Goal: Transaction & Acquisition: Book appointment/travel/reservation

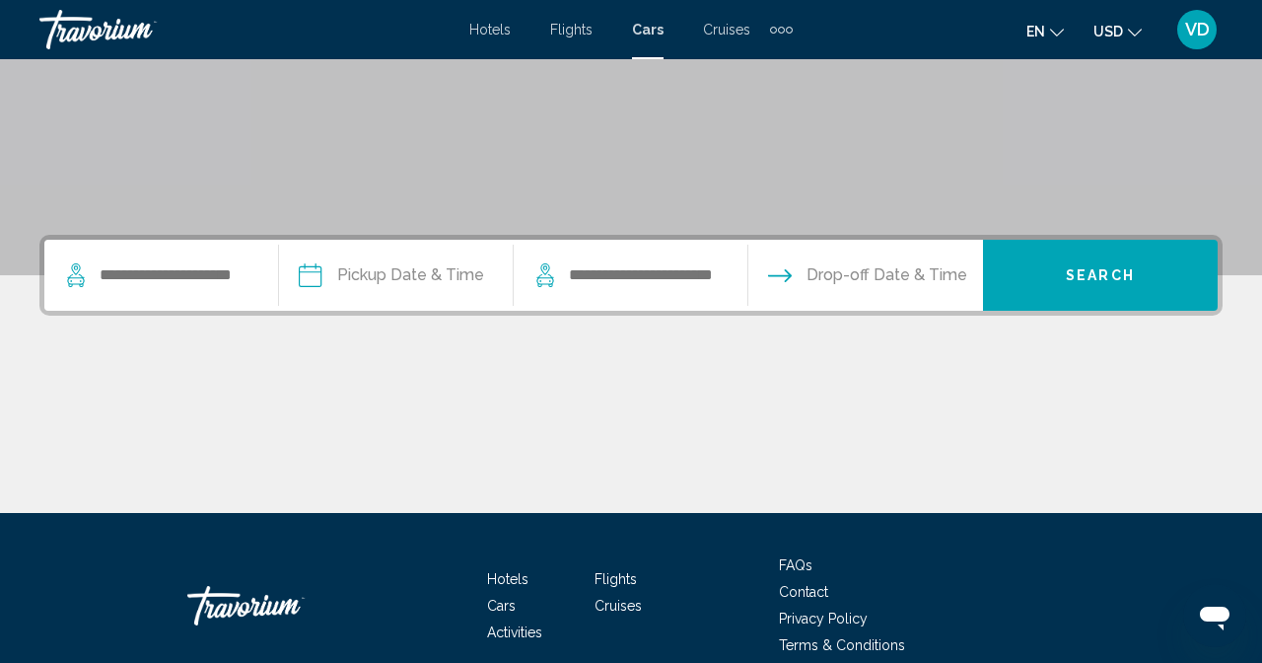
type input "*"
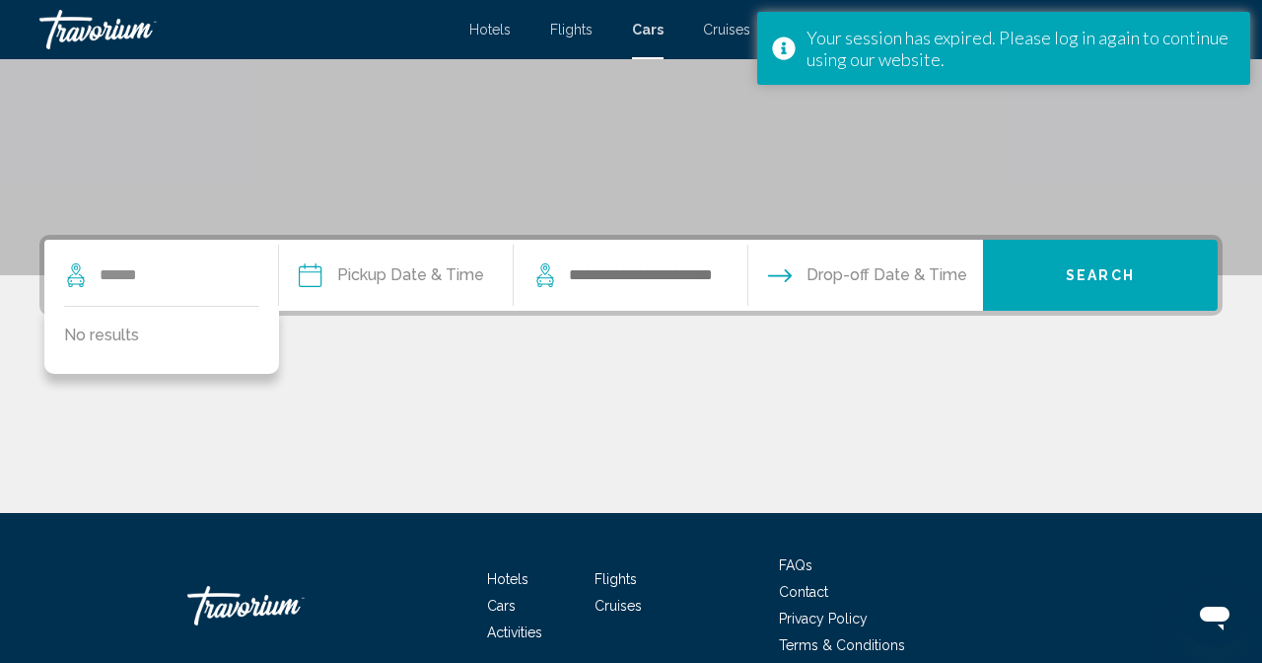
type input "******"
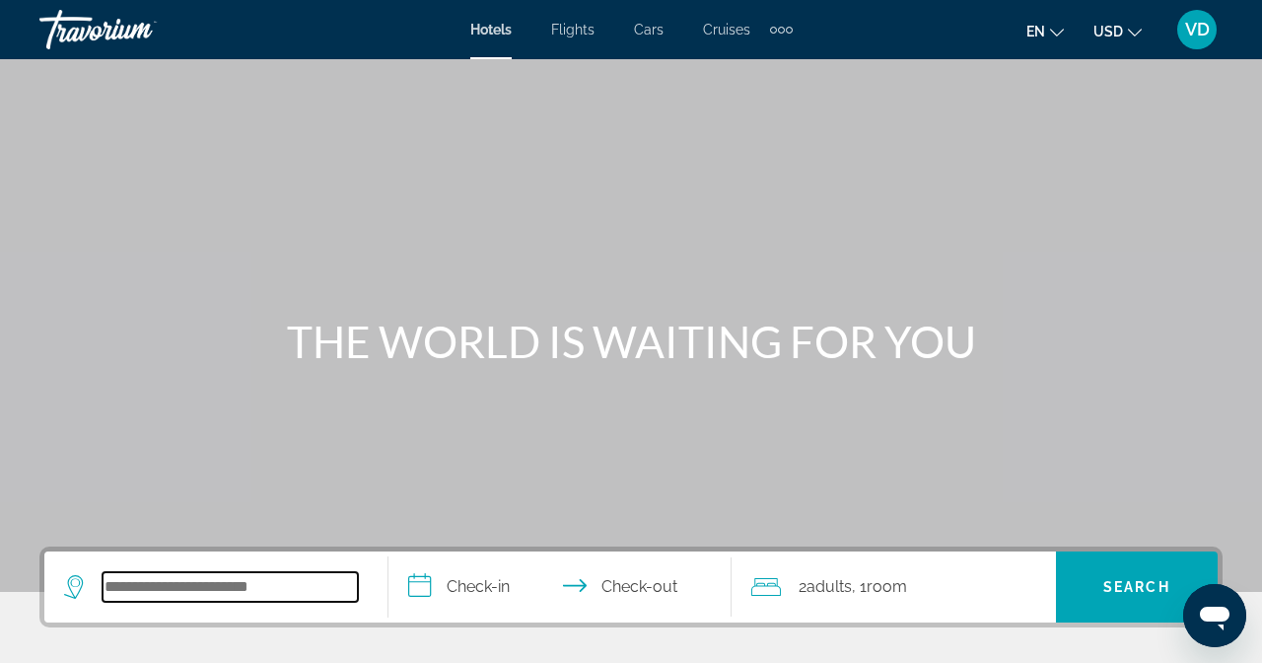
click at [358, 582] on input "Search widget" at bounding box center [230, 587] width 255 height 30
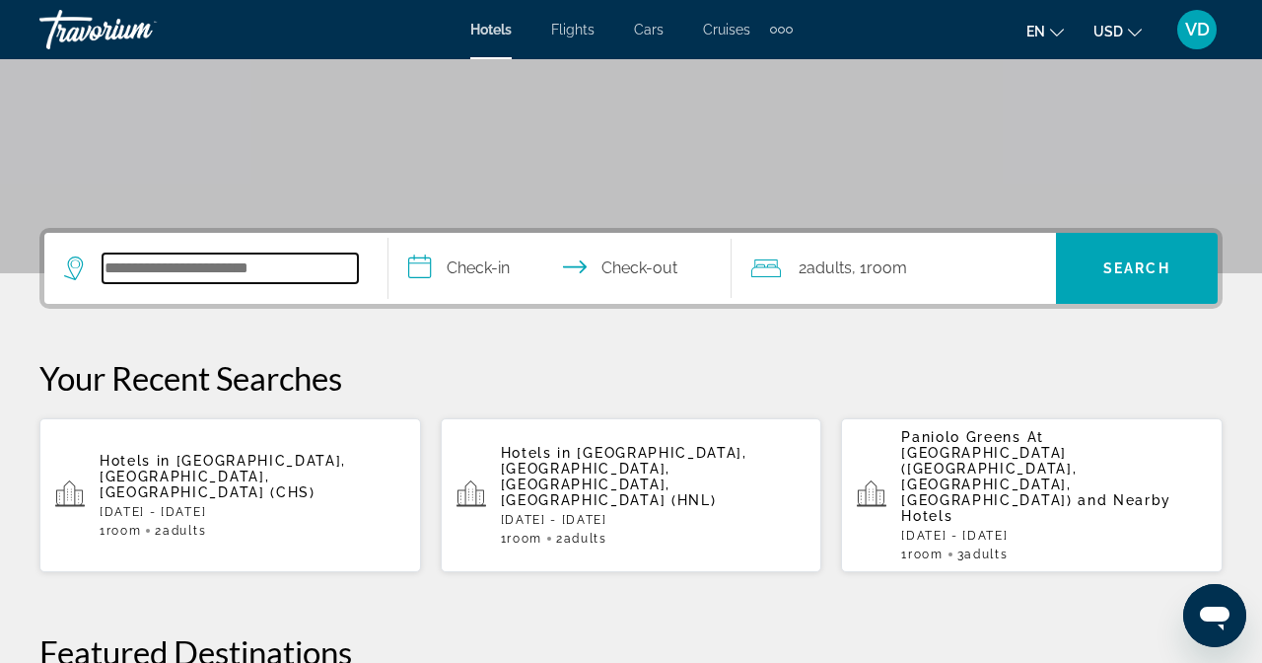
scroll to position [481, 0]
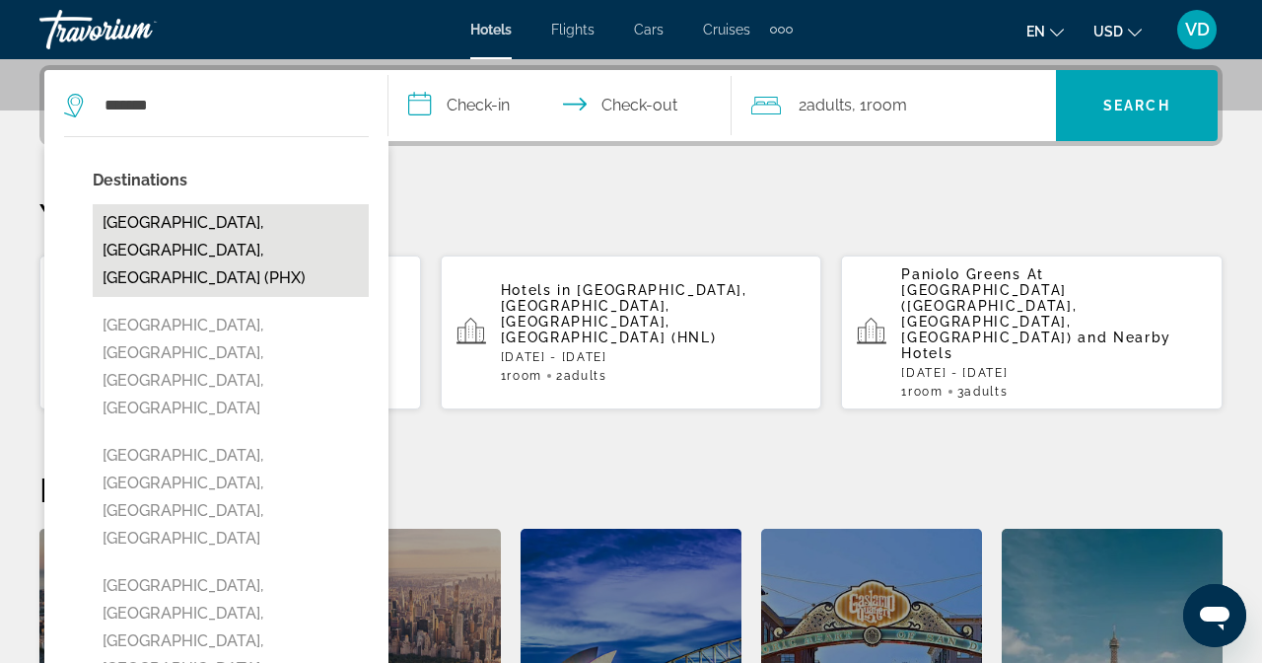
click at [369, 226] on button "[GEOGRAPHIC_DATA], [GEOGRAPHIC_DATA], [GEOGRAPHIC_DATA] (PHX)" at bounding box center [231, 250] width 276 height 93
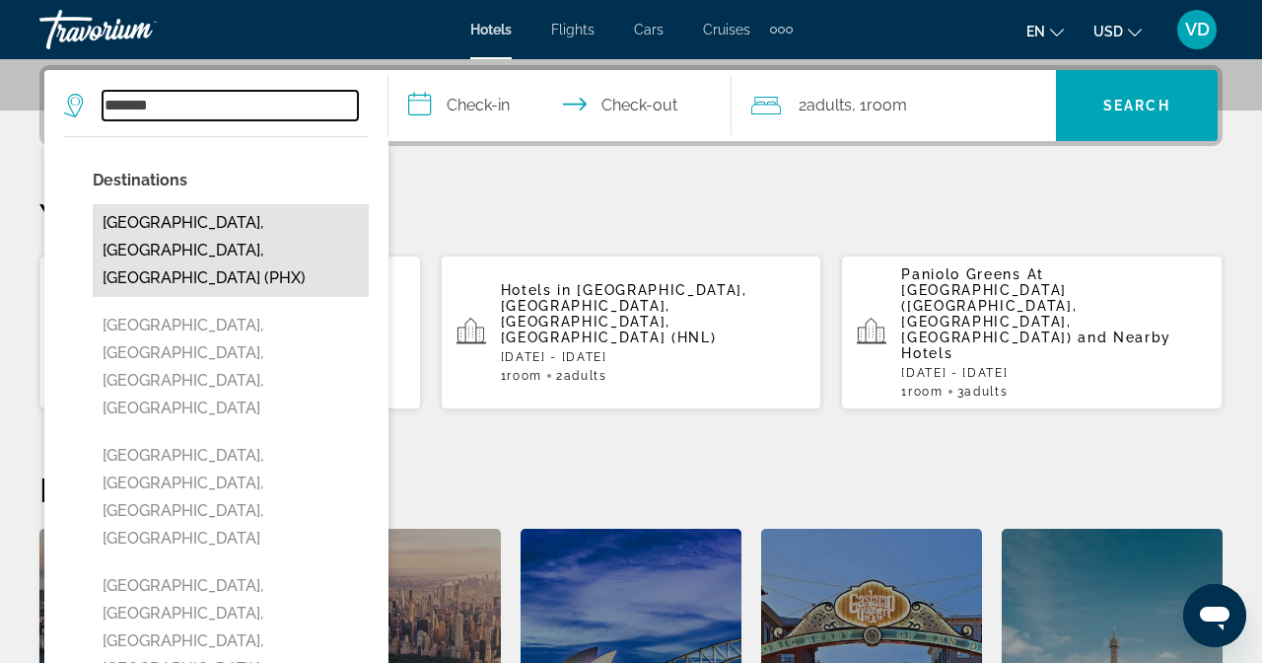
type input "**********"
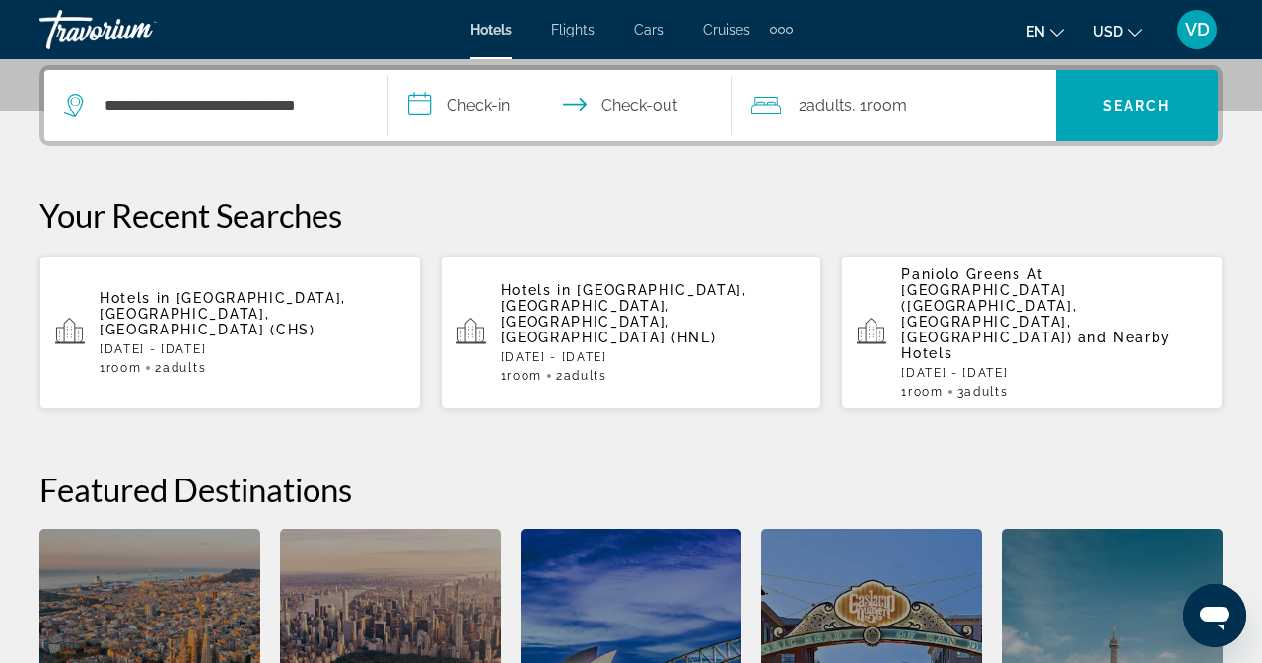
click at [741, 123] on input "**********" at bounding box center [565, 108] width 352 height 77
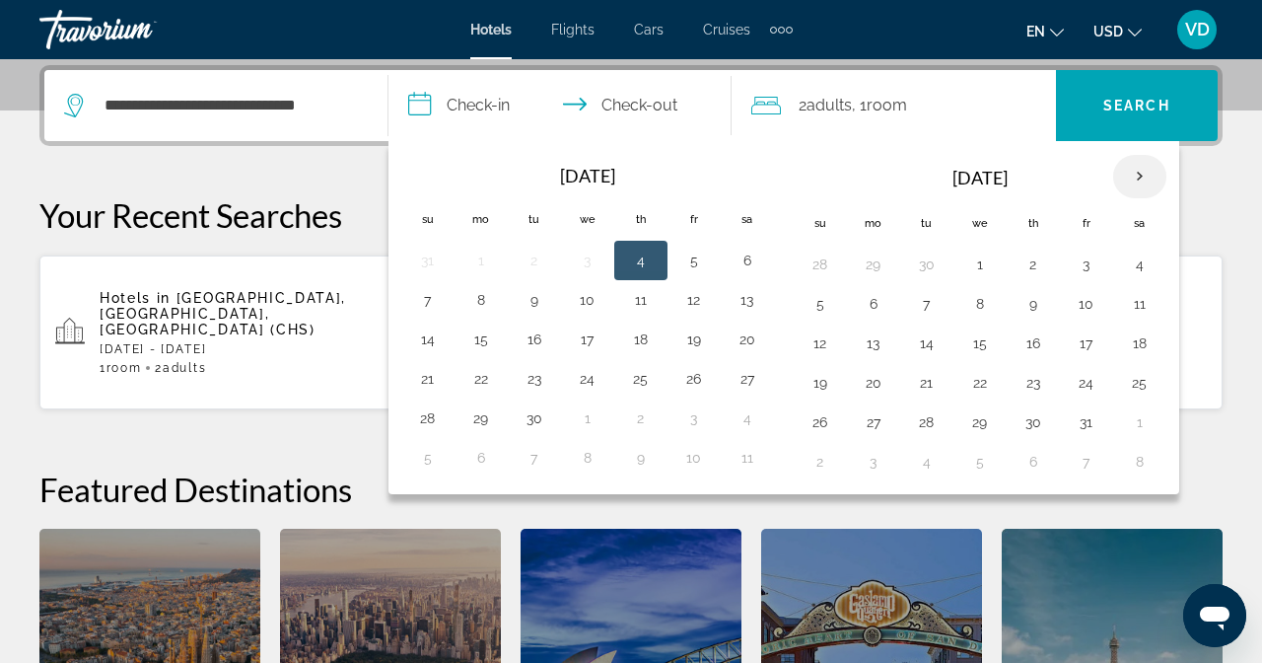
click at [1167, 167] on th "Next month" at bounding box center [1139, 176] width 53 height 43
click at [1167, 169] on th "Next month" at bounding box center [1139, 176] width 53 height 43
click at [996, 301] on button "10" at bounding box center [981, 304] width 32 height 28
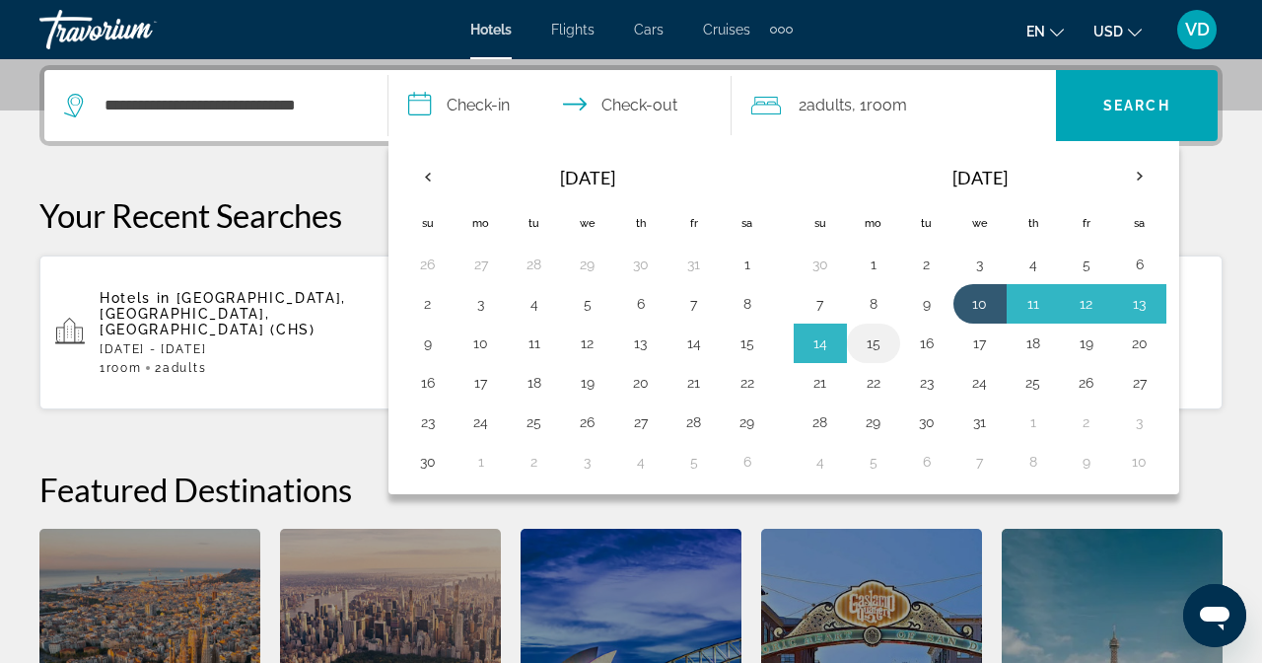
click at [890, 340] on button "15" at bounding box center [874, 343] width 32 height 28
type input "**********"
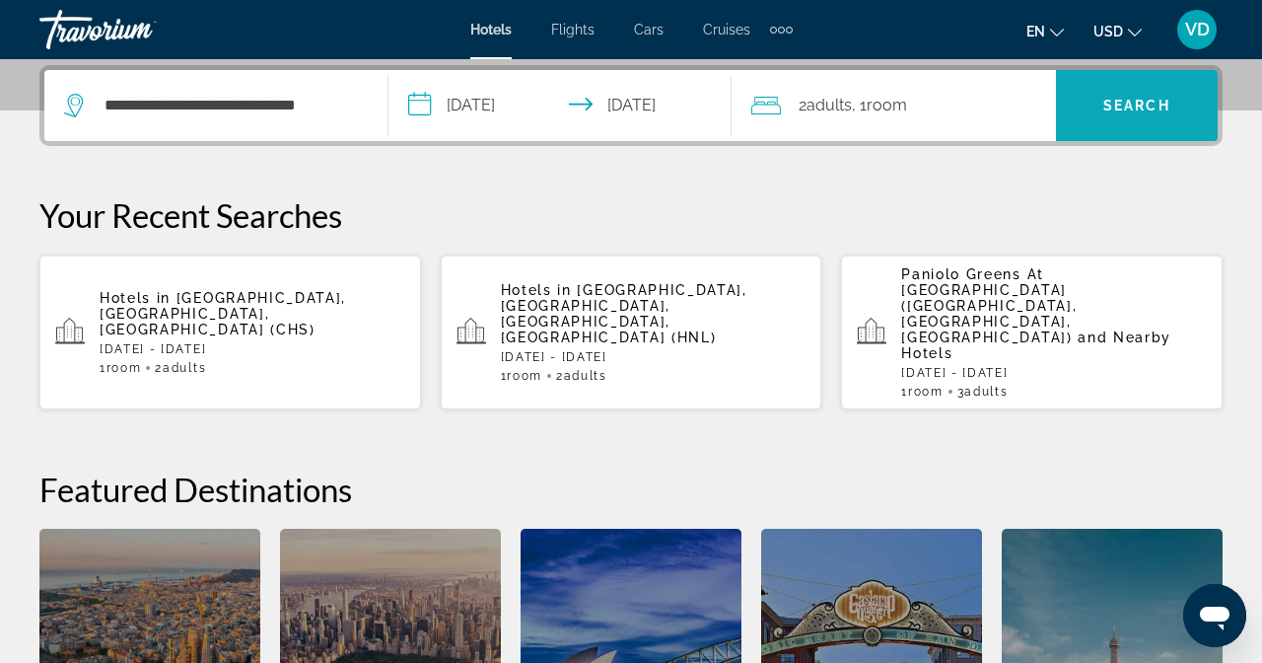
click at [1218, 105] on span "Search widget" at bounding box center [1137, 105] width 162 height 47
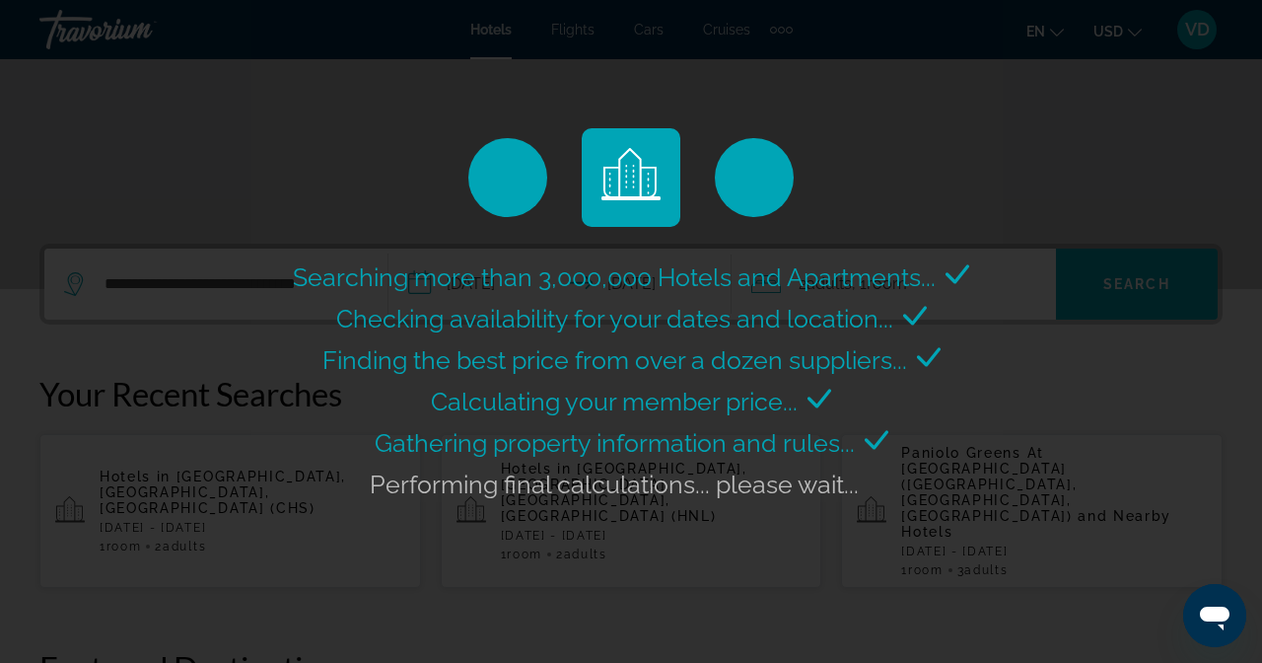
scroll to position [284, 0]
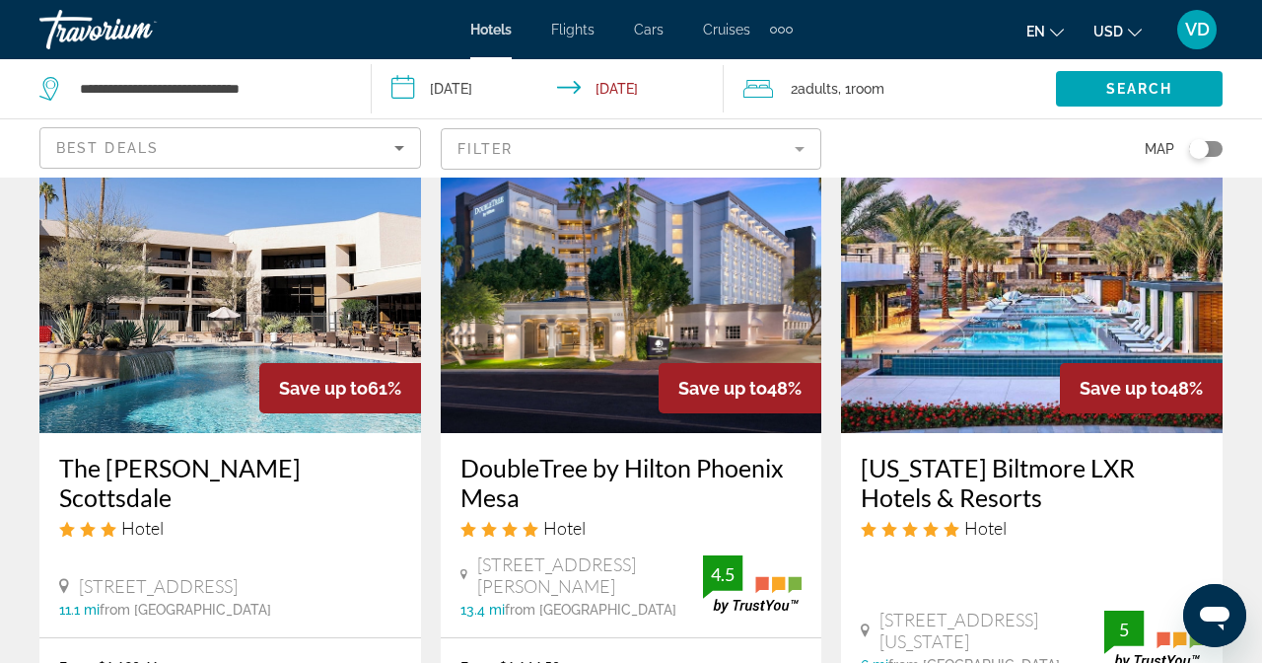
scroll to position [121, 0]
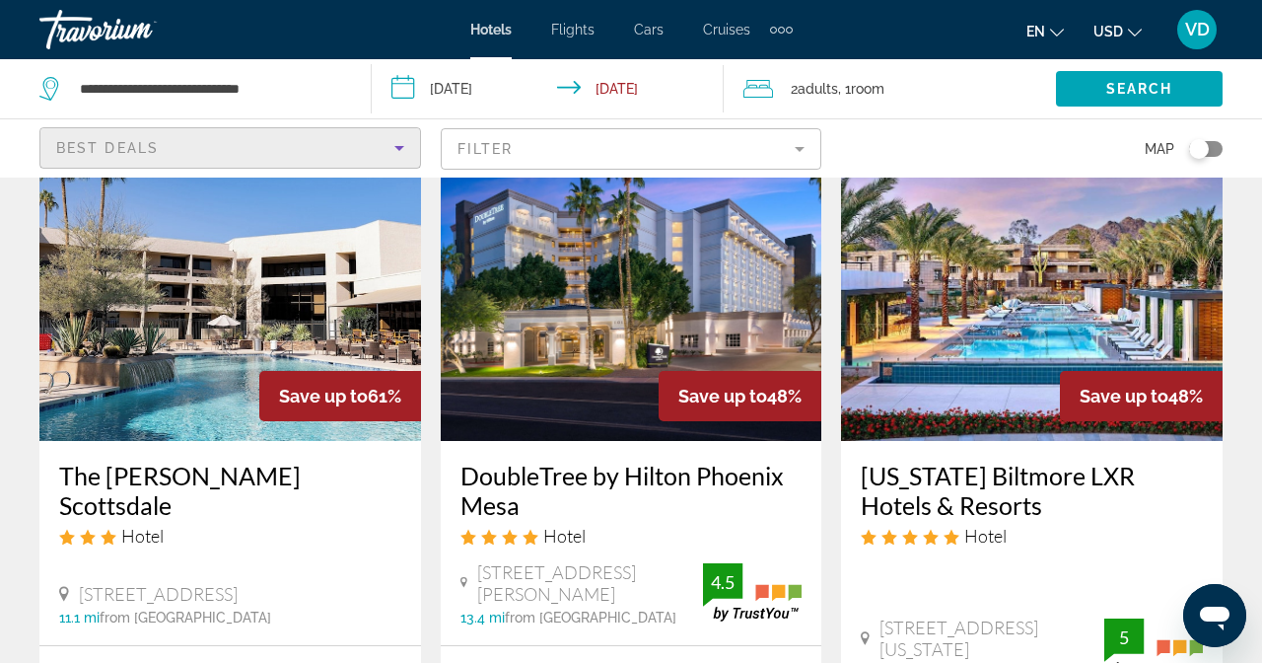
click at [159, 140] on span "Best Deals" at bounding box center [107, 148] width 103 height 16
click at [1261, 85] on div at bounding box center [631, 331] width 1262 height 663
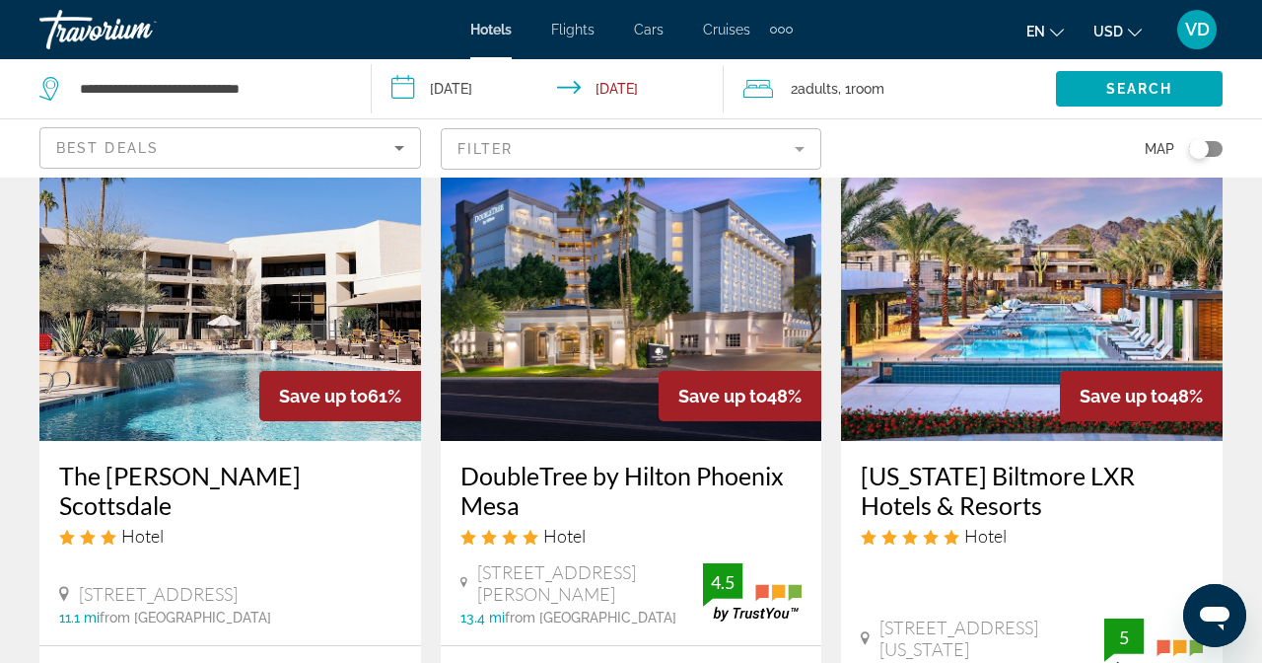
click at [394, 136] on div "Best Deals" at bounding box center [225, 148] width 338 height 24
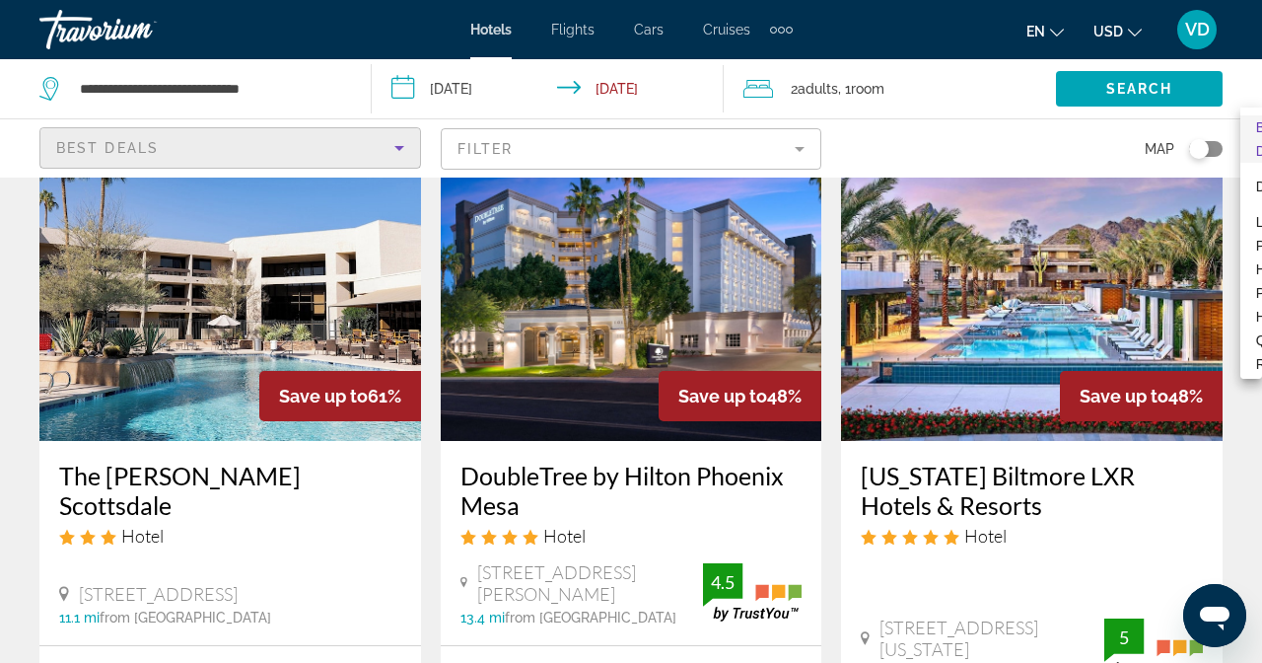
click at [1261, 73] on div at bounding box center [631, 331] width 1262 height 663
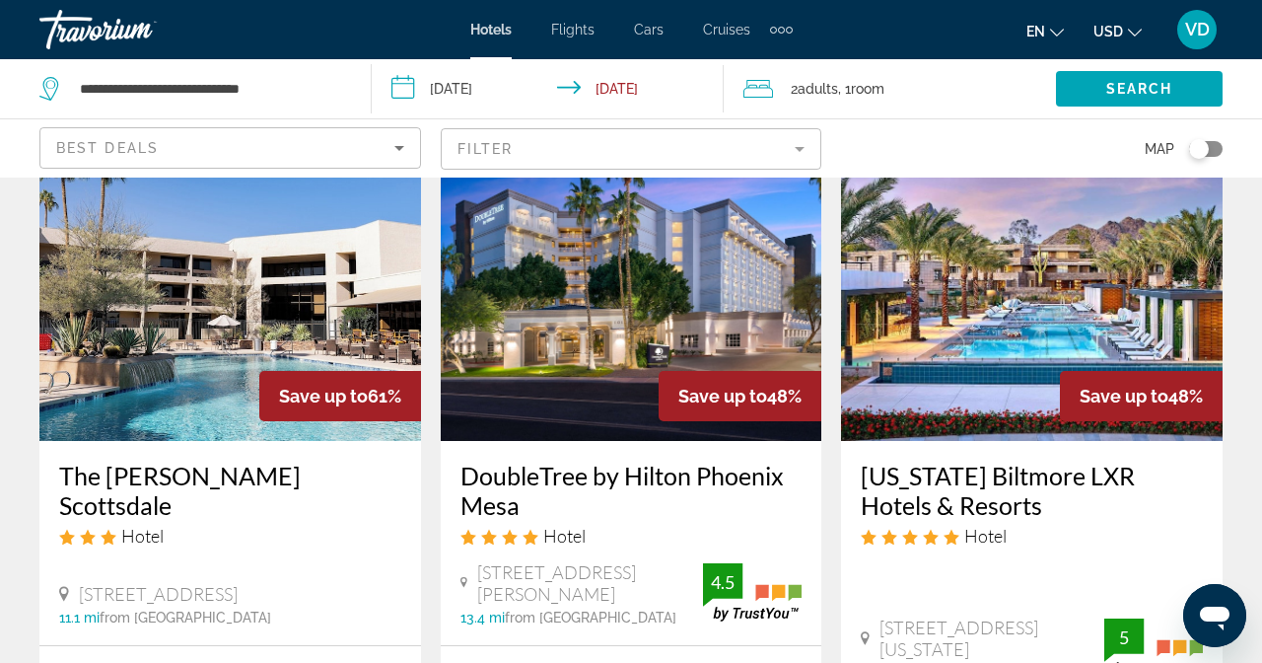
click at [411, 136] on icon "Sort by" at bounding box center [400, 148] width 24 height 24
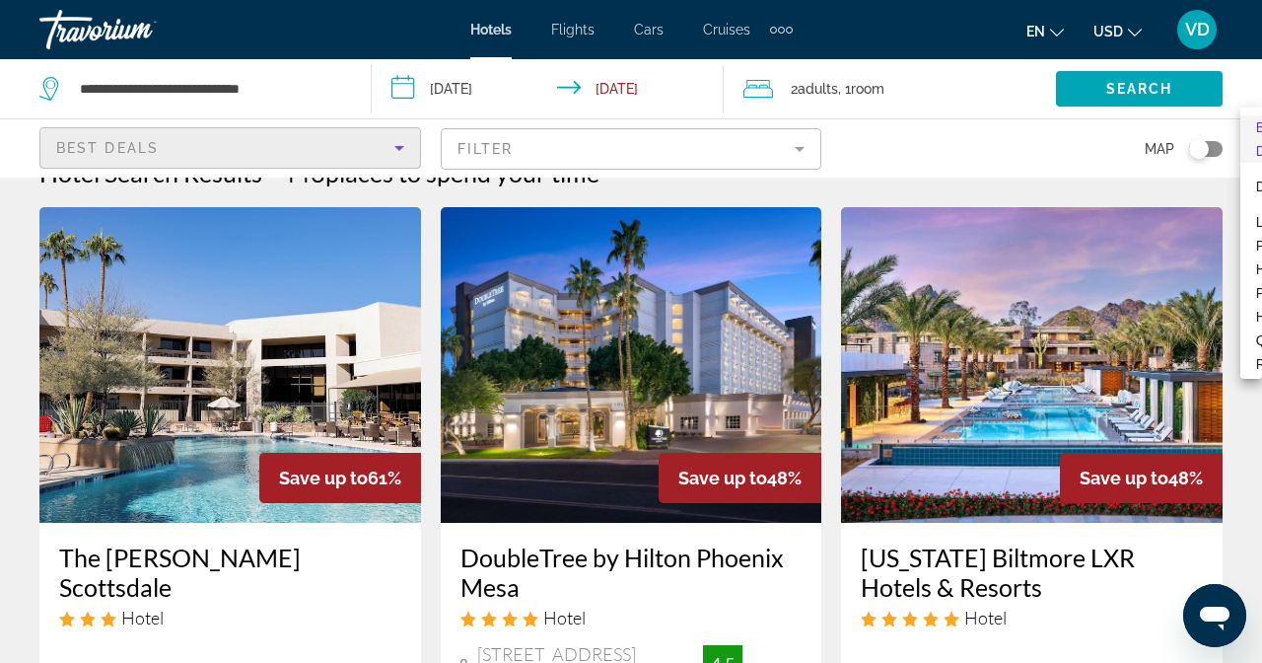
scroll to position [0, 0]
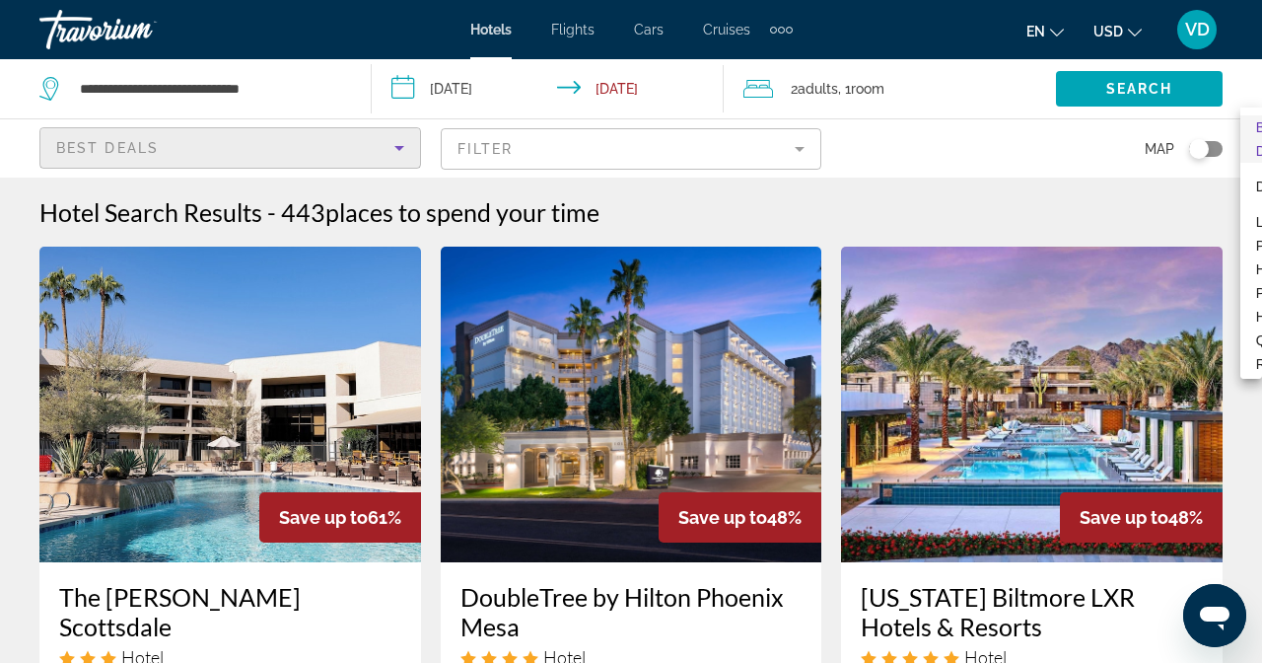
click at [1261, 94] on div at bounding box center [631, 331] width 1262 height 663
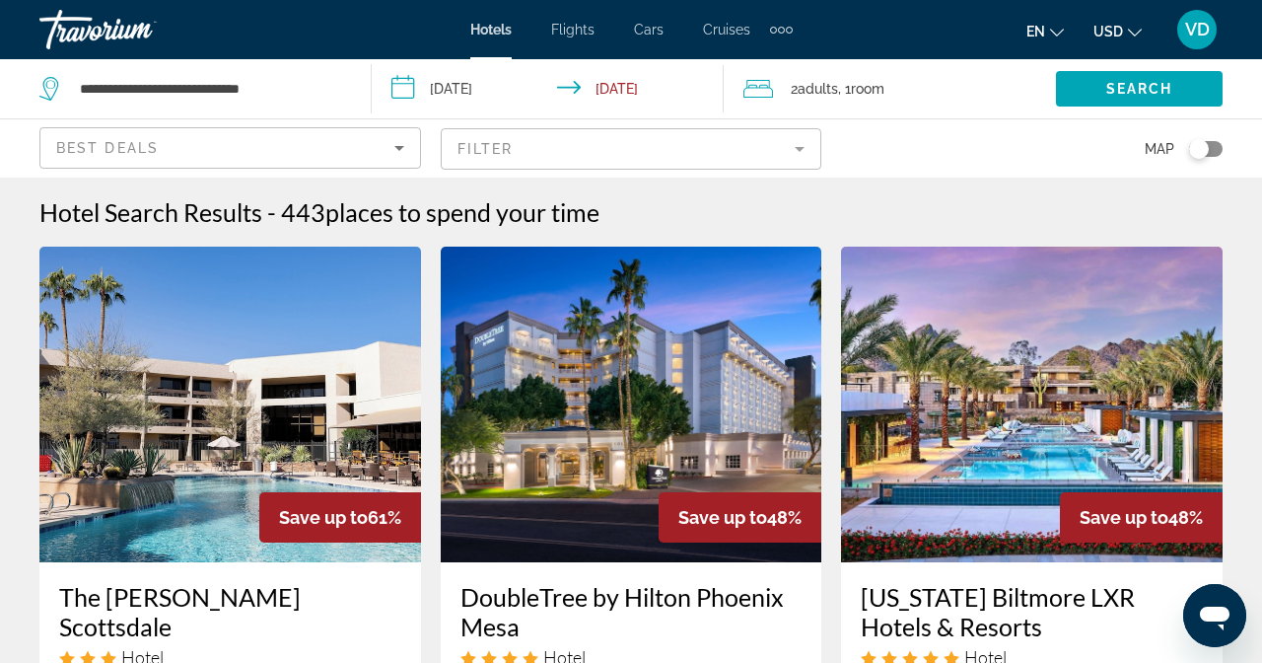
click at [411, 136] on icon "Sort by" at bounding box center [400, 148] width 24 height 24
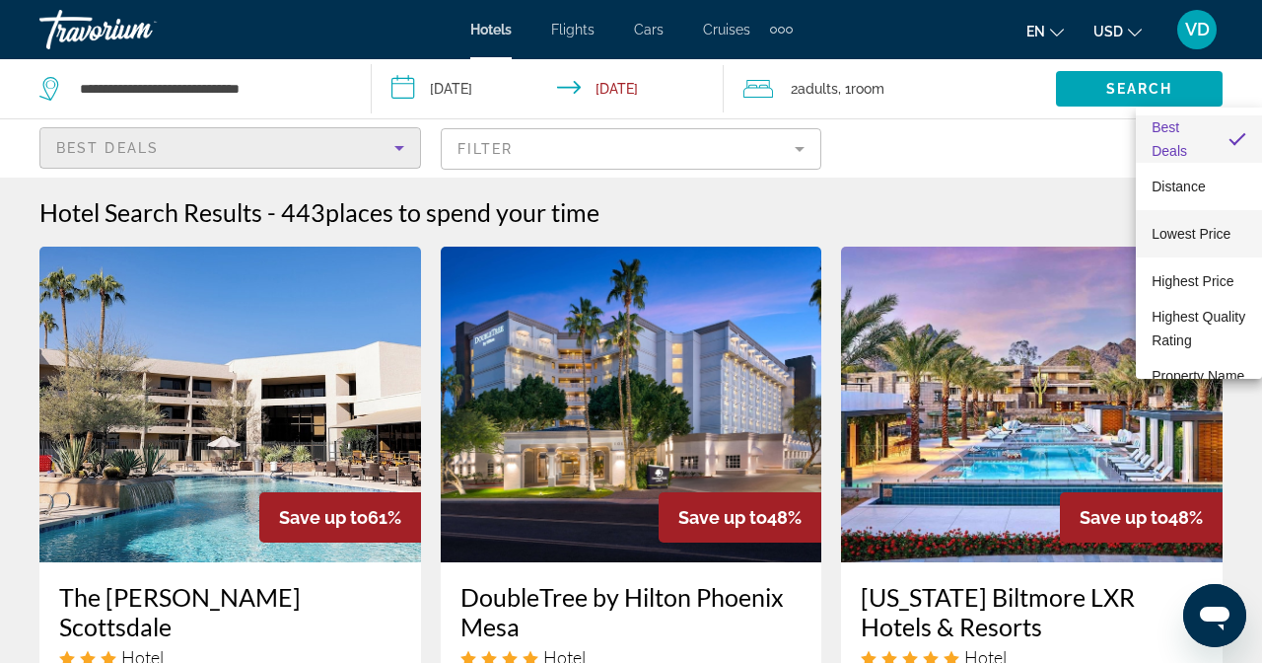
click at [1207, 226] on span "Lowest Price" at bounding box center [1191, 234] width 79 height 24
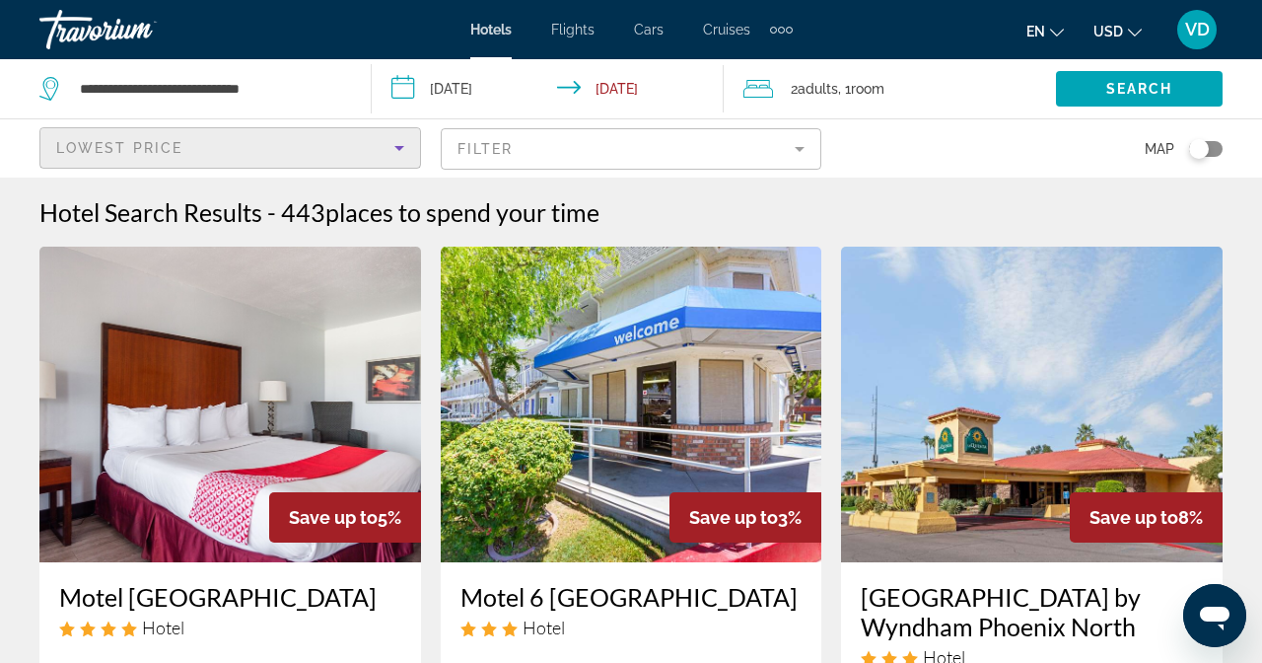
click at [823, 128] on mat-form-field "Filter" at bounding box center [632, 148] width 382 height 41
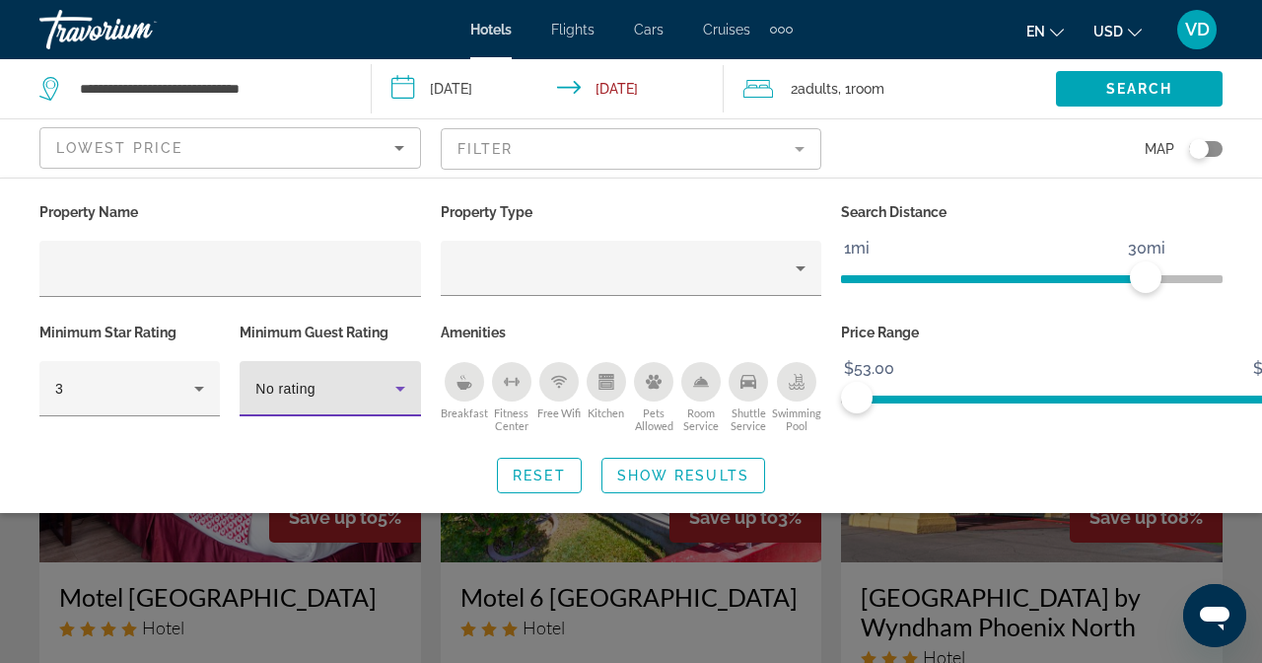
click at [316, 381] on span "No rating" at bounding box center [285, 389] width 60 height 16
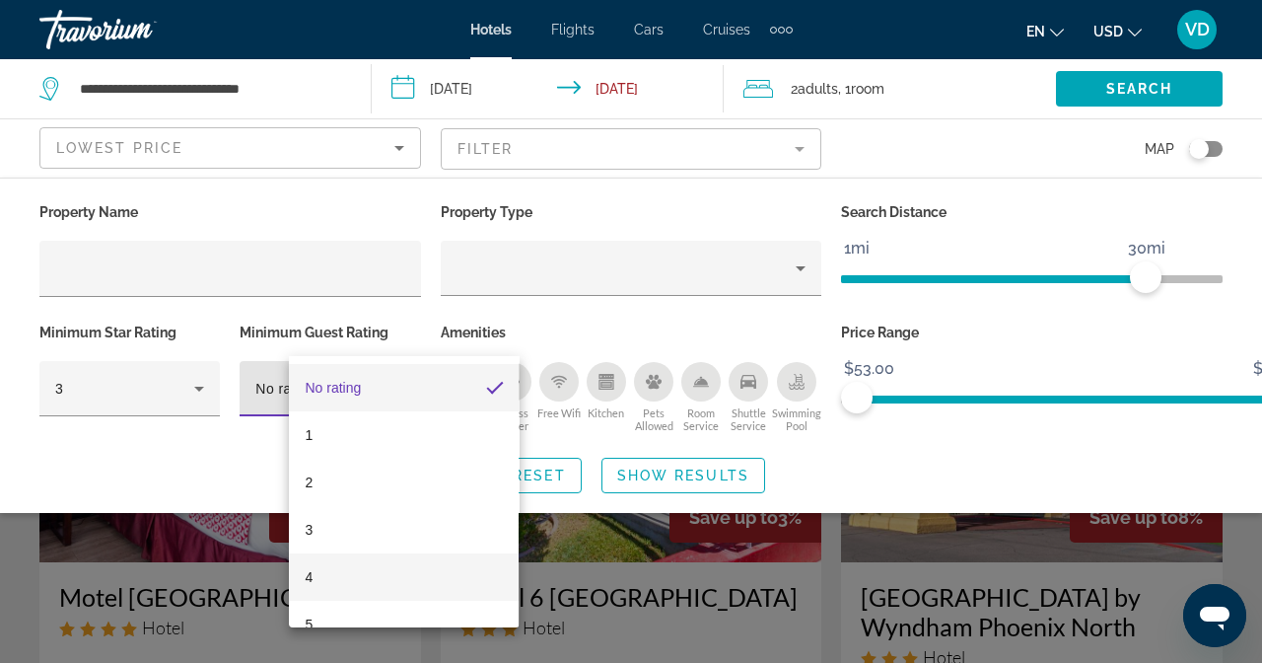
click at [328, 584] on mat-option "4" at bounding box center [404, 576] width 230 height 47
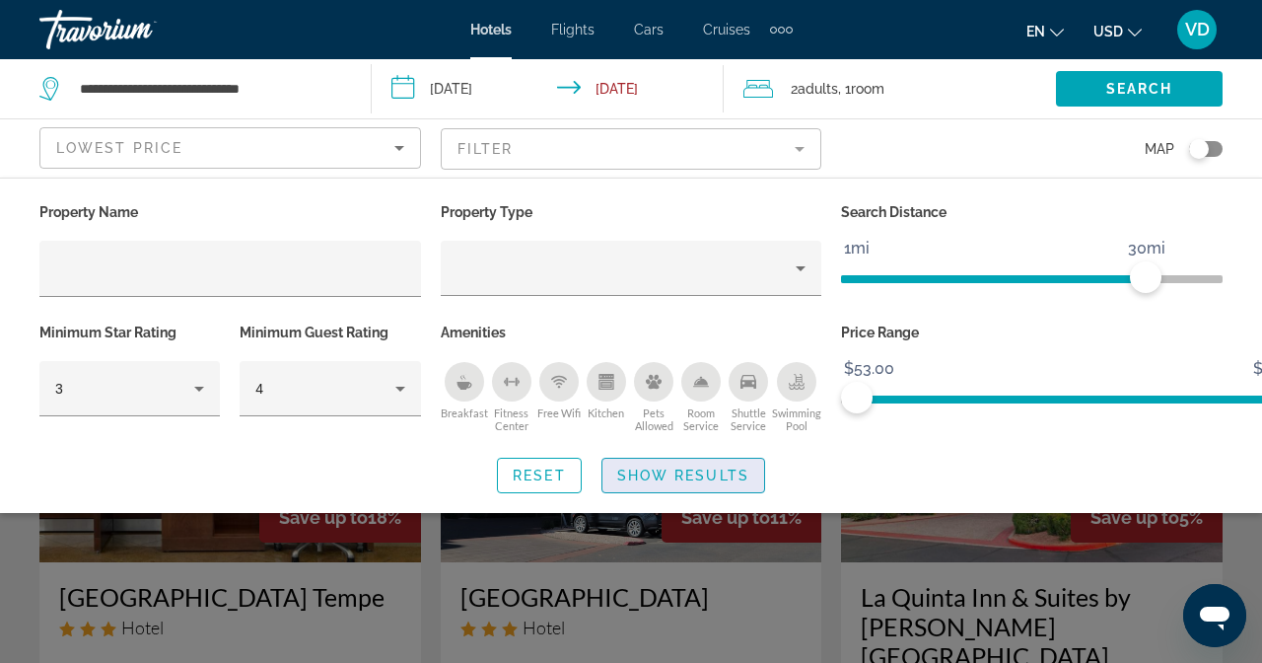
click at [750, 467] on span "Show Results" at bounding box center [683, 475] width 132 height 16
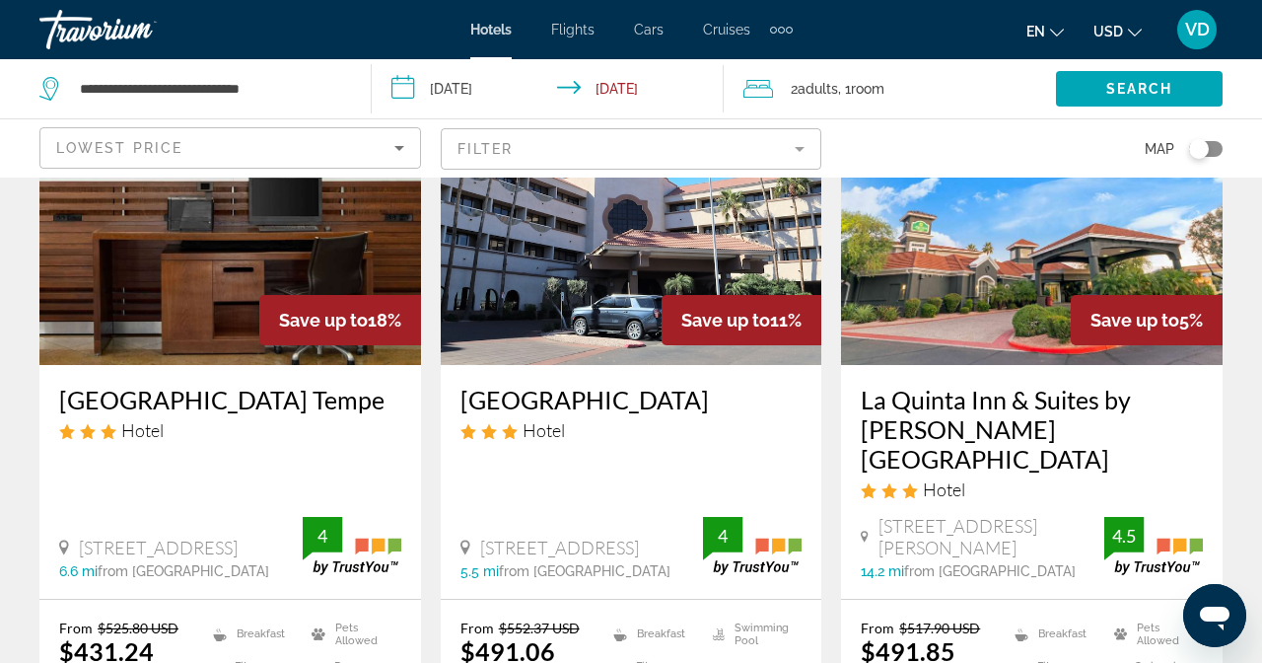
scroll to position [246, 0]
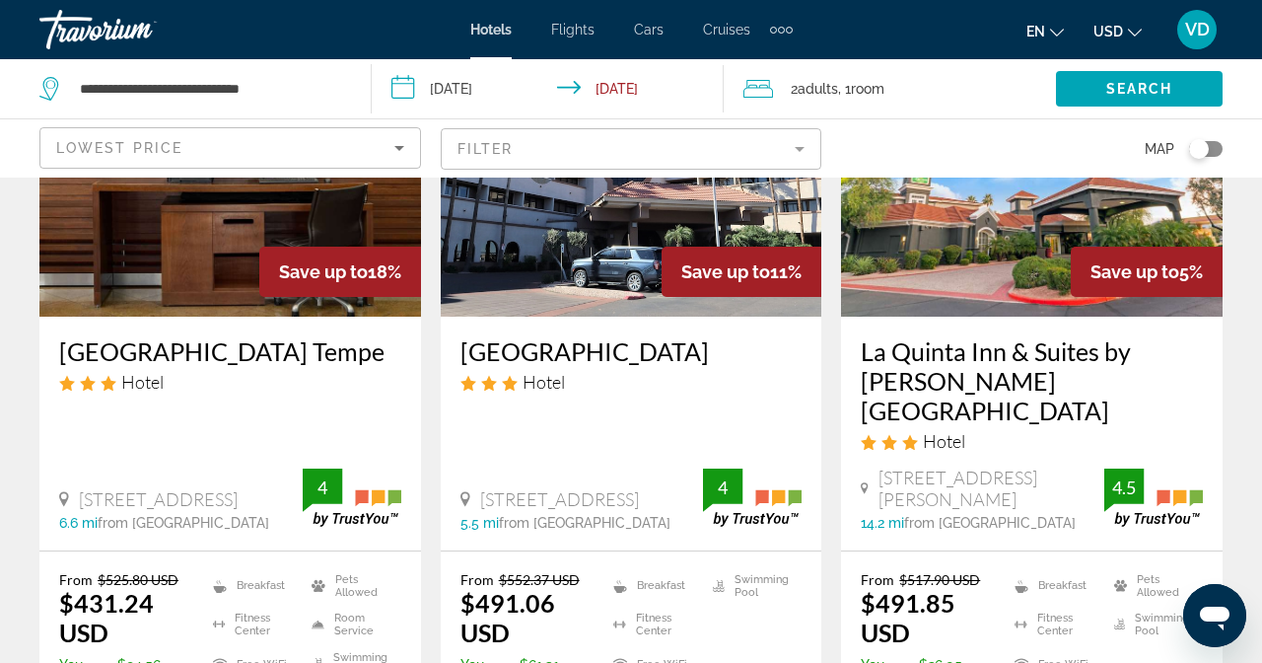
click at [798, 89] on span "Adults" at bounding box center [818, 89] width 40 height 16
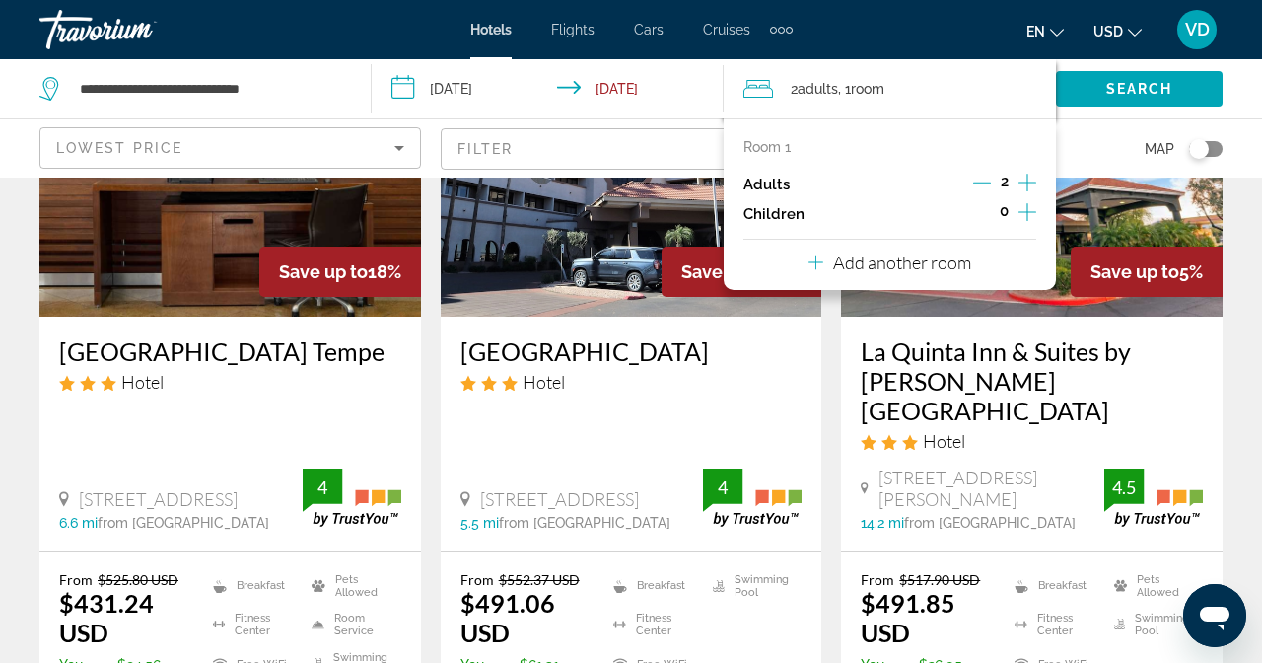
click at [973, 184] on icon "Decrement adults" at bounding box center [982, 183] width 18 height 18
click at [1129, 99] on div "Search" at bounding box center [1159, 88] width 206 height 59
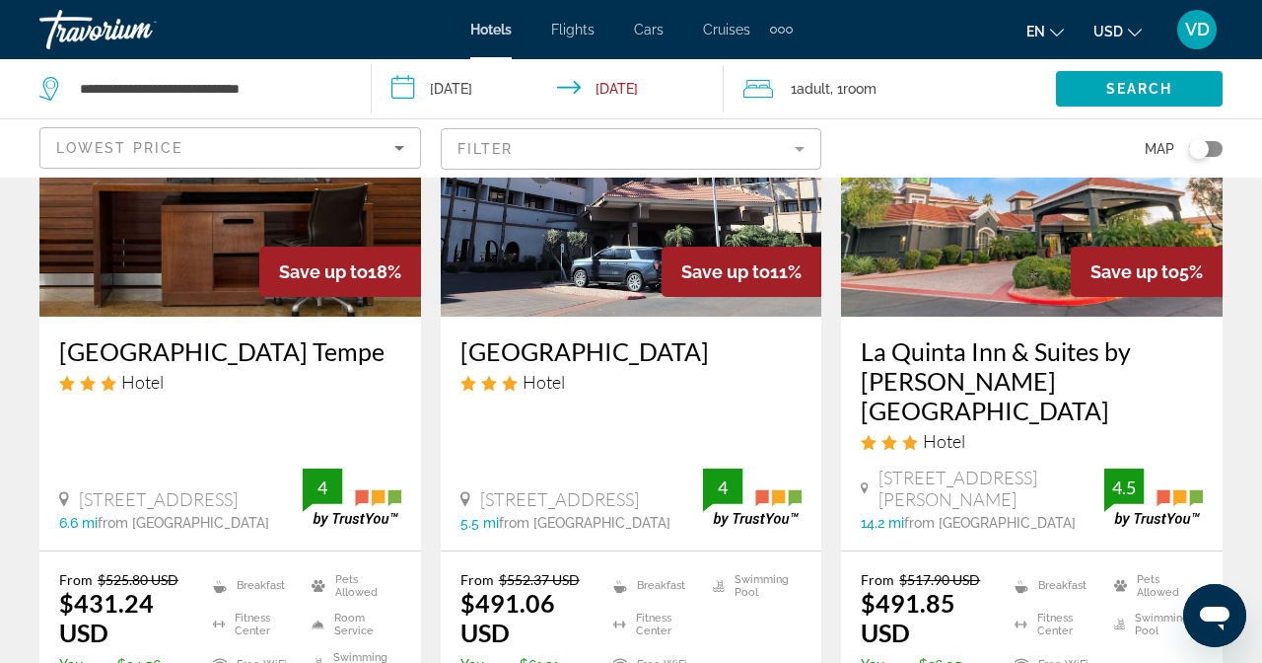
click at [1223, 119] on div "Lowest Price Filter Map" at bounding box center [630, 148] width 1183 height 58
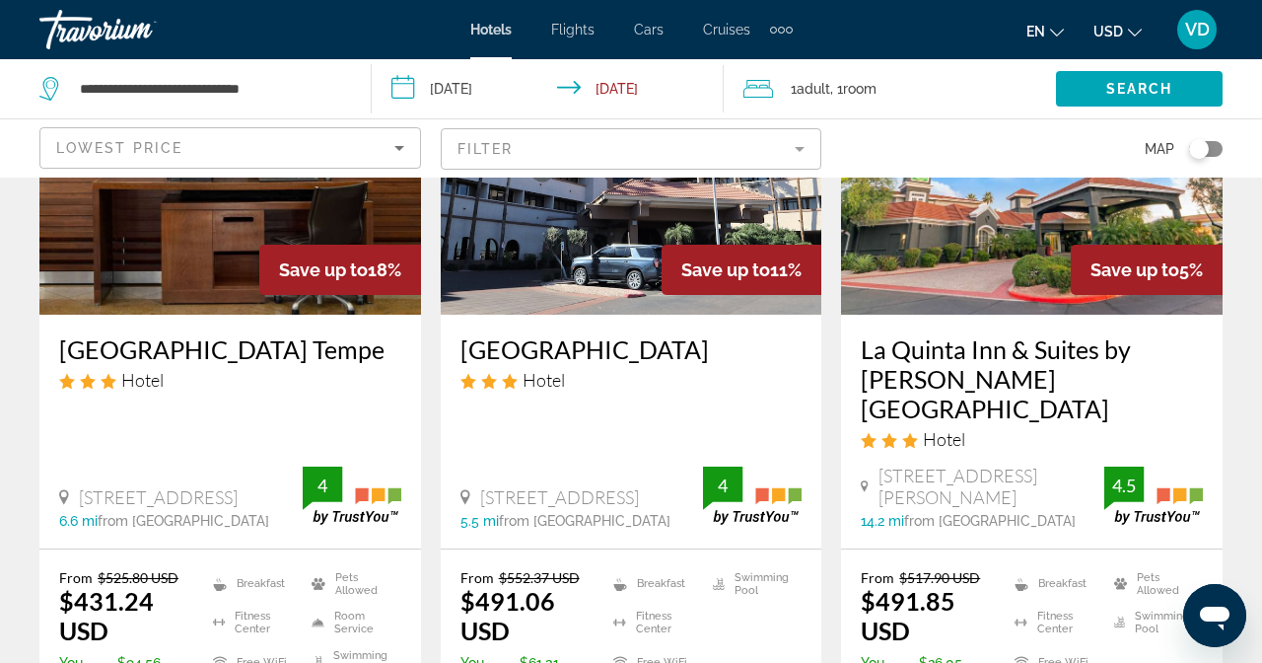
scroll to position [247, 0]
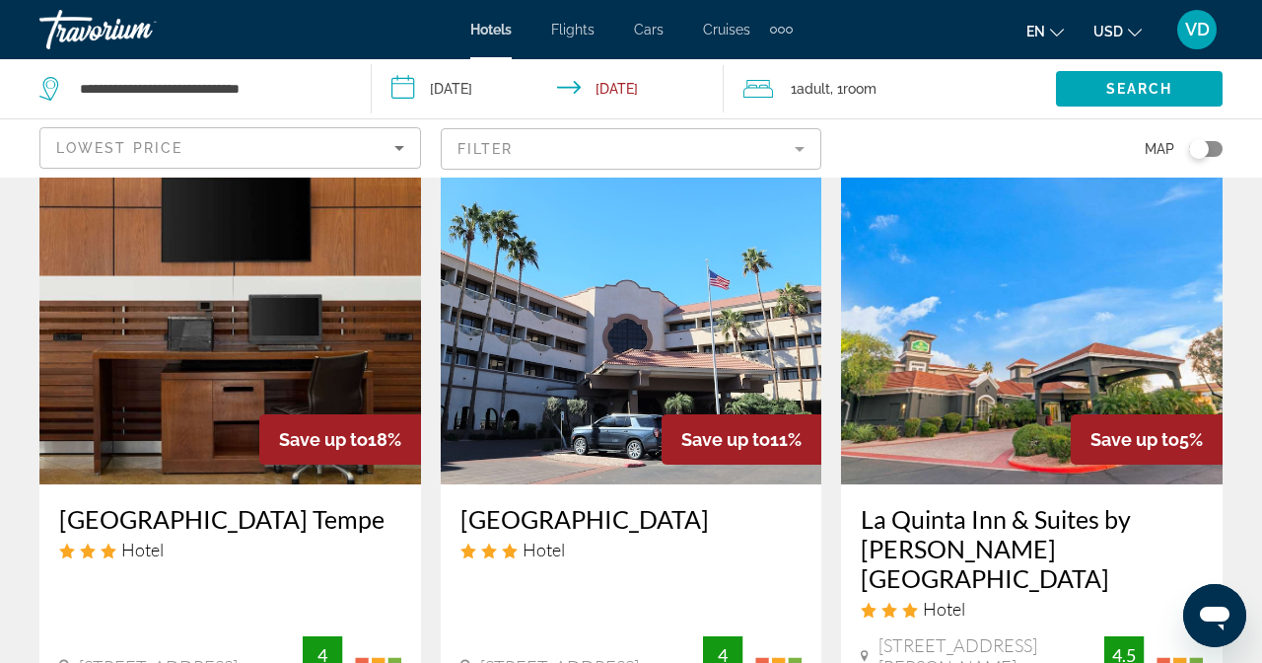
scroll to position [131, 0]
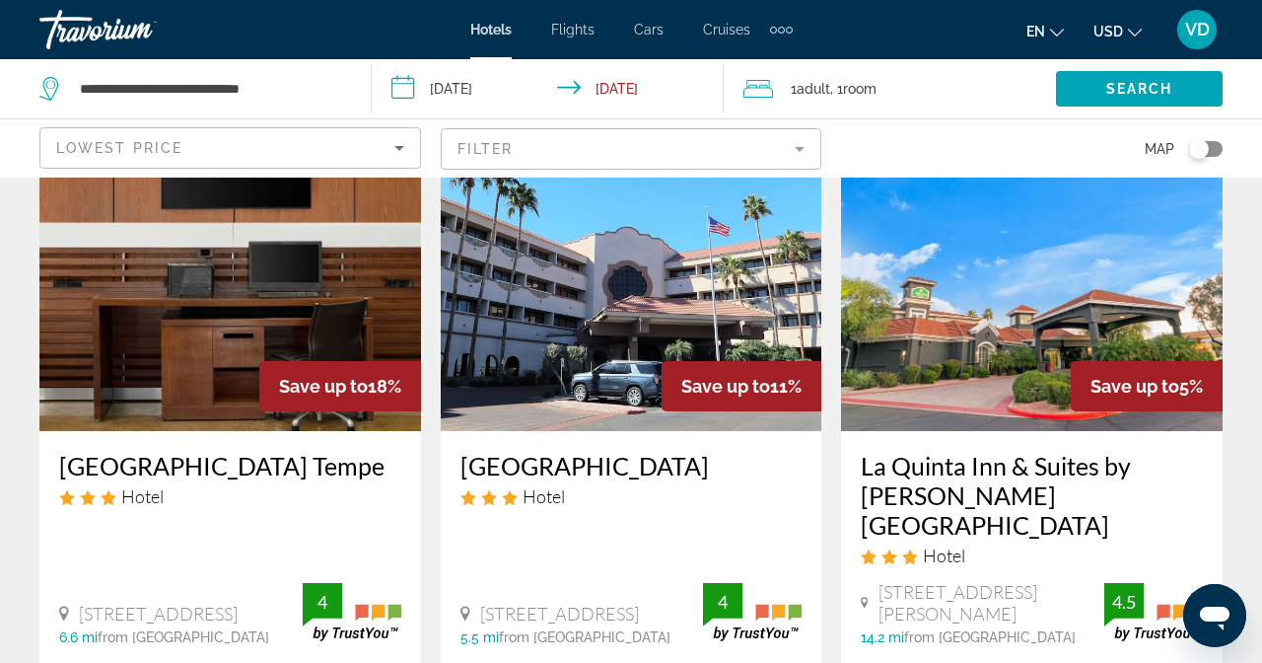
click at [823, 128] on mat-form-field "Filter" at bounding box center [632, 148] width 382 height 41
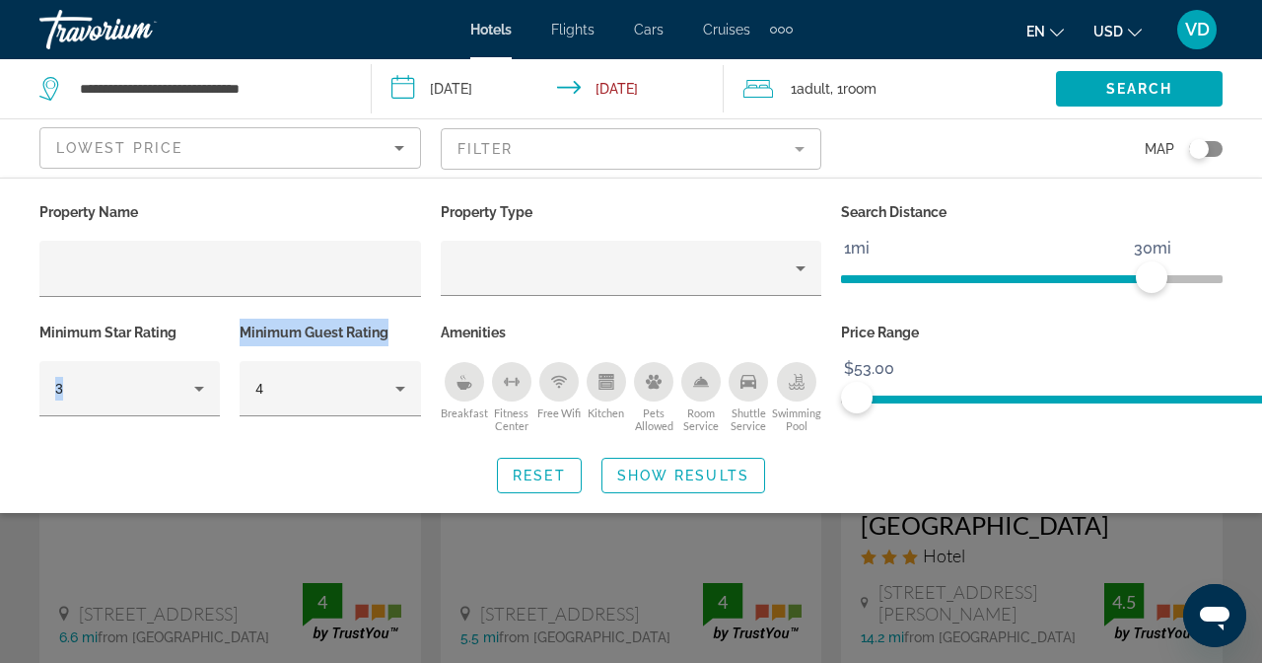
drag, startPoint x: 328, startPoint y: 272, endPoint x: 505, endPoint y: 270, distance: 176.5
click at [431, 319] on div "Minimum Star Rating 3 Minimum Guest Rating 4" at bounding box center [230, 378] width 401 height 119
click at [487, 458] on div "Reset Show Results" at bounding box center [630, 476] width 1183 height 36
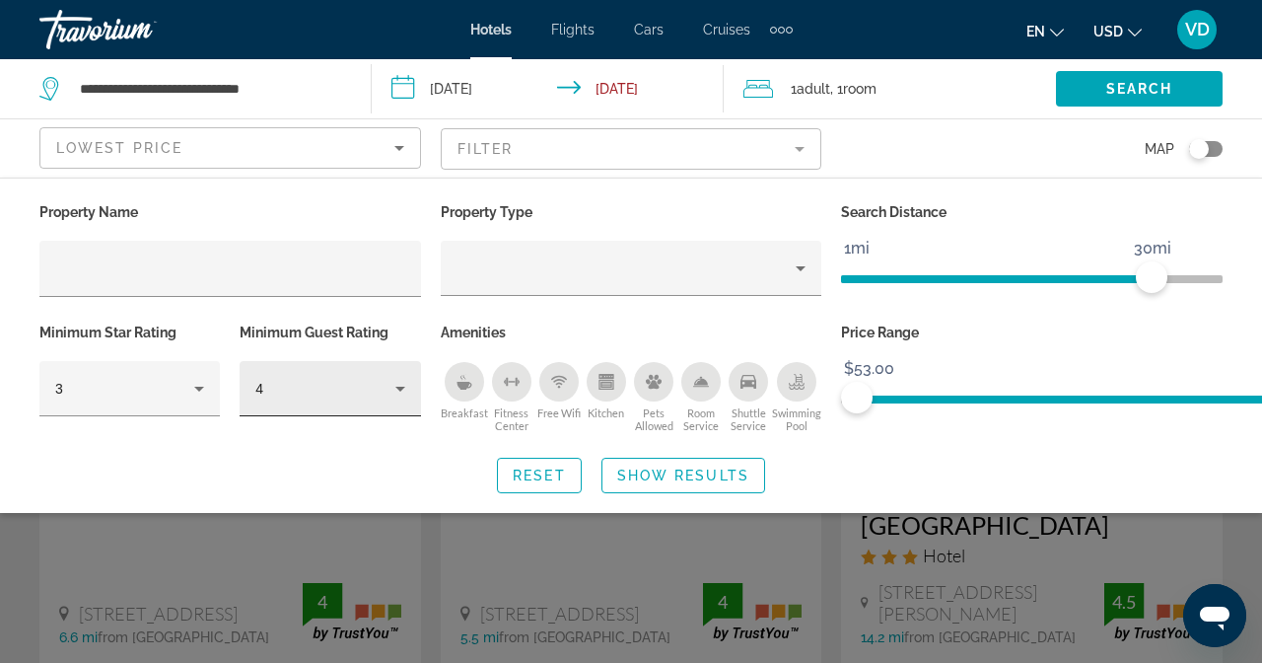
click at [404, 361] on div "4" at bounding box center [329, 388] width 149 height 55
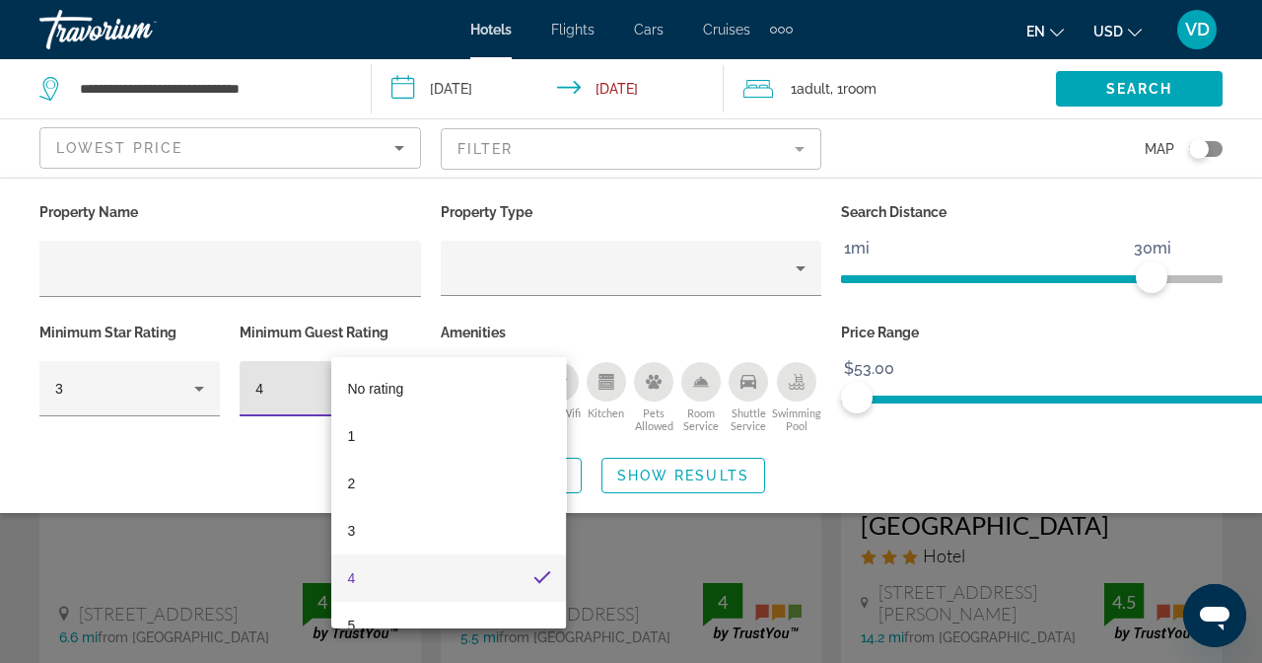
click at [299, 413] on div at bounding box center [631, 331] width 1262 height 663
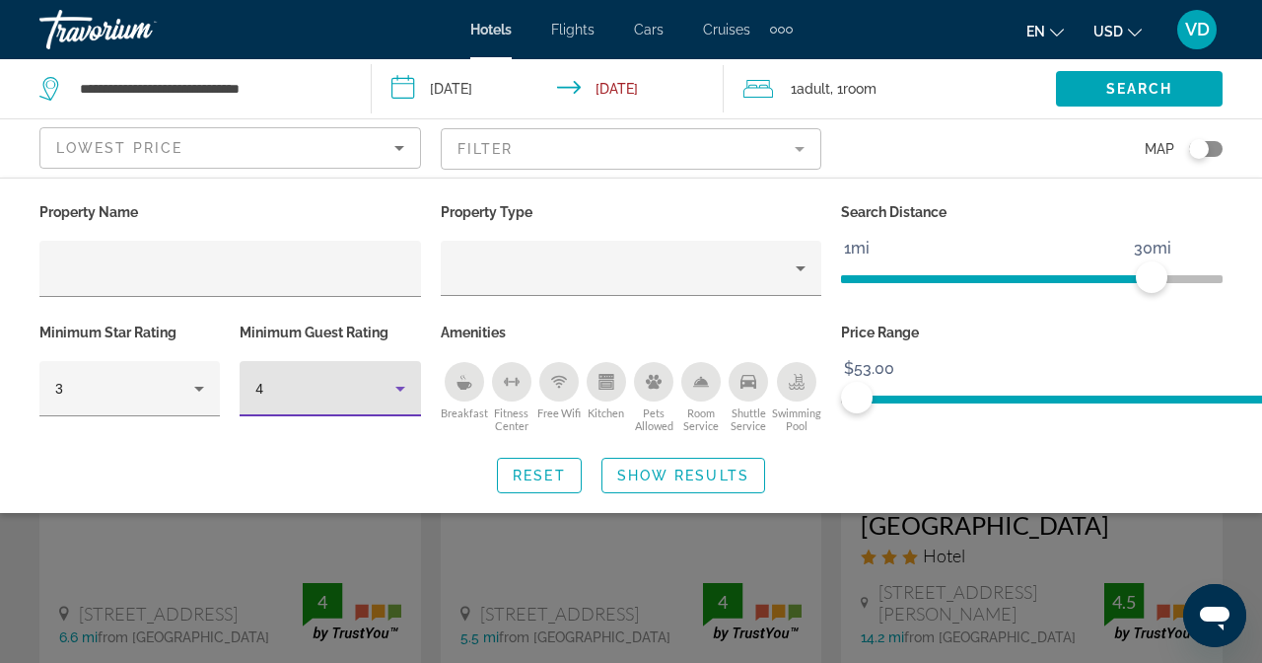
click at [394, 377] on div "4" at bounding box center [324, 389] width 139 height 24
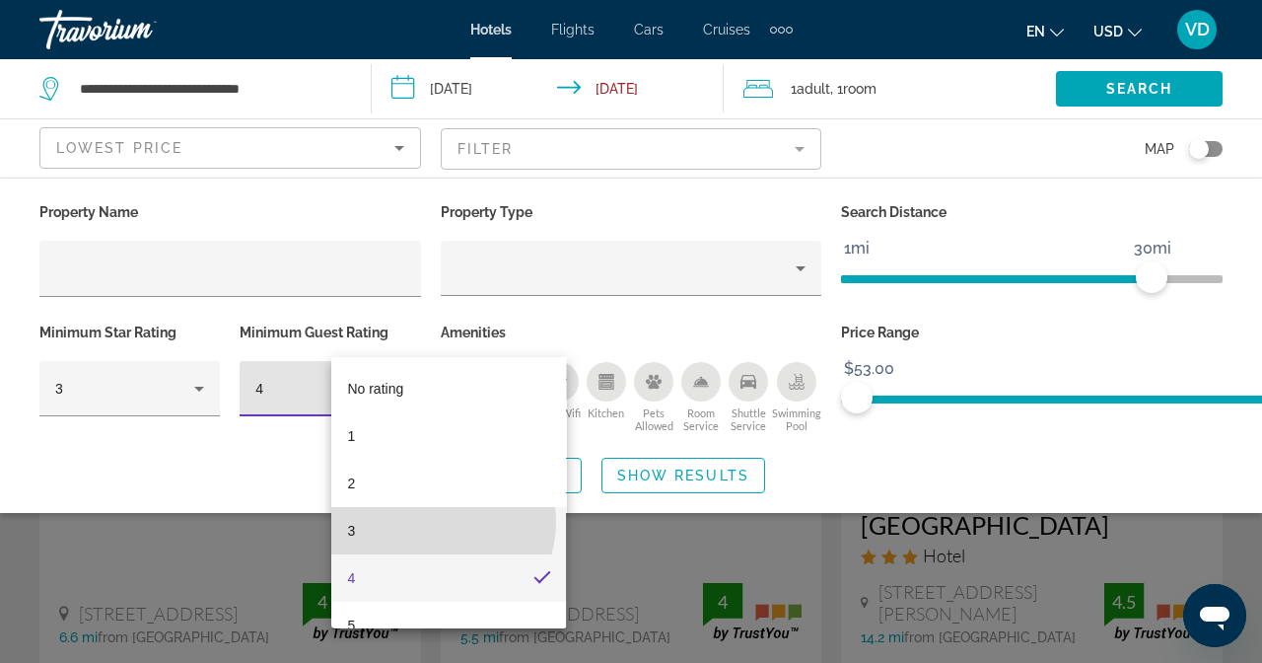
click at [441, 524] on mat-option "3" at bounding box center [448, 530] width 235 height 47
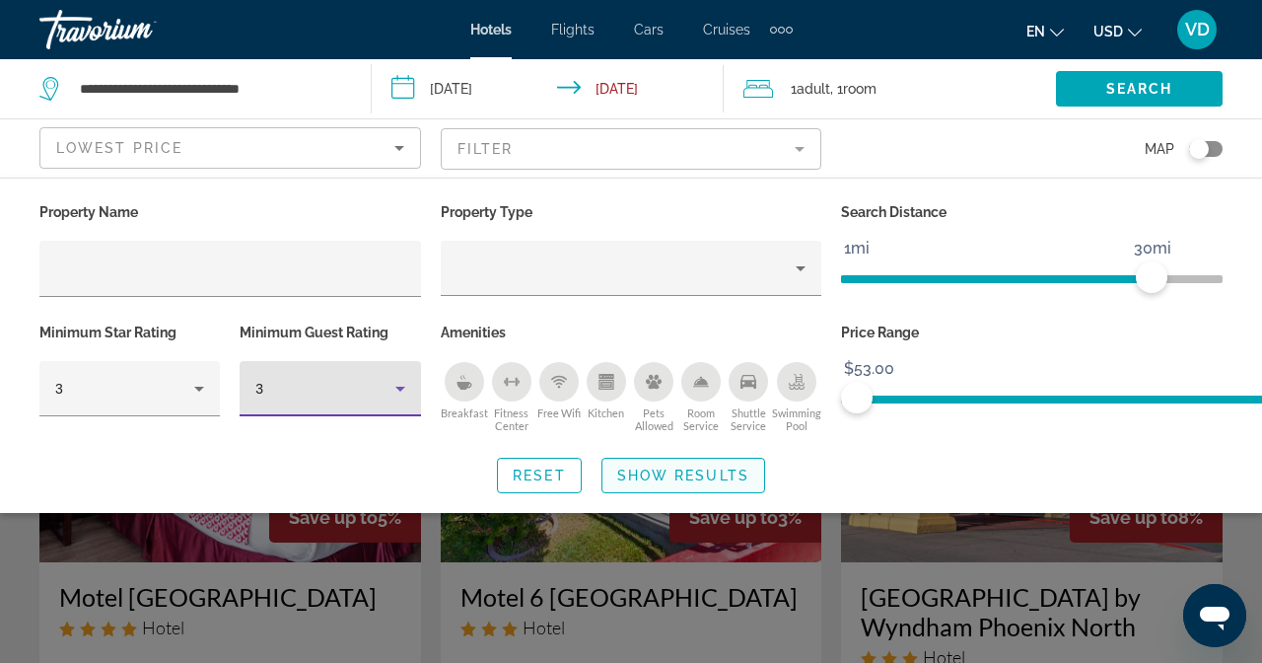
click at [764, 452] on span "Search widget" at bounding box center [684, 475] width 162 height 47
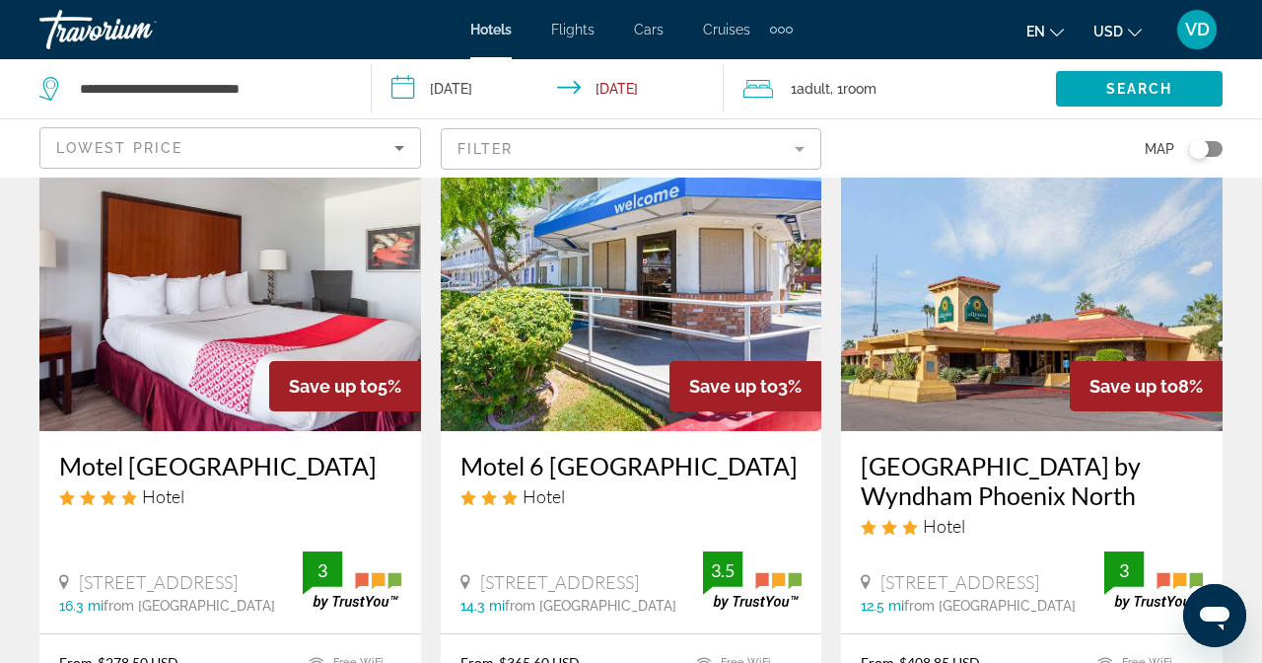
scroll to position [262, 0]
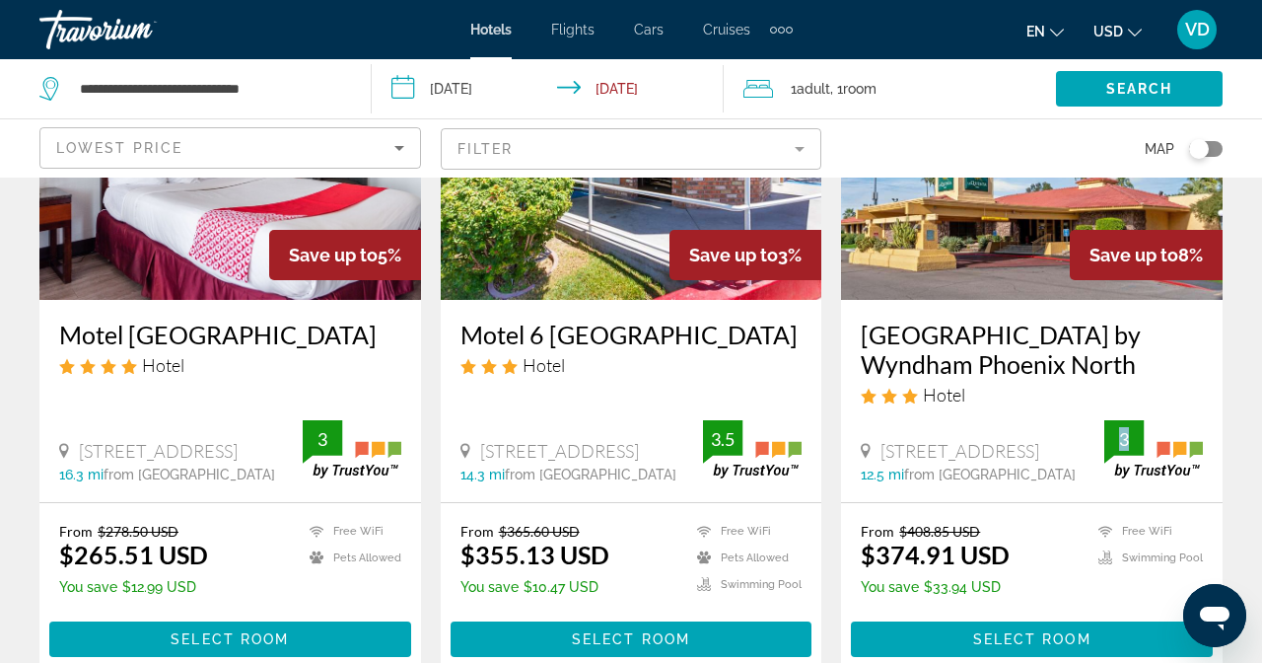
drag, startPoint x: 1484, startPoint y: 370, endPoint x: 1496, endPoint y: 371, distance: 11.9
click at [1144, 427] on div "3" at bounding box center [1124, 439] width 39 height 24
click at [1203, 420] on img "Main content" at bounding box center [1154, 449] width 99 height 58
click at [1233, 369] on app-hotels-search-item "Save up to 8% La Quinta Inn by Wyndham Phoenix North Hotel 2510 West Greenway R…" at bounding box center [1031, 330] width 401 height 692
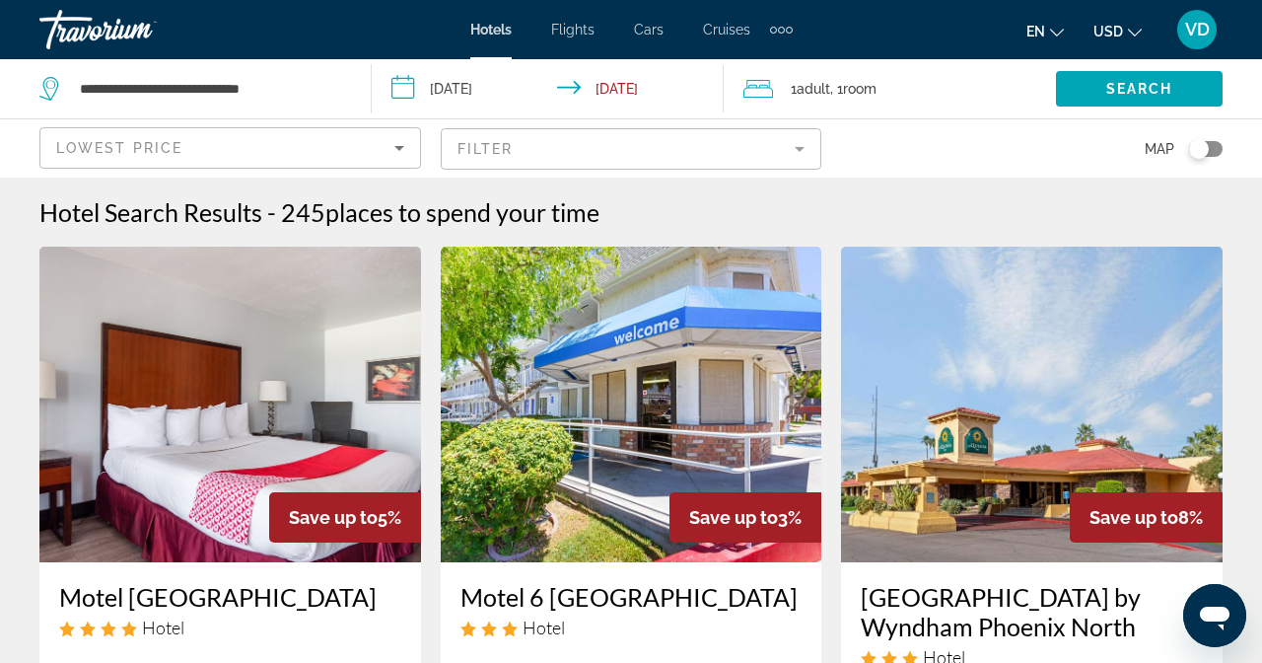
scroll to position [131, 0]
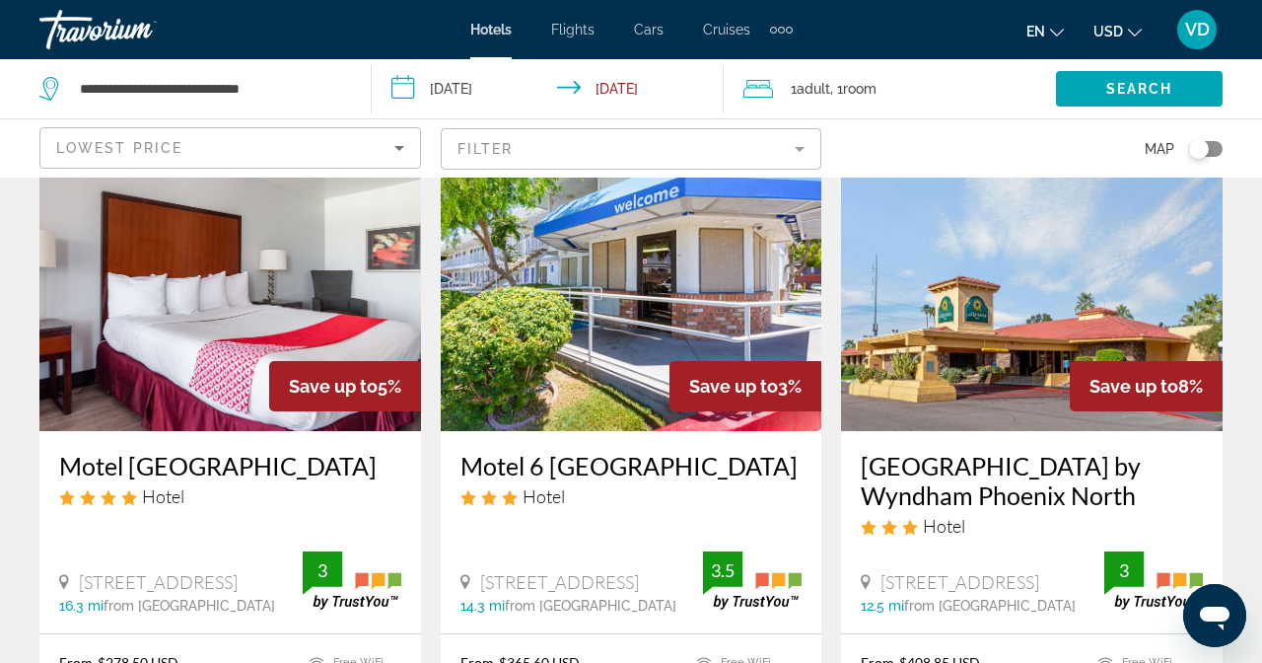
click at [394, 136] on div "Lowest Price" at bounding box center [225, 148] width 338 height 24
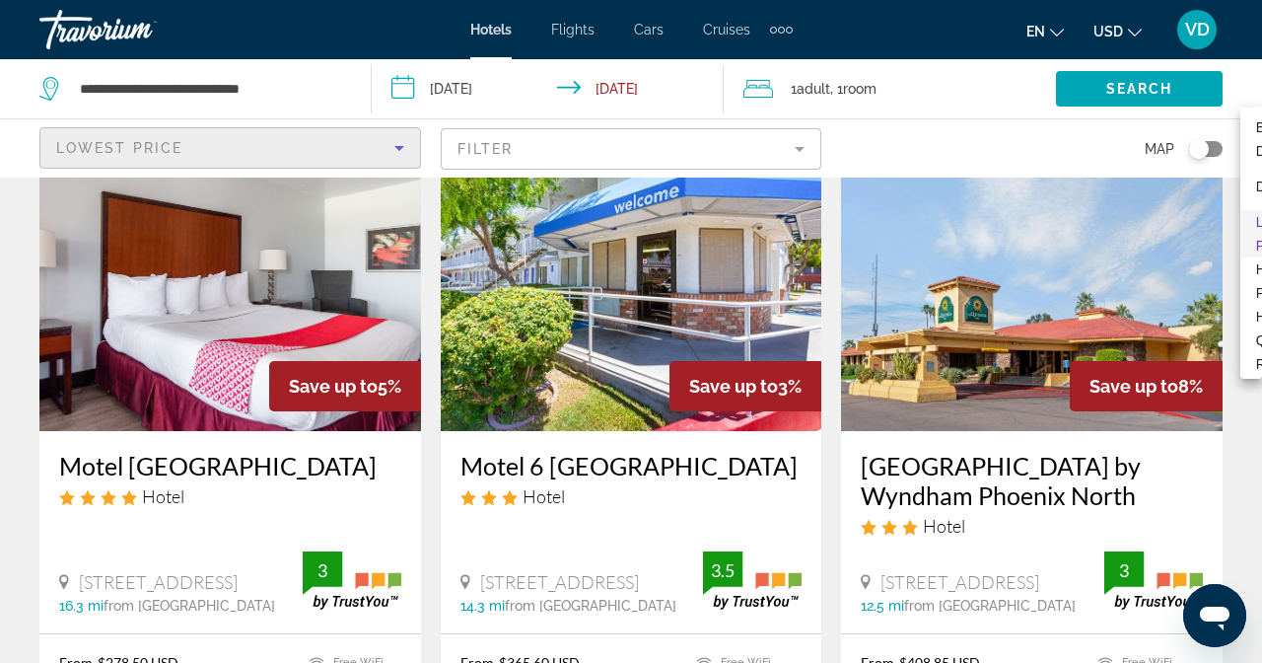
click at [1261, 81] on div at bounding box center [631, 331] width 1262 height 663
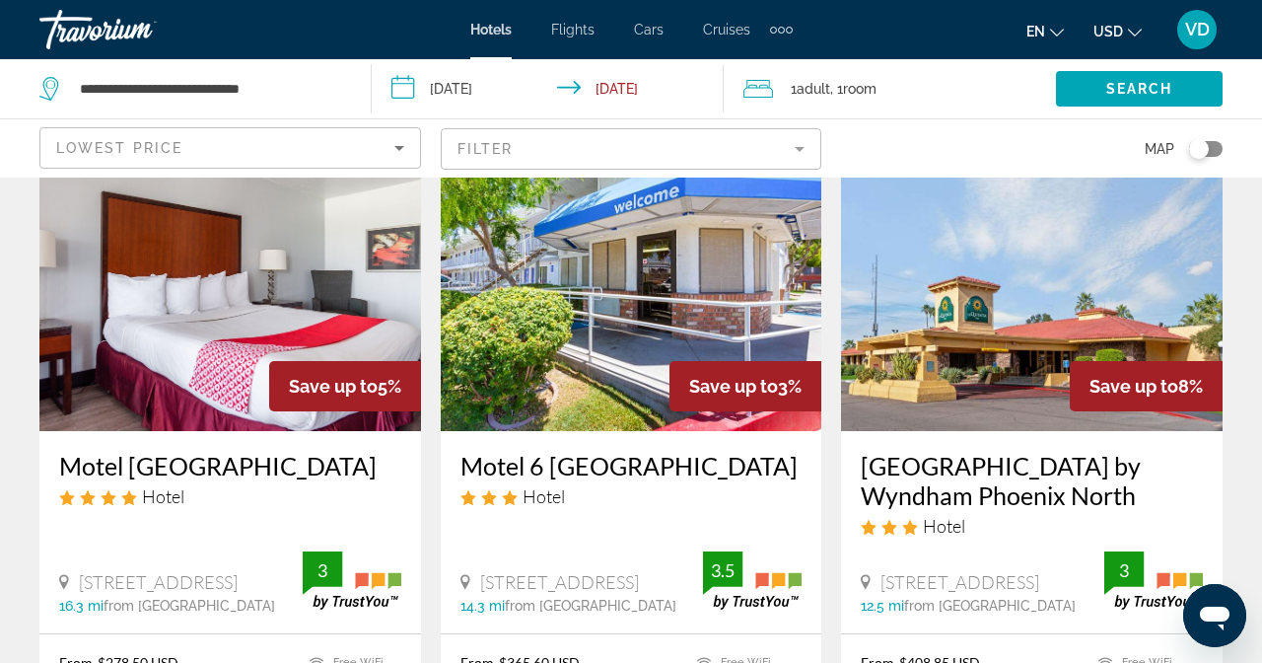
click at [823, 128] on mat-form-field "Filter" at bounding box center [632, 148] width 382 height 41
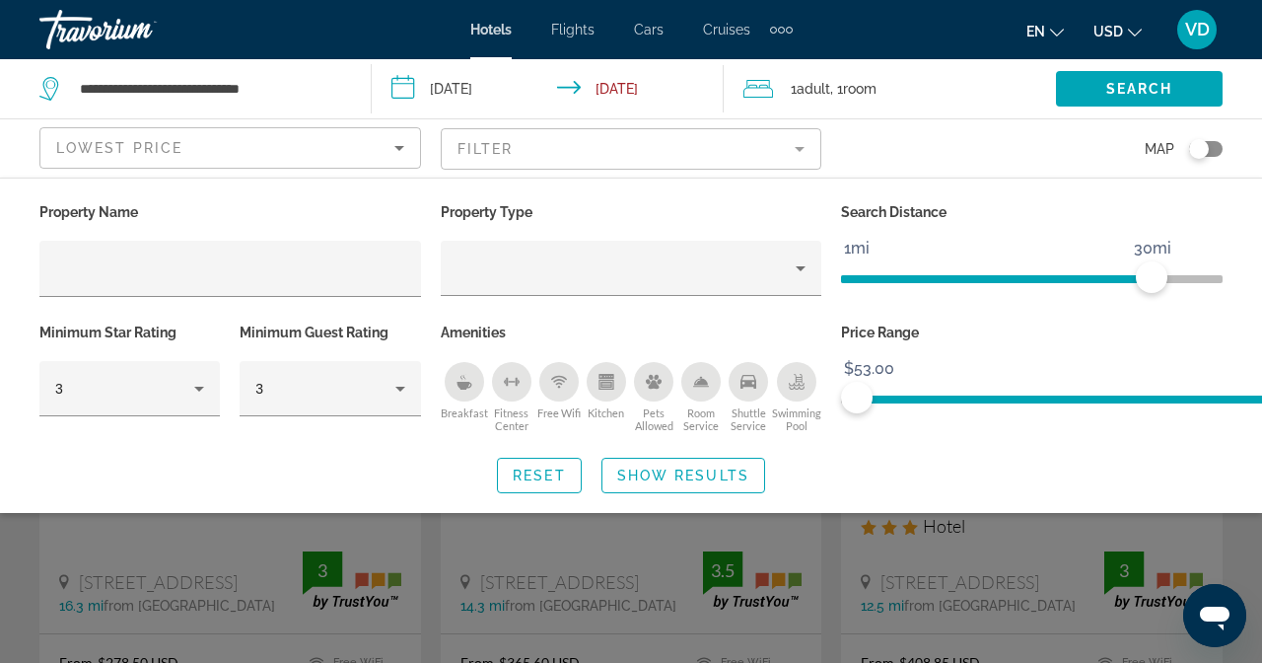
click at [420, 128] on div "Lowest Price" at bounding box center [230, 147] width 380 height 39
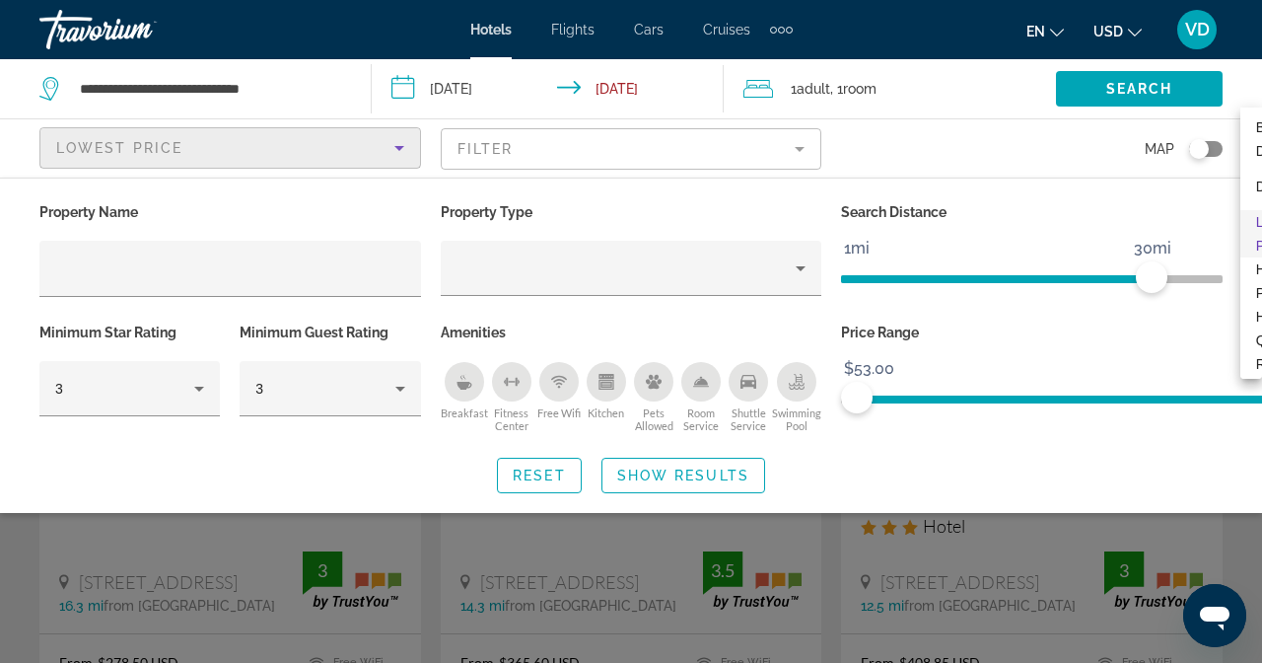
click at [1261, 482] on div at bounding box center [631, 331] width 1262 height 663
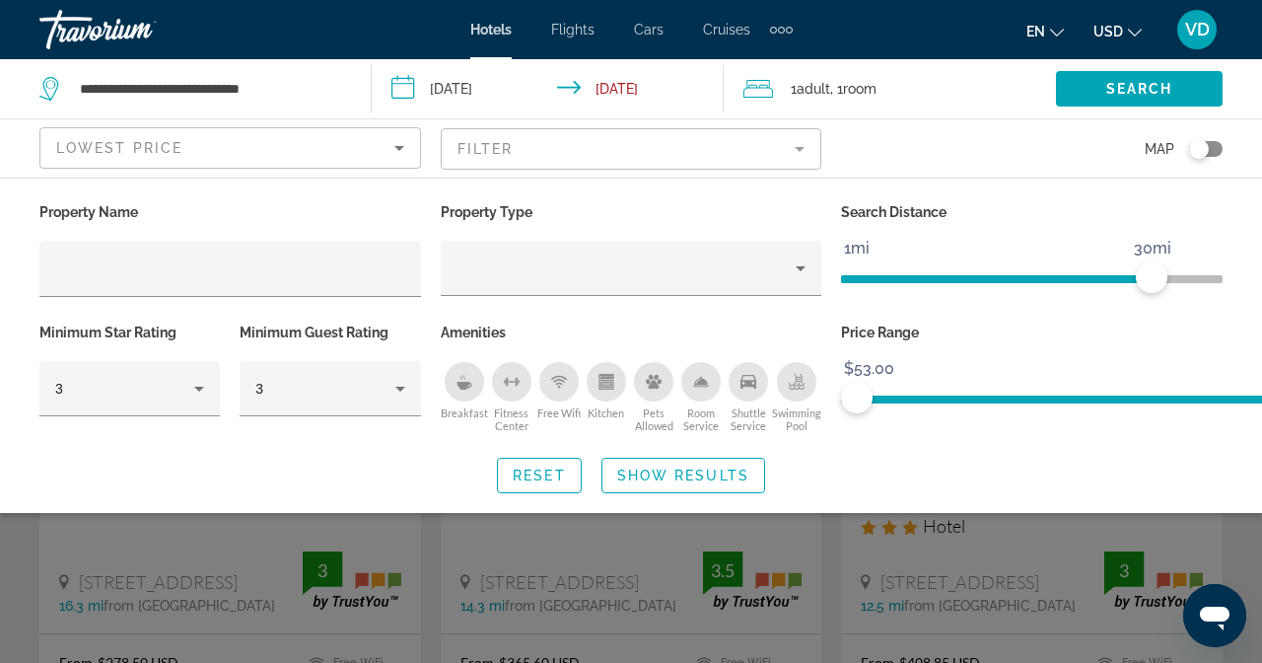
click at [1261, 457] on div "Search widget" at bounding box center [631, 479] width 1262 height 367
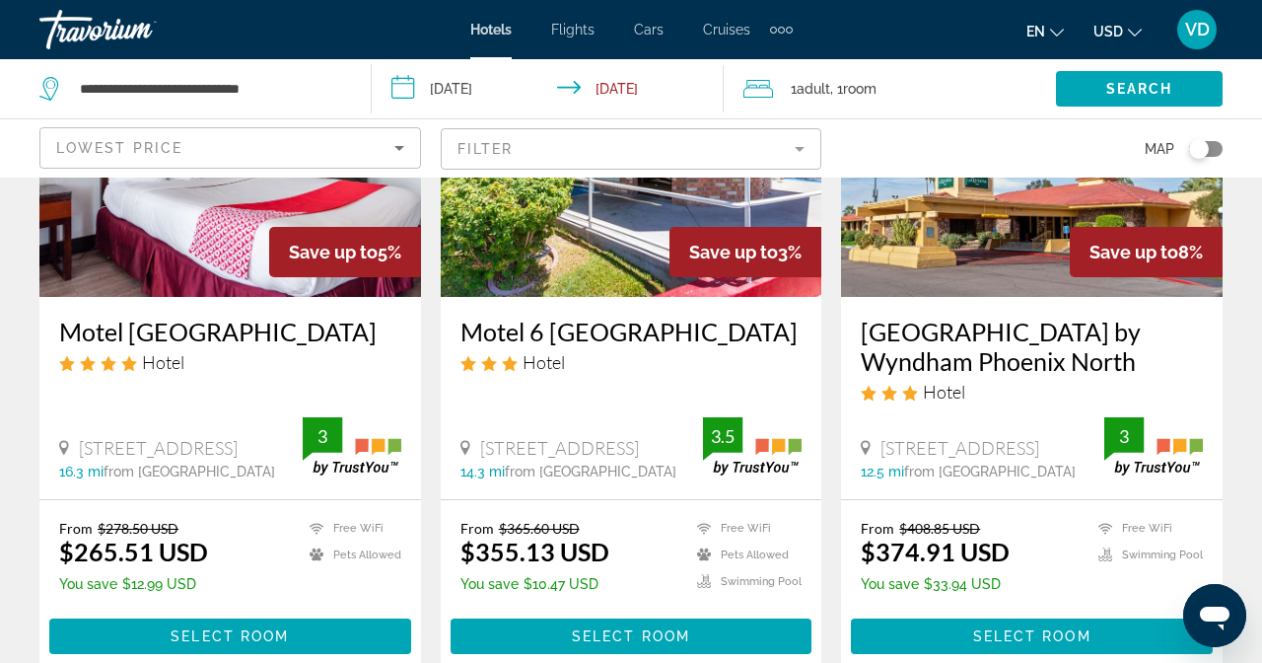
scroll to position [13, 0]
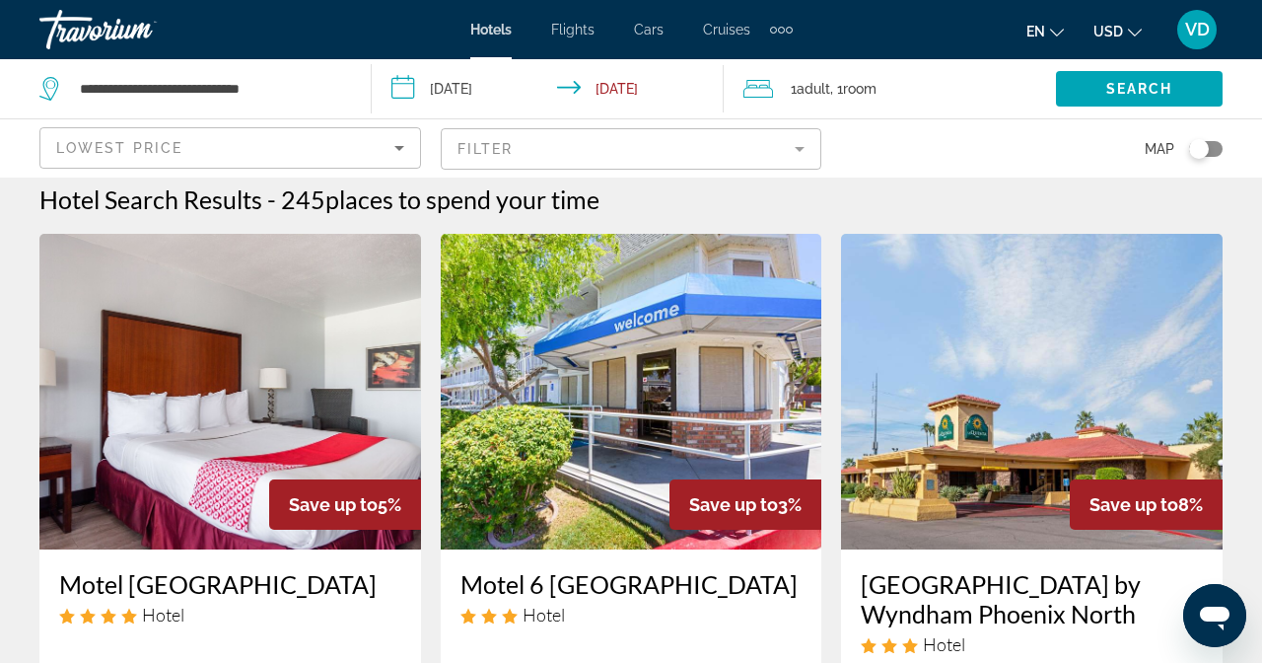
click at [215, 111] on div "**********" at bounding box center [195, 88] width 312 height 59
click at [213, 88] on input "**********" at bounding box center [209, 89] width 263 height 30
drag, startPoint x: 329, startPoint y: 79, endPoint x: 47, endPoint y: 80, distance: 282.1
click at [47, 80] on div "**********" at bounding box center [190, 89] width 302 height 30
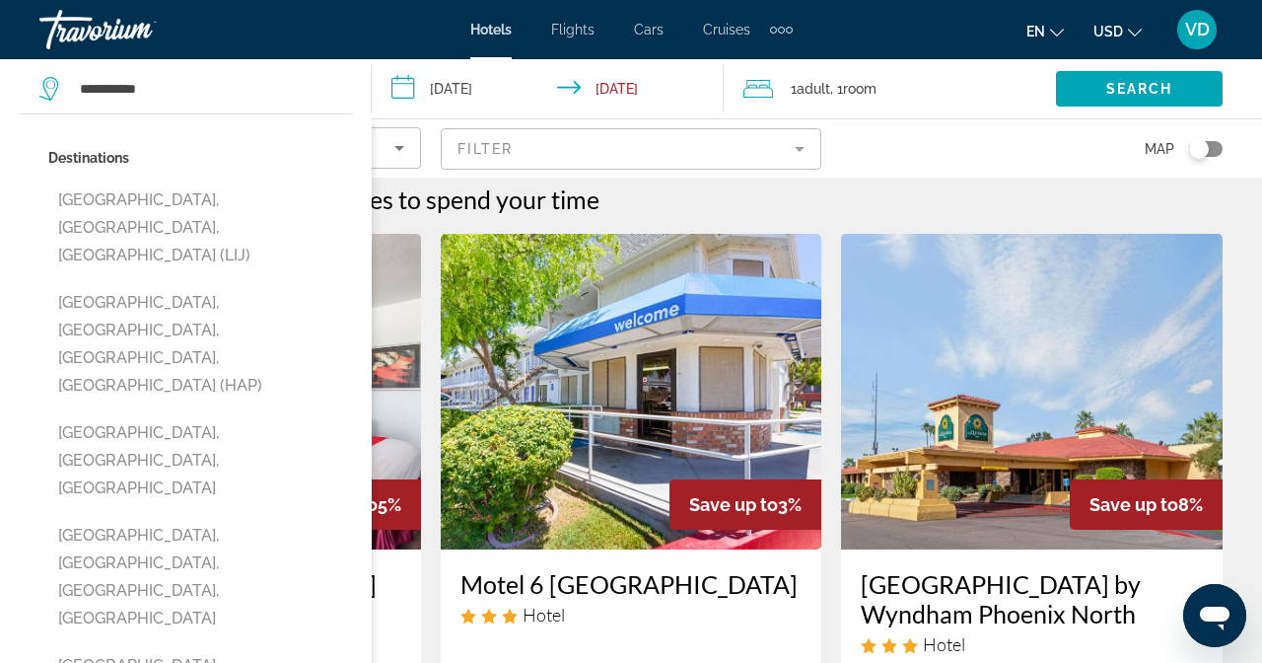
click at [189, 195] on button "[GEOGRAPHIC_DATA], [GEOGRAPHIC_DATA], [GEOGRAPHIC_DATA] (LIJ)" at bounding box center [200, 227] width 304 height 93
type input "**********"
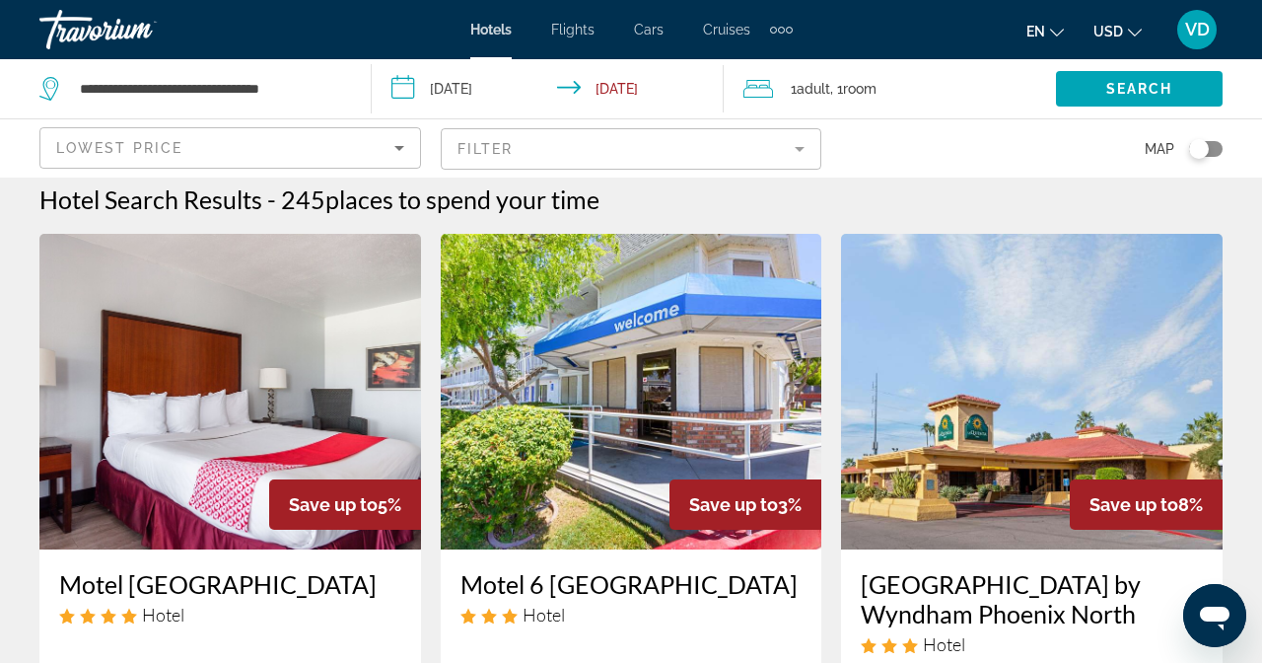
click at [440, 88] on input "**********" at bounding box center [552, 91] width 360 height 65
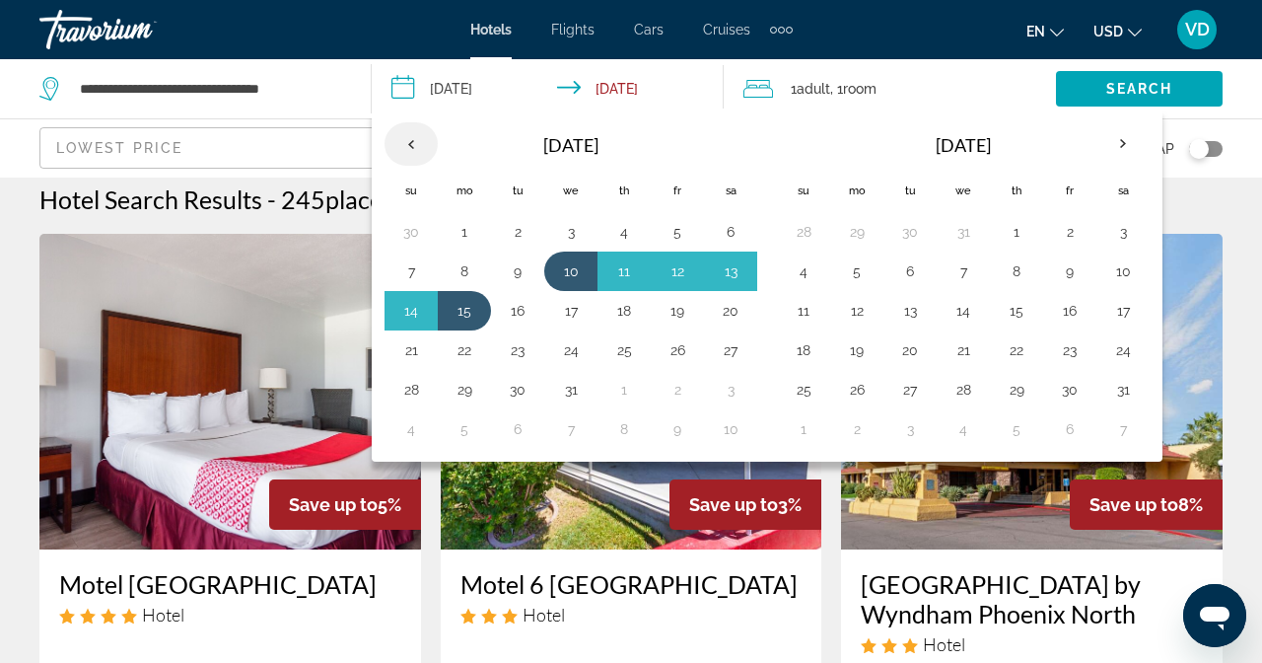
click at [421, 129] on th "Previous month" at bounding box center [411, 143] width 53 height 43
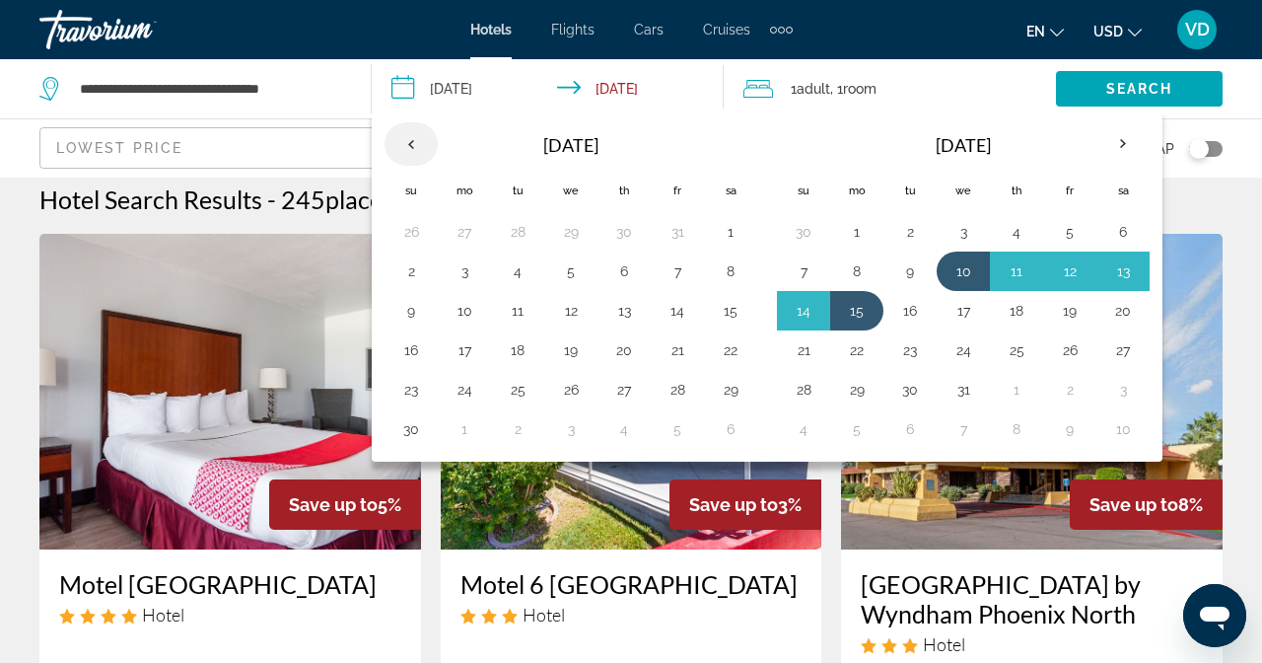
click at [420, 129] on th "Previous month" at bounding box center [411, 143] width 53 height 43
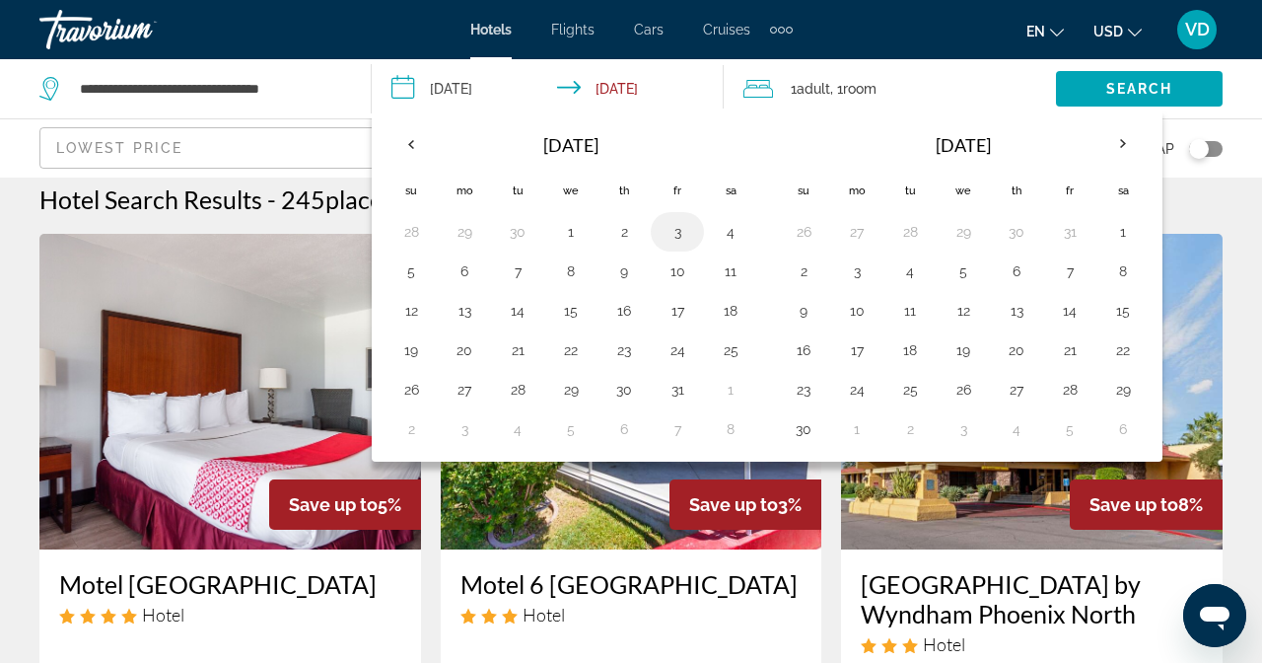
click at [687, 229] on button "3" at bounding box center [678, 232] width 32 height 28
click at [426, 274] on td "5" at bounding box center [411, 270] width 53 height 39
click at [410, 282] on button "5" at bounding box center [411, 271] width 32 height 28
type input "**********"
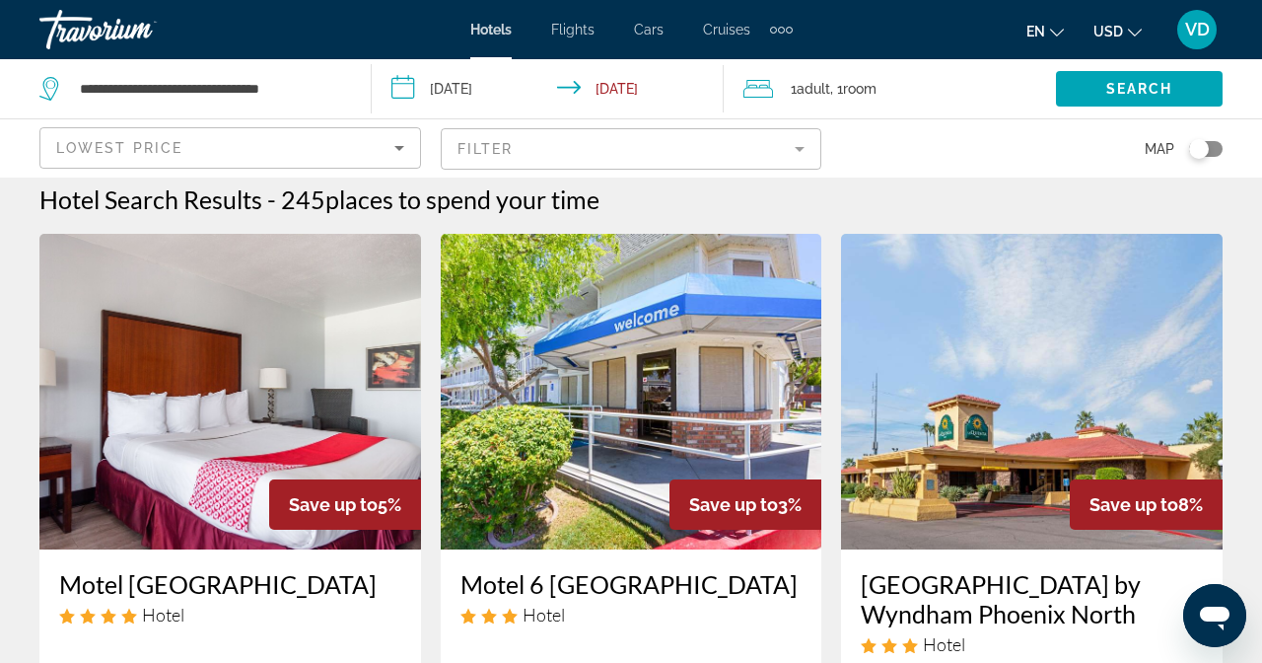
click at [870, 88] on span "Room" at bounding box center [860, 89] width 34 height 16
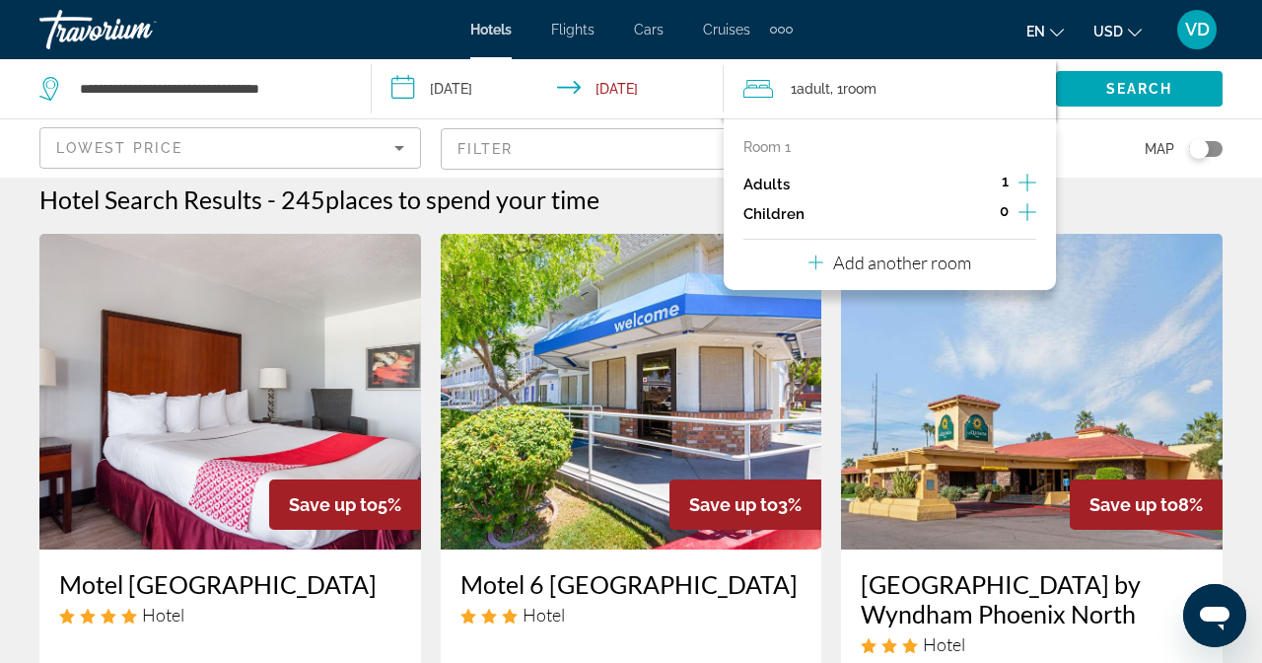
click at [1024, 179] on icon "Increment adults" at bounding box center [1028, 183] width 18 height 24
click at [1126, 184] on div "Hotel Search Results - 245 places to spend your time" at bounding box center [630, 199] width 1183 height 30
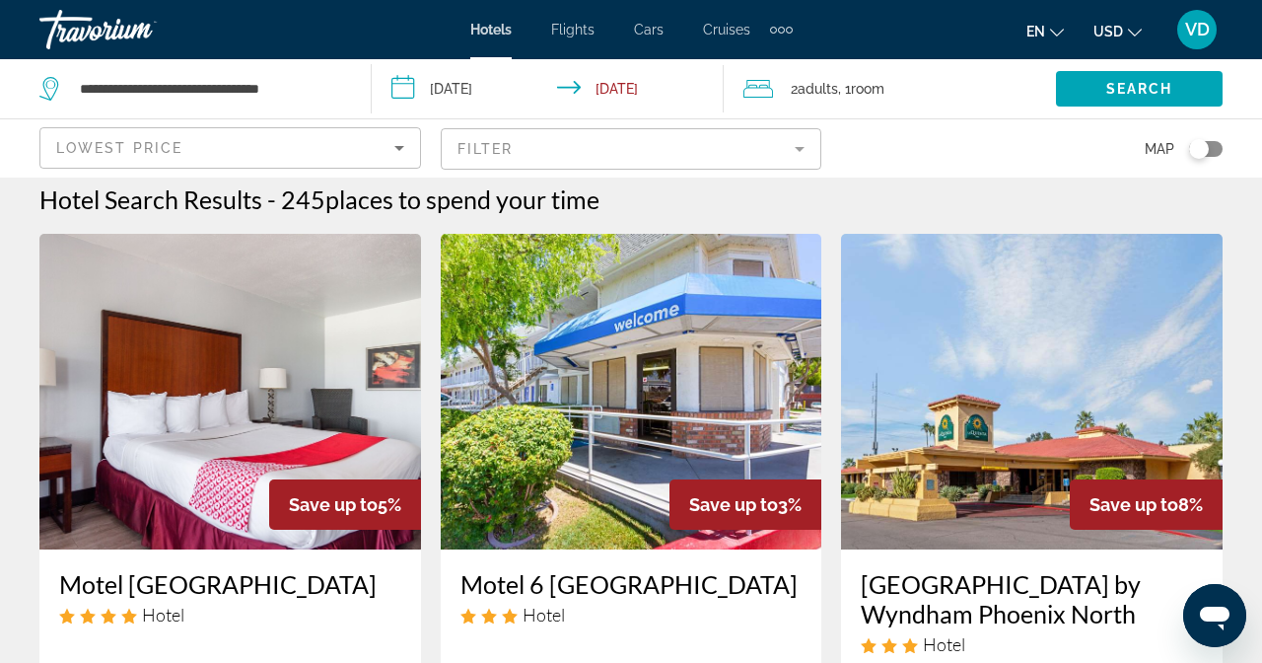
click at [823, 128] on mat-form-field "Filter" at bounding box center [632, 148] width 382 height 41
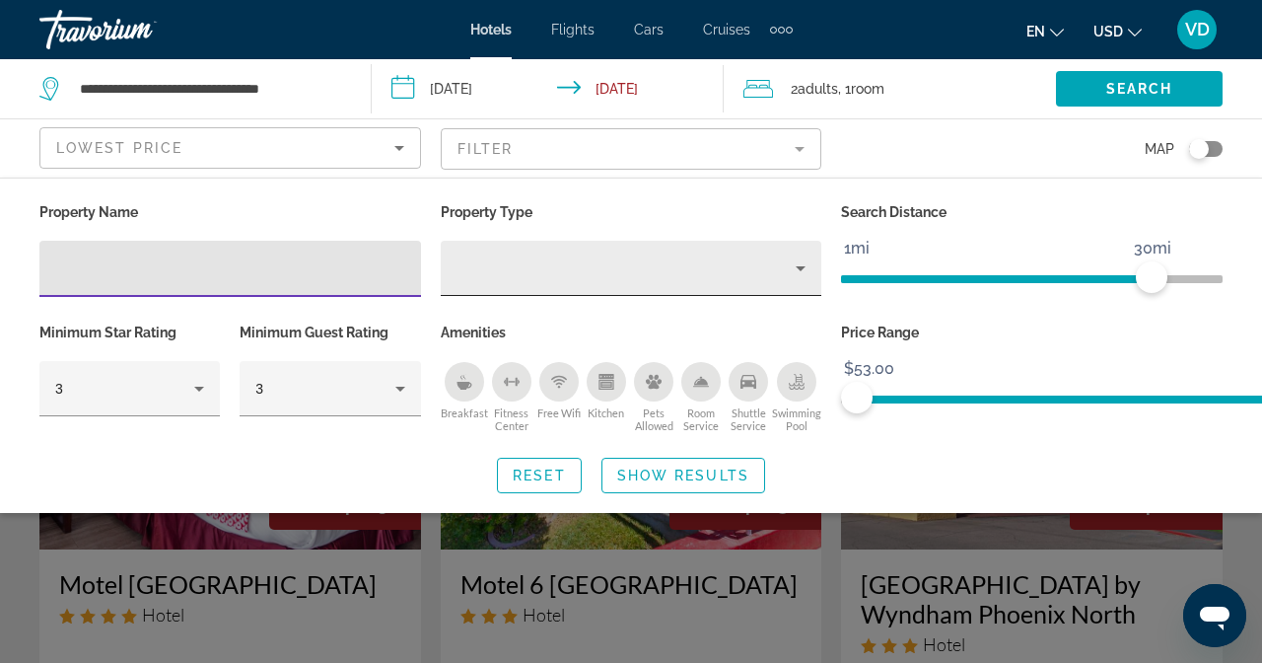
click at [743, 256] on div "Property type" at bounding box center [627, 268] width 340 height 24
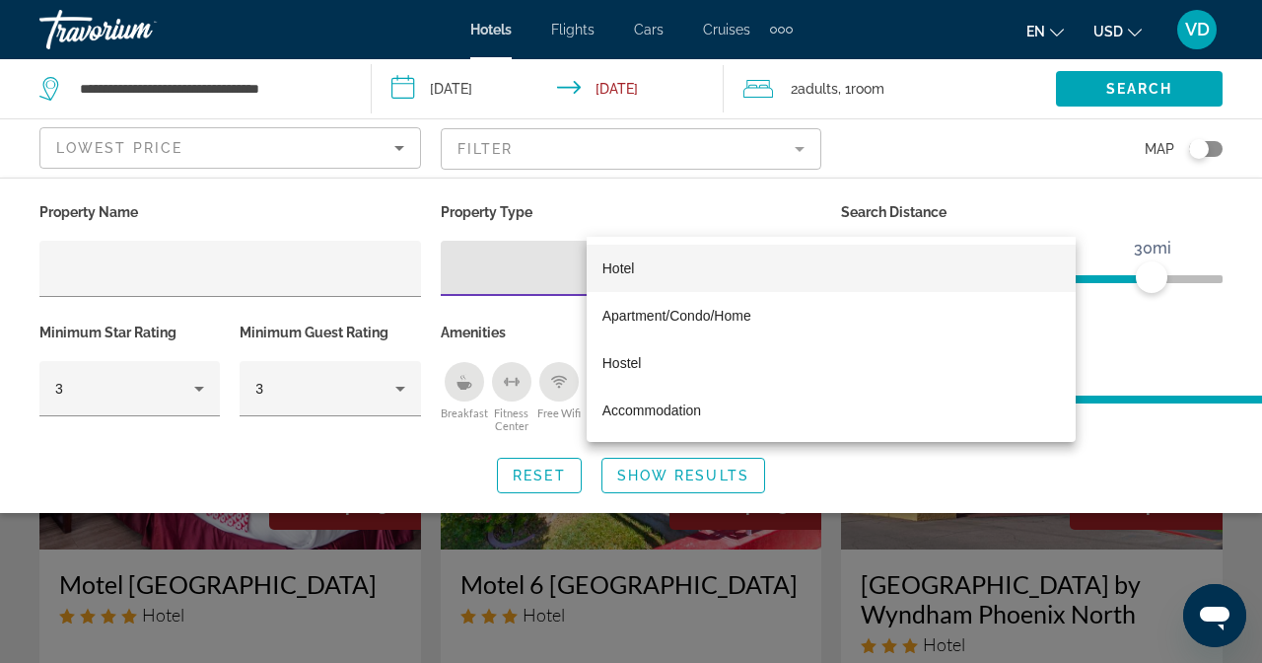
click at [492, 399] on div at bounding box center [631, 331] width 1262 height 663
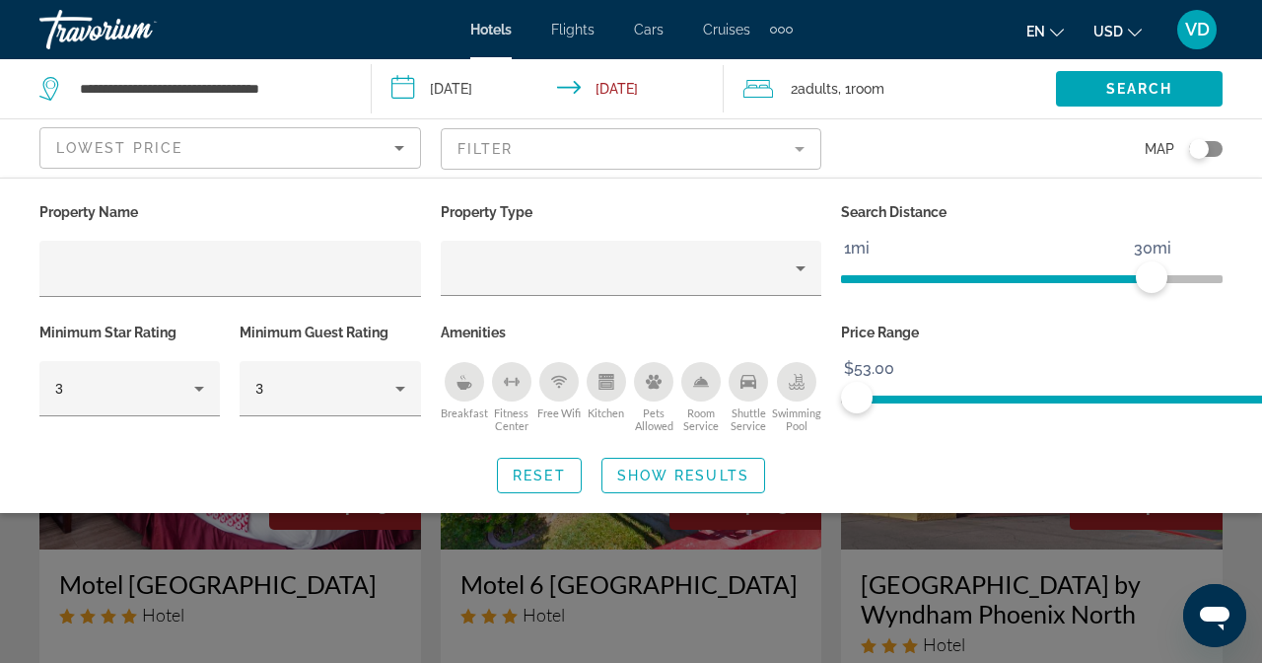
click at [750, 467] on span "Show Results" at bounding box center [683, 475] width 132 height 16
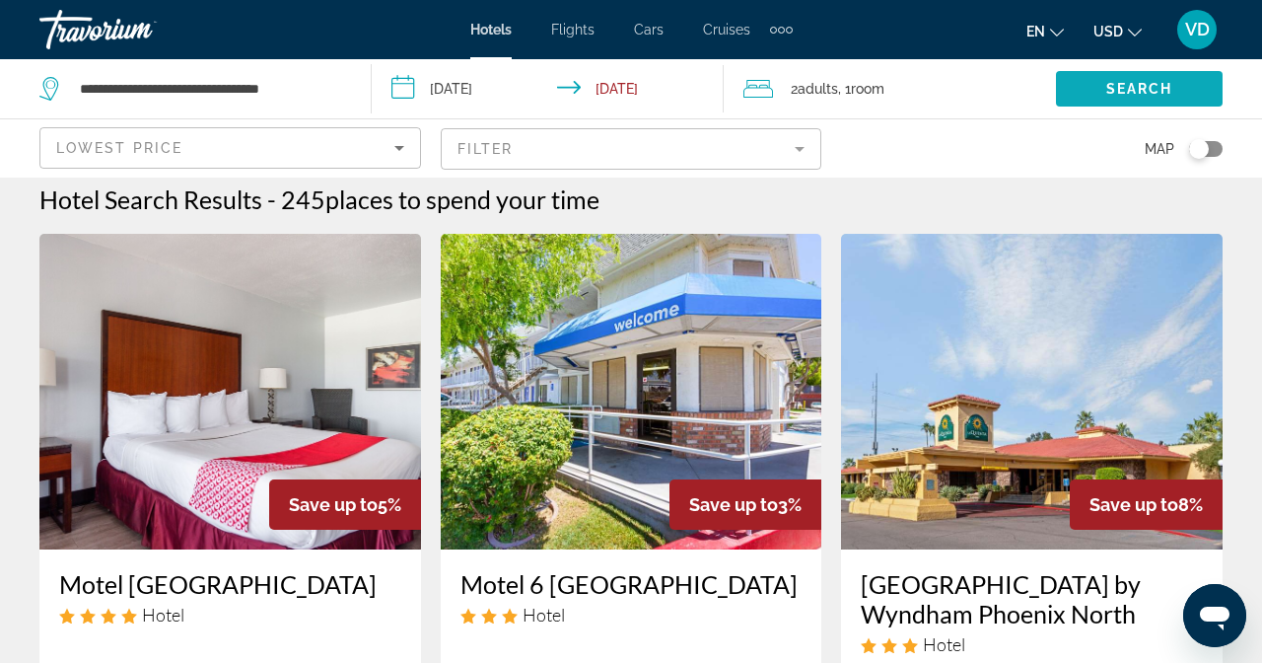
click at [1139, 97] on span "Search widget" at bounding box center [1139, 88] width 167 height 47
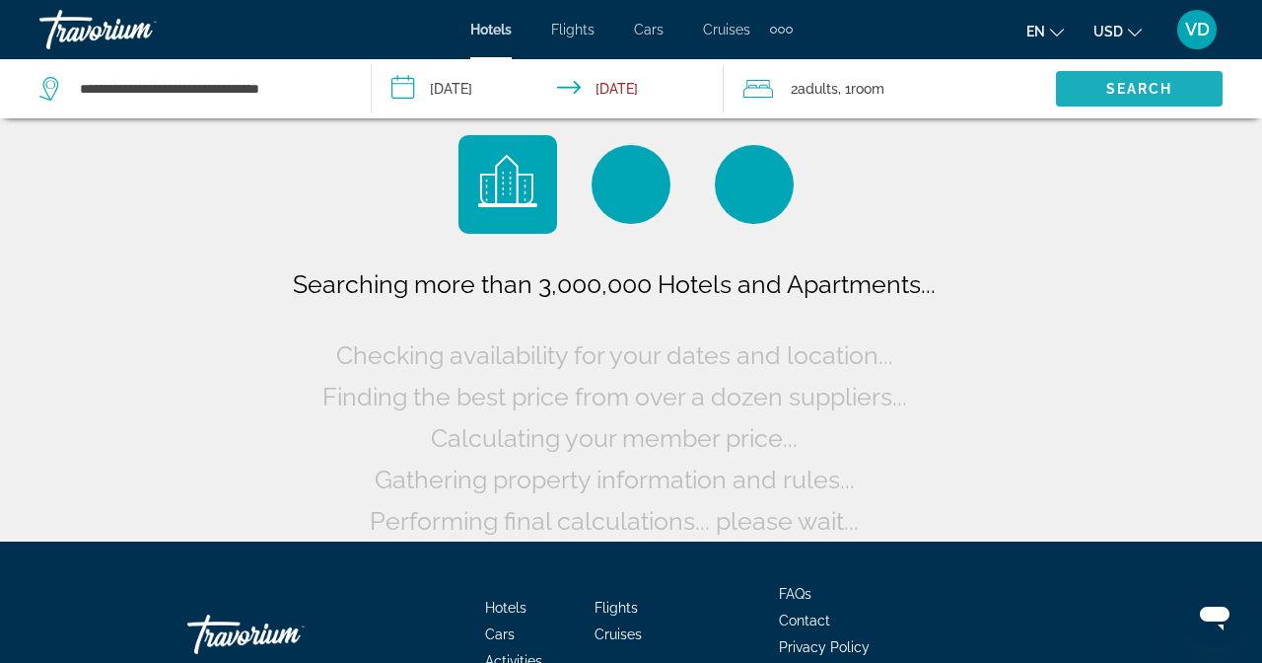
scroll to position [0, 0]
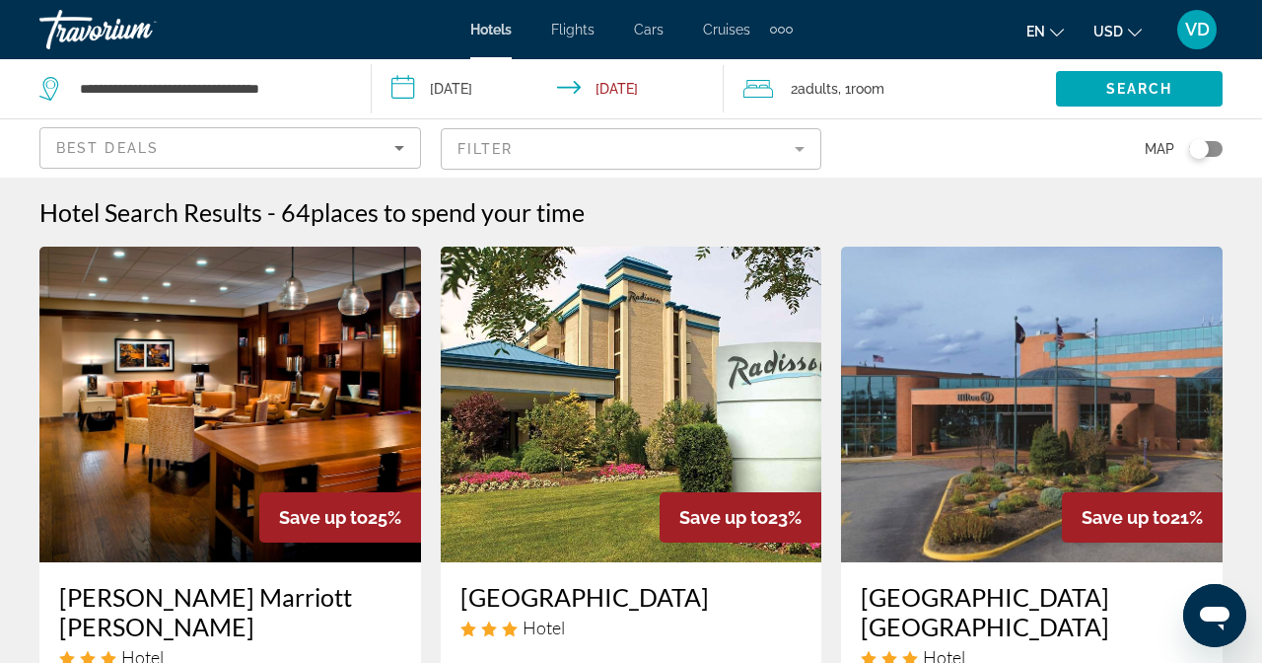
click at [411, 136] on icon "Sort by" at bounding box center [400, 148] width 24 height 24
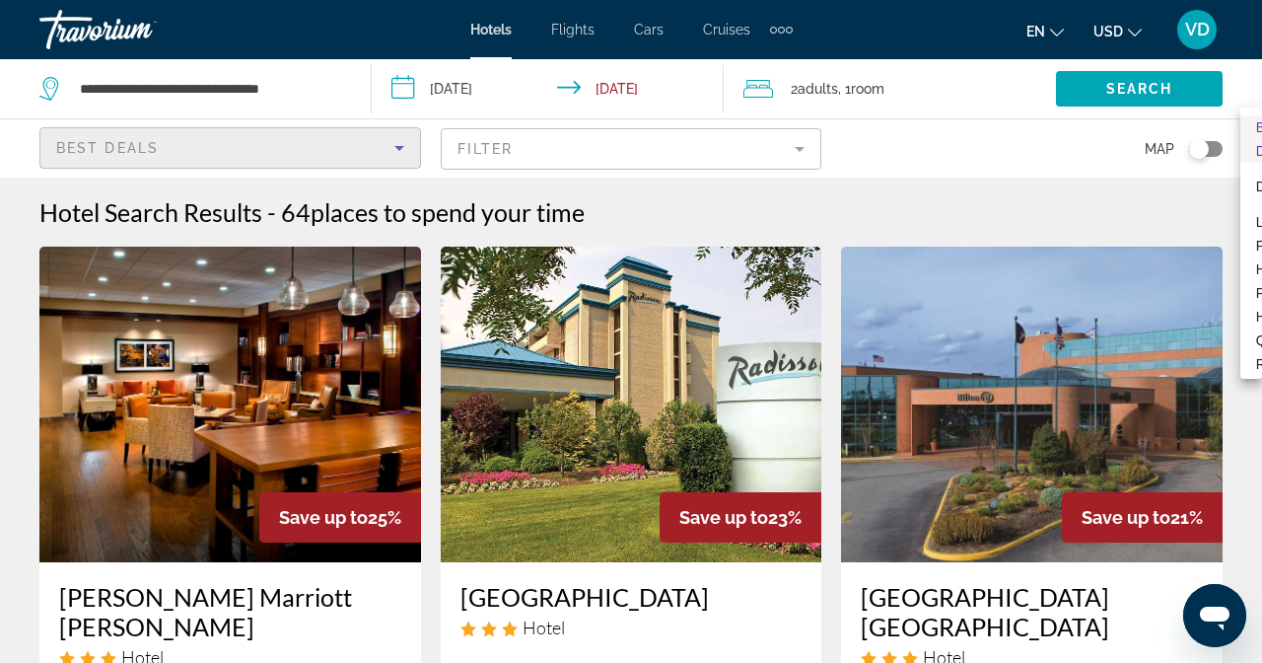
click at [1261, 146] on div at bounding box center [631, 331] width 1262 height 663
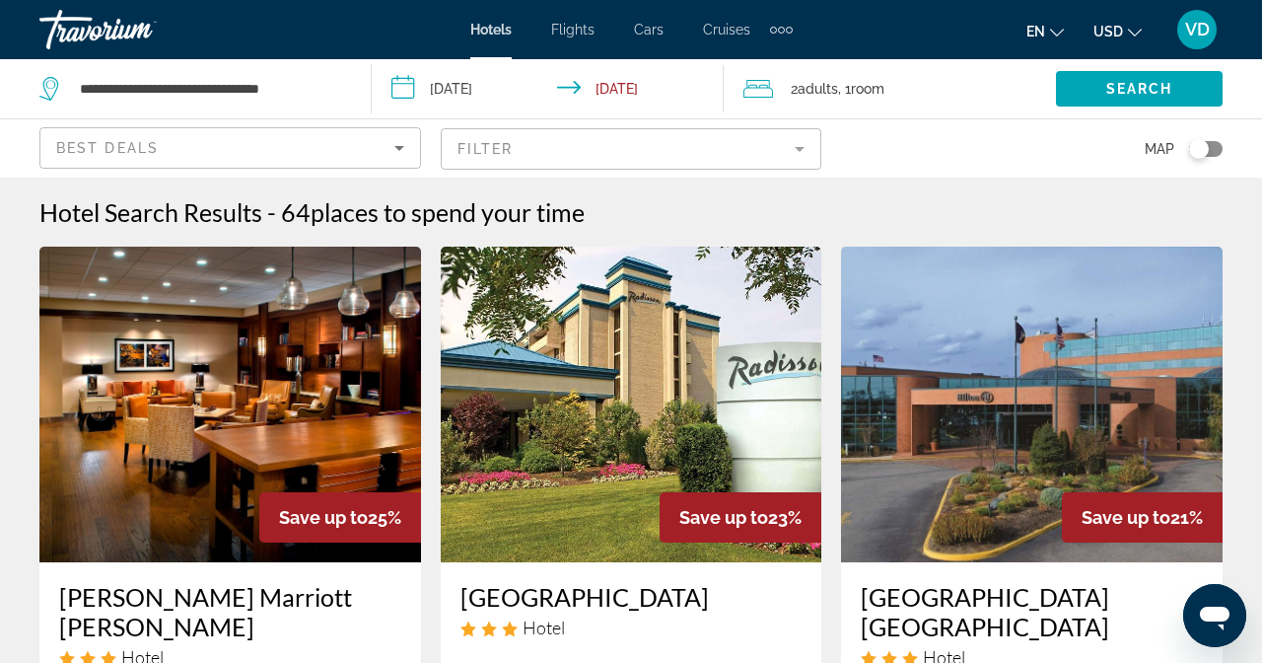
click at [1184, 197] on div "Hotel Search Results - 64 places to spend your time" at bounding box center [630, 212] width 1183 height 30
click at [394, 136] on div "Best Deals" at bounding box center [225, 148] width 338 height 24
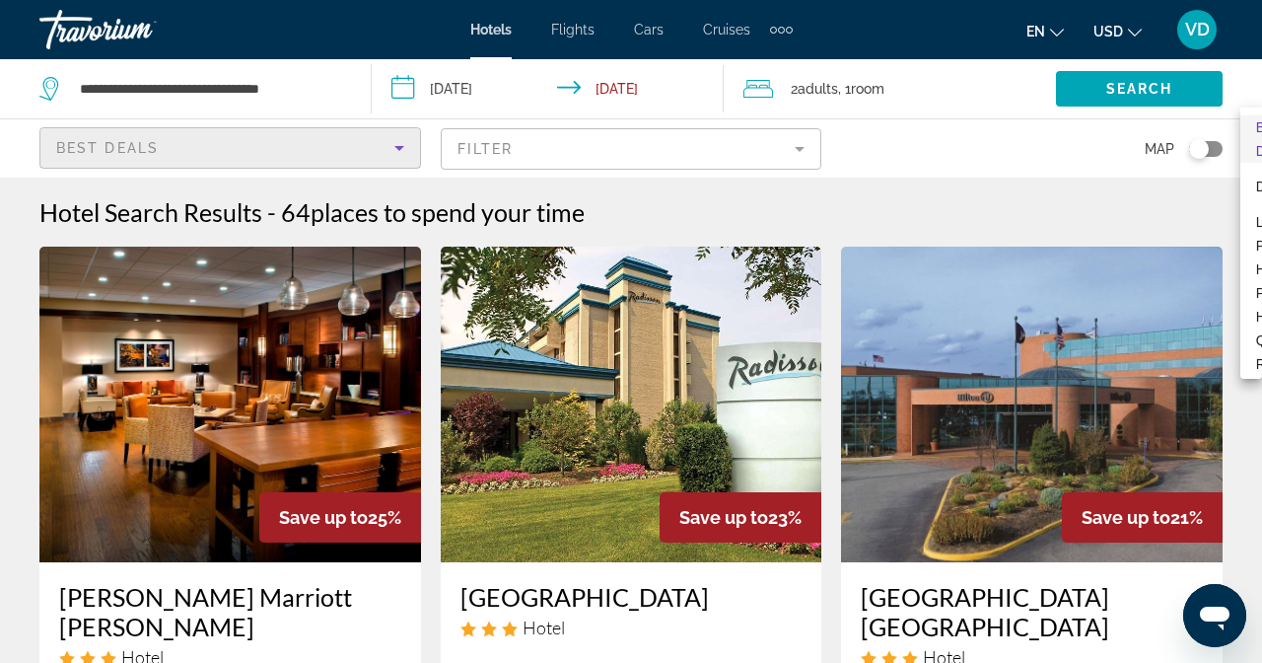
click at [1261, 25] on div at bounding box center [631, 331] width 1262 height 663
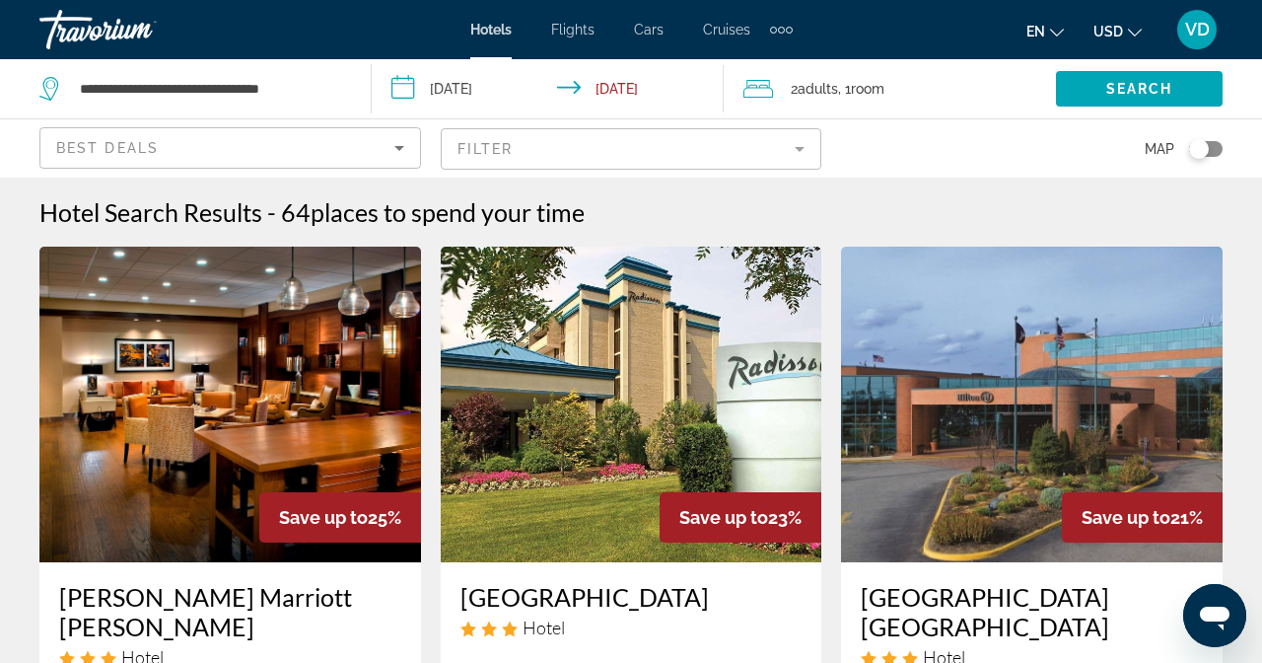
click at [420, 128] on div "Best Deals" at bounding box center [230, 147] width 380 height 39
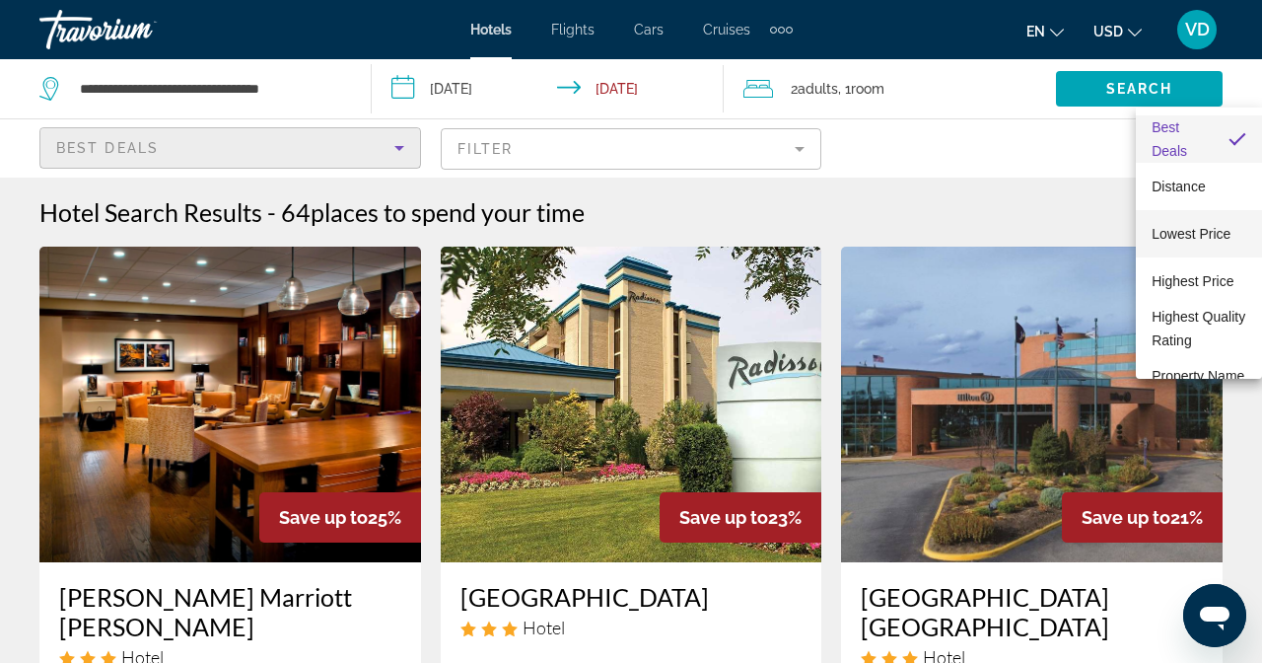
click at [1200, 224] on span "Lowest Price" at bounding box center [1191, 234] width 79 height 24
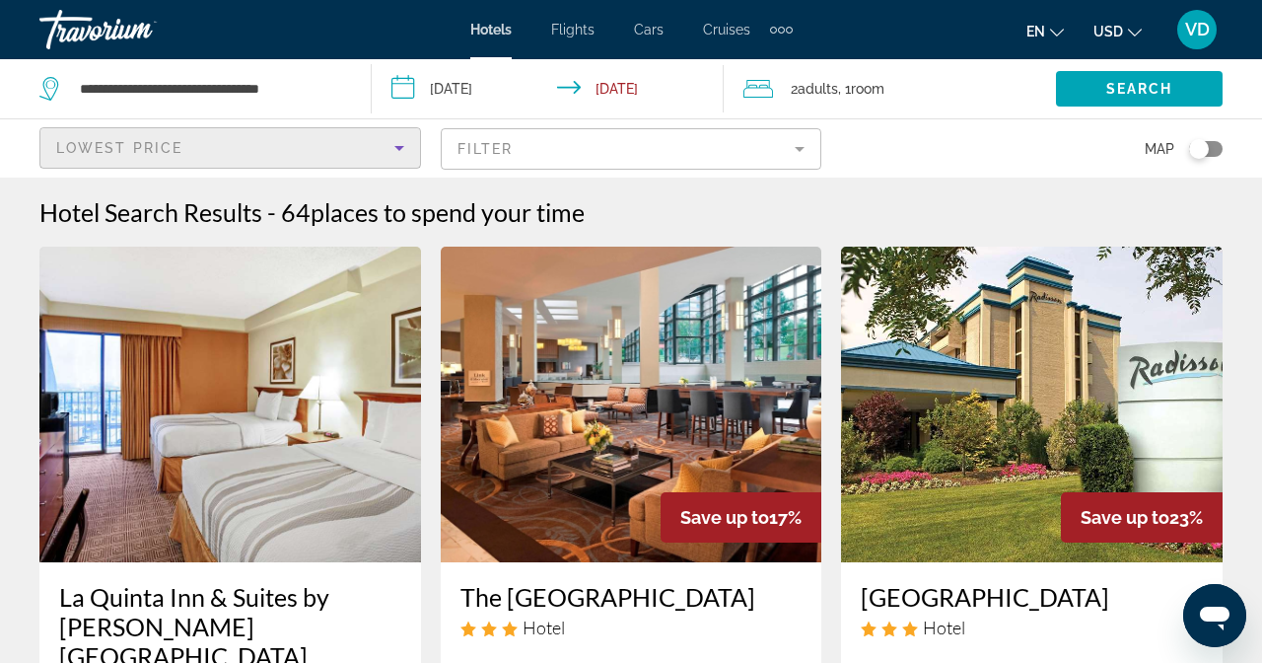
click at [1223, 197] on div "Hotel Search Results - 64 places to spend your time" at bounding box center [630, 212] width 1183 height 30
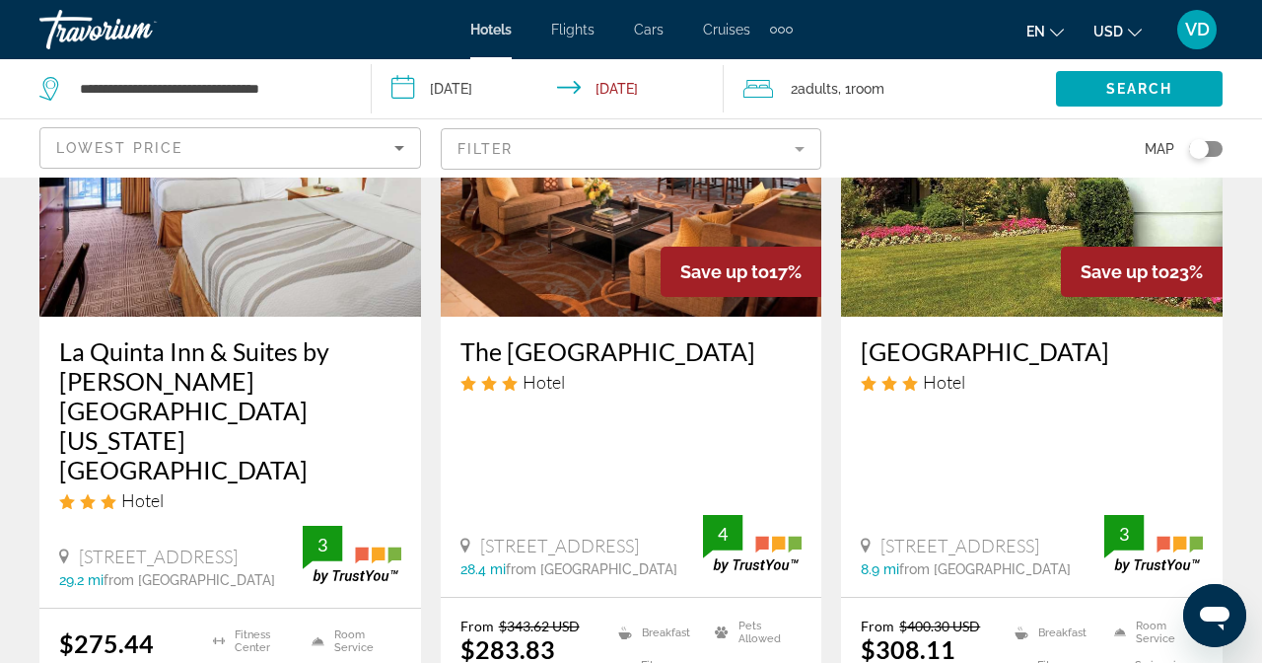
scroll to position [122, 0]
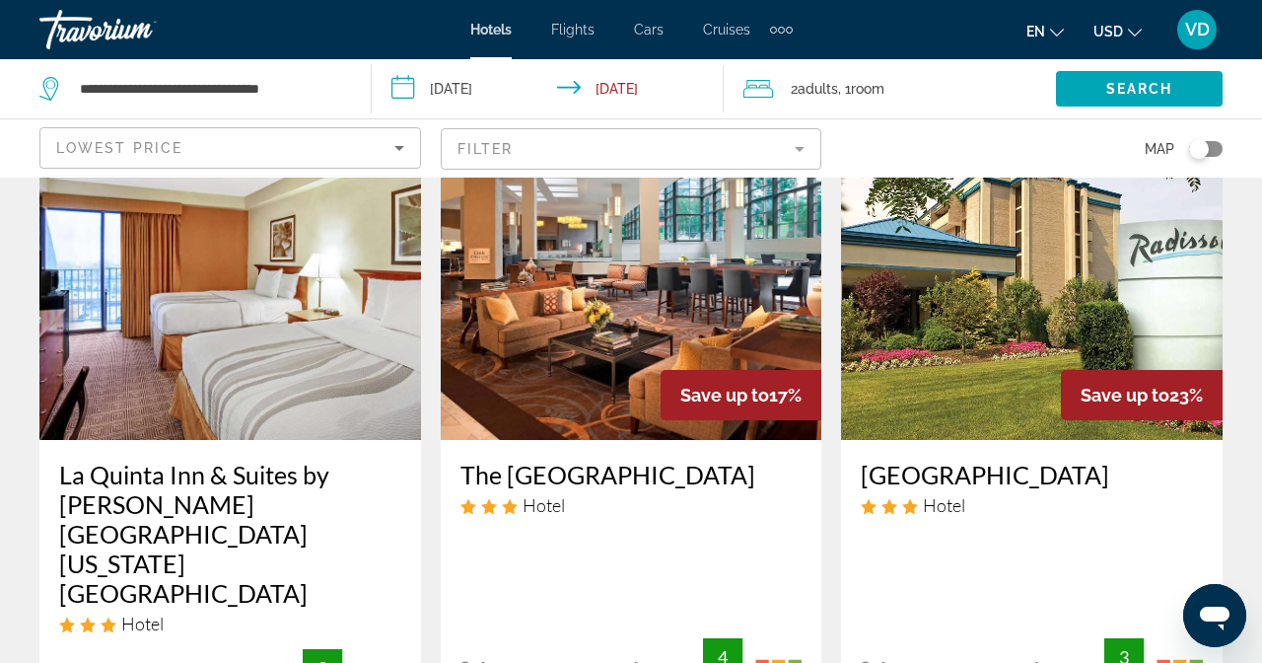
click at [823, 128] on mat-form-field "Filter" at bounding box center [632, 148] width 382 height 41
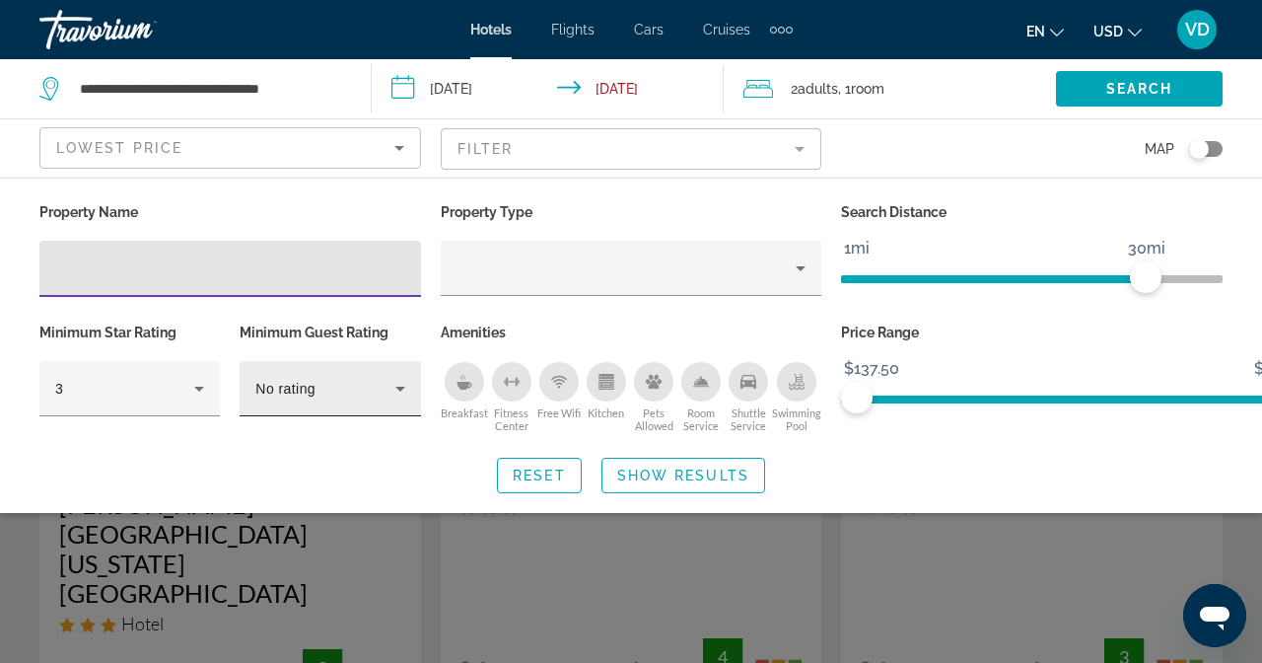
click at [404, 361] on div "No rating" at bounding box center [329, 388] width 149 height 55
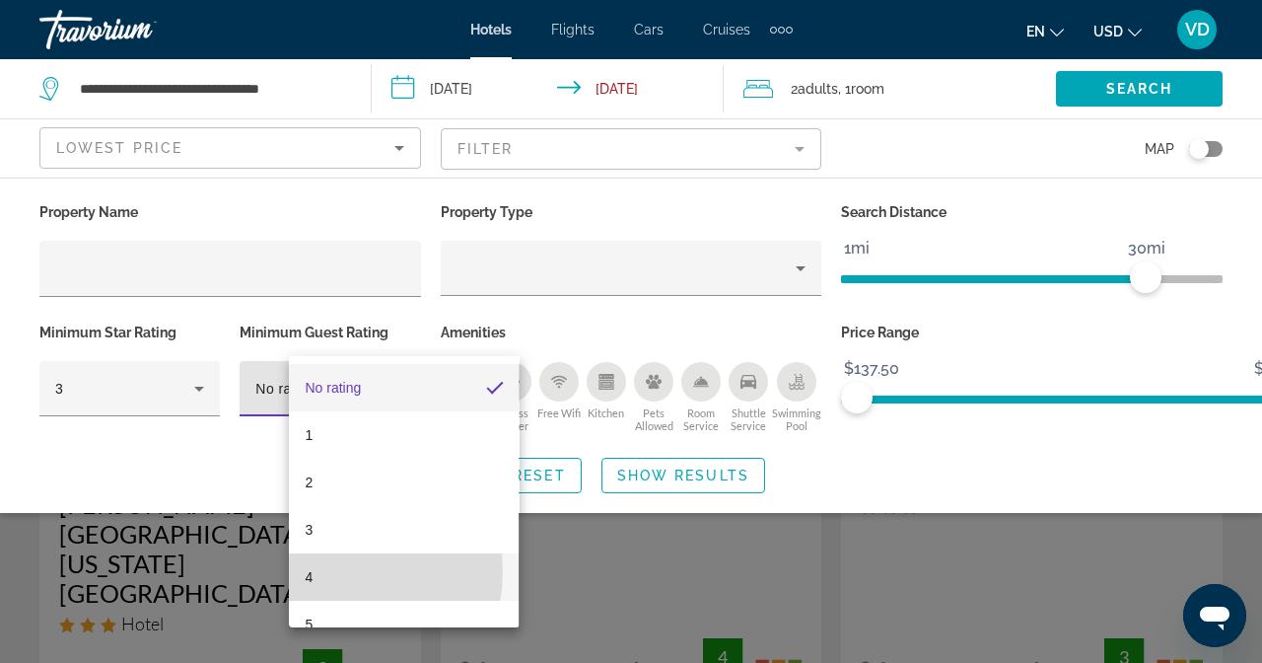
click at [325, 570] on mat-option "4" at bounding box center [404, 576] width 230 height 47
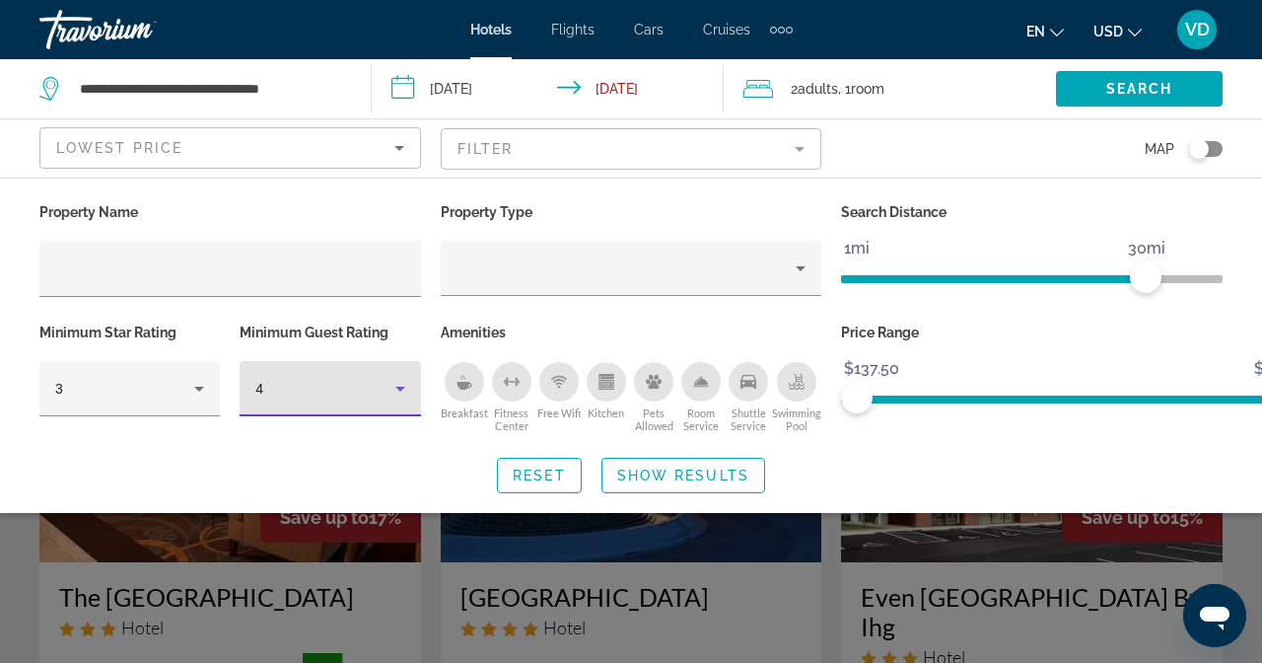
click at [404, 361] on div "4" at bounding box center [329, 388] width 149 height 55
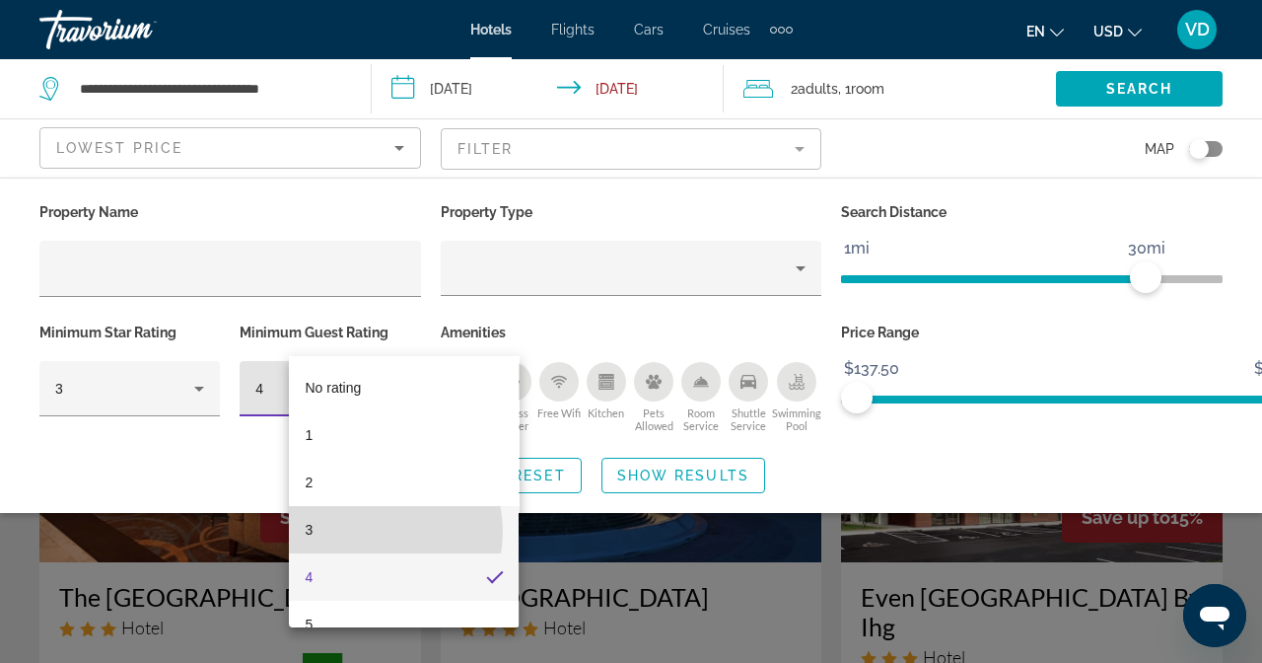
click at [368, 532] on mat-option "3" at bounding box center [404, 529] width 230 height 47
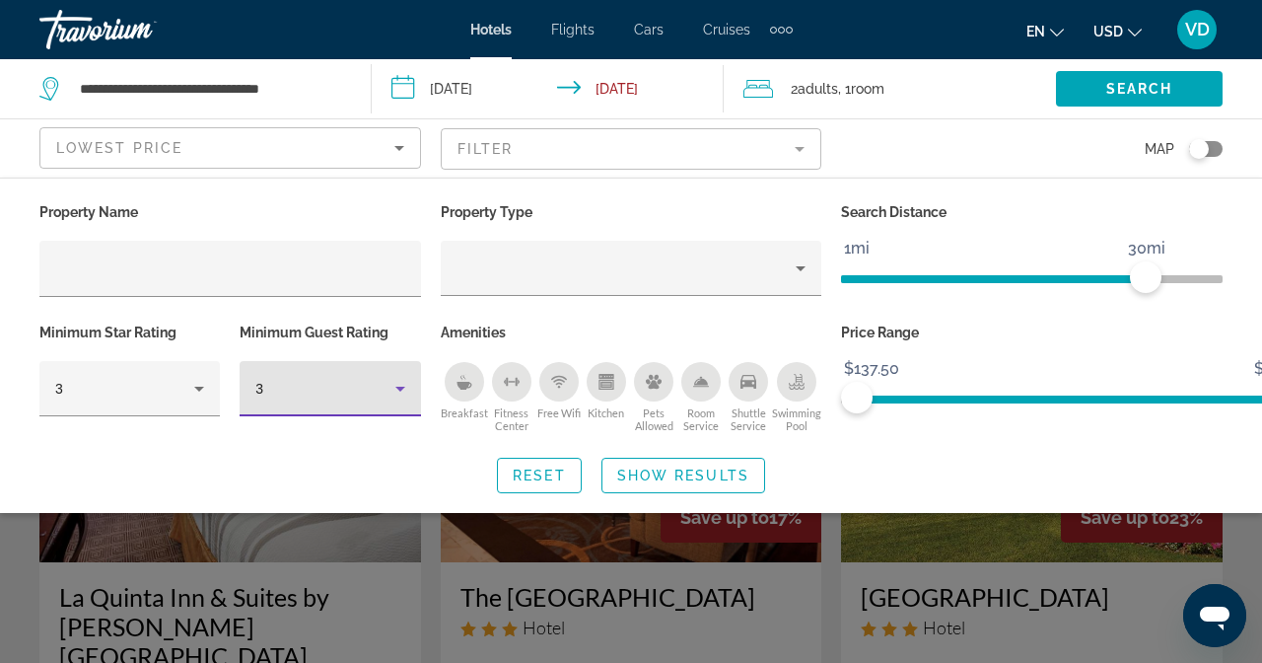
click at [931, 533] on div "Search widget" at bounding box center [631, 479] width 1262 height 367
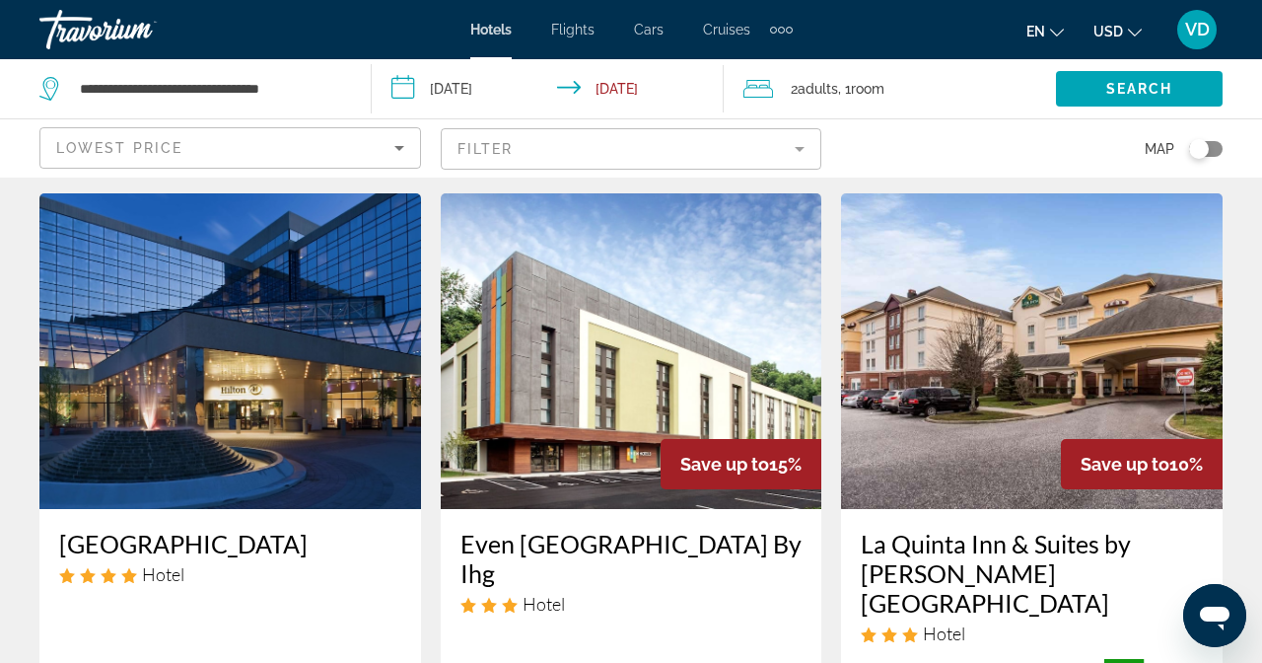
scroll to position [862, 0]
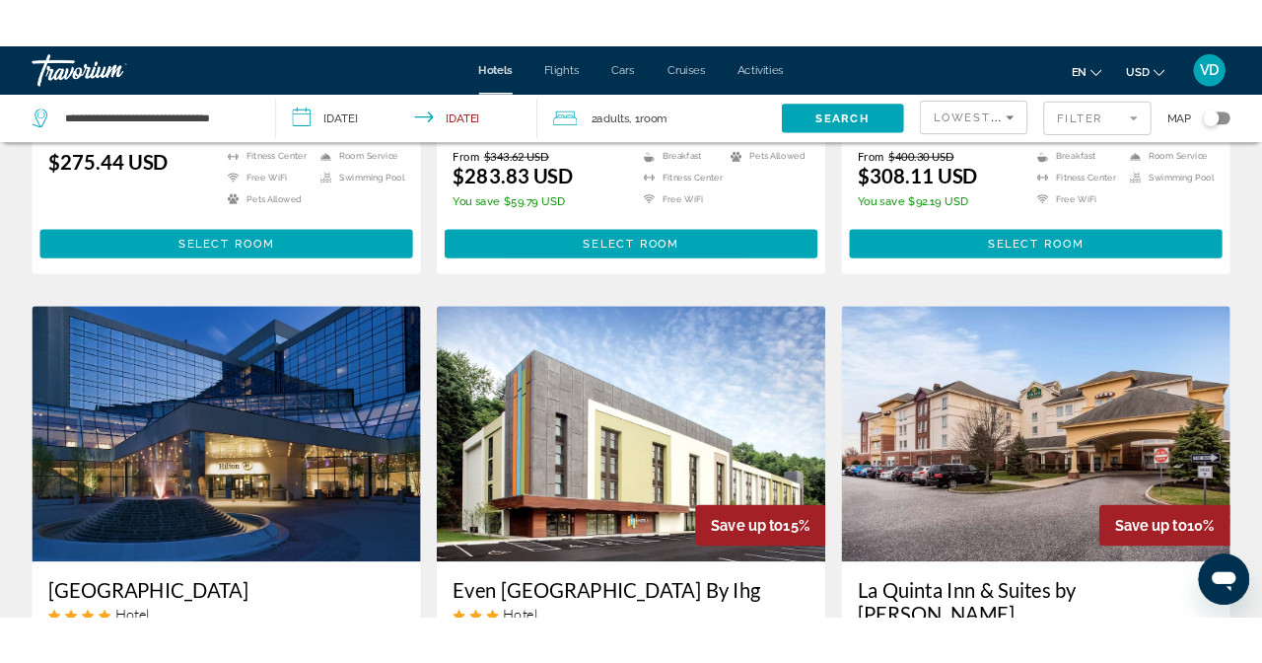
scroll to position [862, 0]
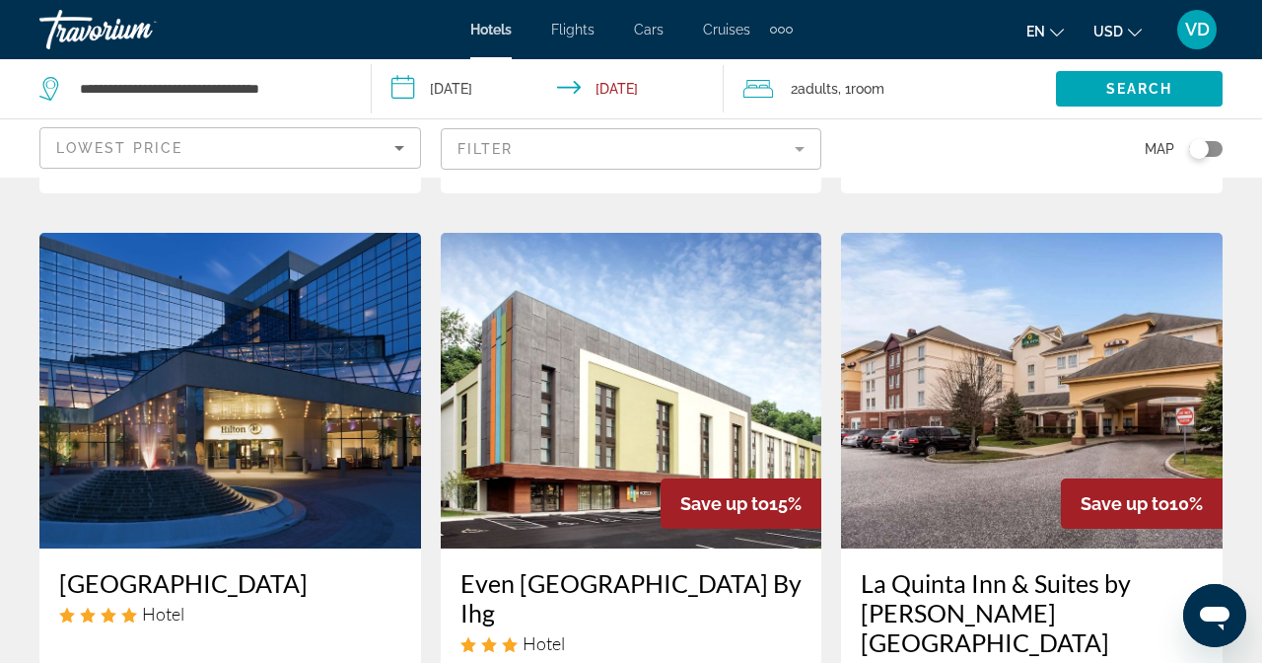
click at [823, 128] on mat-form-field "Filter" at bounding box center [632, 148] width 382 height 41
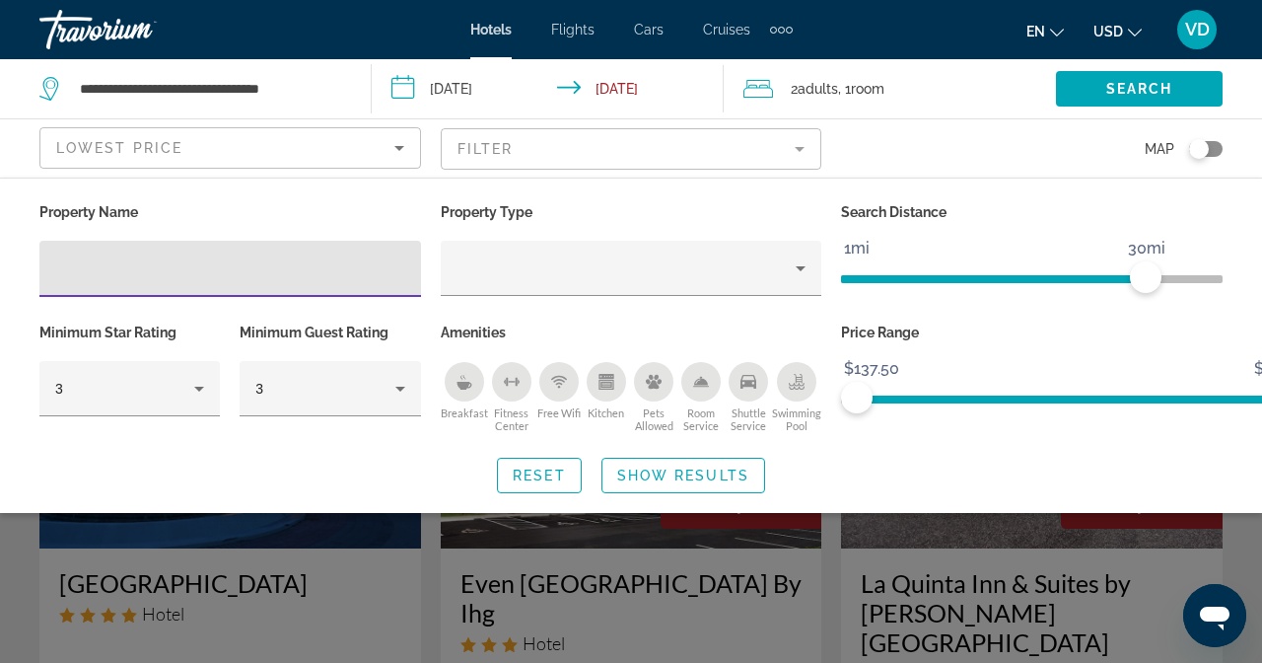
click at [1012, 523] on div "Search widget" at bounding box center [631, 479] width 1262 height 367
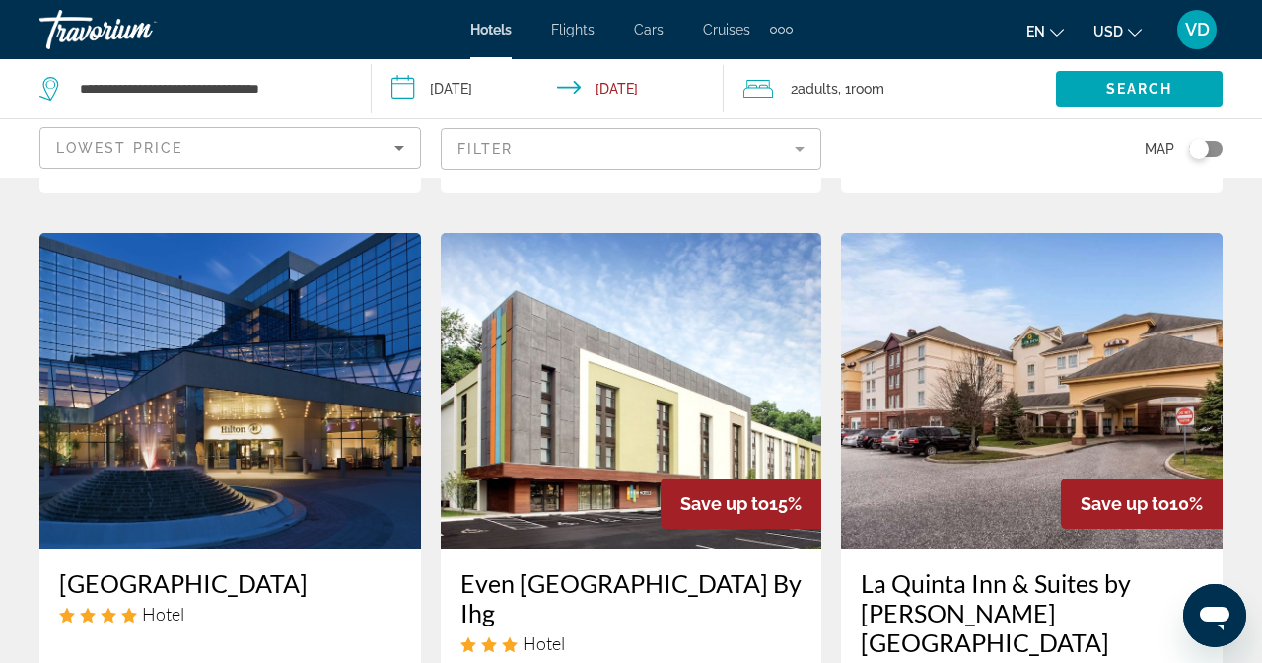
drag, startPoint x: 1557, startPoint y: 215, endPoint x: 1577, endPoint y: 247, distance: 37.2
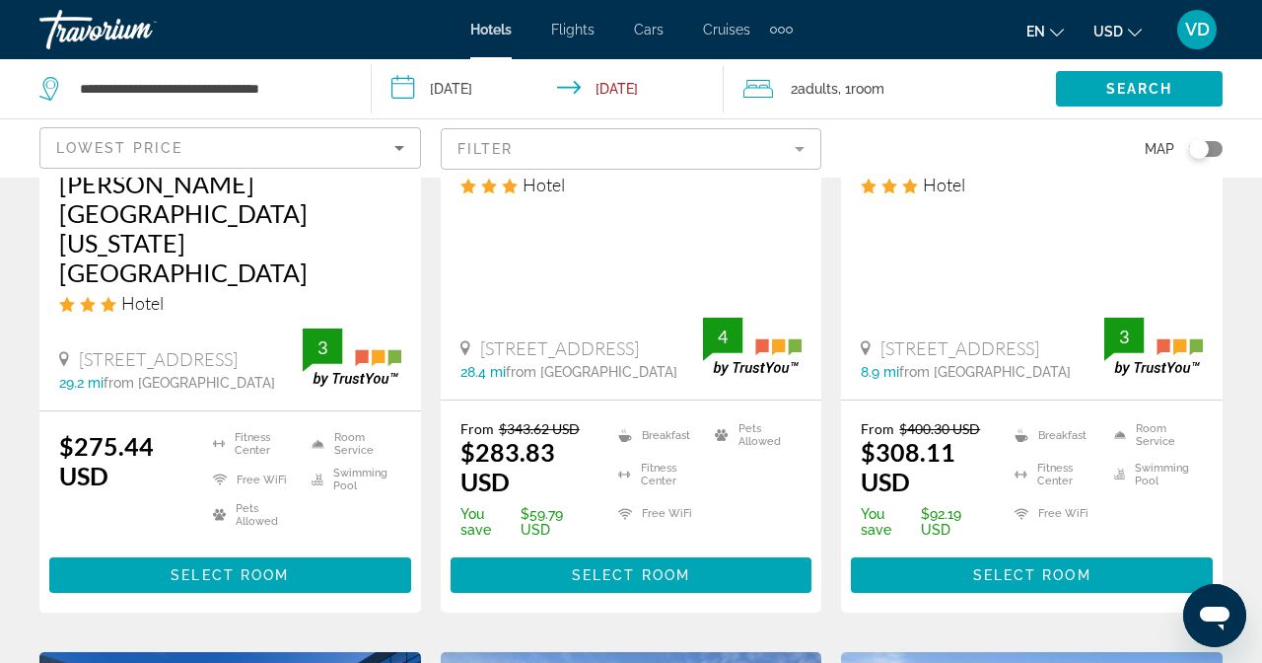
scroll to position [375, 0]
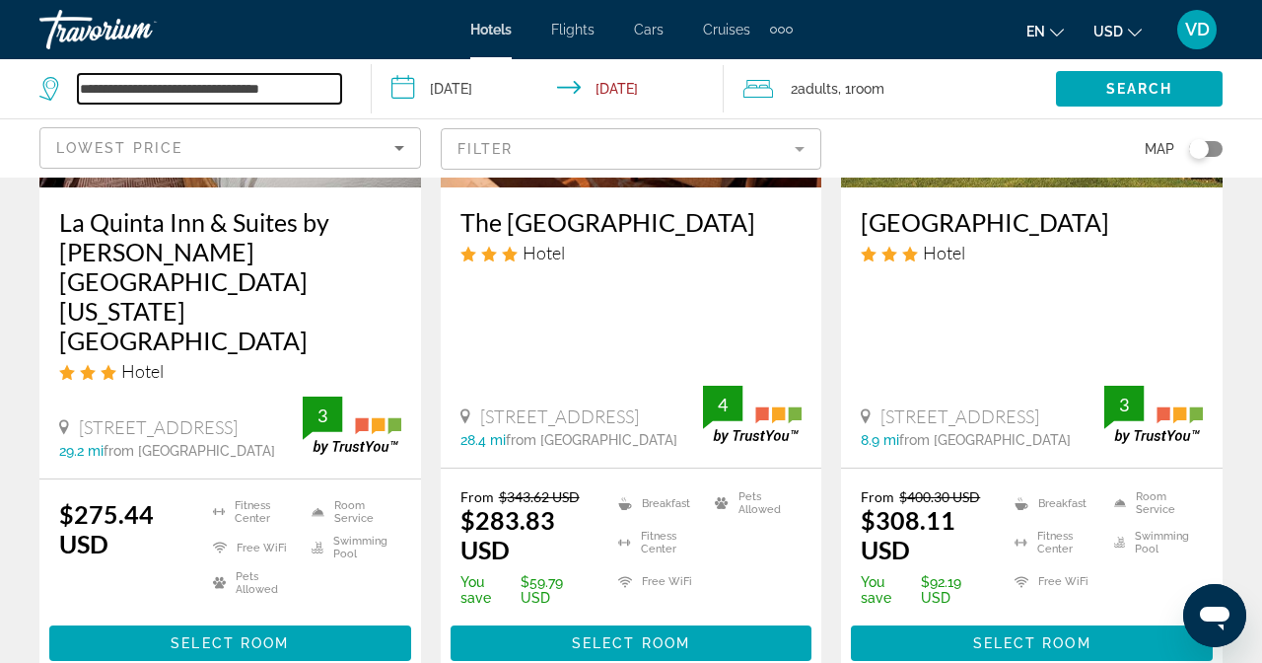
click at [229, 82] on input "**********" at bounding box center [209, 89] width 263 height 30
drag, startPoint x: 265, startPoint y: 87, endPoint x: 0, endPoint y: 119, distance: 267.3
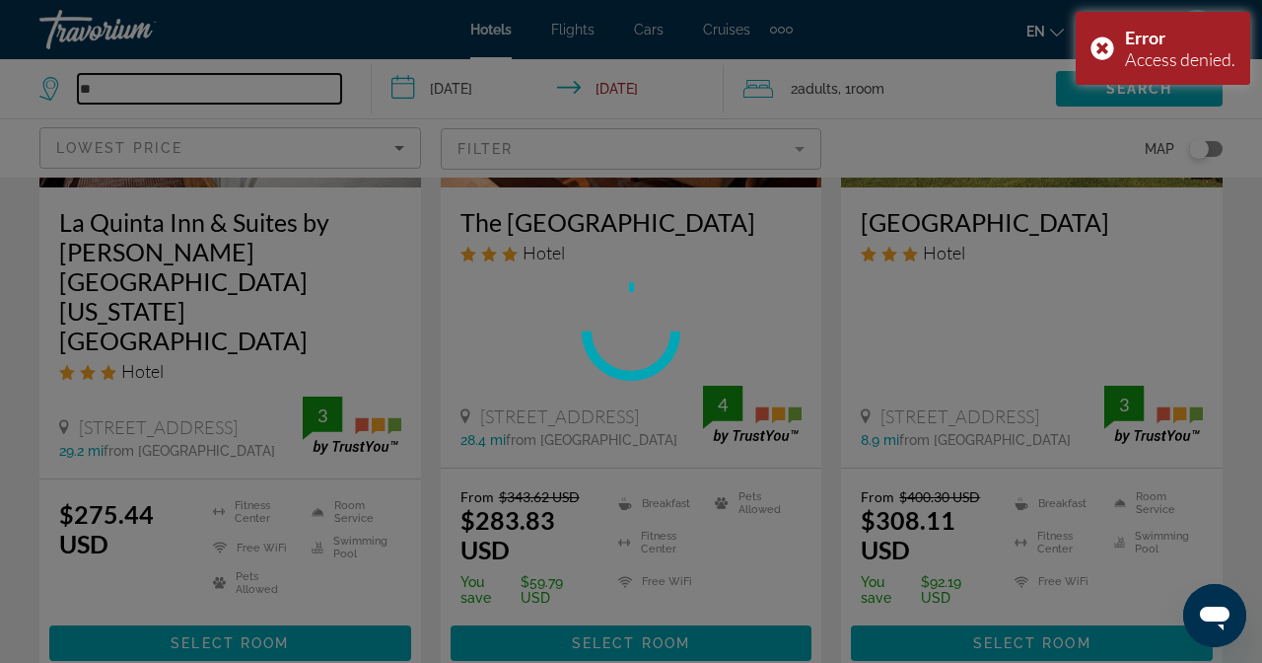
type input "*"
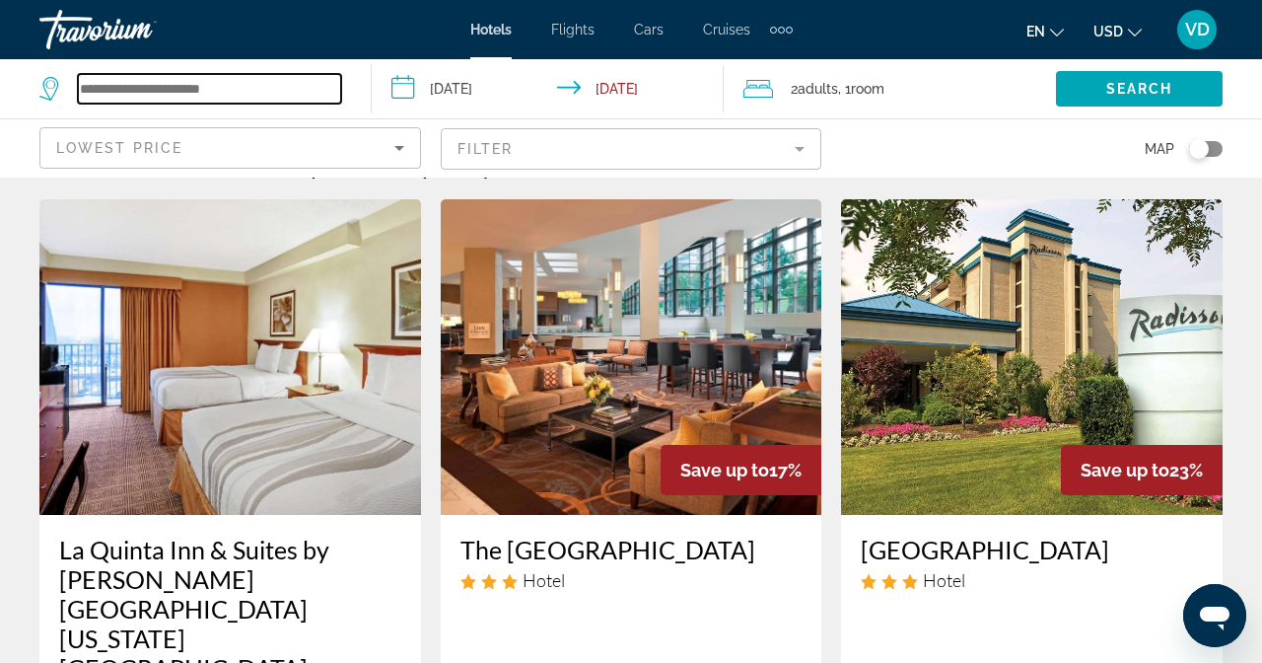
scroll to position [0, 0]
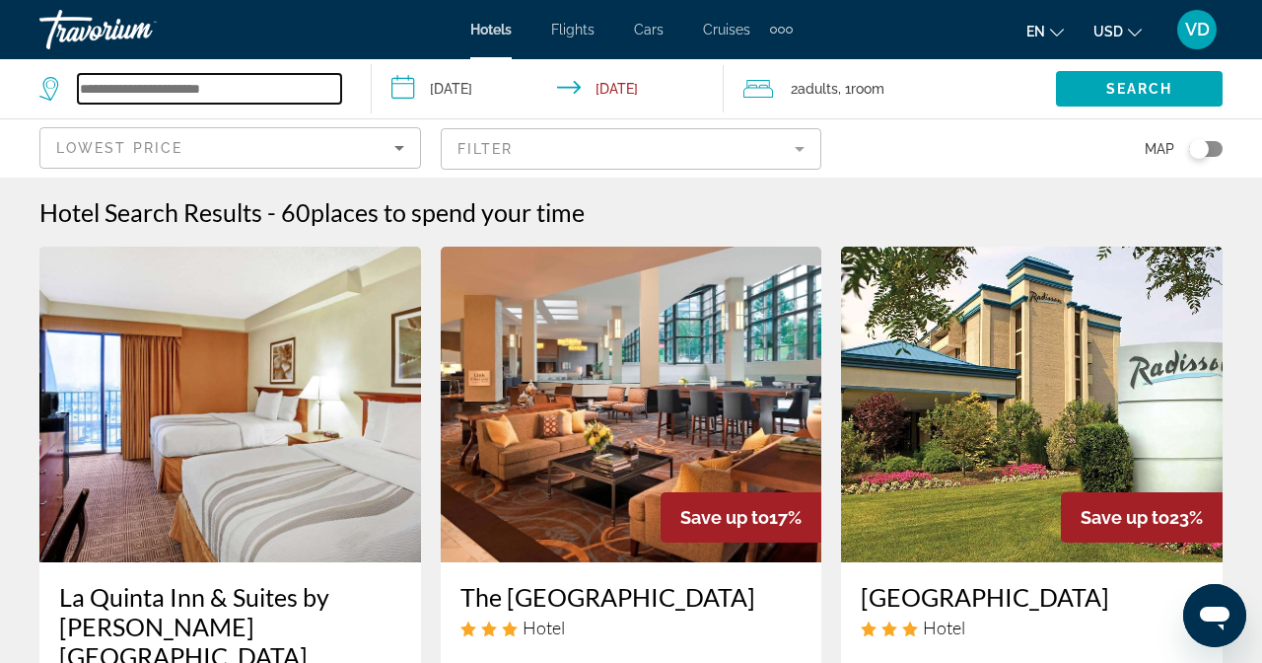
click at [207, 78] on input "Search widget" at bounding box center [209, 89] width 263 height 30
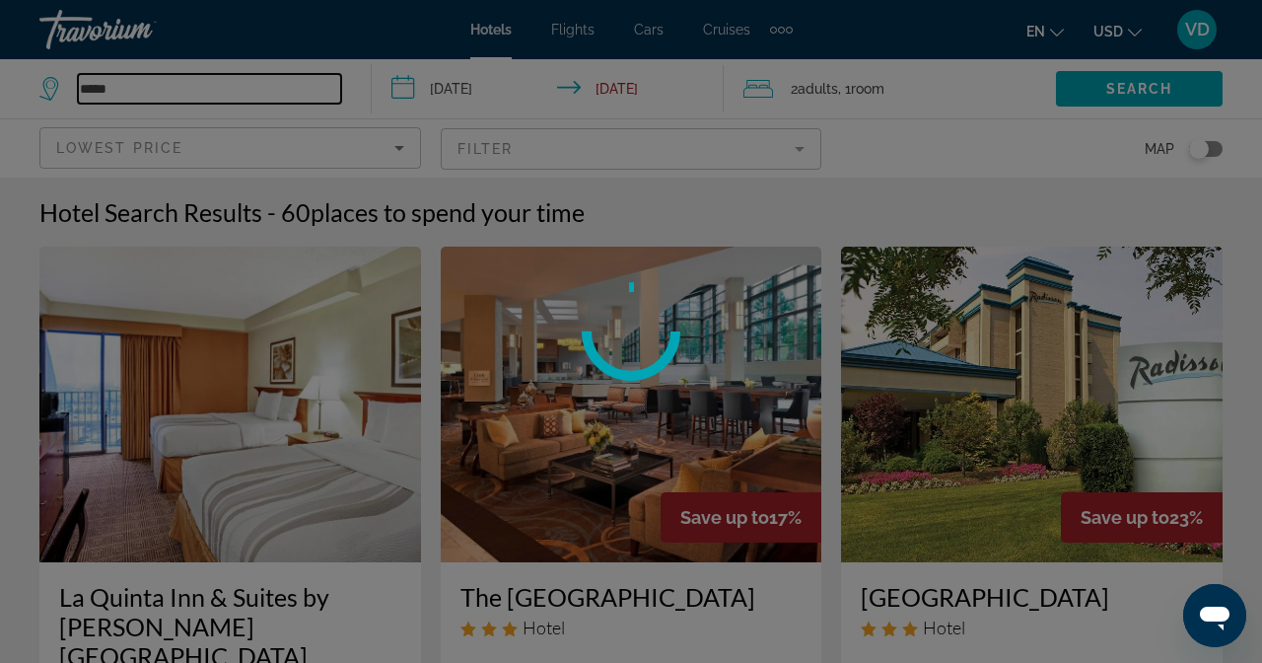
type input "******"
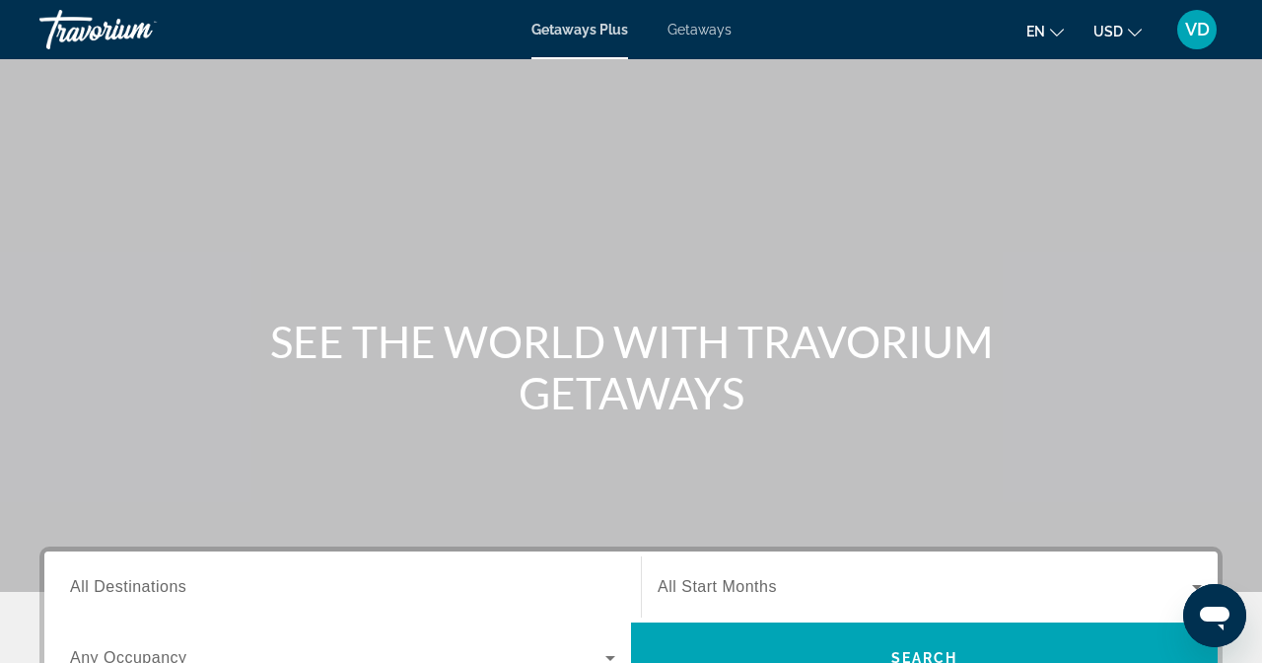
click at [833, 43] on div "Getaways Plus Getaways en English Español Français Italiano Português русский U…" at bounding box center [631, 29] width 1262 height 51
click at [732, 32] on span "Getaways" at bounding box center [700, 30] width 64 height 16
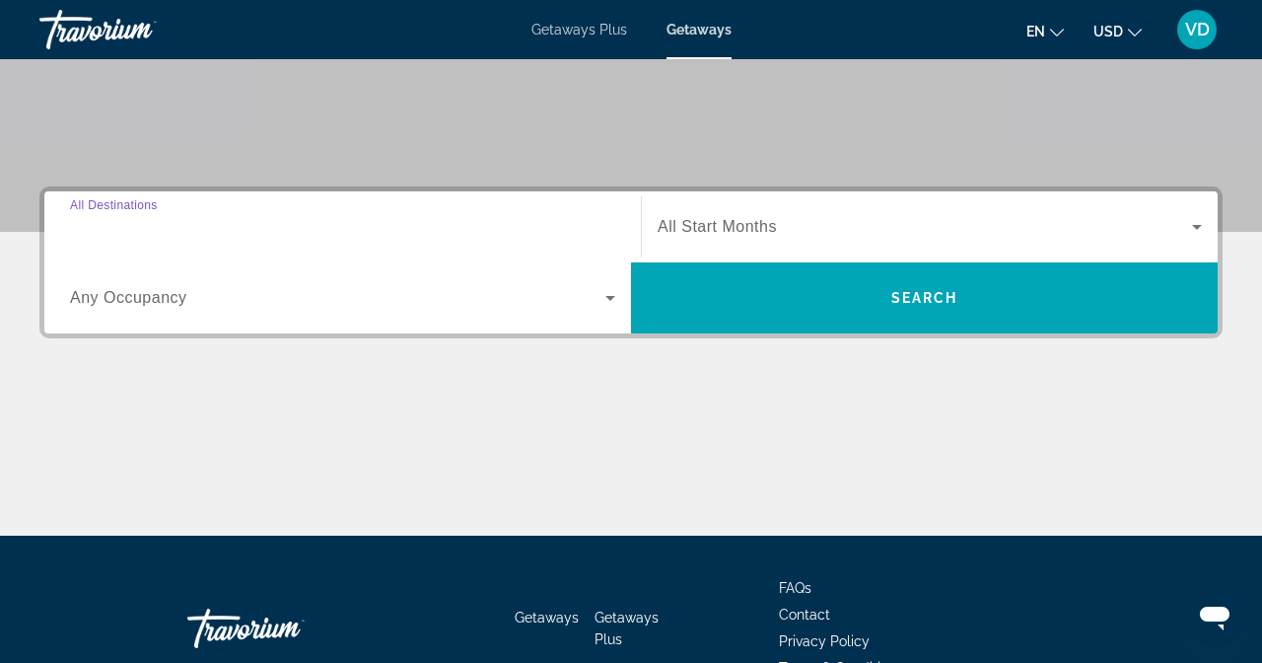
click at [320, 230] on input "Destination All Destinations" at bounding box center [342, 228] width 545 height 24
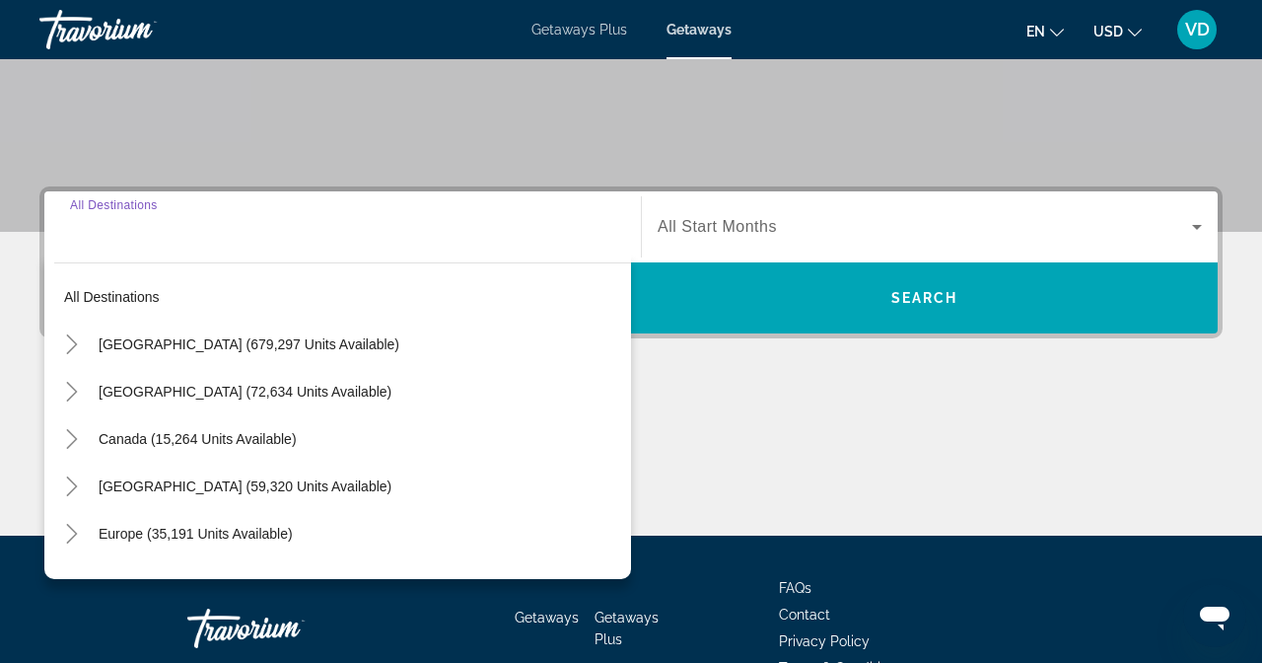
click at [296, 333] on span "Search widget" at bounding box center [360, 344] width 542 height 47
type input "**********"
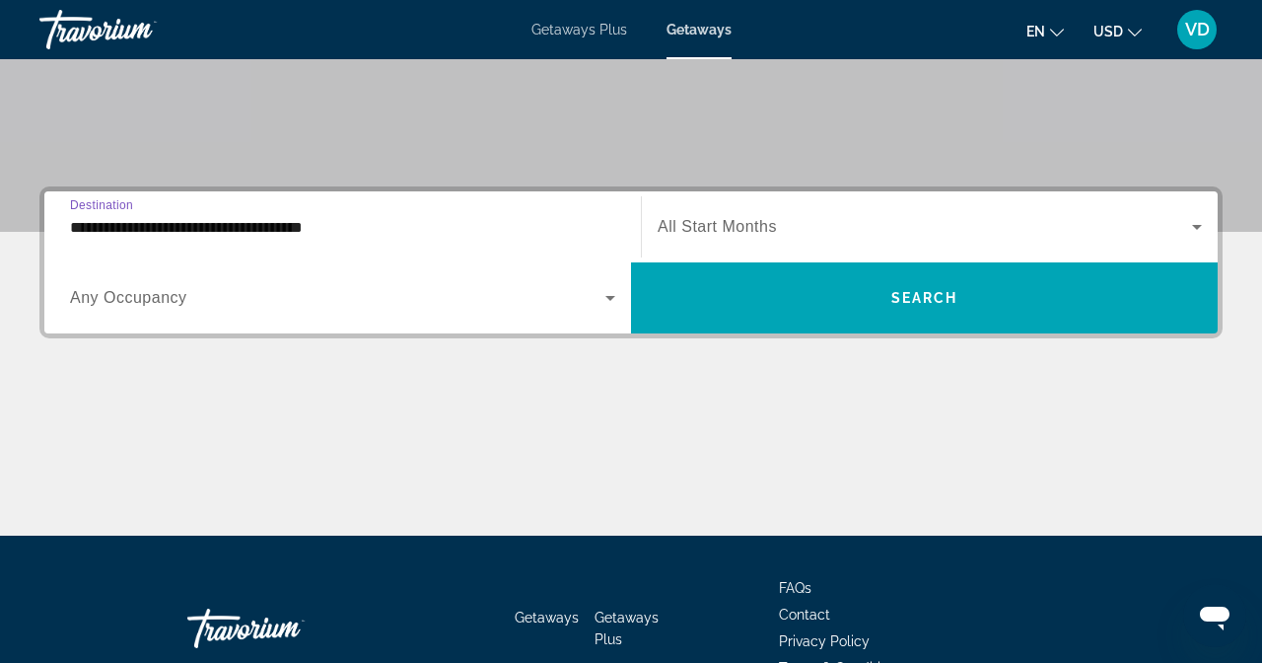
click at [658, 220] on span "All Start Months" at bounding box center [717, 226] width 119 height 17
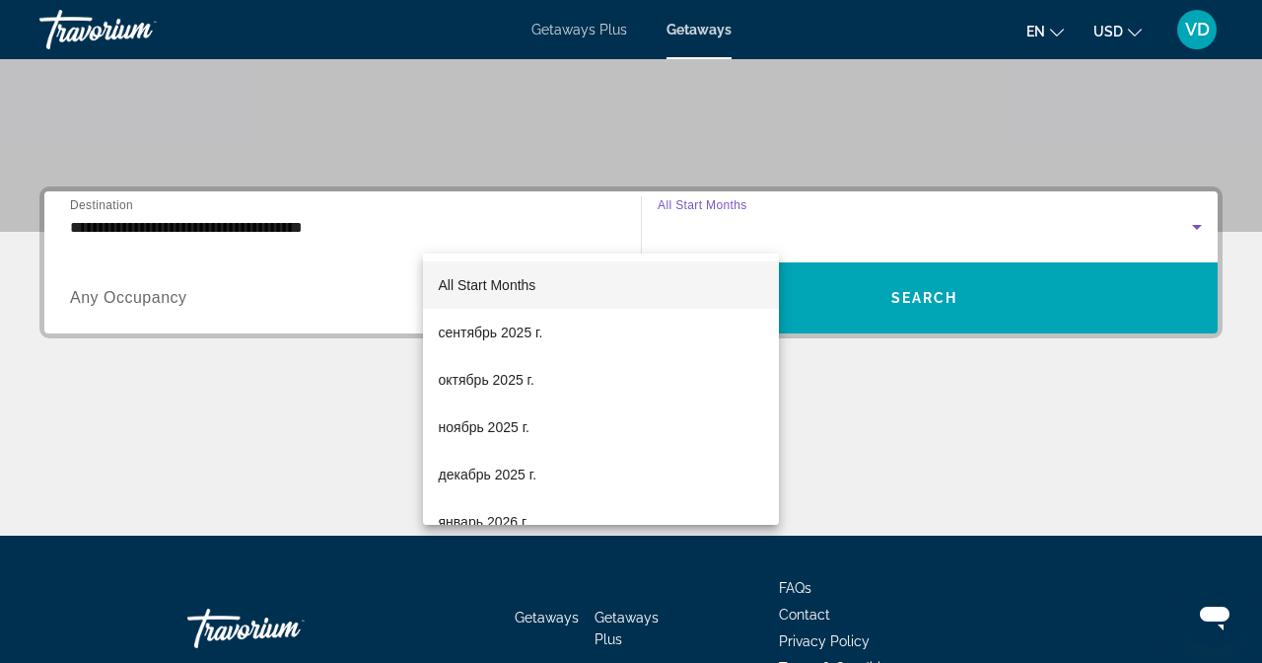
click at [902, 347] on div at bounding box center [631, 331] width 1262 height 663
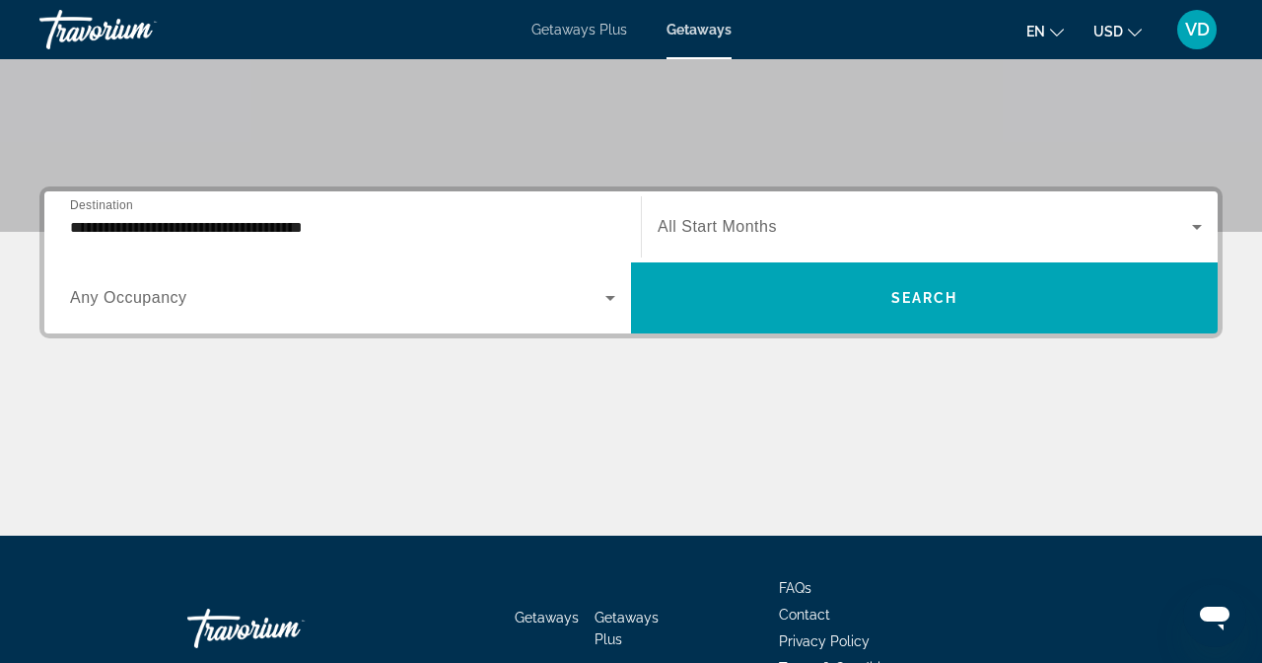
click at [710, 19] on div "Getaways Plus Getaways en English Español Français Italiano Português русский U…" at bounding box center [631, 29] width 1262 height 51
click at [627, 33] on span "Getaways Plus" at bounding box center [580, 30] width 96 height 16
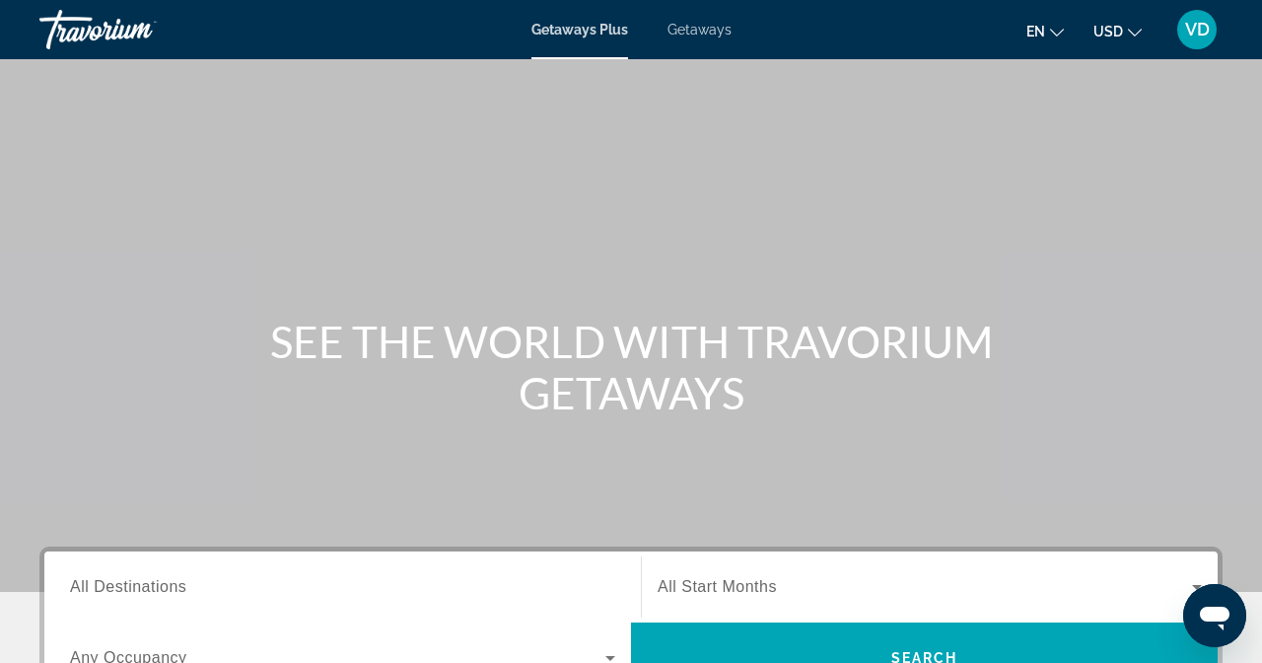
click at [202, 562] on div "Search widget" at bounding box center [342, 587] width 545 height 56
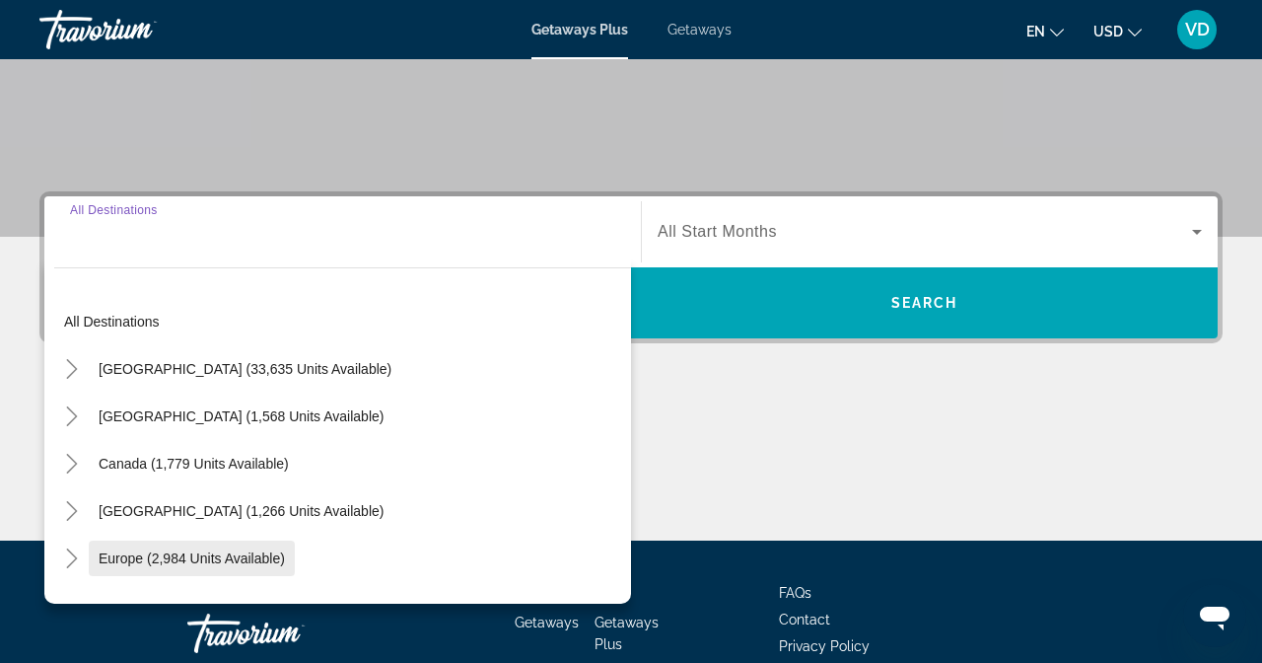
scroll to position [360, 0]
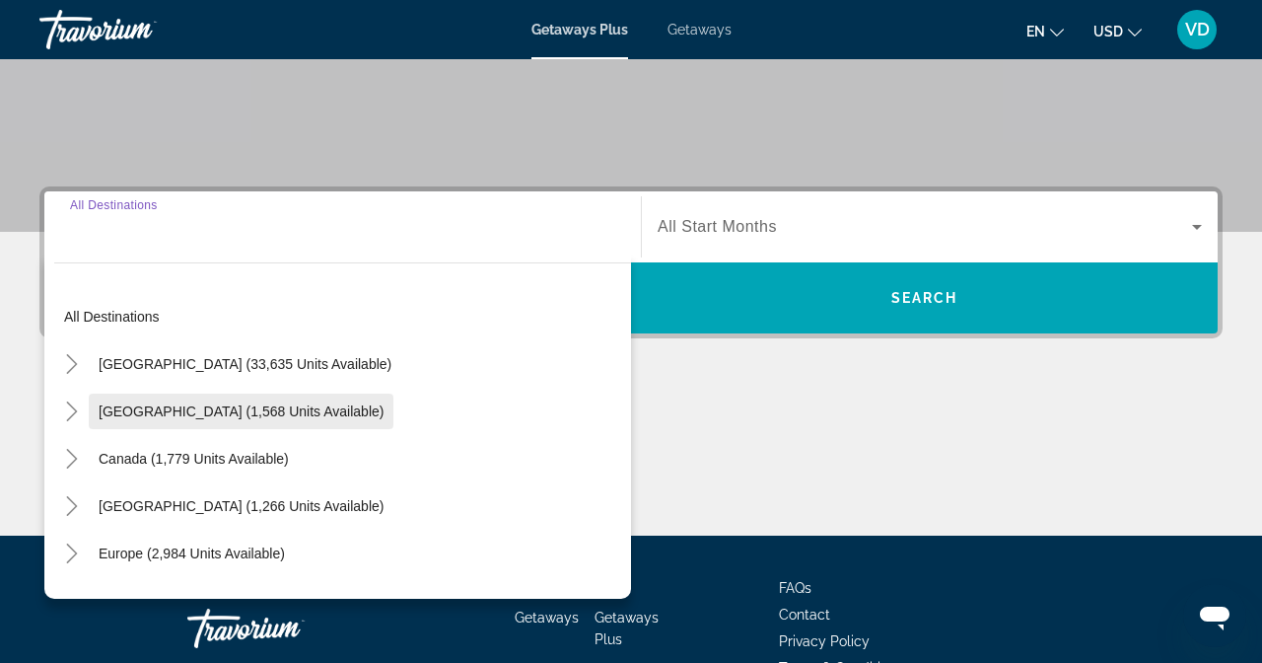
click at [170, 409] on span "Mexico (1,568 units available)" at bounding box center [241, 411] width 285 height 16
type input "**********"
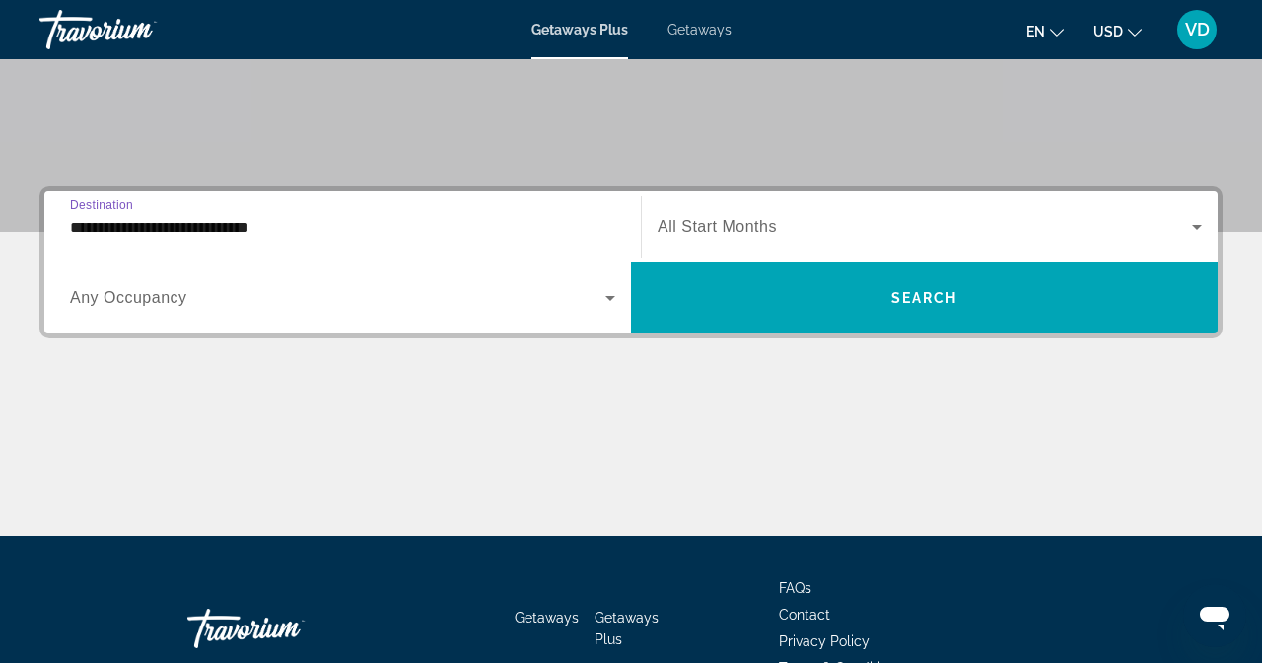
click at [658, 221] on span "All Start Months" at bounding box center [717, 226] width 119 height 17
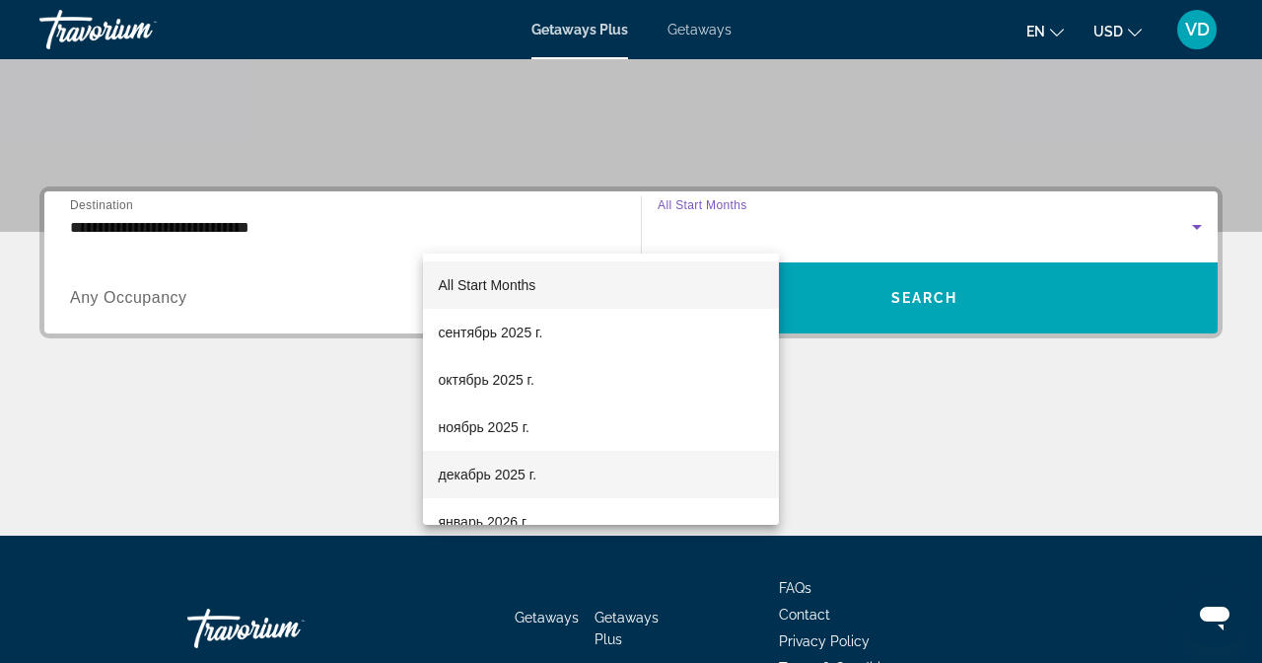
click at [517, 470] on span "декабрь 2025 г." at bounding box center [488, 475] width 98 height 24
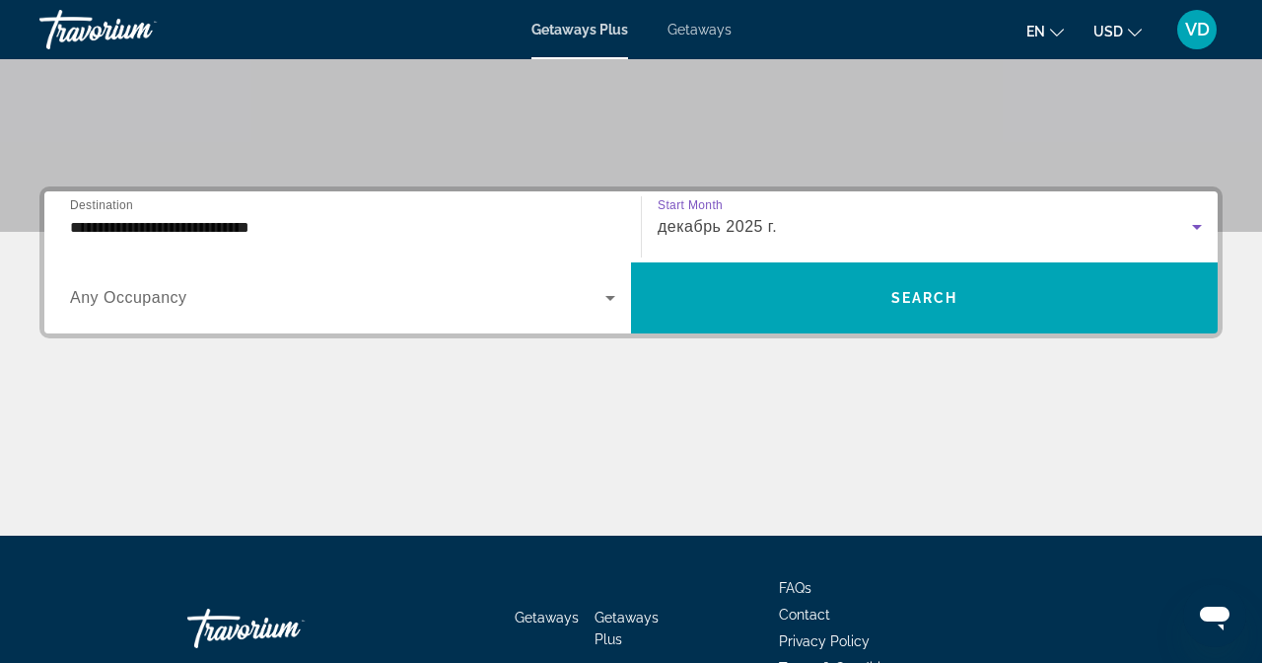
click at [606, 286] on span "Search widget" at bounding box center [338, 298] width 536 height 24
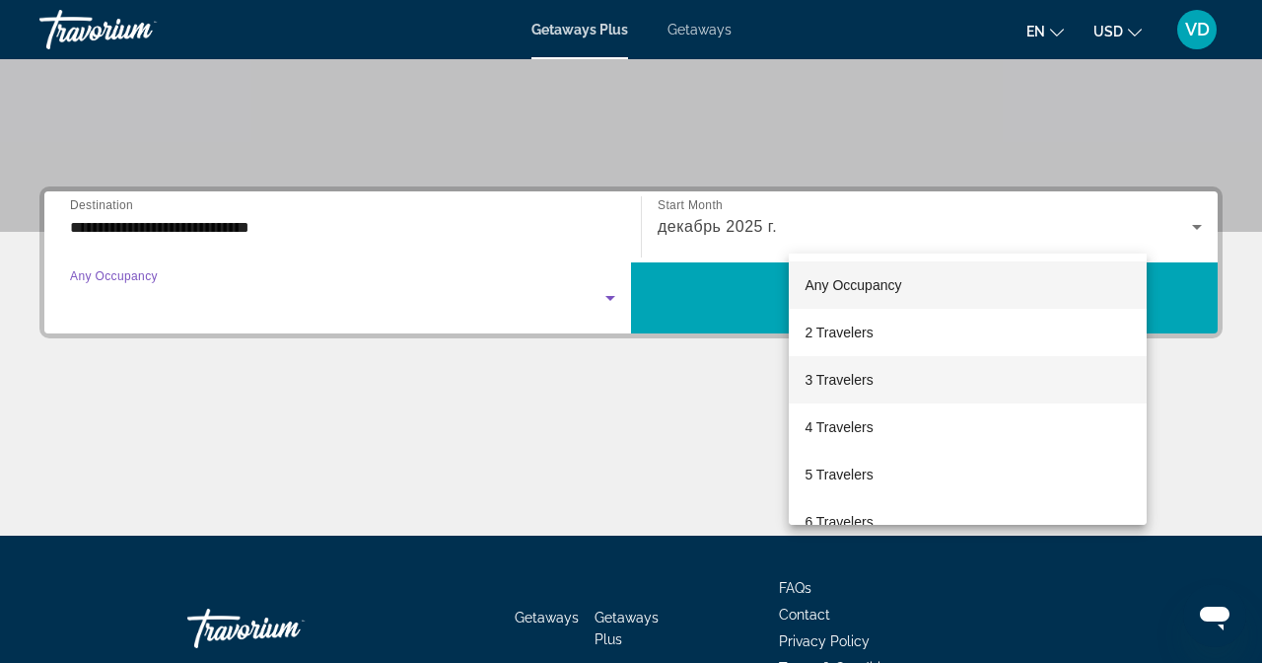
click at [858, 394] on mat-option "3 Travelers" at bounding box center [968, 379] width 358 height 47
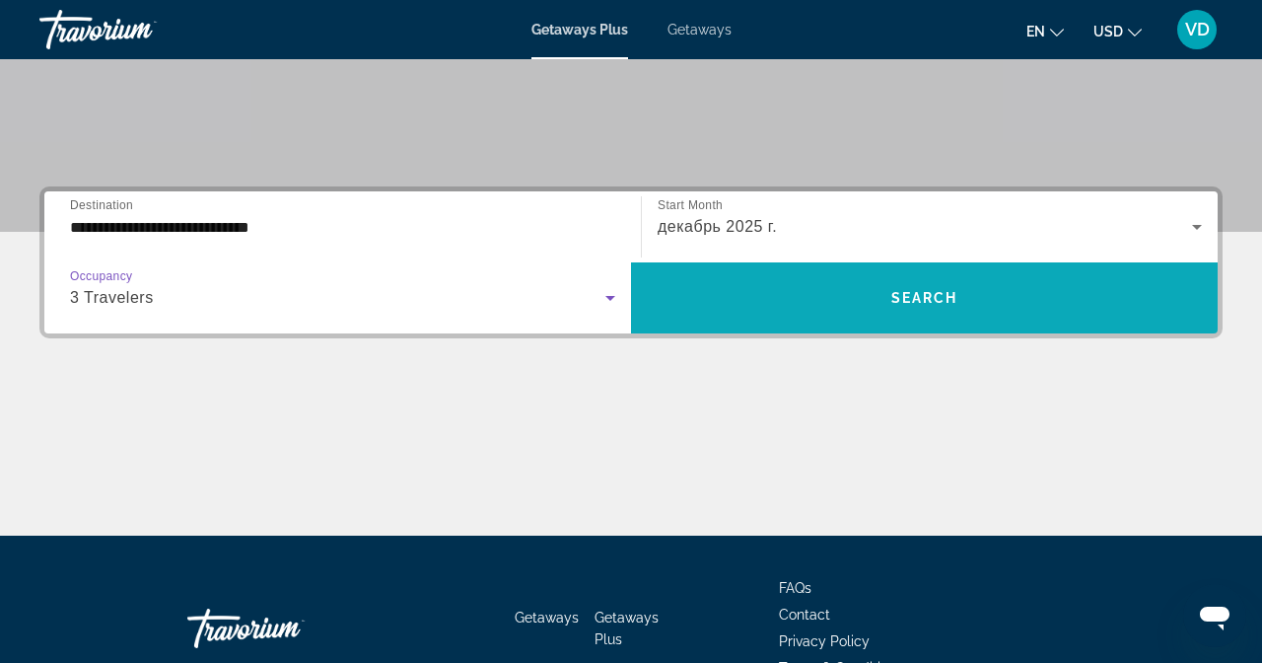
click at [1218, 274] on span "Search widget" at bounding box center [924, 297] width 587 height 47
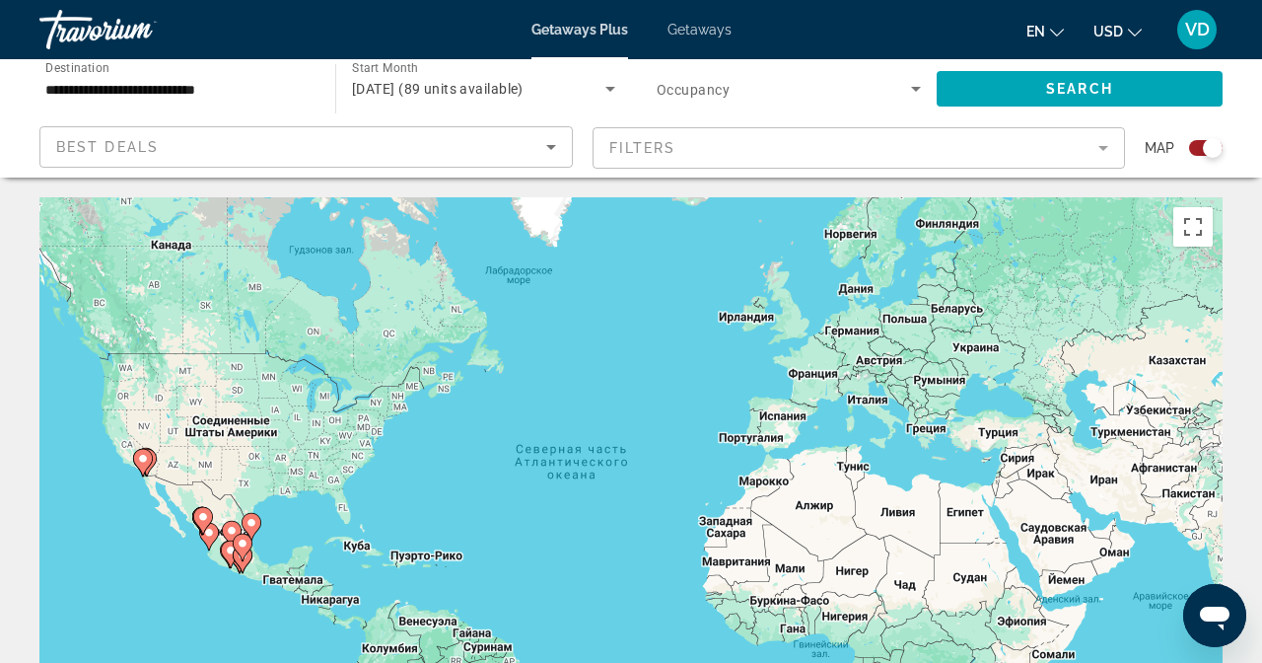
click at [1223, 140] on div "Search widget" at bounding box center [1199, 148] width 48 height 16
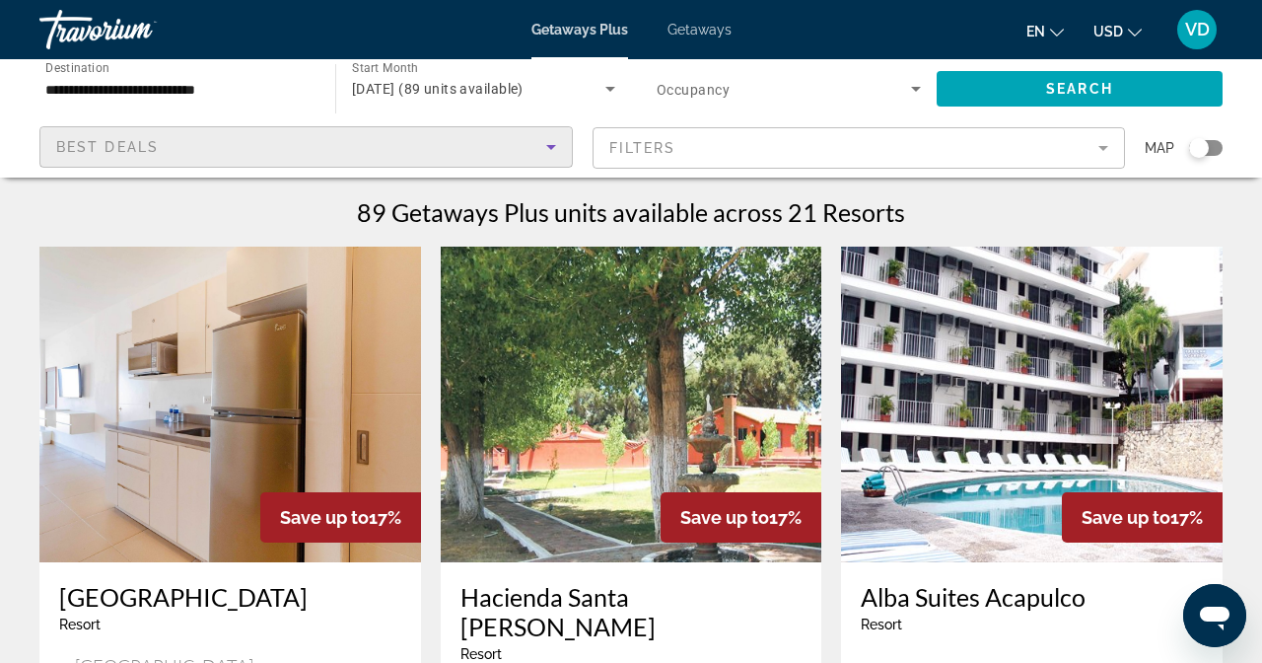
click at [546, 135] on div "Best Deals" at bounding box center [301, 147] width 490 height 24
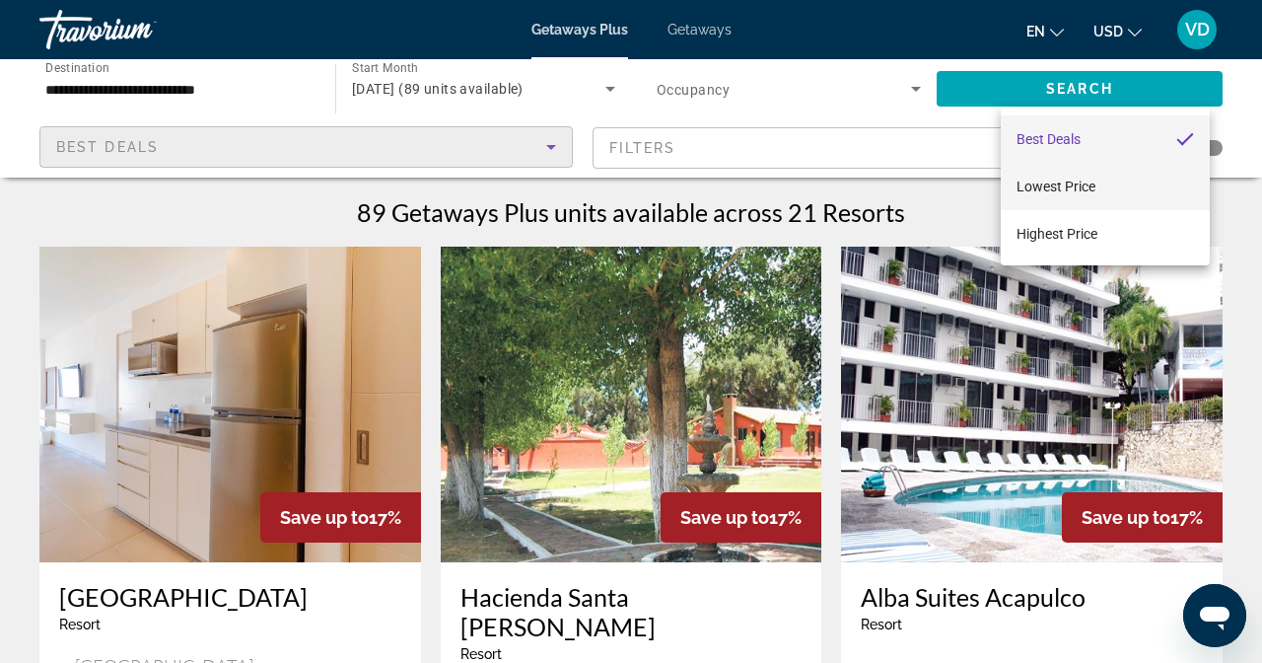
click at [1036, 202] on mat-option "Lowest Price" at bounding box center [1105, 186] width 209 height 47
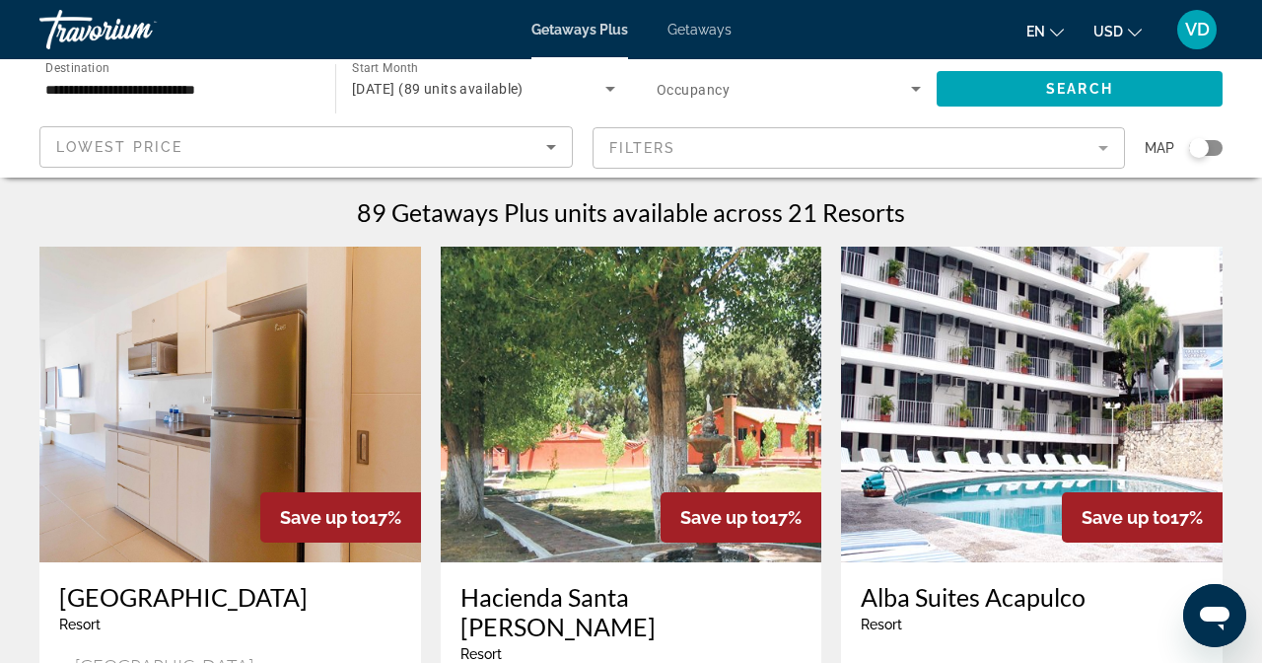
click at [1126, 127] on mat-form-field "Filters" at bounding box center [860, 147] width 534 height 41
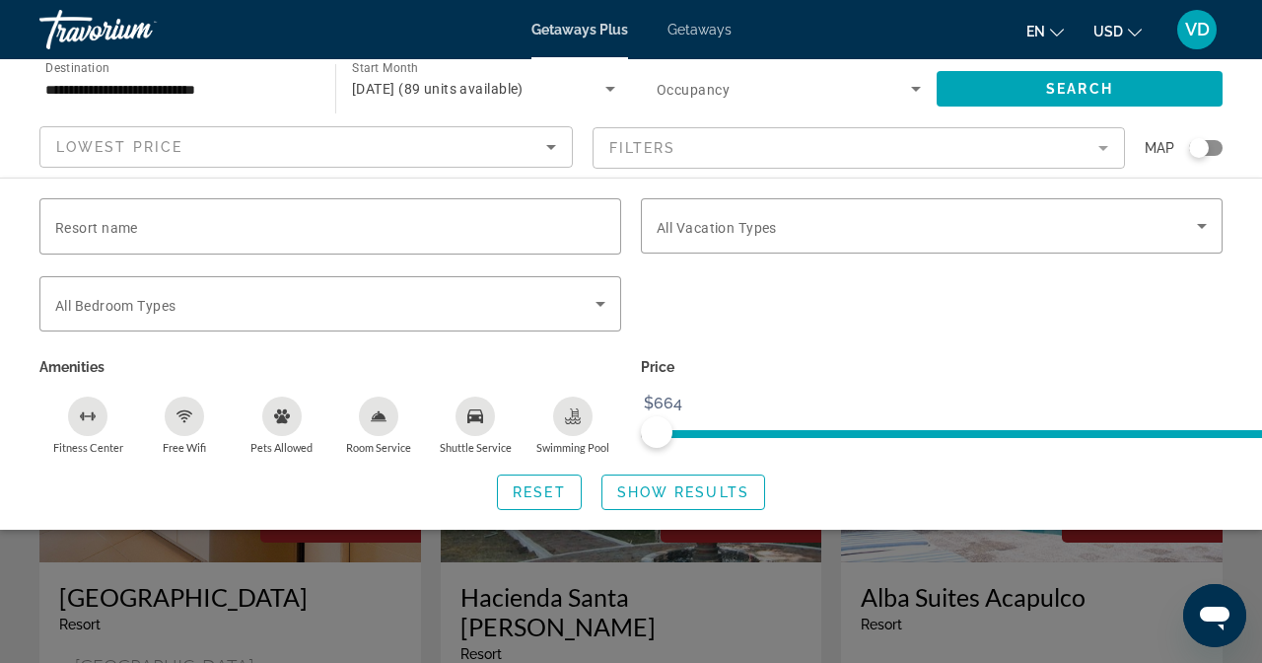
click at [887, 528] on div "Search widget" at bounding box center [631, 479] width 1262 height 367
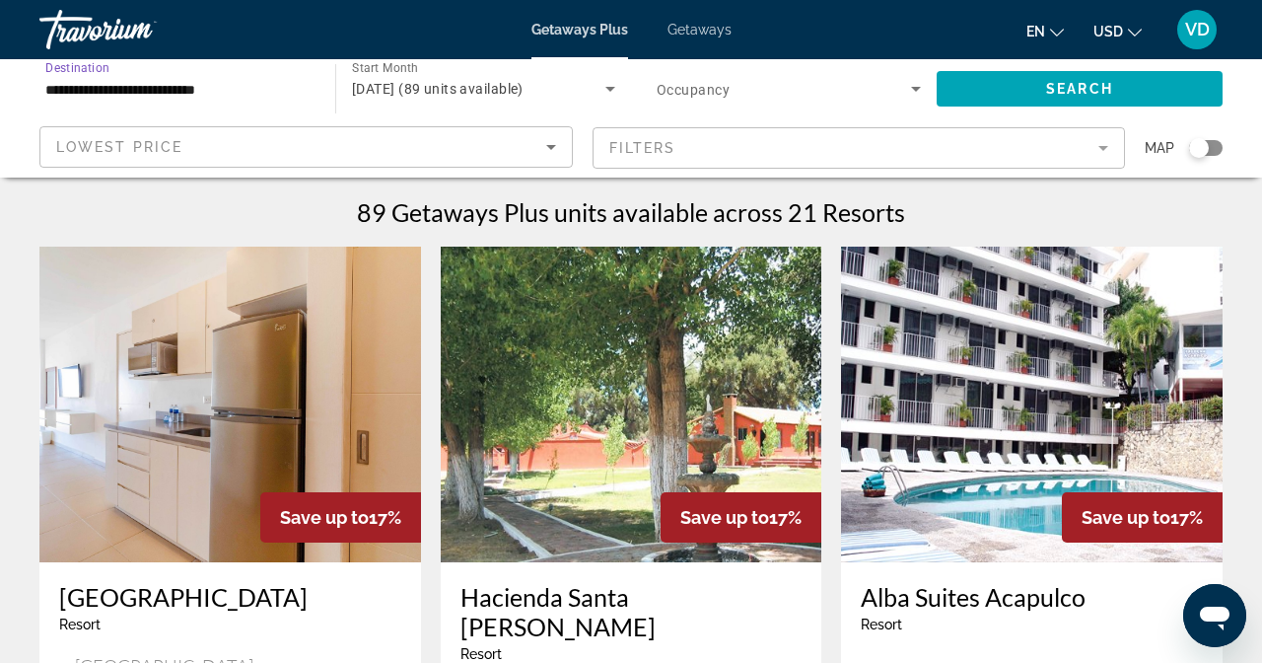
click at [186, 79] on input "**********" at bounding box center [177, 90] width 264 height 24
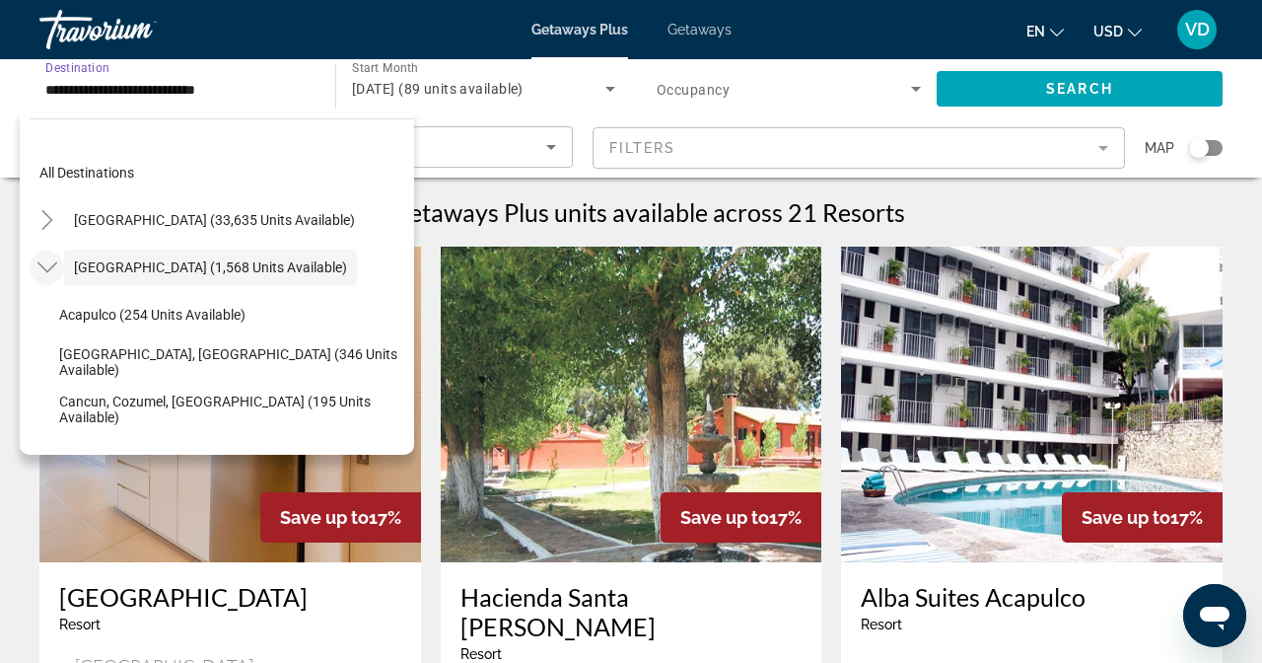
click at [39, 261] on icon "Toggle Mexico (1,568 units available)" at bounding box center [47, 267] width 20 height 20
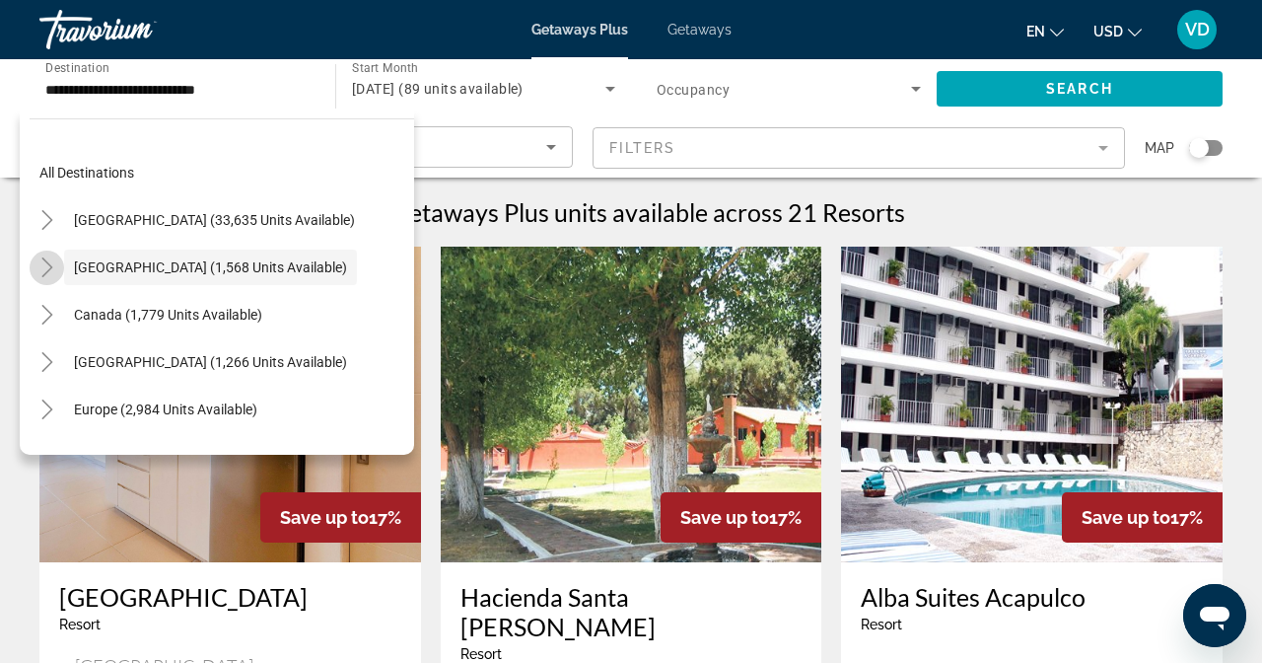
click at [49, 266] on icon "Toggle Mexico (1,568 units available)" at bounding box center [47, 267] width 20 height 20
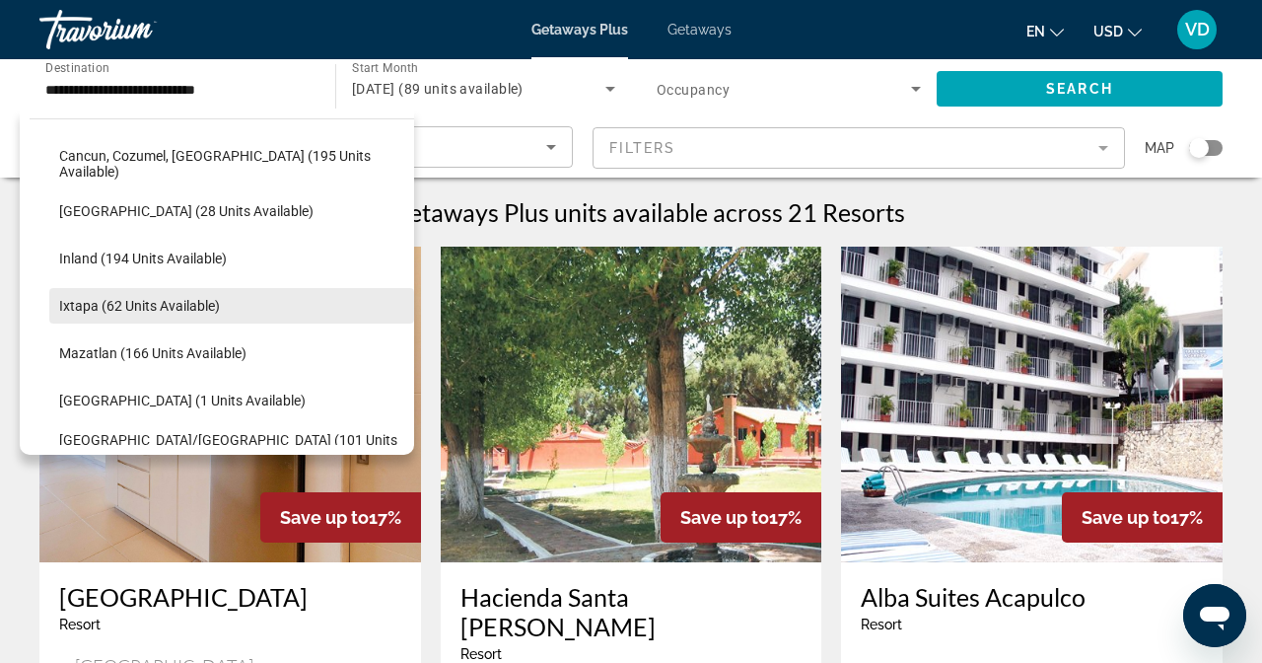
scroll to position [370, 0]
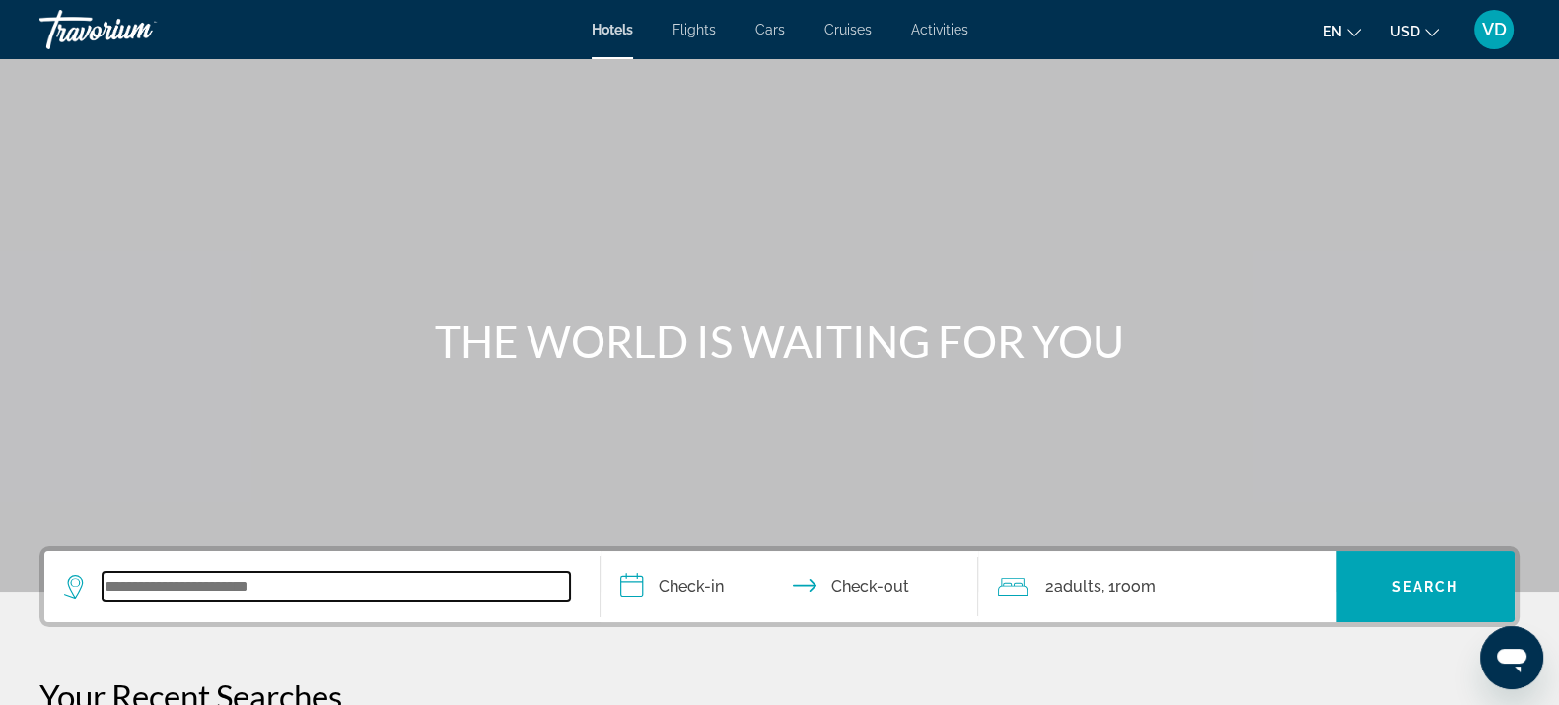
click at [212, 572] on input "Search widget" at bounding box center [336, 587] width 467 height 30
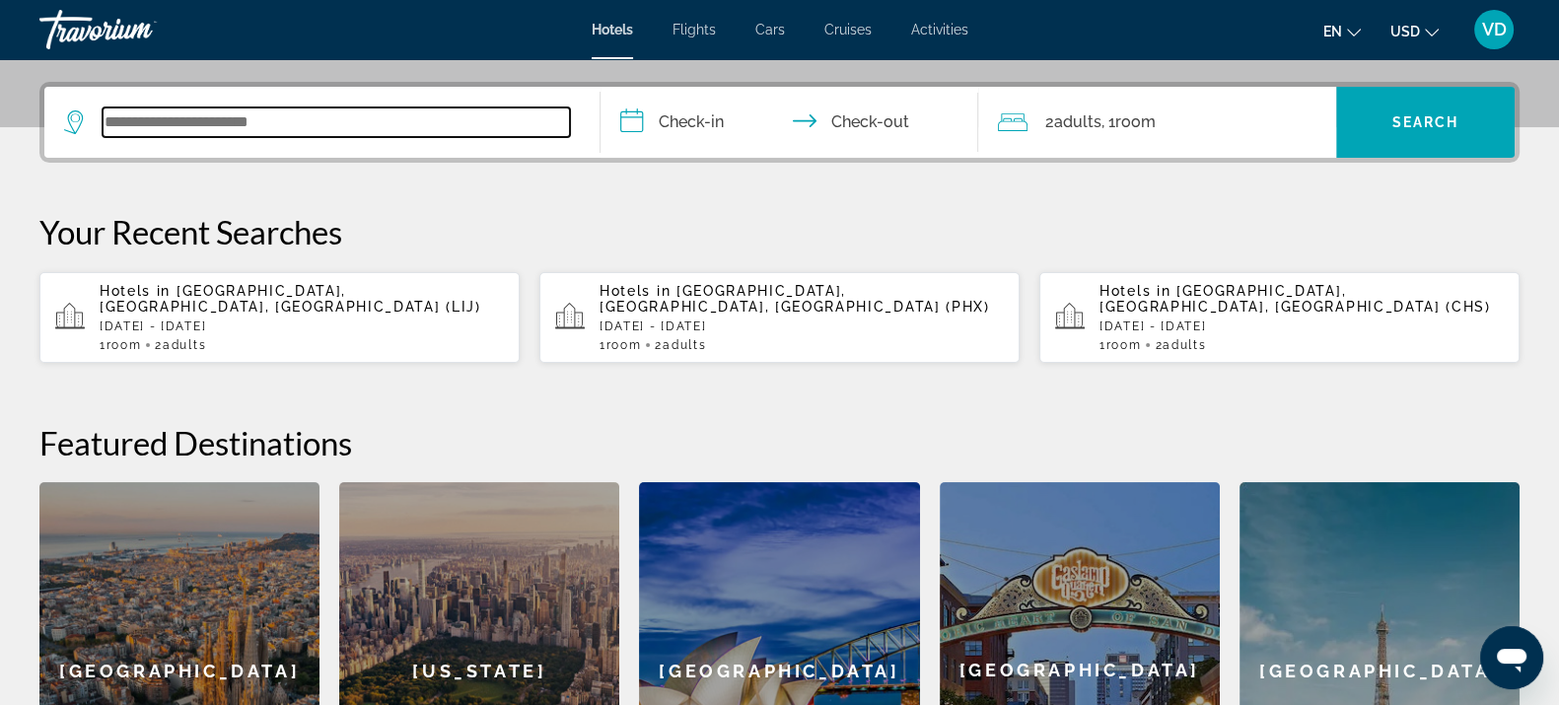
scroll to position [482, 0]
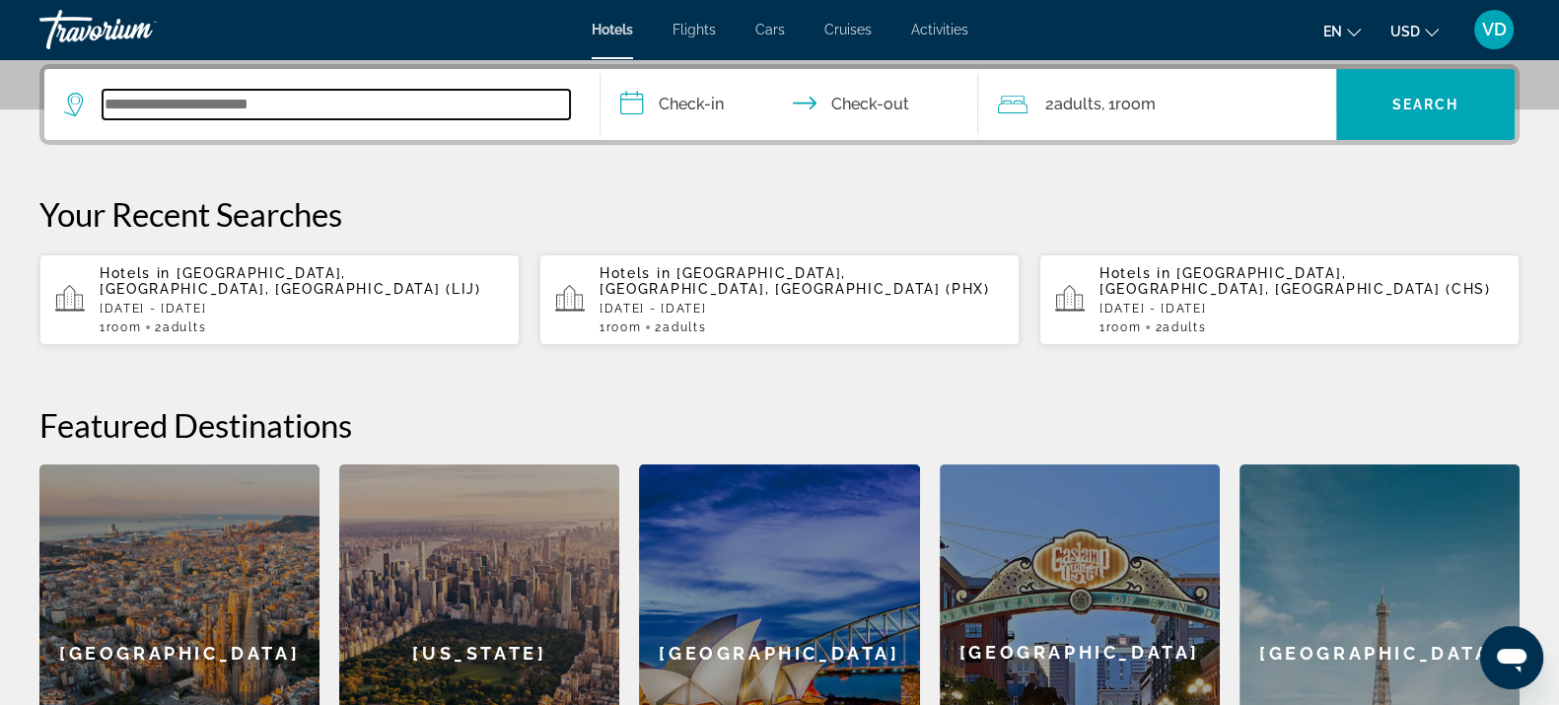
type input "*"
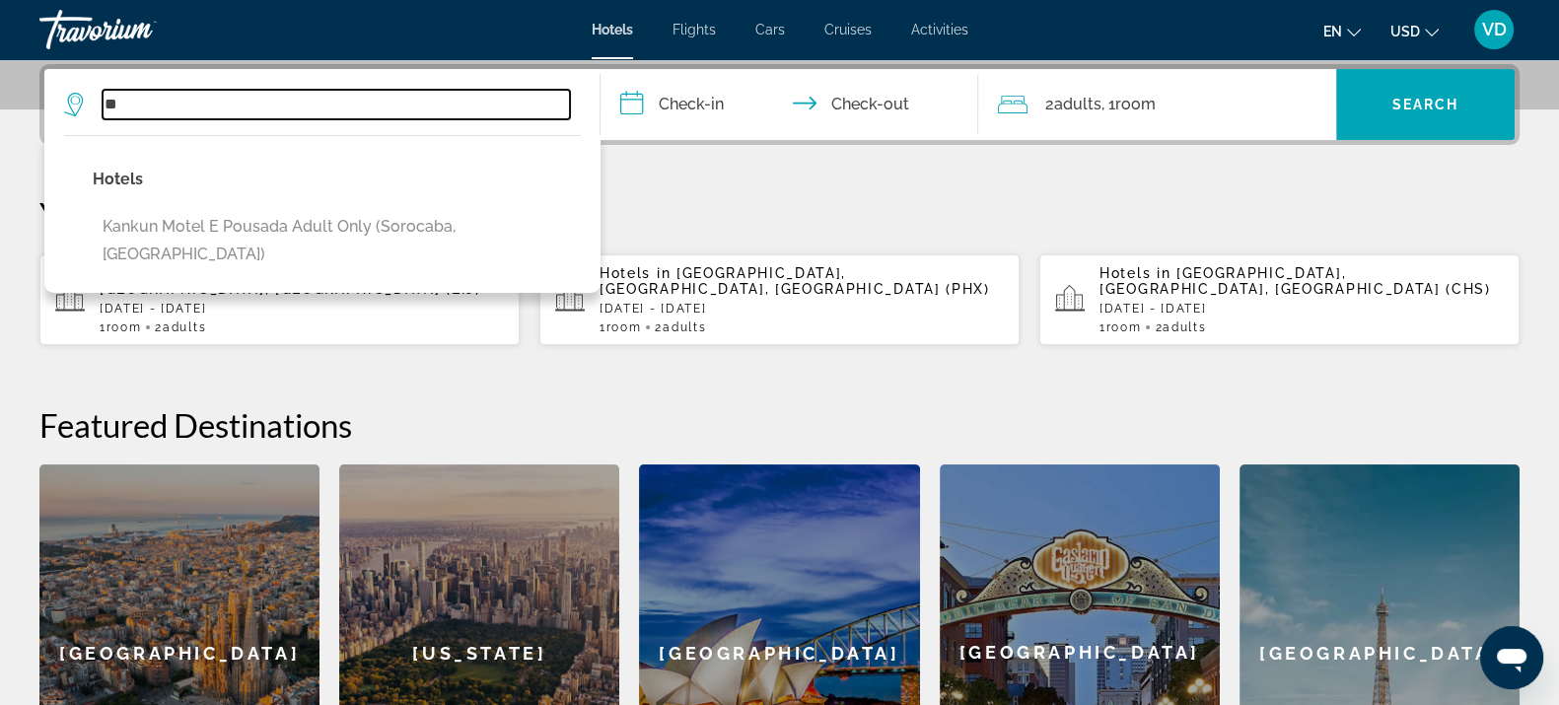
type input "*"
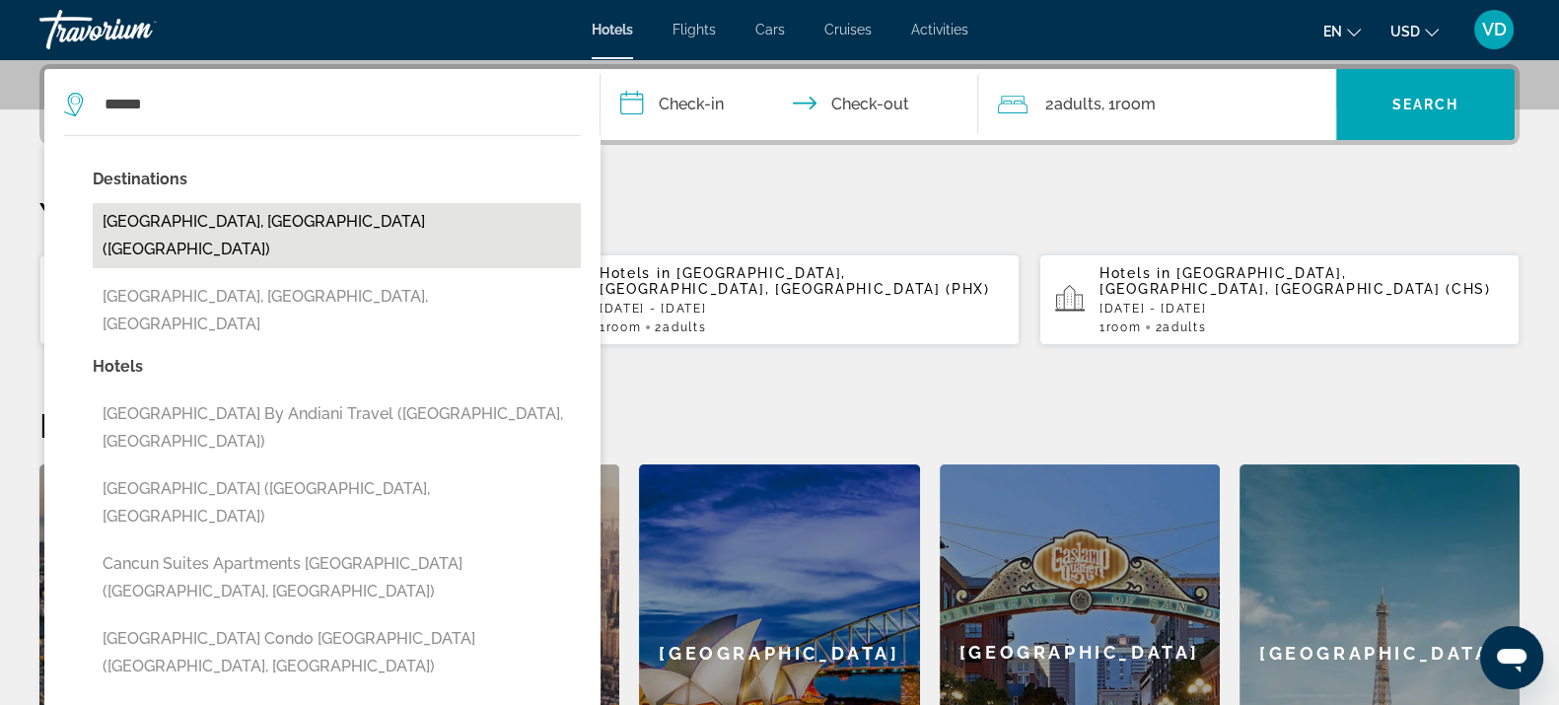
click at [310, 215] on button "[GEOGRAPHIC_DATA], [GEOGRAPHIC_DATA] ([GEOGRAPHIC_DATA])" at bounding box center [337, 235] width 488 height 65
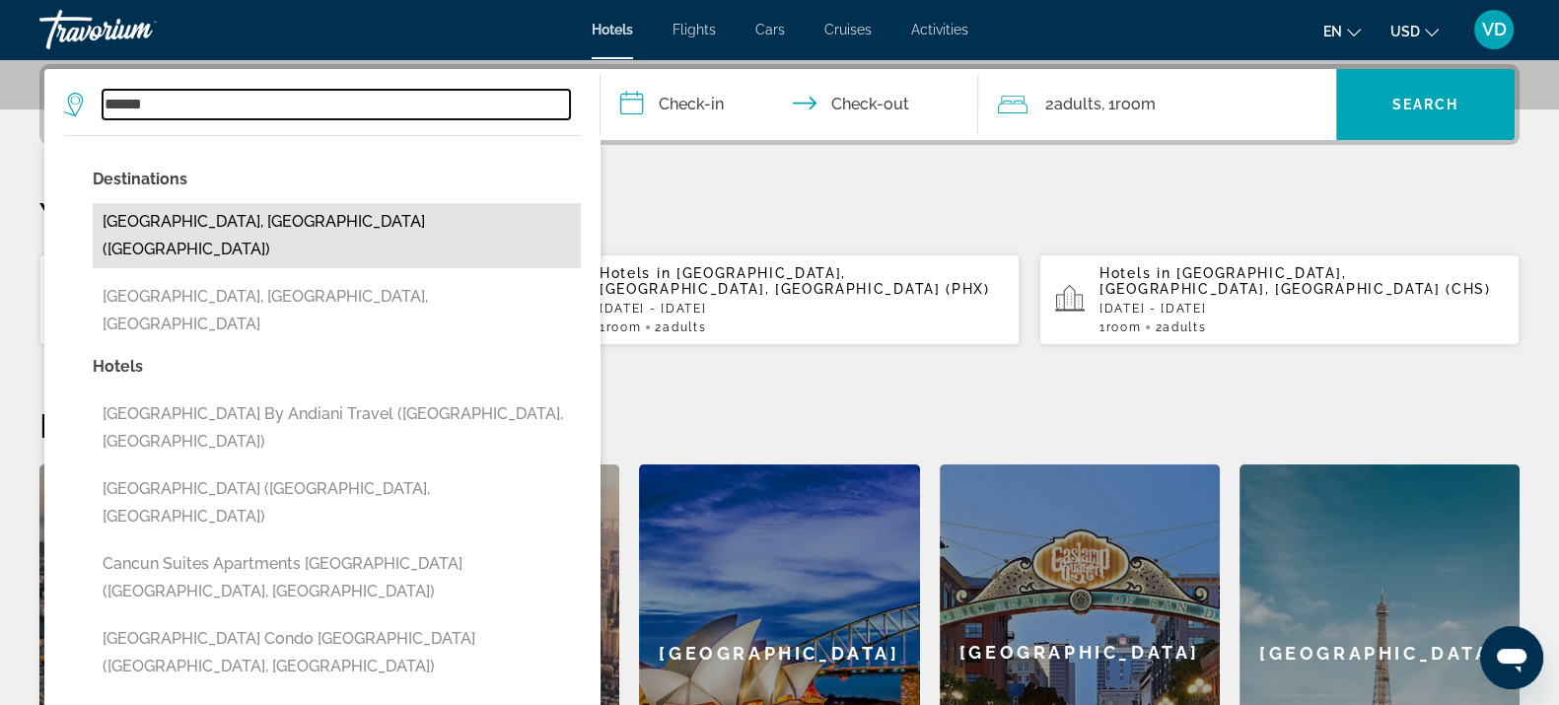
type input "**********"
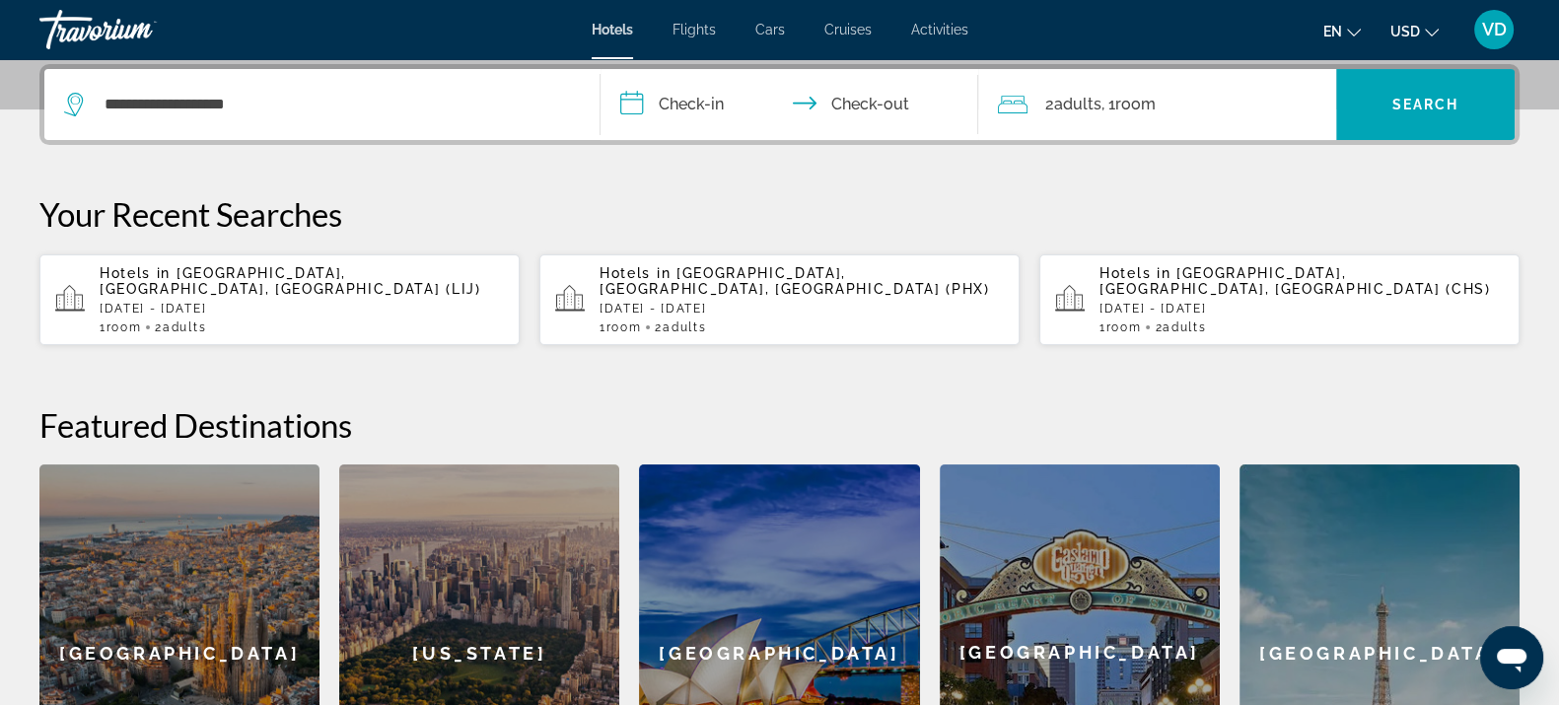
click at [678, 107] on input "**********" at bounding box center [794, 107] width 386 height 77
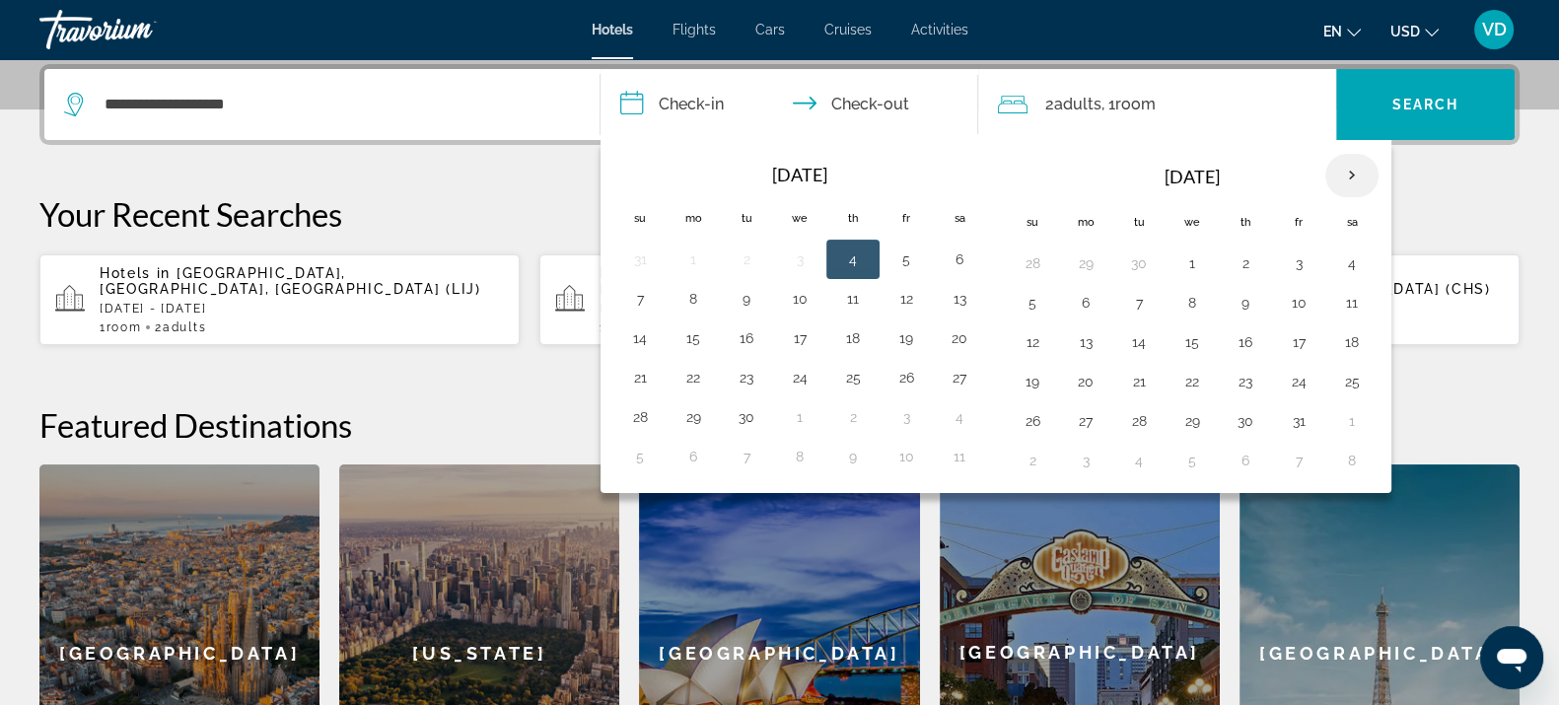
click at [1355, 170] on th "Next month" at bounding box center [1351, 175] width 53 height 43
click at [1355, 168] on th "Next month" at bounding box center [1351, 175] width 53 height 43
click at [1297, 301] on button "12" at bounding box center [1299, 303] width 32 height 28
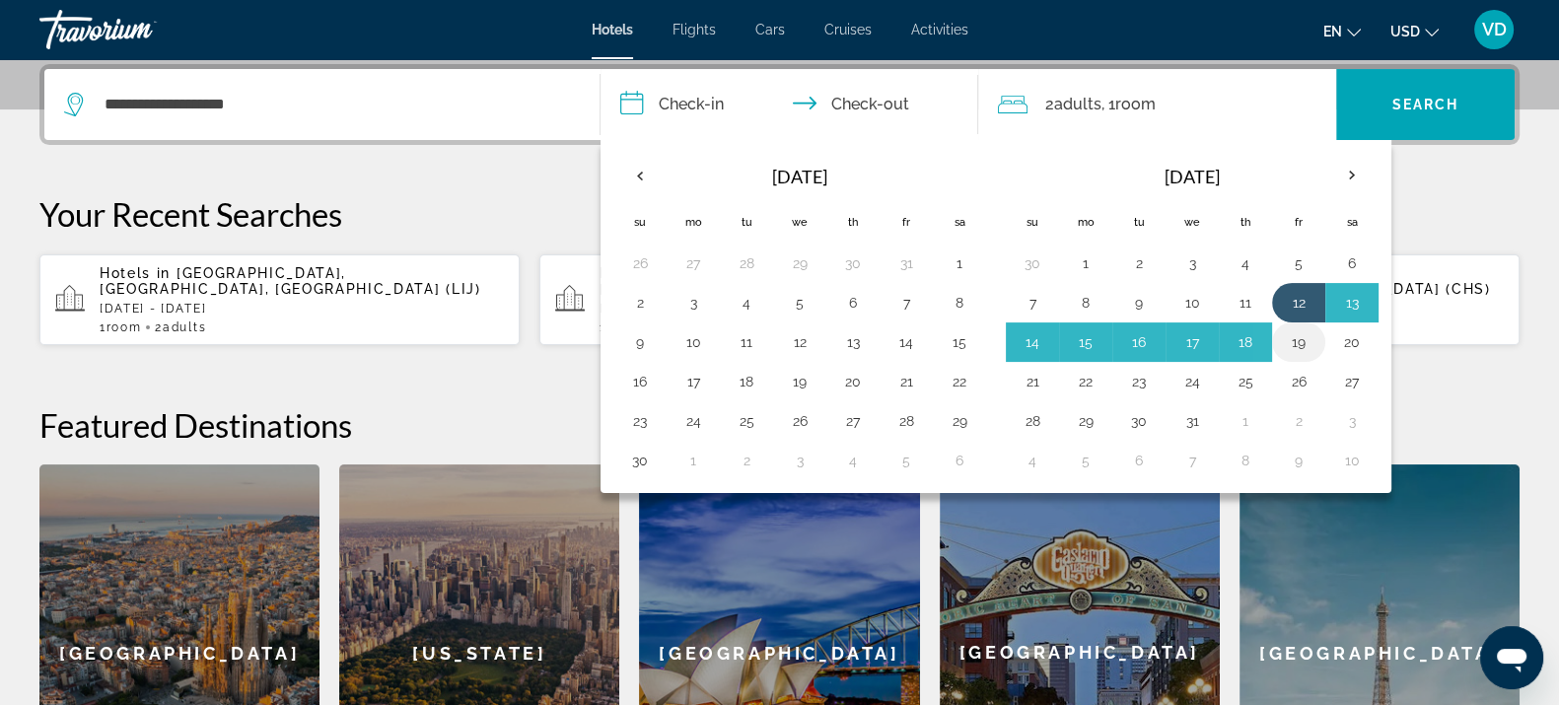
click at [1295, 340] on button "19" at bounding box center [1299, 342] width 32 height 28
type input "**********"
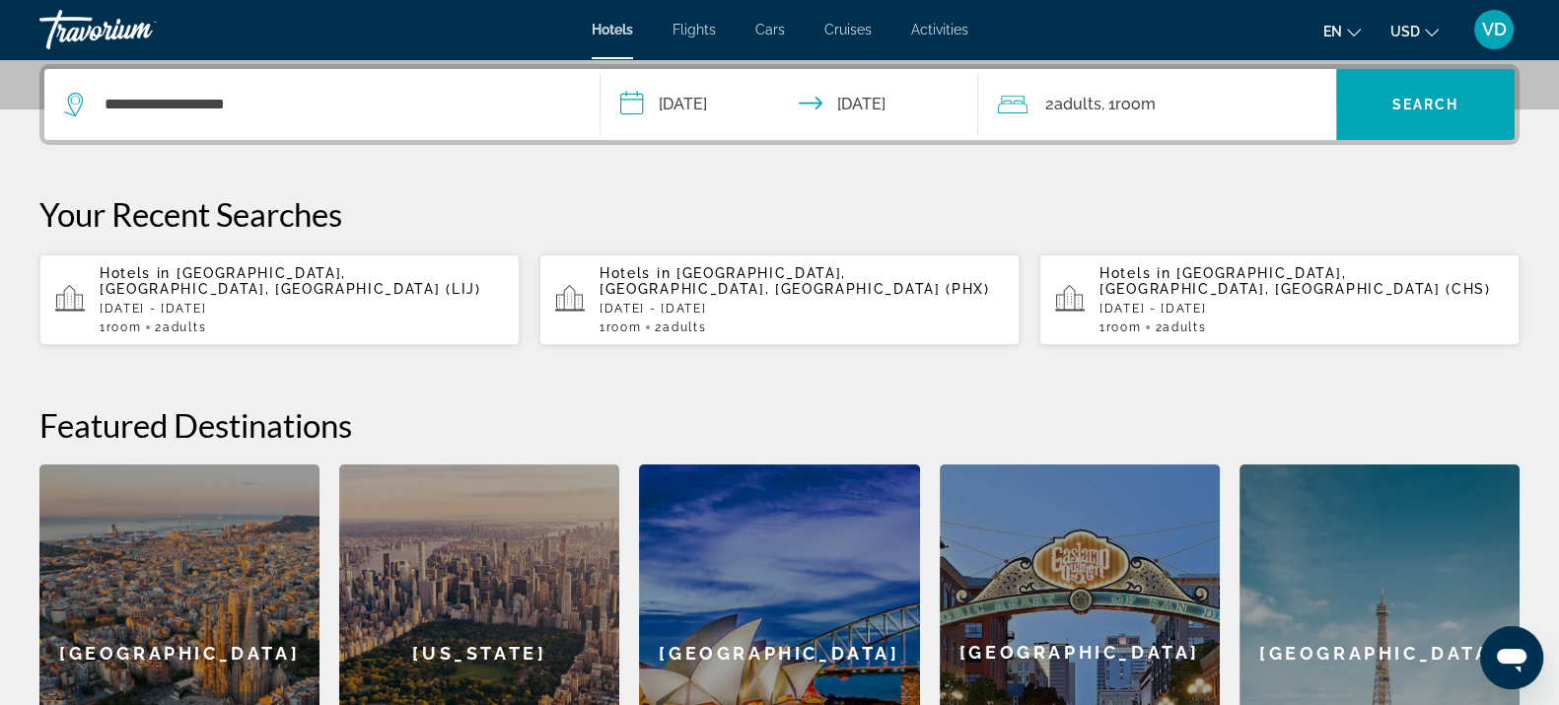
click at [1174, 105] on div "2 Adult Adults , 1 Room rooms" at bounding box center [1167, 105] width 338 height 28
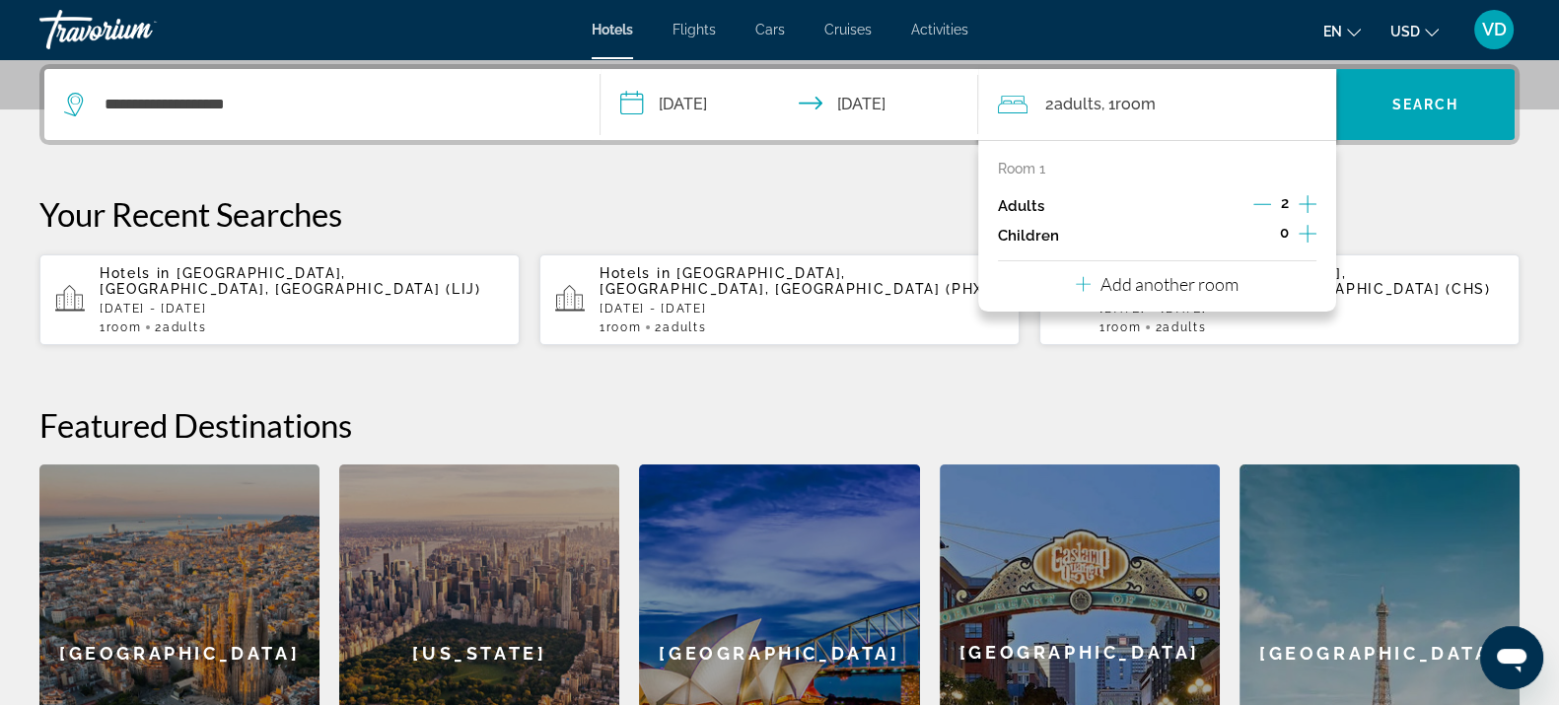
click at [1304, 205] on icon "Increment adults" at bounding box center [1308, 204] width 18 height 24
click at [1430, 69] on span "Search widget" at bounding box center [1425, 104] width 179 height 71
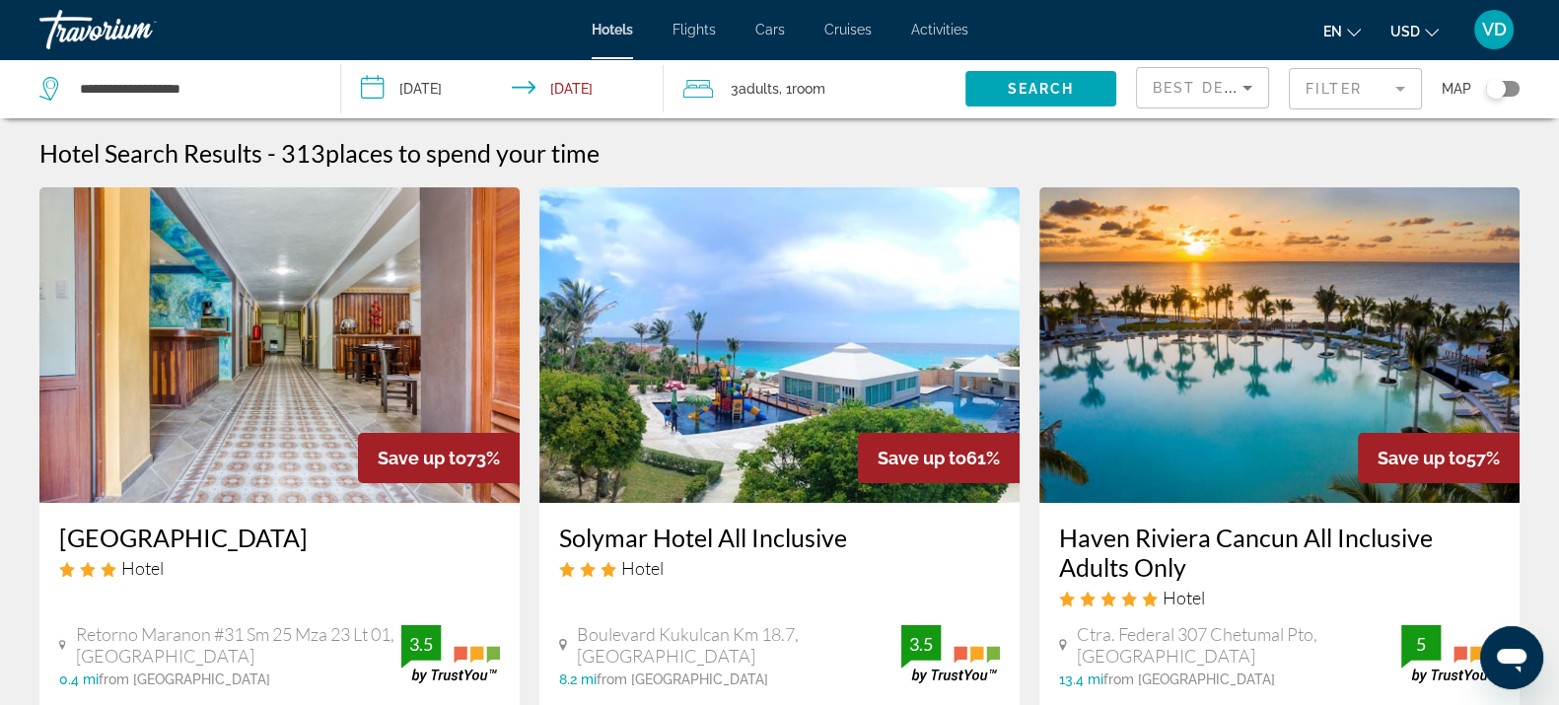
click at [1314, 84] on mat-form-field "Filter" at bounding box center [1355, 88] width 133 height 41
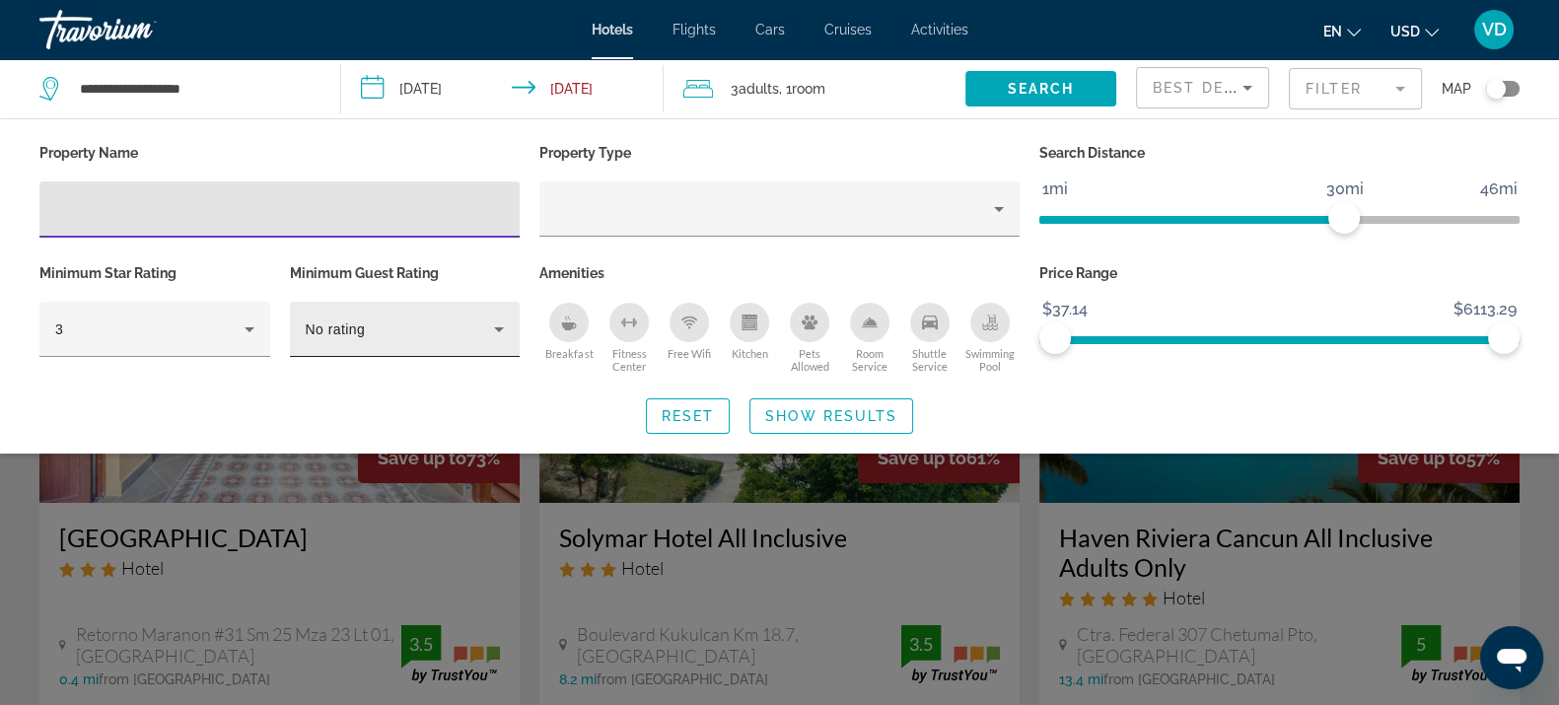
click at [303, 325] on div "No rating" at bounding box center [405, 329] width 231 height 55
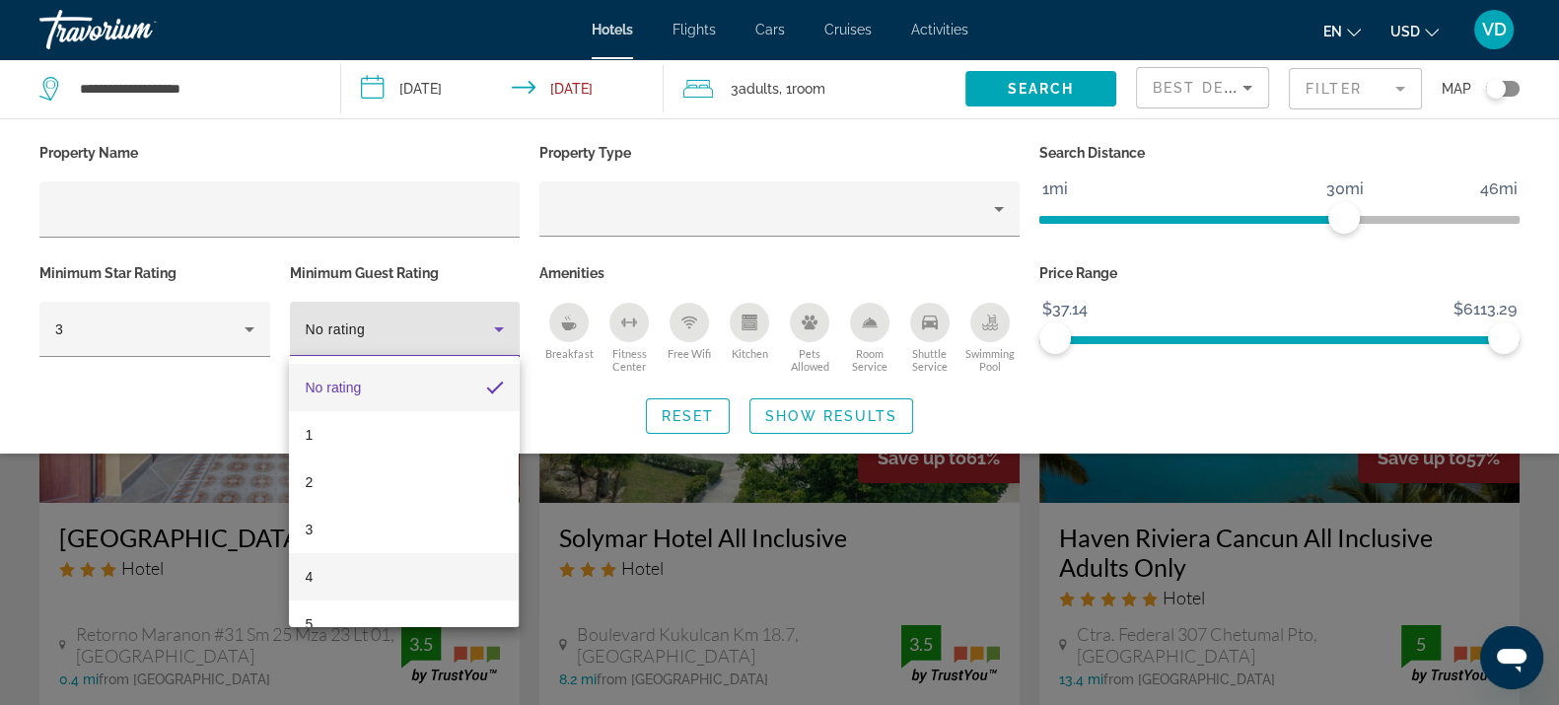
click at [325, 571] on mat-option "4" at bounding box center [404, 576] width 230 height 47
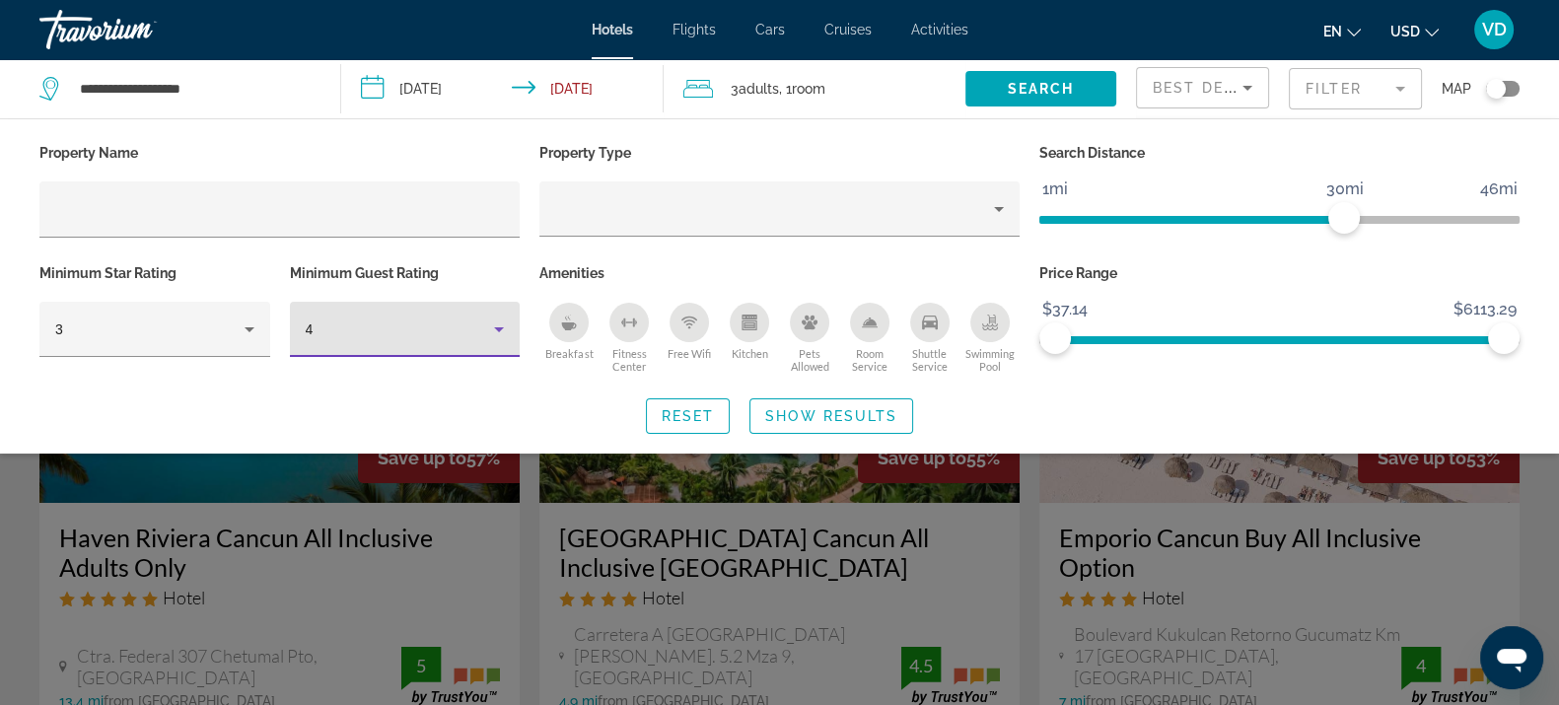
click at [820, 409] on span "Show Results" at bounding box center [831, 416] width 132 height 16
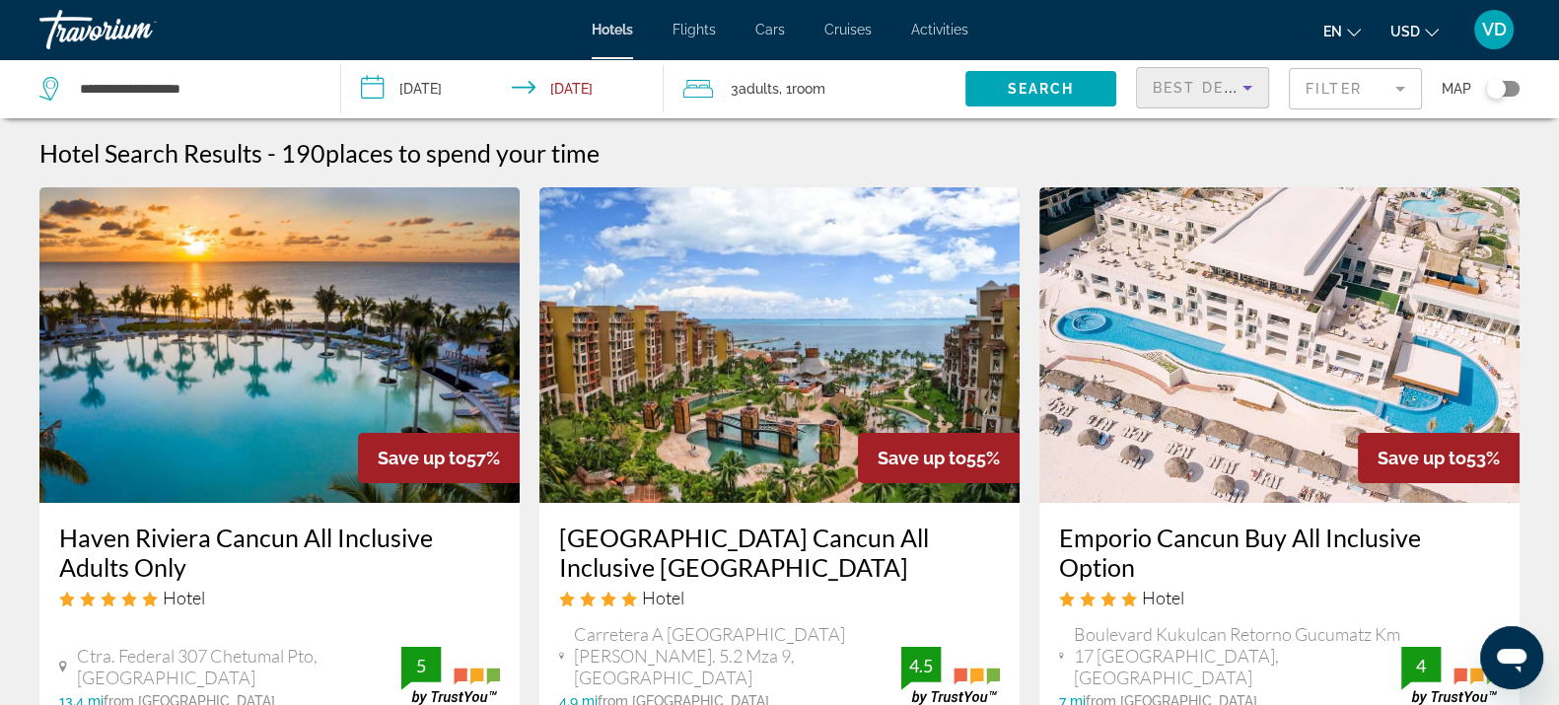
click at [1190, 82] on span "Best Deals" at bounding box center [1204, 88] width 103 height 16
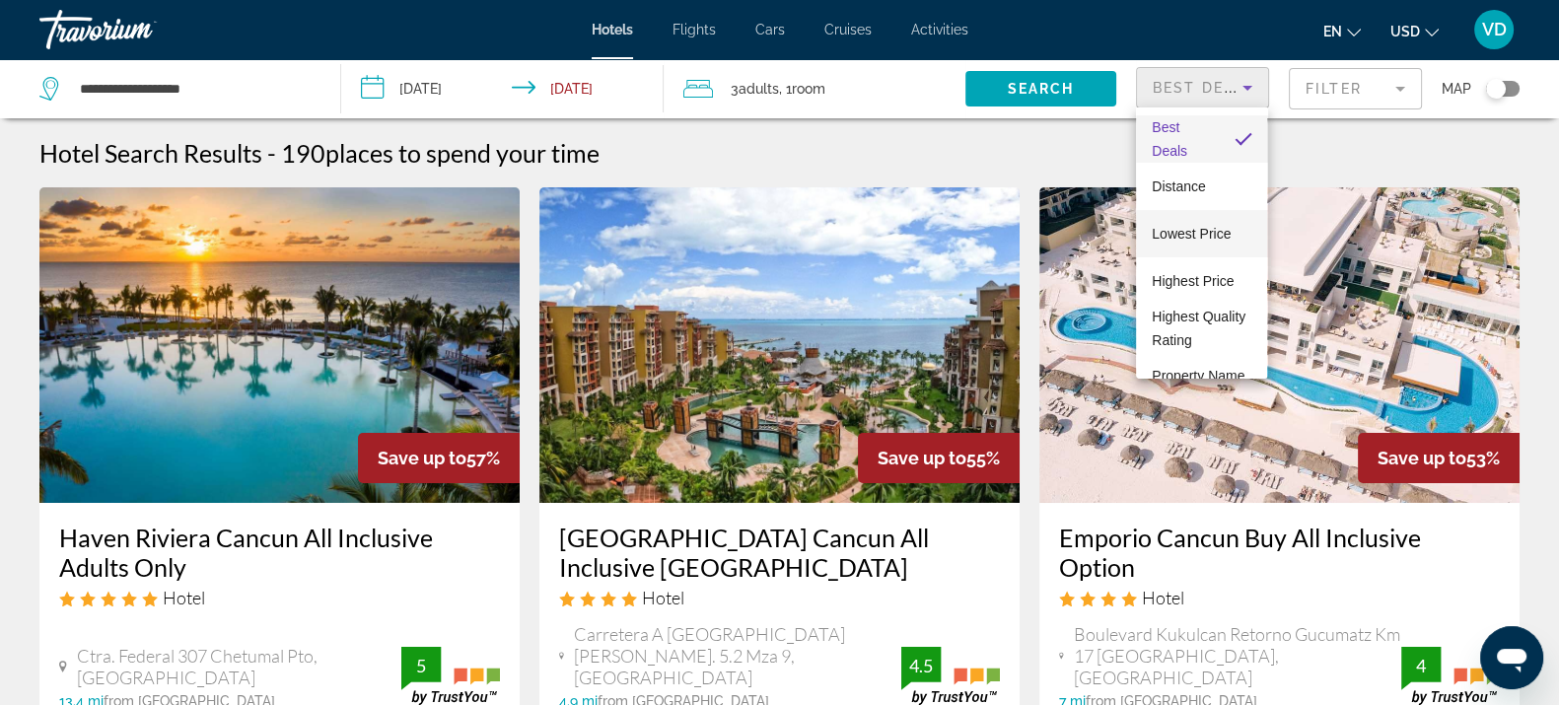
click at [1198, 237] on span "Lowest Price" at bounding box center [1191, 234] width 79 height 16
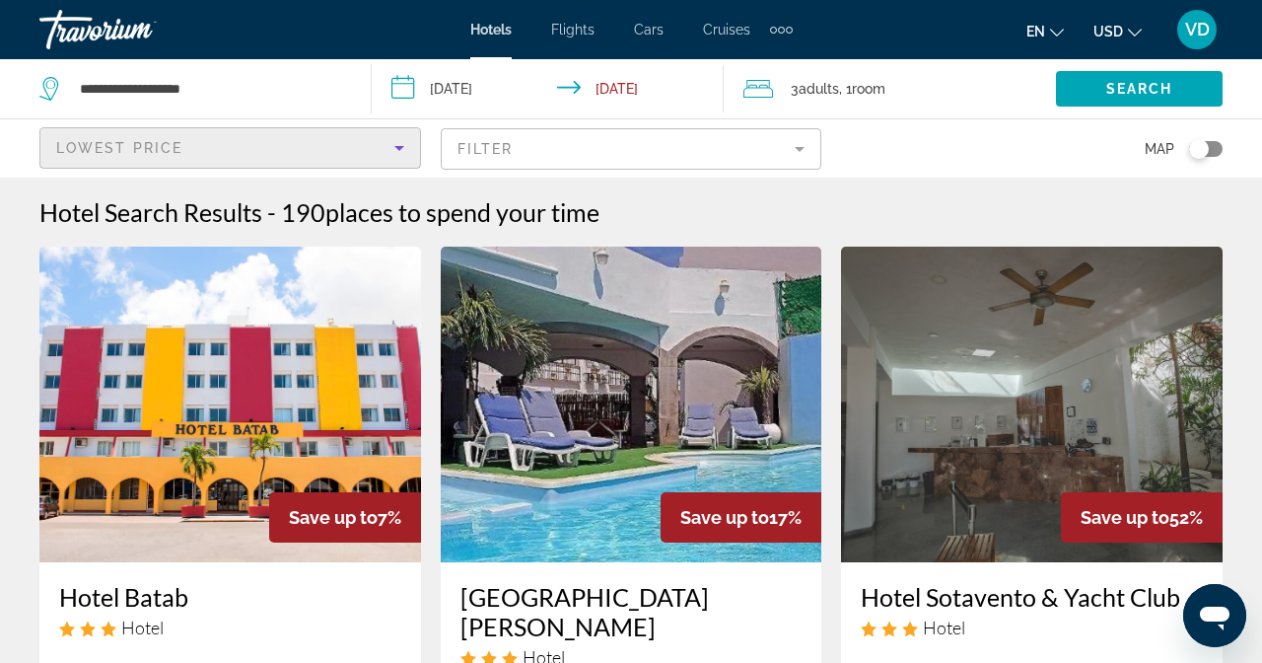
click at [823, 128] on mat-form-field "Filter" at bounding box center [632, 148] width 382 height 41
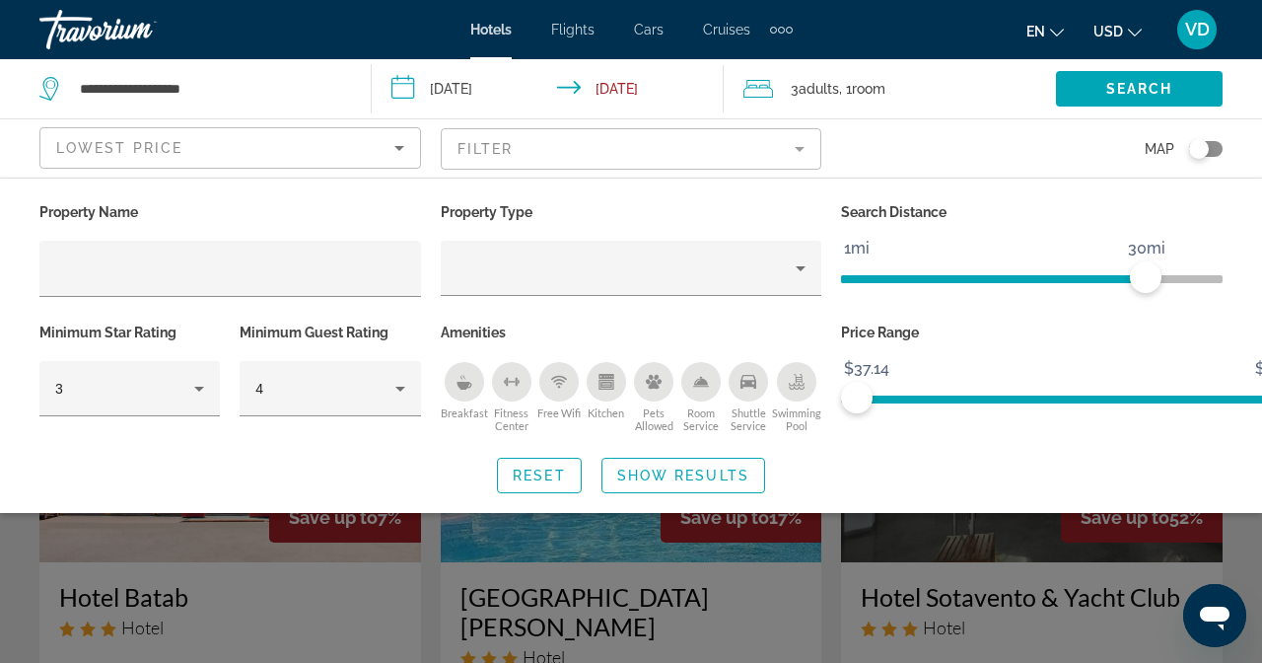
click at [472, 374] on icon "Breakfast" at bounding box center [465, 382] width 16 height 16
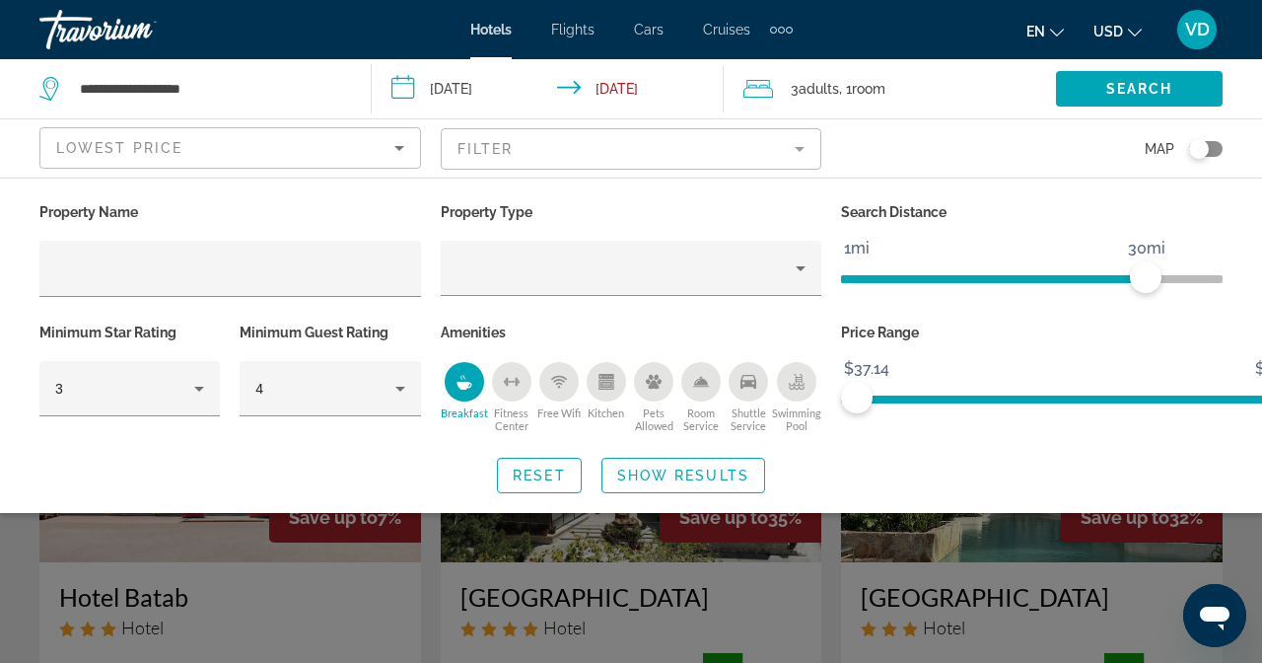
click at [613, 374] on icon "Kitchen" at bounding box center [606, 376] width 15 height 5
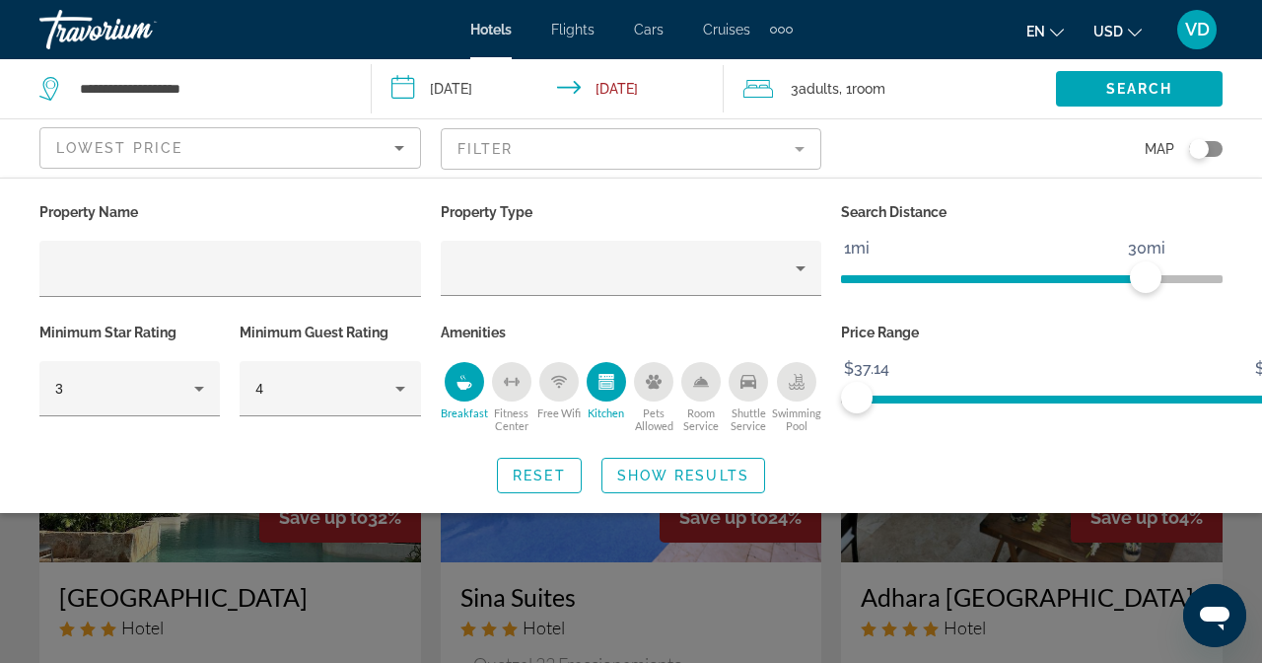
click at [613, 374] on icon "Kitchen" at bounding box center [606, 376] width 15 height 5
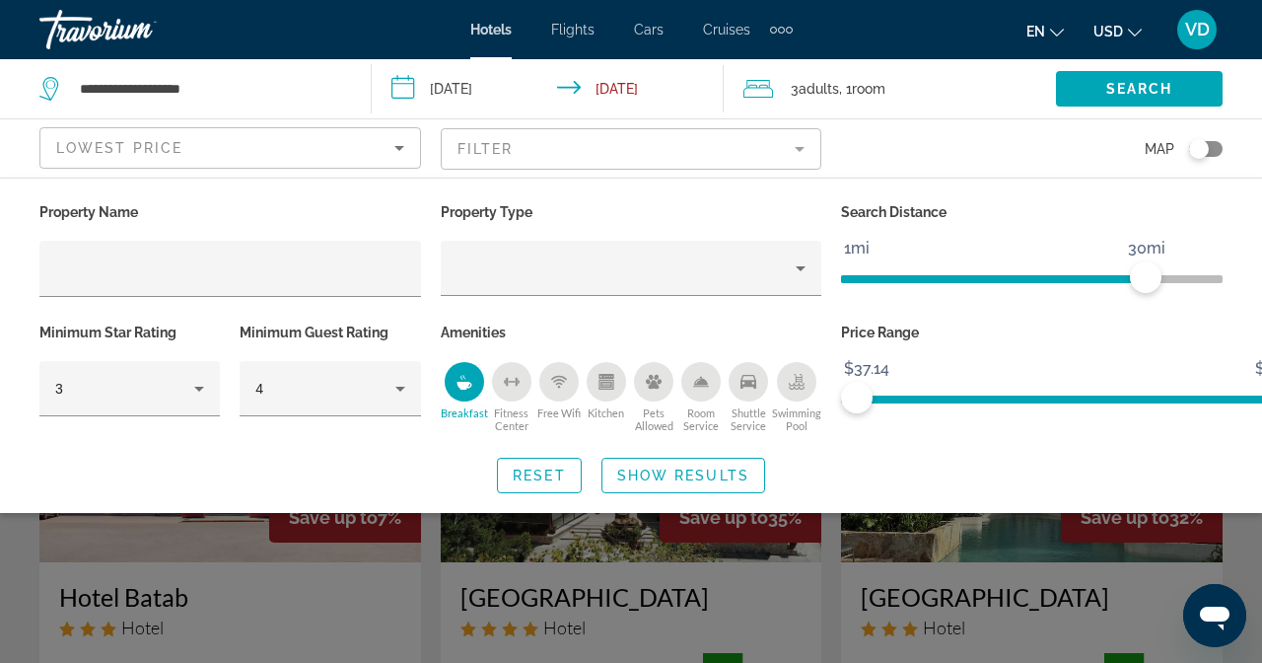
click at [614, 374] on icon "Kitchen" at bounding box center [607, 382] width 16 height 16
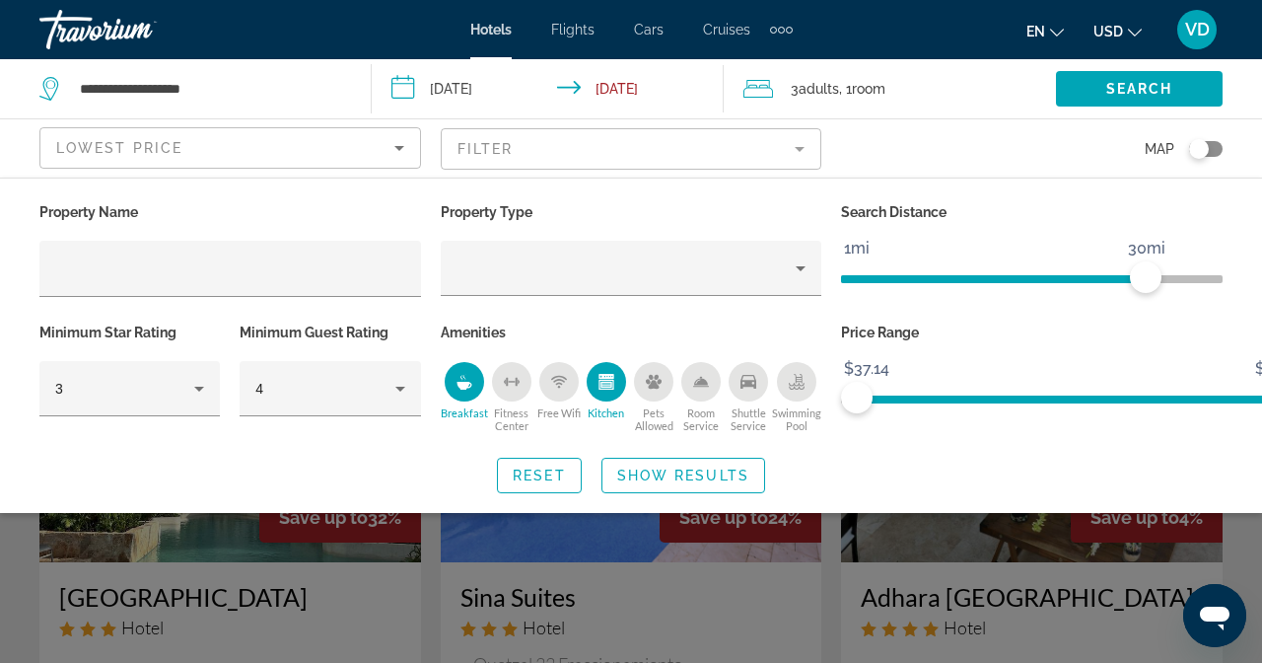
click at [709, 374] on icon "Room Service" at bounding box center [701, 382] width 16 height 16
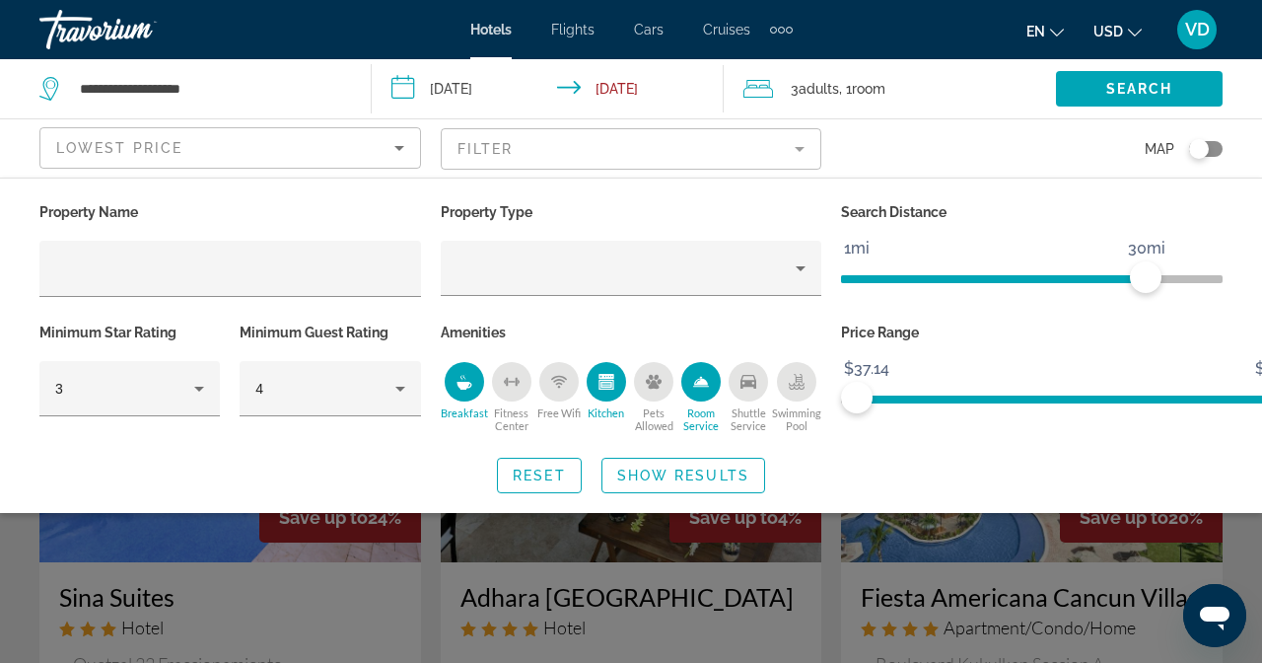
click at [709, 374] on icon "Room Service" at bounding box center [701, 382] width 16 height 16
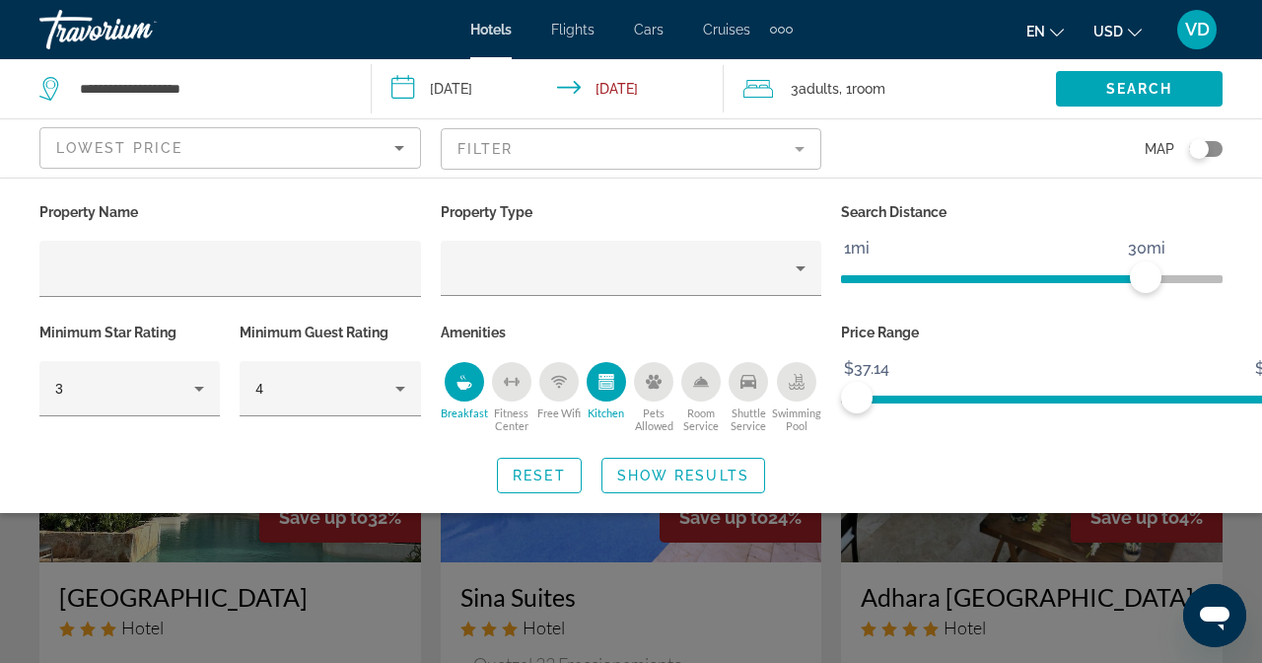
click at [709, 374] on icon "Room Service" at bounding box center [701, 382] width 16 height 16
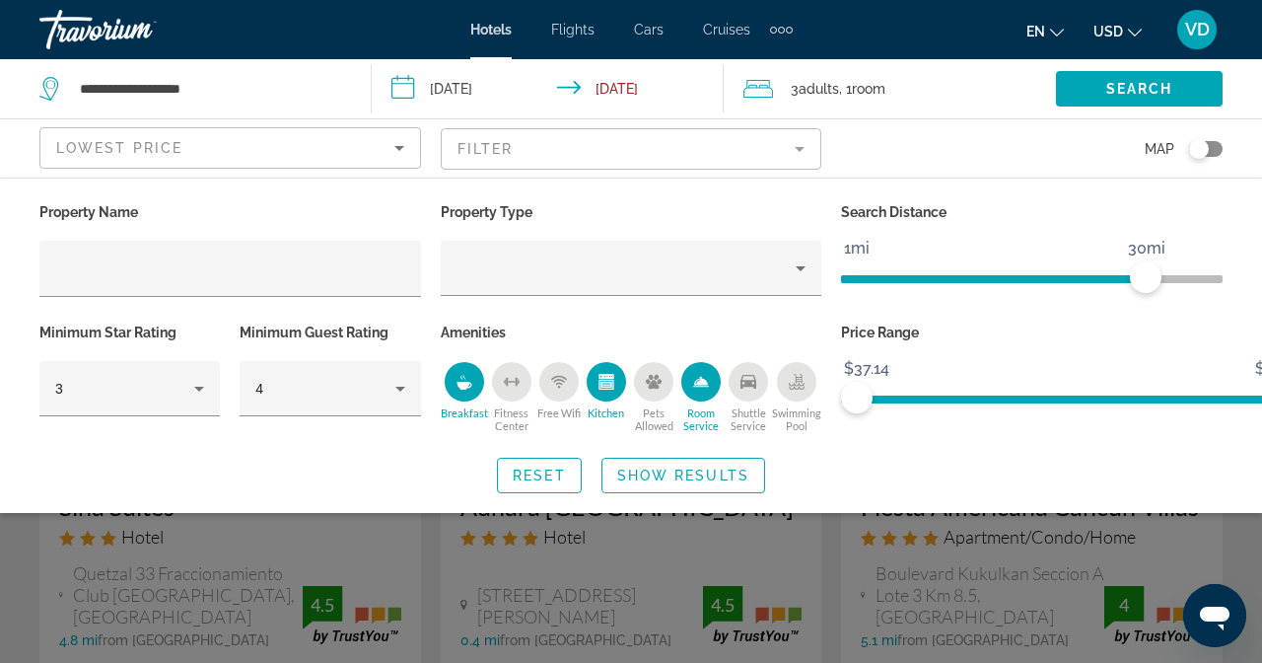
scroll to position [246, 0]
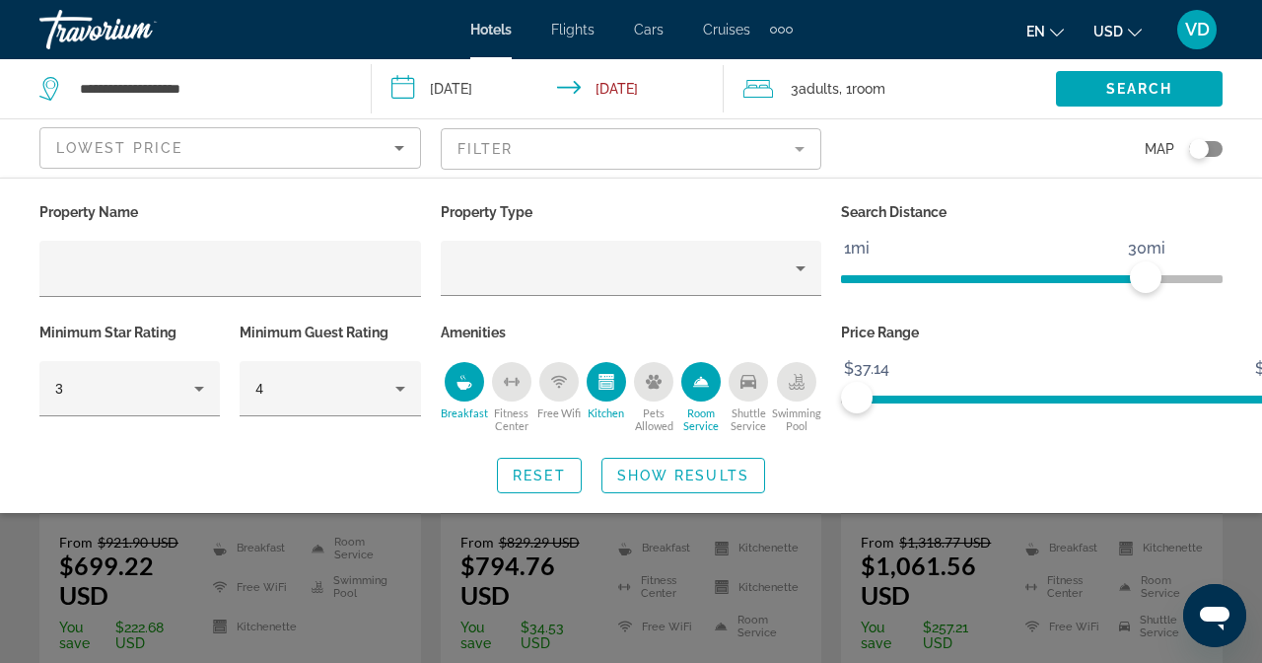
click at [750, 467] on span "Show Results" at bounding box center [683, 475] width 132 height 16
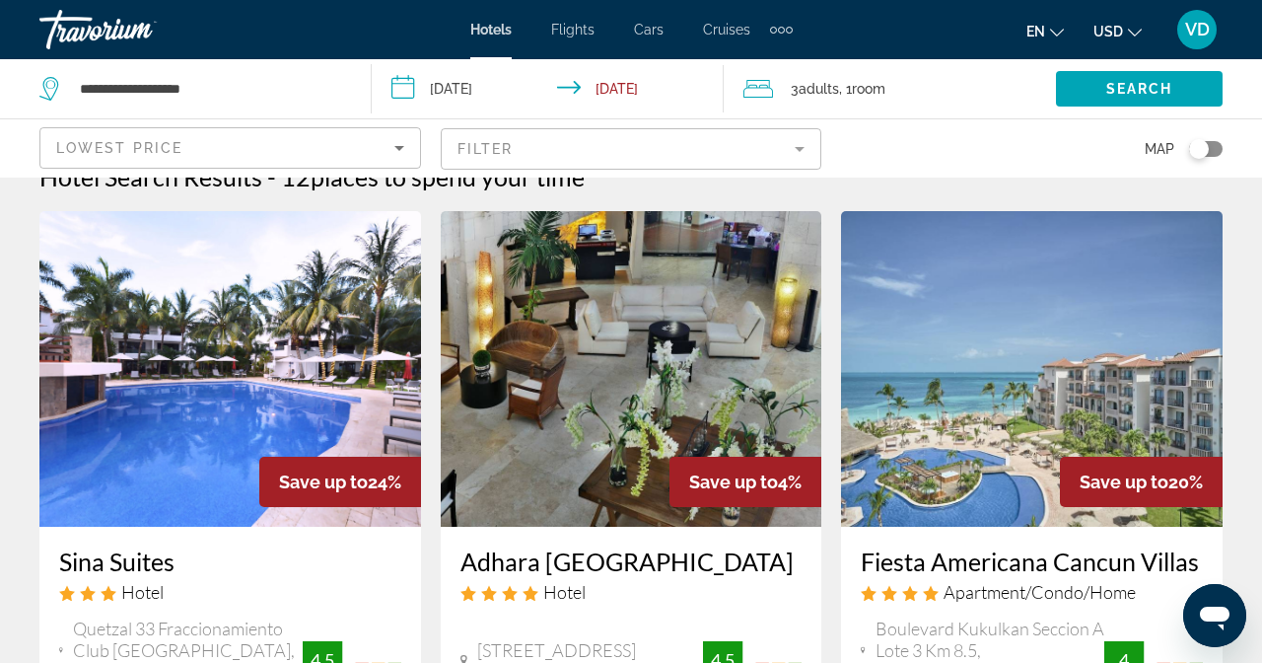
scroll to position [0, 0]
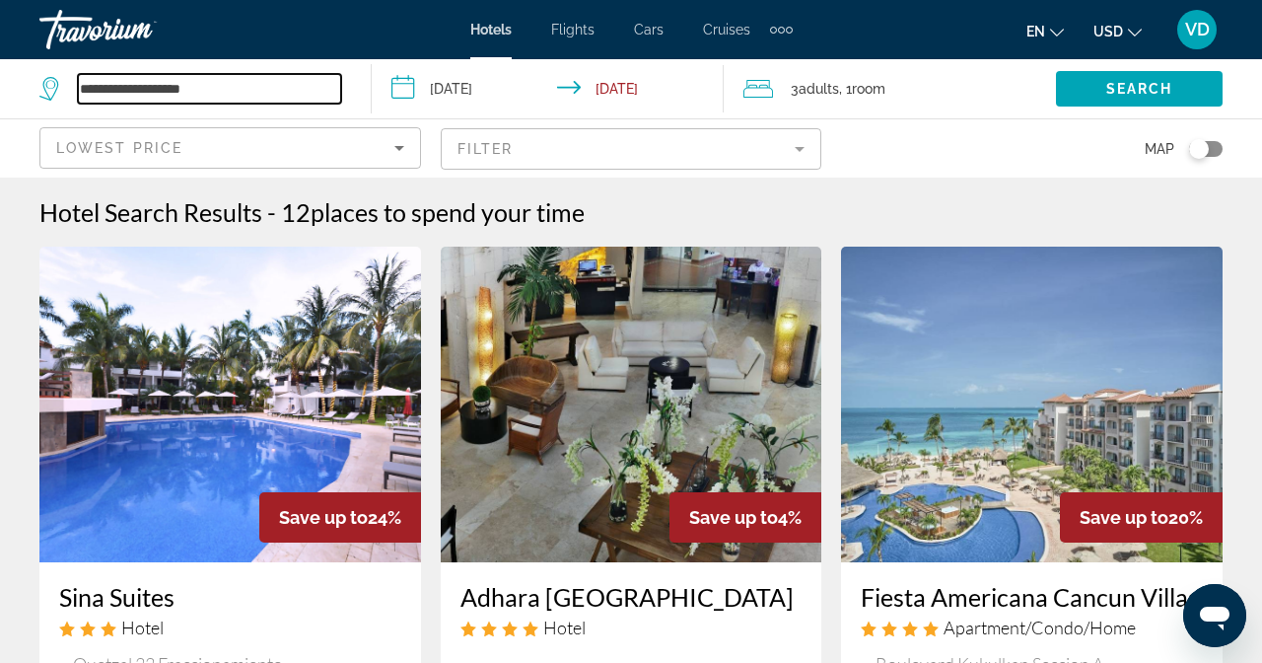
click at [217, 89] on input "**********" at bounding box center [209, 89] width 263 height 30
drag, startPoint x: 234, startPoint y: 87, endPoint x: 0, endPoint y: 142, distance: 240.2
type input "*"
click at [226, 94] on input "Search widget" at bounding box center [209, 89] width 263 height 30
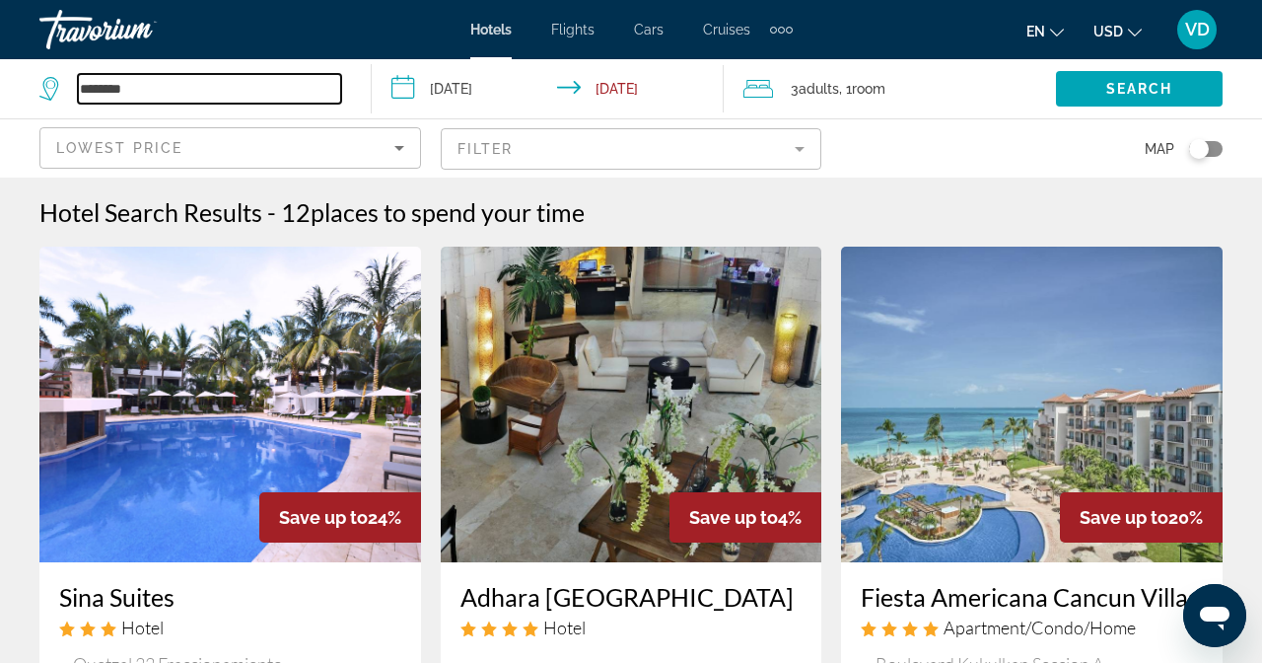
drag, startPoint x: 259, startPoint y: 98, endPoint x: 0, endPoint y: 104, distance: 259.4
click at [0, 104] on app-destination-search "********" at bounding box center [186, 88] width 372 height 59
paste input "*"
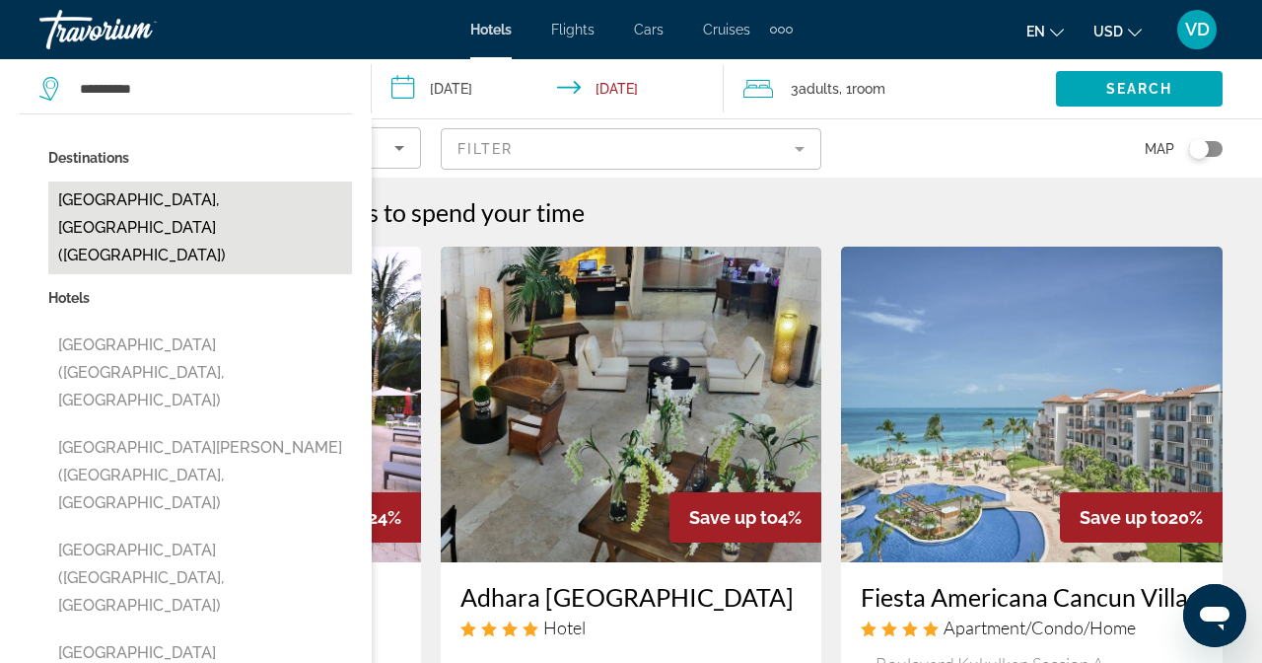
click at [261, 193] on button "[GEOGRAPHIC_DATA], [GEOGRAPHIC_DATA] ([GEOGRAPHIC_DATA])" at bounding box center [200, 227] width 304 height 93
type input "**********"
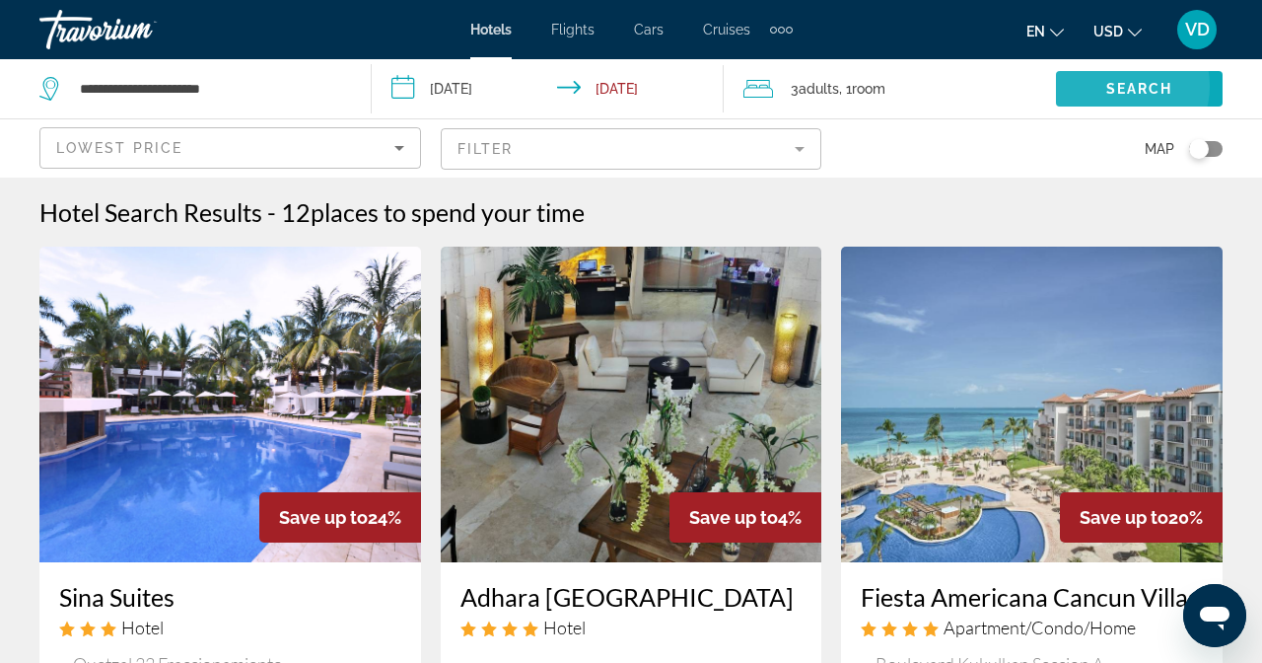
click at [1107, 86] on span "Search" at bounding box center [1140, 89] width 67 height 16
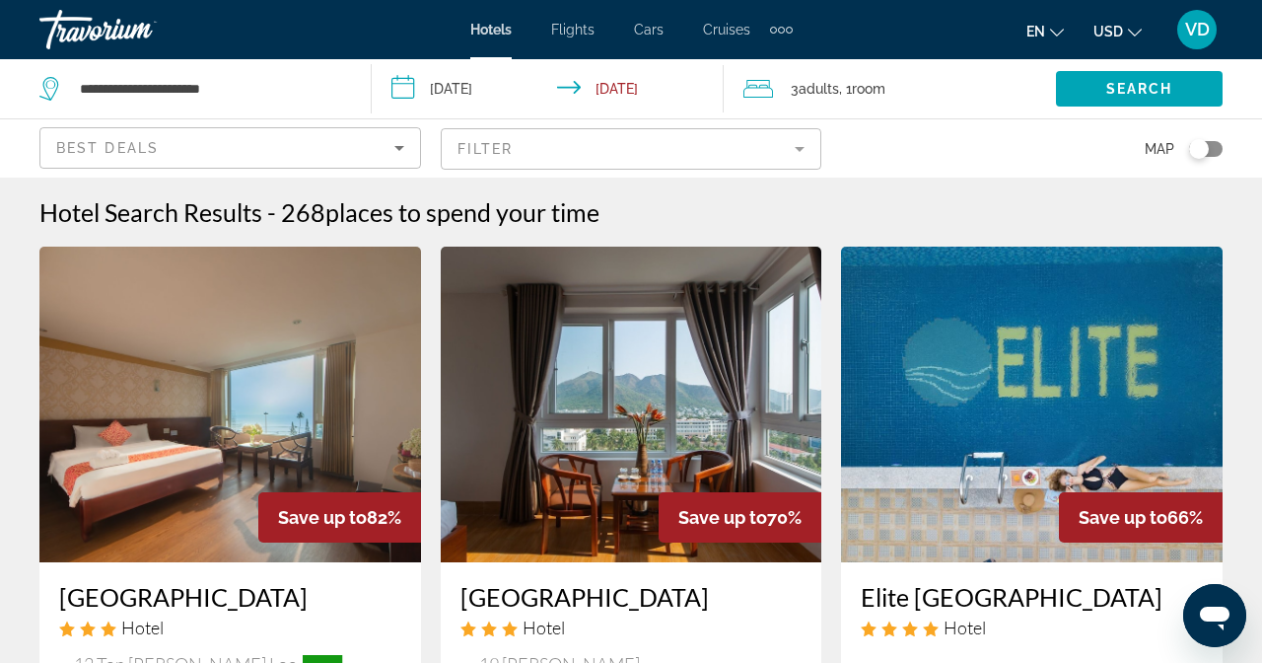
click at [823, 128] on mat-form-field "Filter" at bounding box center [632, 148] width 382 height 41
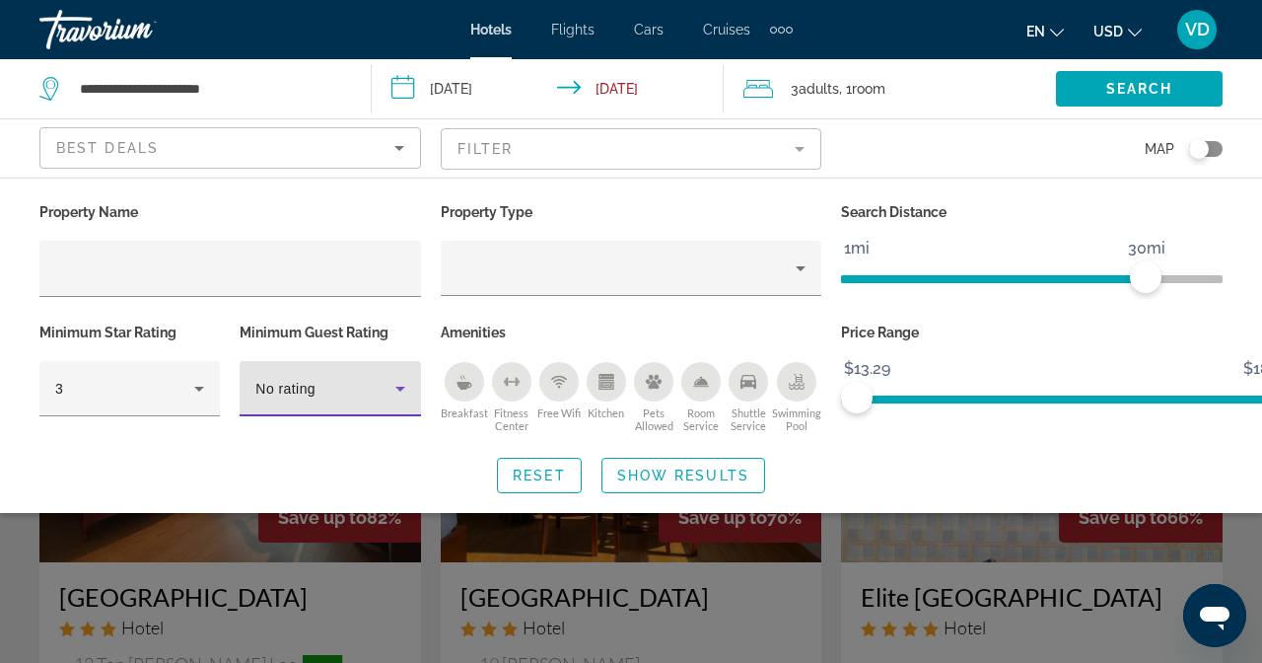
click at [394, 377] on div "No rating" at bounding box center [324, 389] width 139 height 24
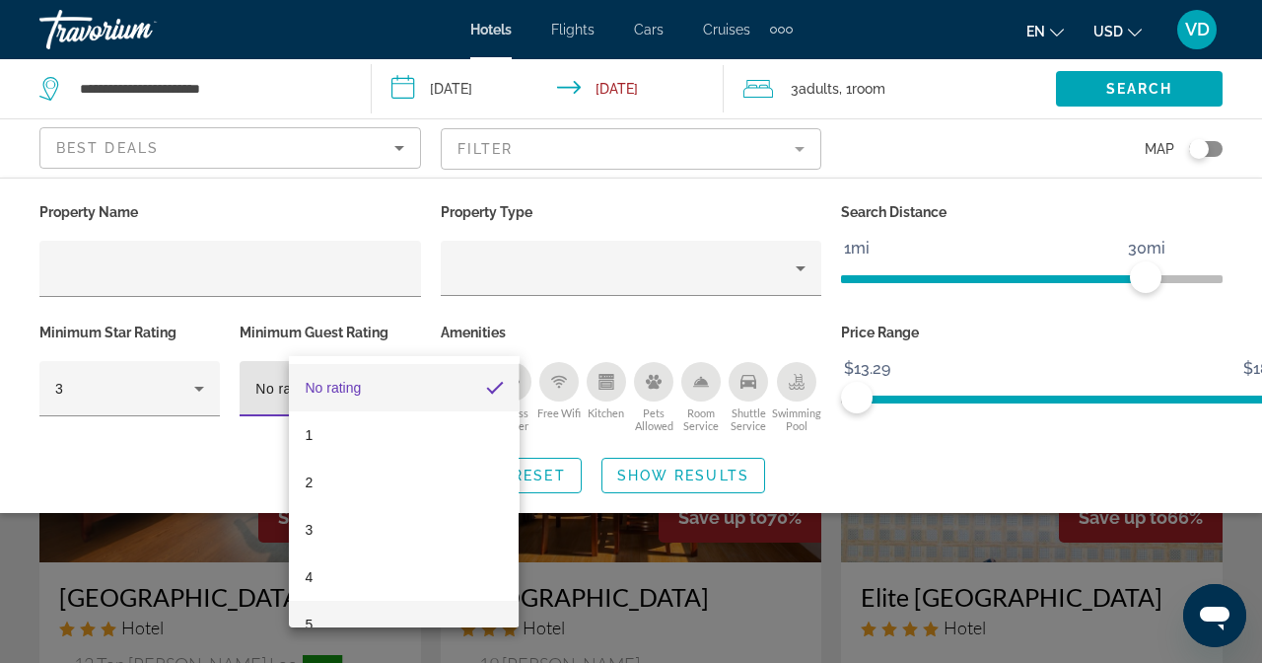
click at [342, 611] on mat-option "5" at bounding box center [404, 624] width 230 height 47
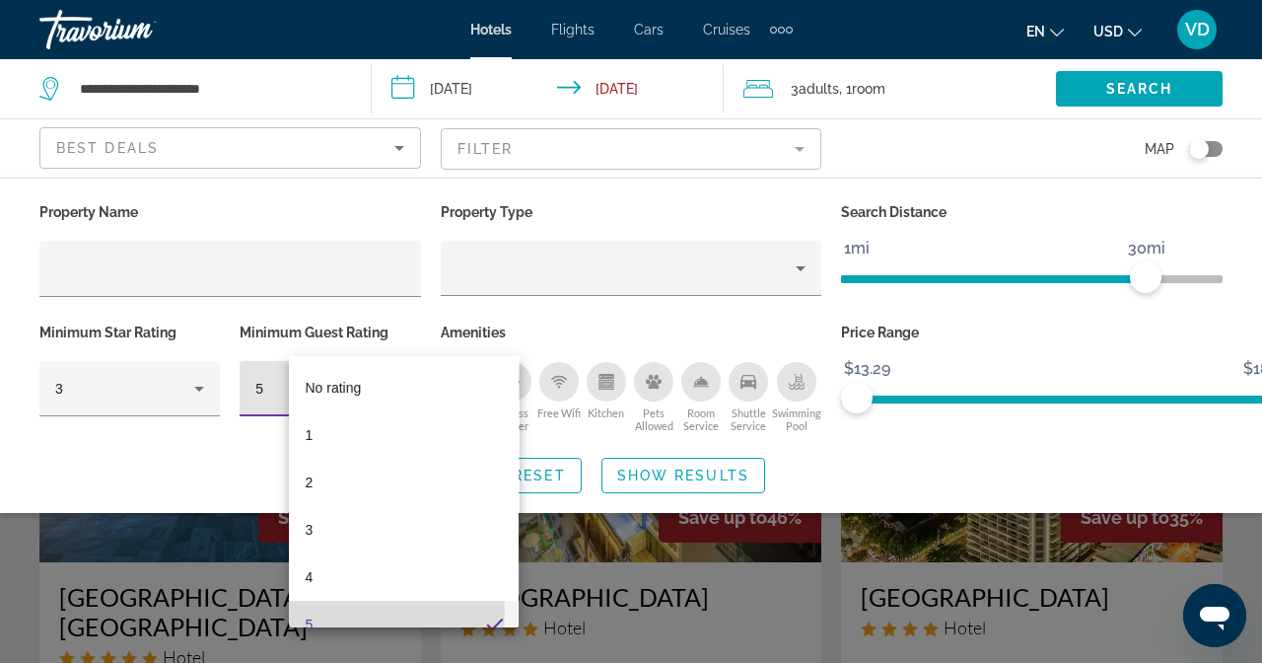
scroll to position [20, 0]
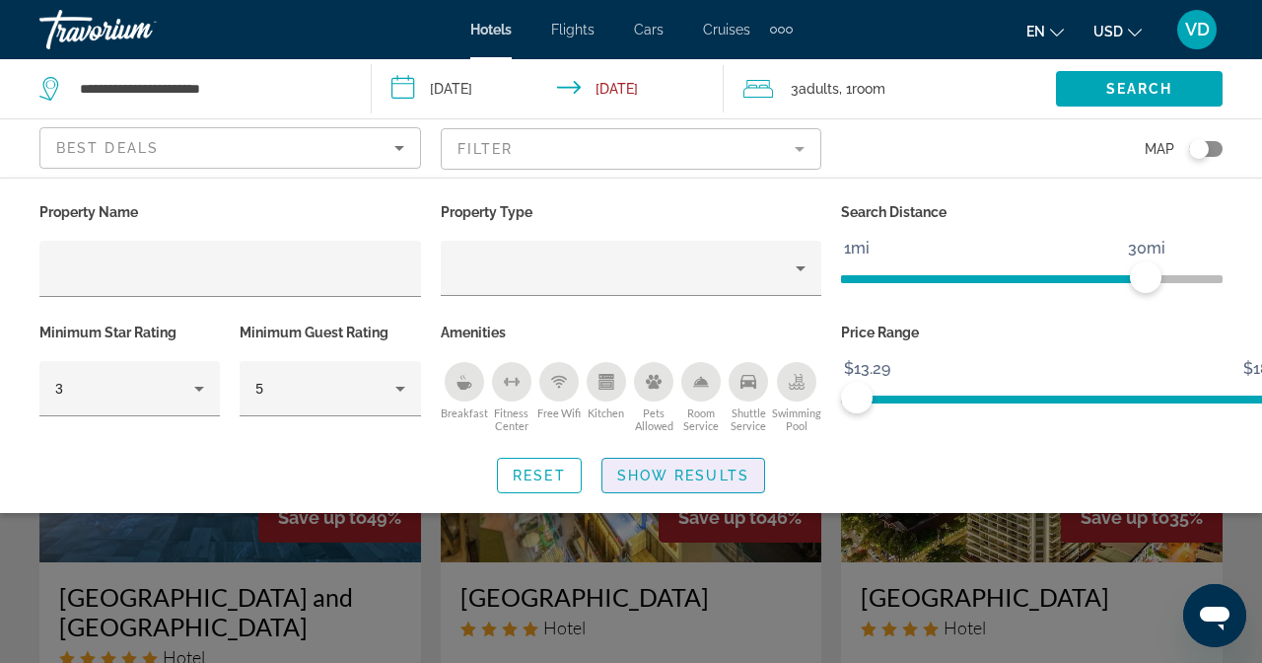
drag, startPoint x: 833, startPoint y: 413, endPoint x: 831, endPoint y: 429, distance: 15.9
click at [750, 467] on span "Show Results" at bounding box center [683, 475] width 132 height 16
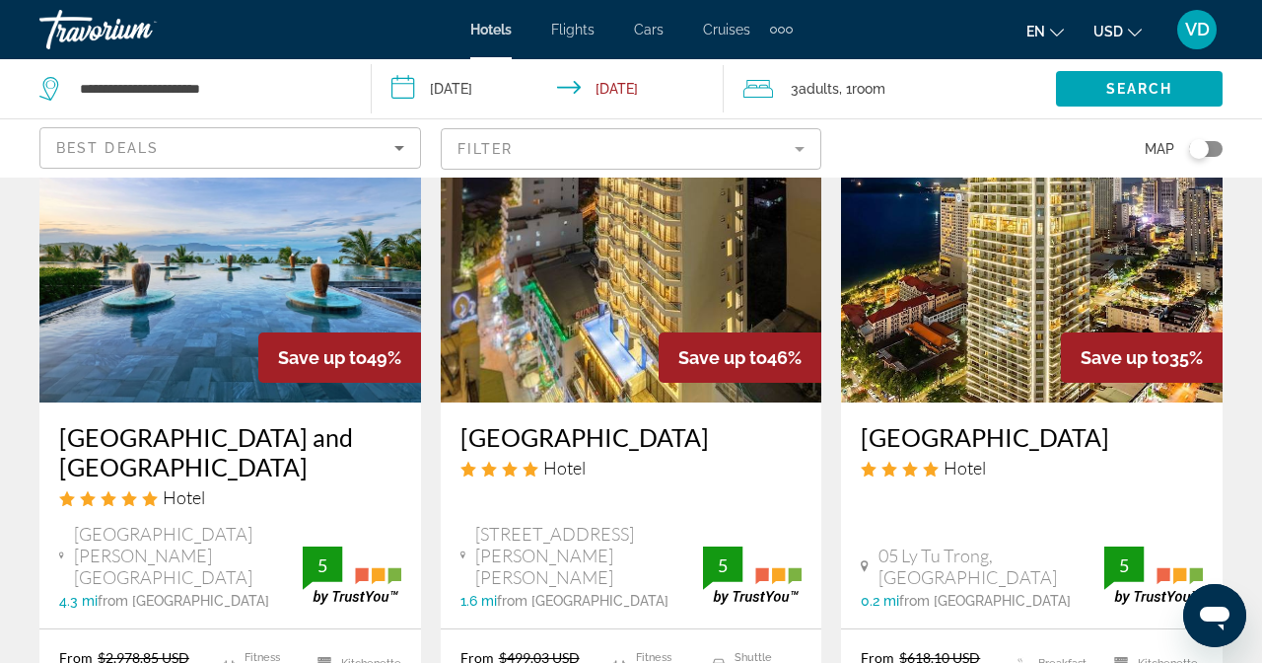
scroll to position [0, 0]
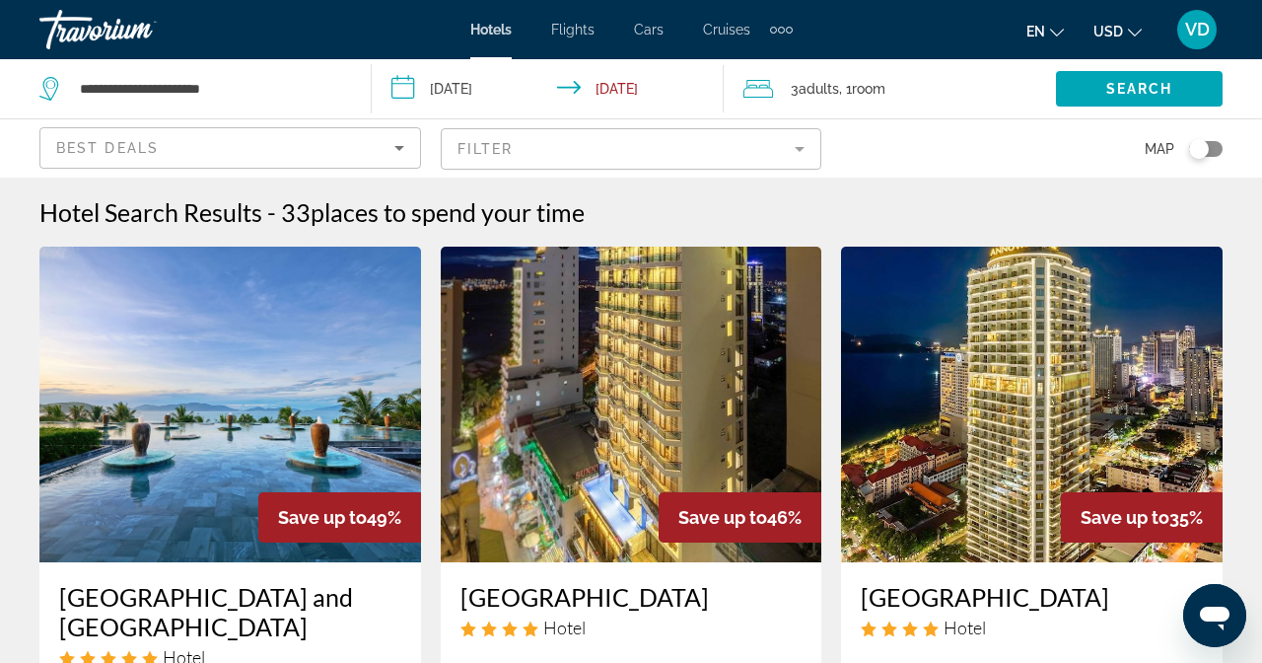
click at [404, 128] on div "Best Deals" at bounding box center [230, 155] width 348 height 55
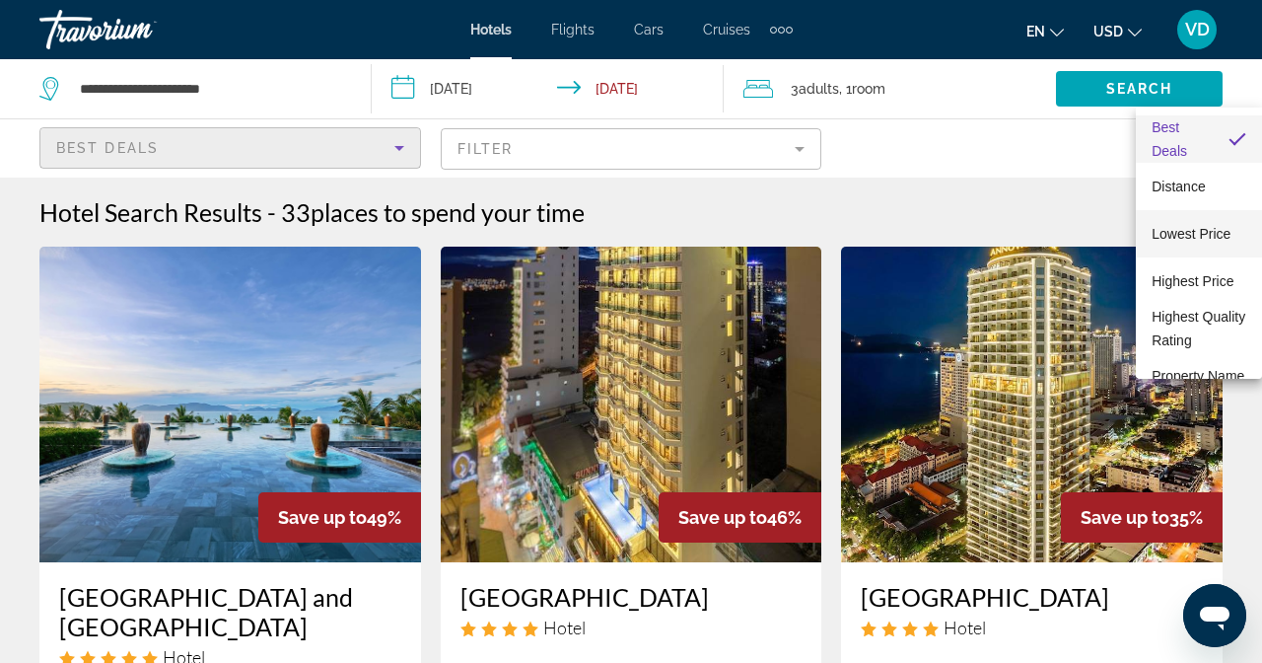
click at [1188, 226] on span "Lowest Price" at bounding box center [1191, 234] width 79 height 16
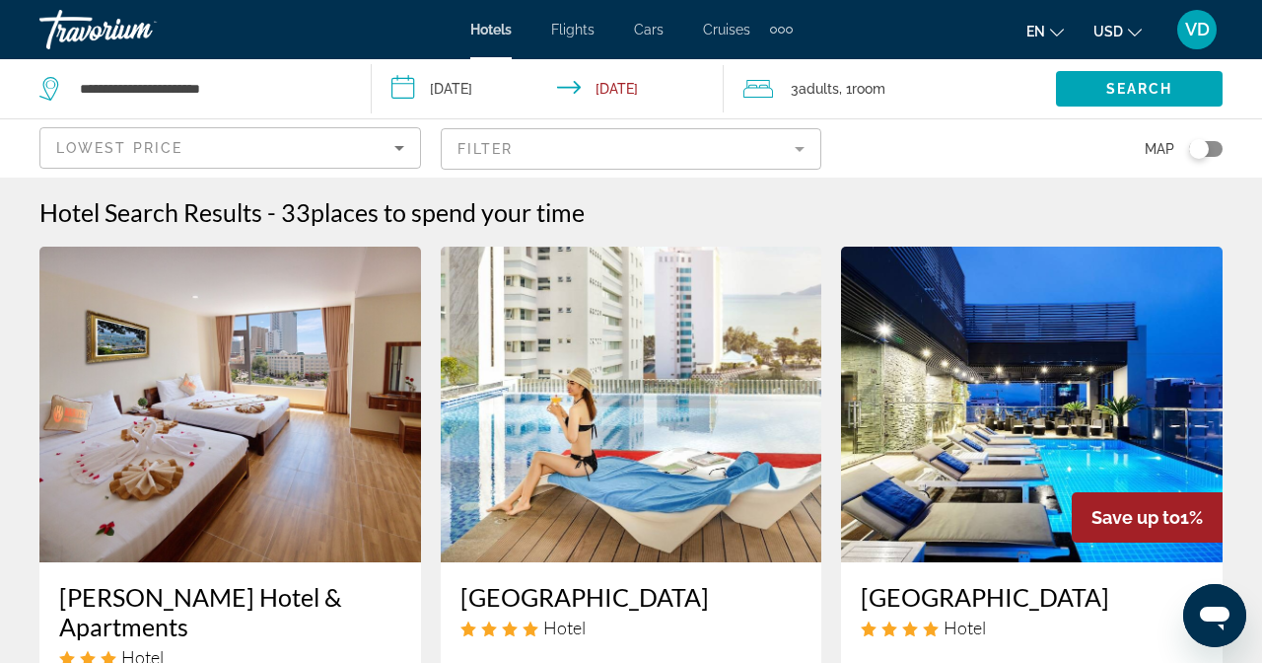
click at [1223, 197] on div "Hotel Search Results - 33 places to spend your time" at bounding box center [630, 212] width 1183 height 30
click at [823, 128] on mat-form-field "Filter" at bounding box center [632, 148] width 382 height 41
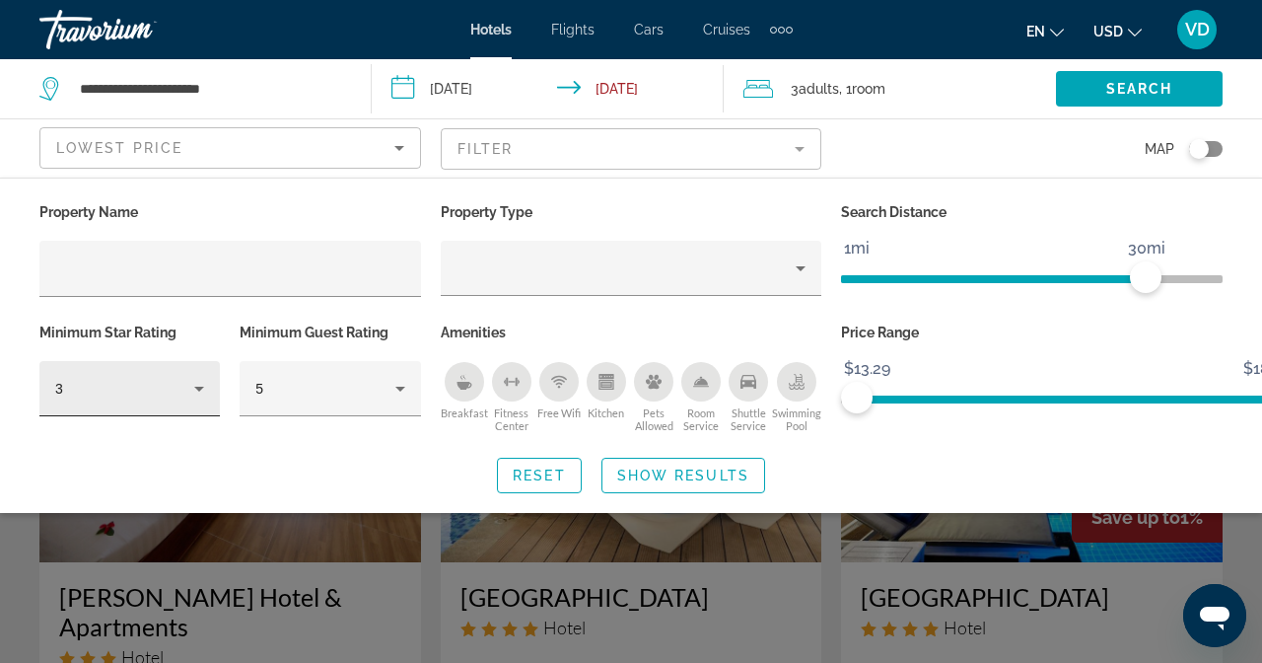
click at [136, 361] on div "3" at bounding box center [129, 388] width 149 height 55
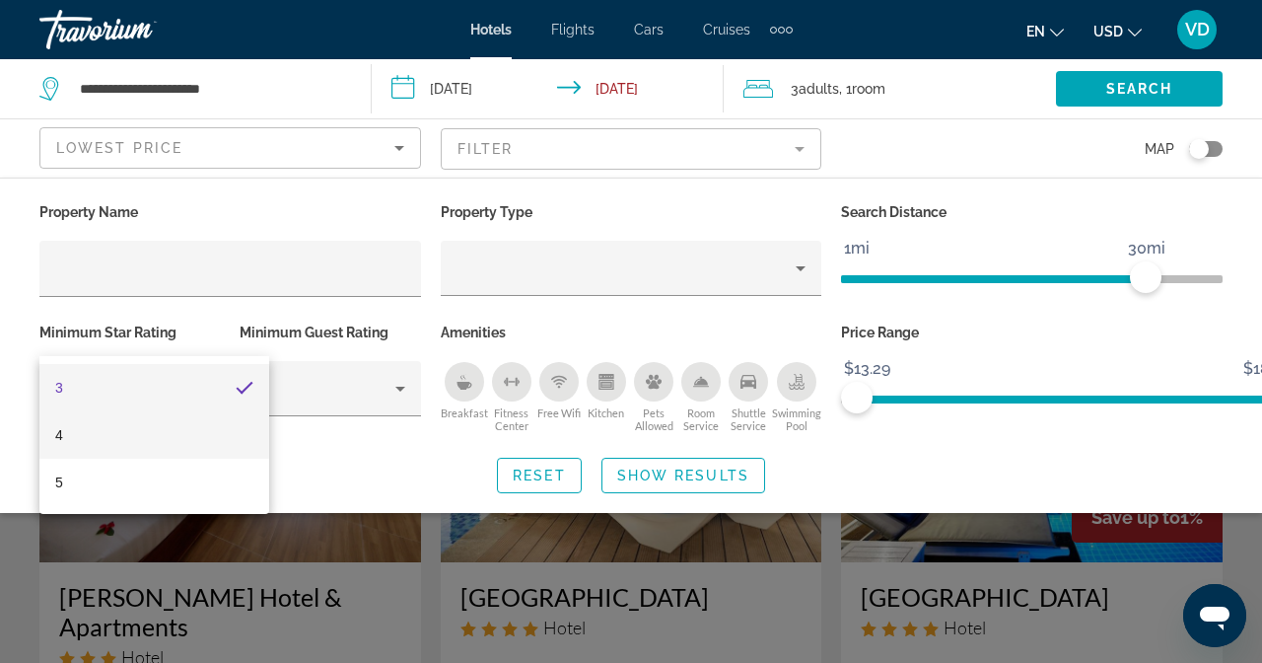
click at [156, 459] on mat-option "5" at bounding box center [154, 482] width 230 height 47
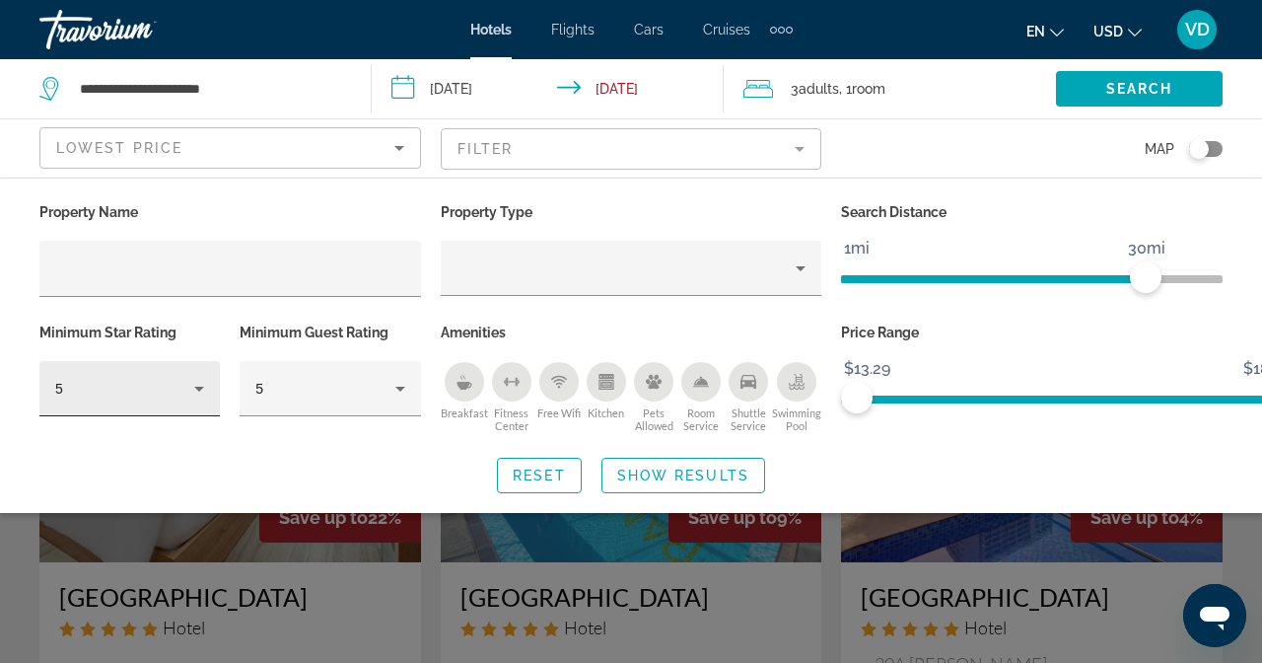
click at [143, 361] on div "5" at bounding box center [129, 388] width 149 height 55
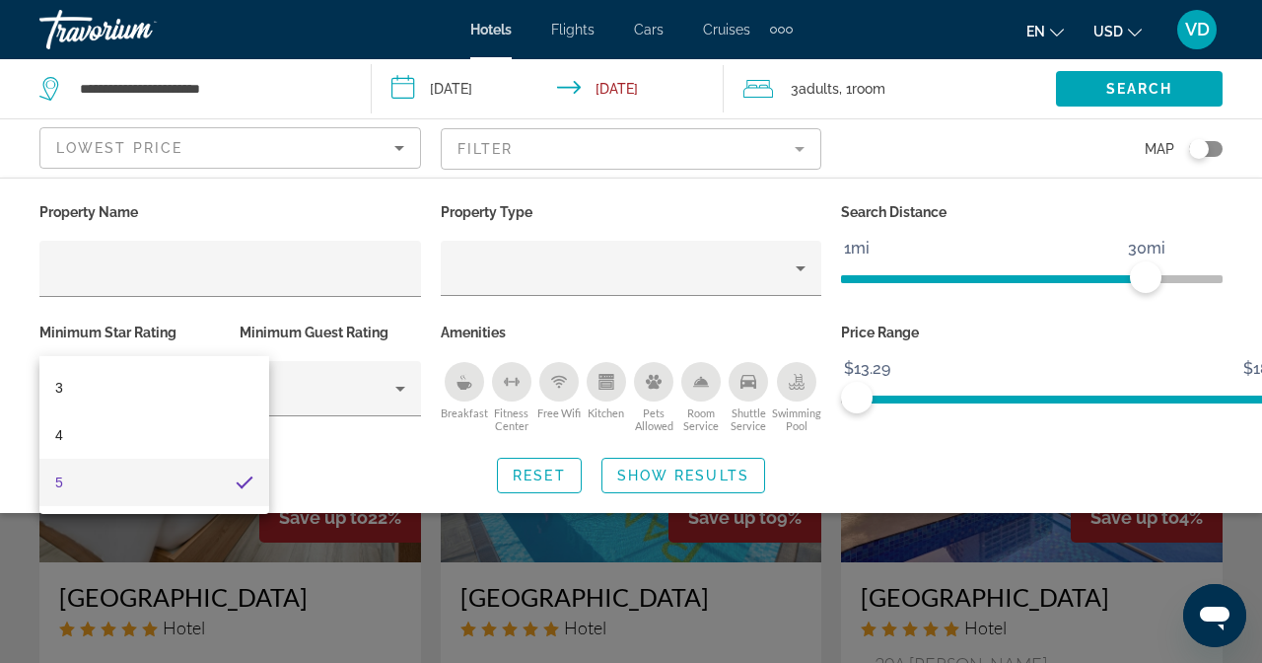
click at [445, 482] on div at bounding box center [631, 331] width 1262 height 663
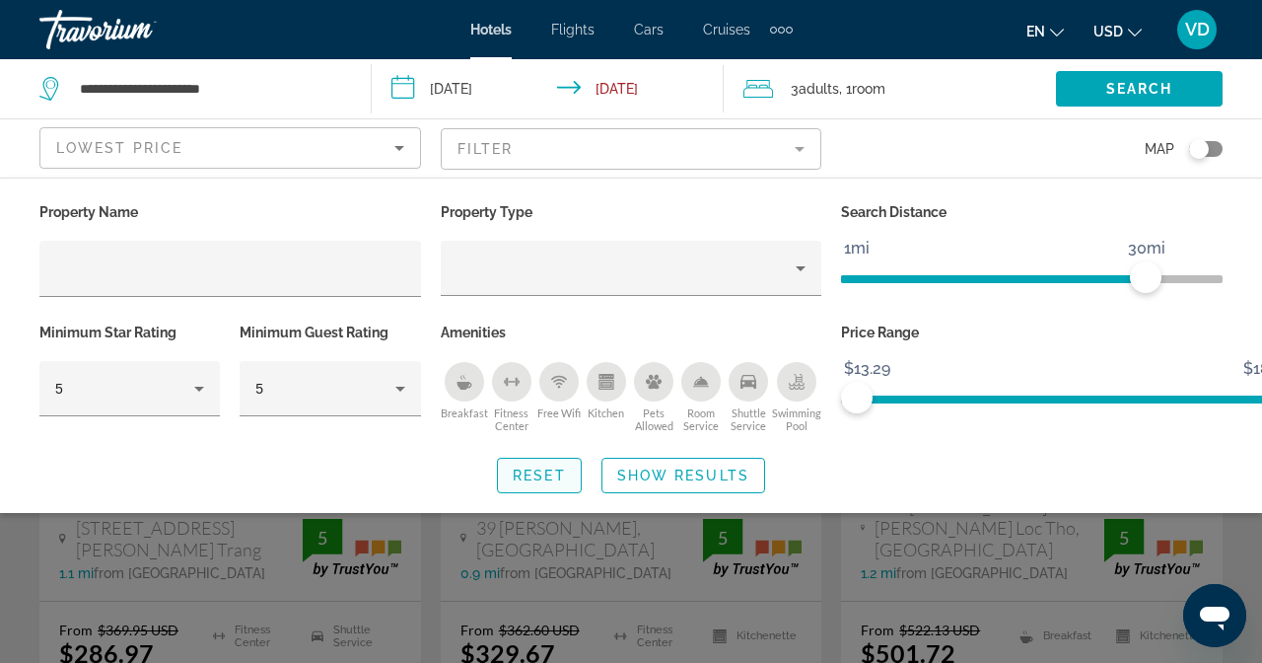
scroll to position [246, 0]
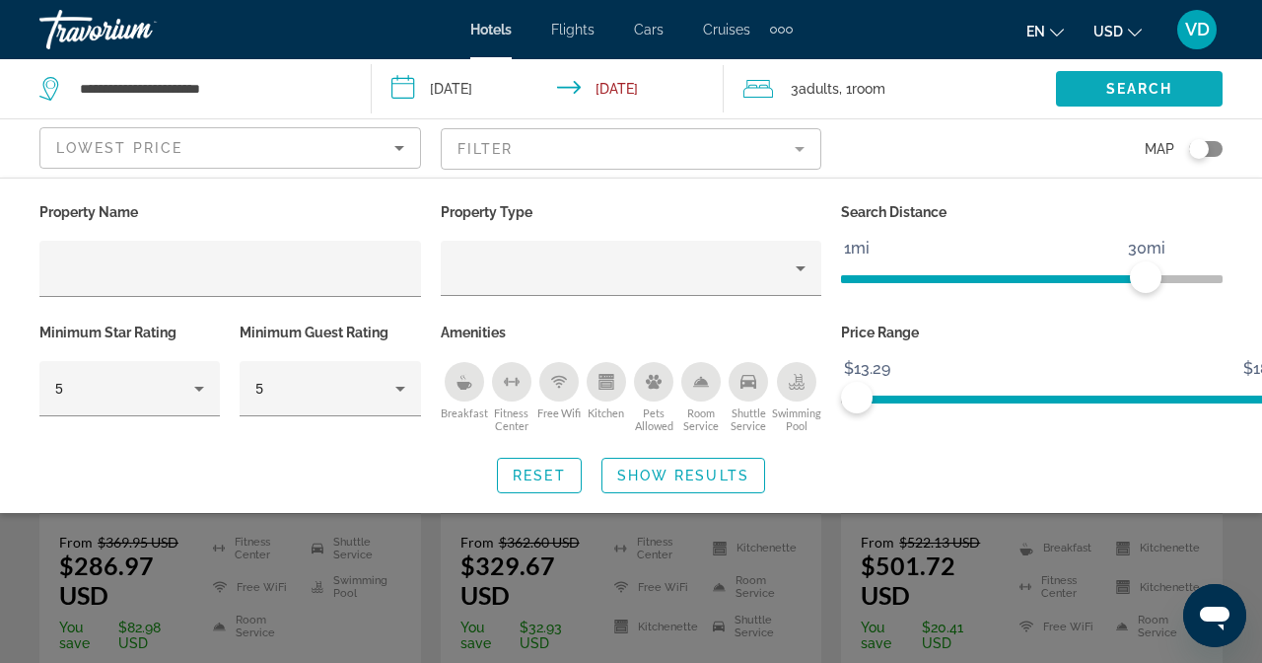
click at [1107, 94] on span "Search" at bounding box center [1140, 89] width 67 height 16
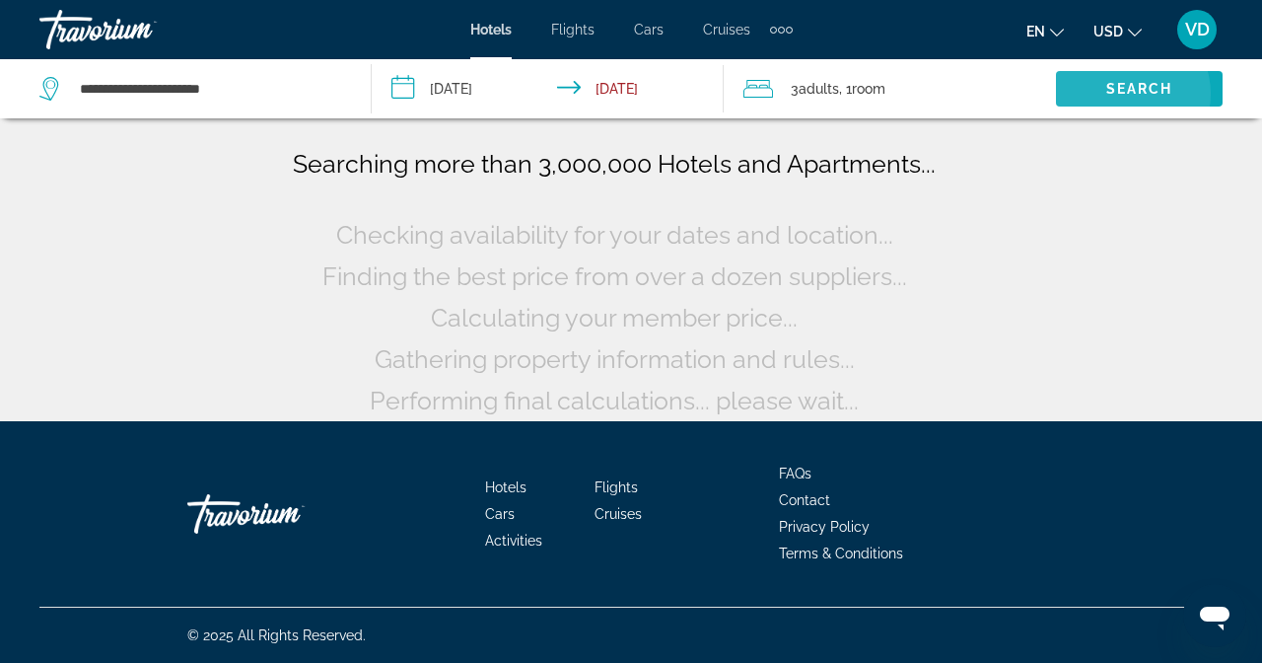
scroll to position [0, 0]
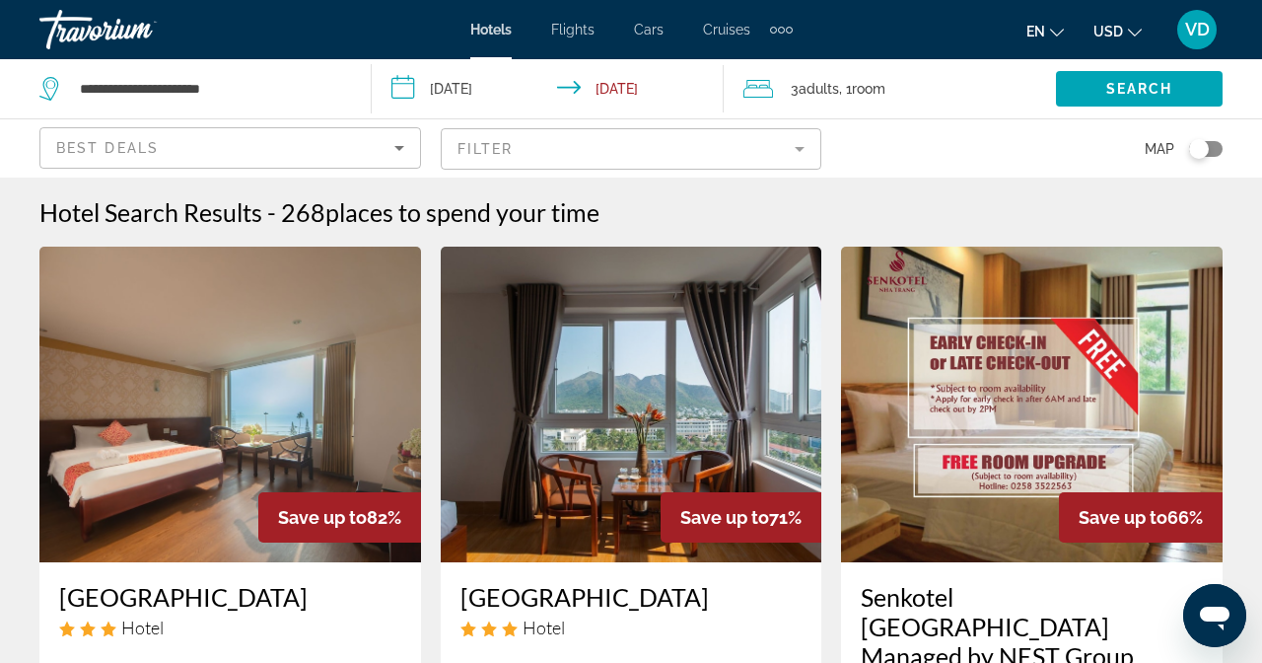
click at [823, 128] on mat-form-field "Filter" at bounding box center [632, 148] width 382 height 41
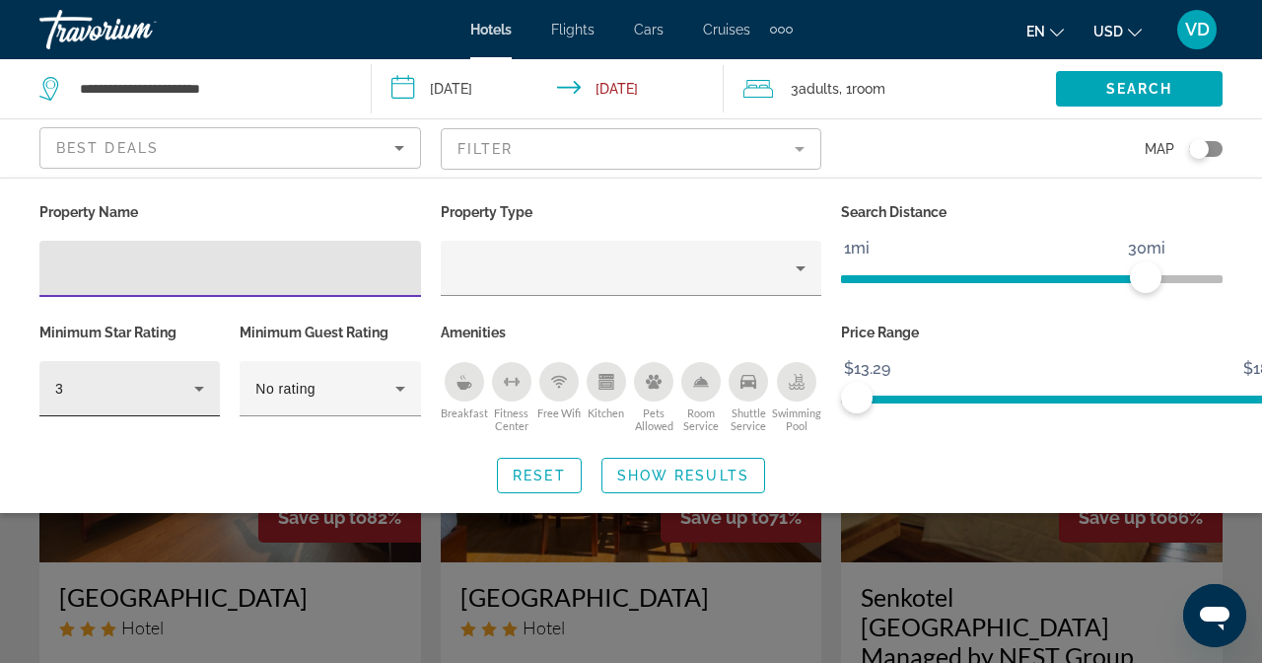
click at [164, 377] on div "3" at bounding box center [124, 389] width 139 height 24
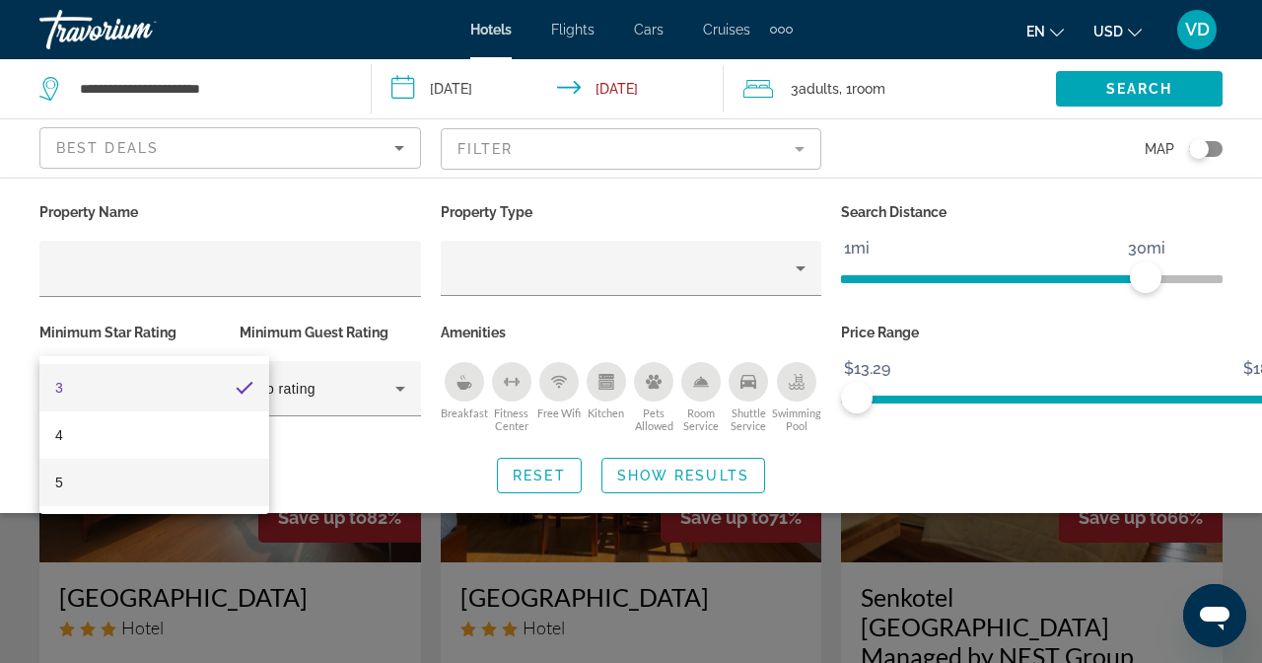
drag, startPoint x: 110, startPoint y: 485, endPoint x: 153, endPoint y: 467, distance: 46.0
click at [111, 485] on mat-option "5" at bounding box center [154, 482] width 230 height 47
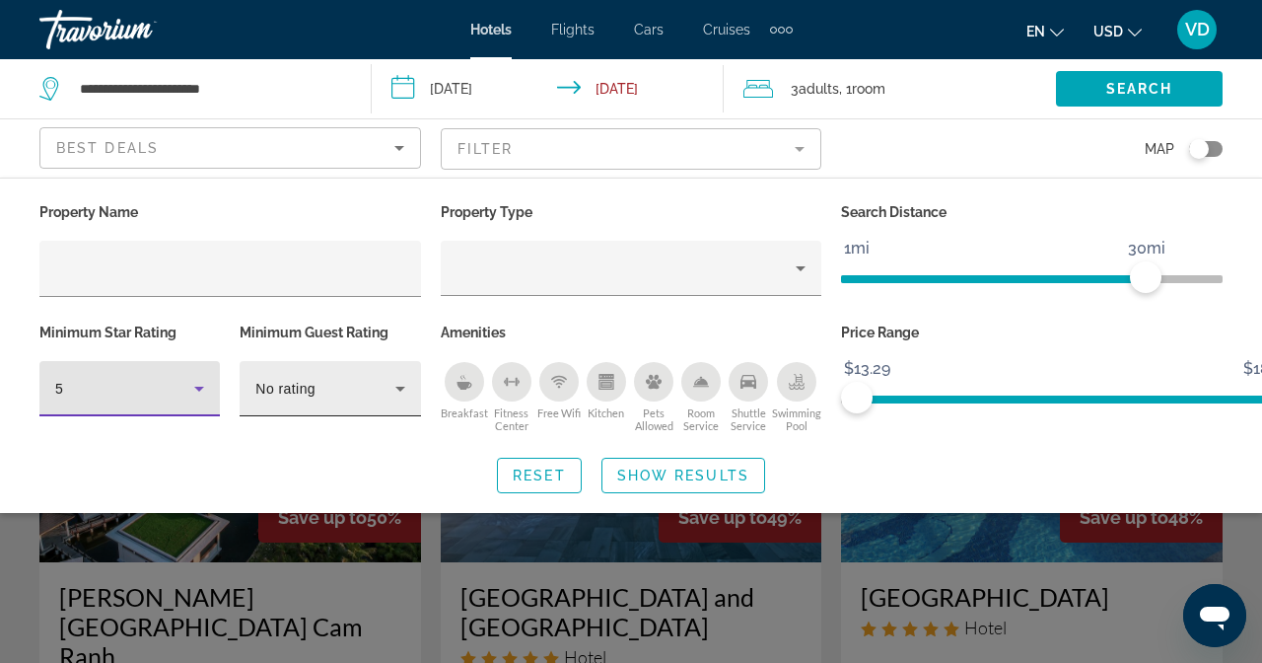
click at [394, 377] on div "No rating" at bounding box center [324, 389] width 139 height 24
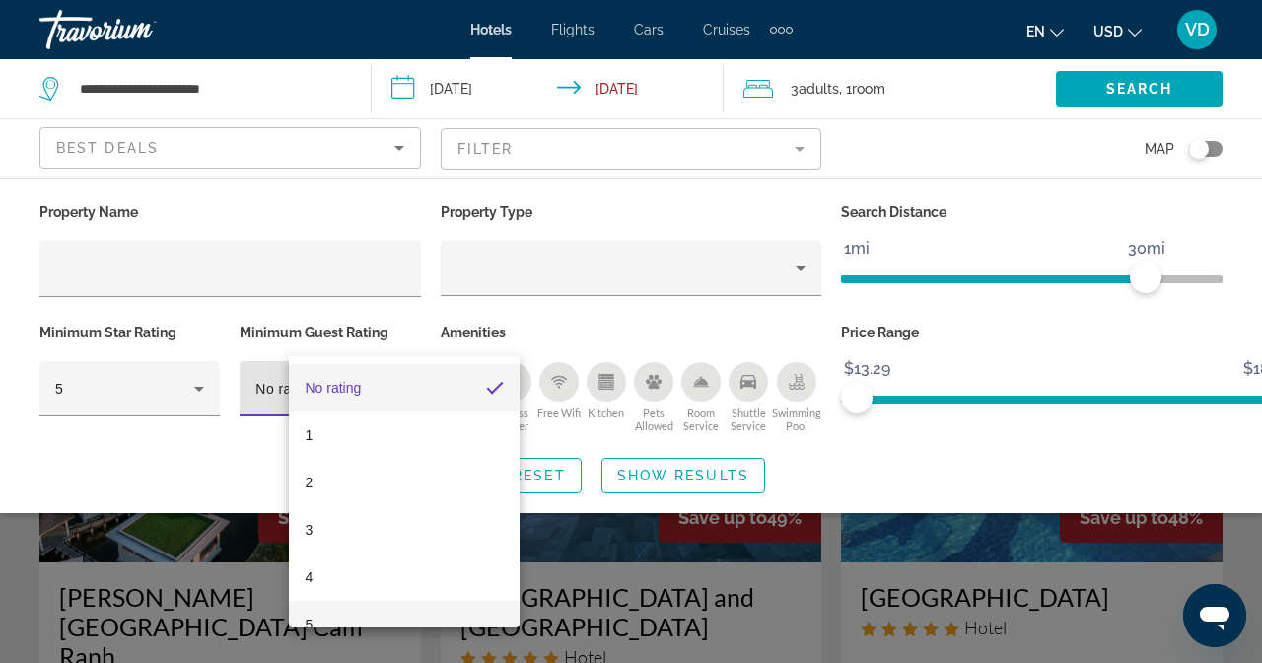
click at [330, 604] on mat-option "5" at bounding box center [404, 624] width 230 height 47
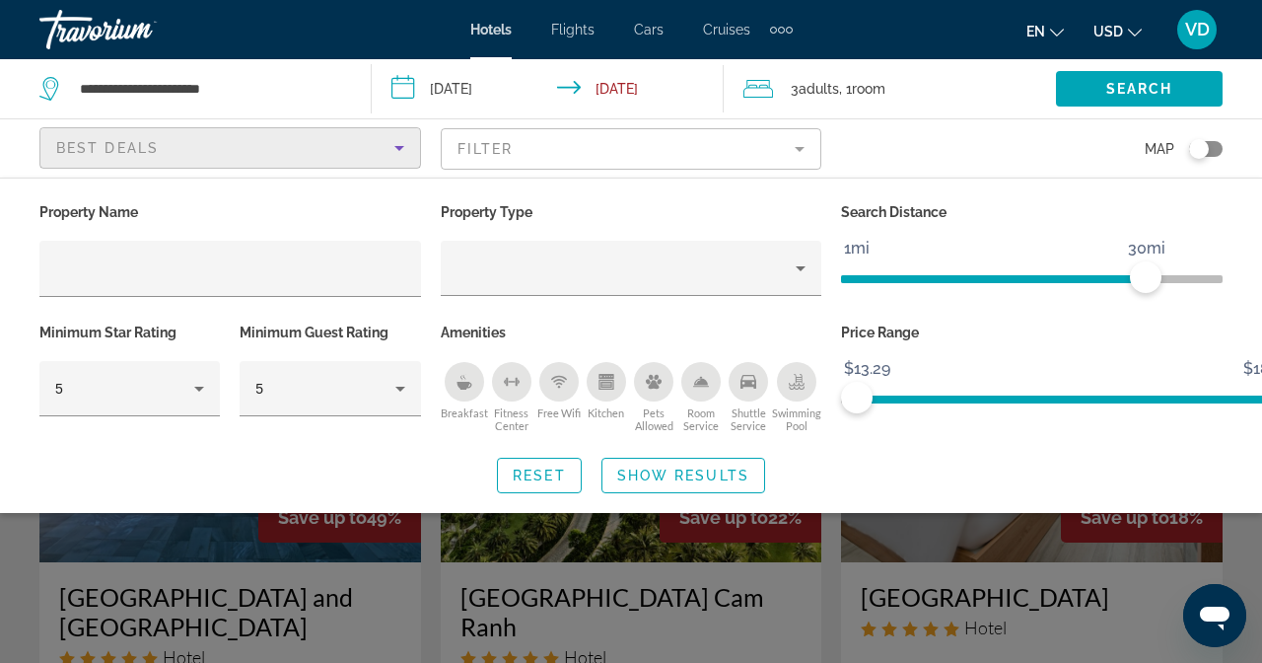
click at [159, 140] on span "Best Deals" at bounding box center [107, 148] width 103 height 16
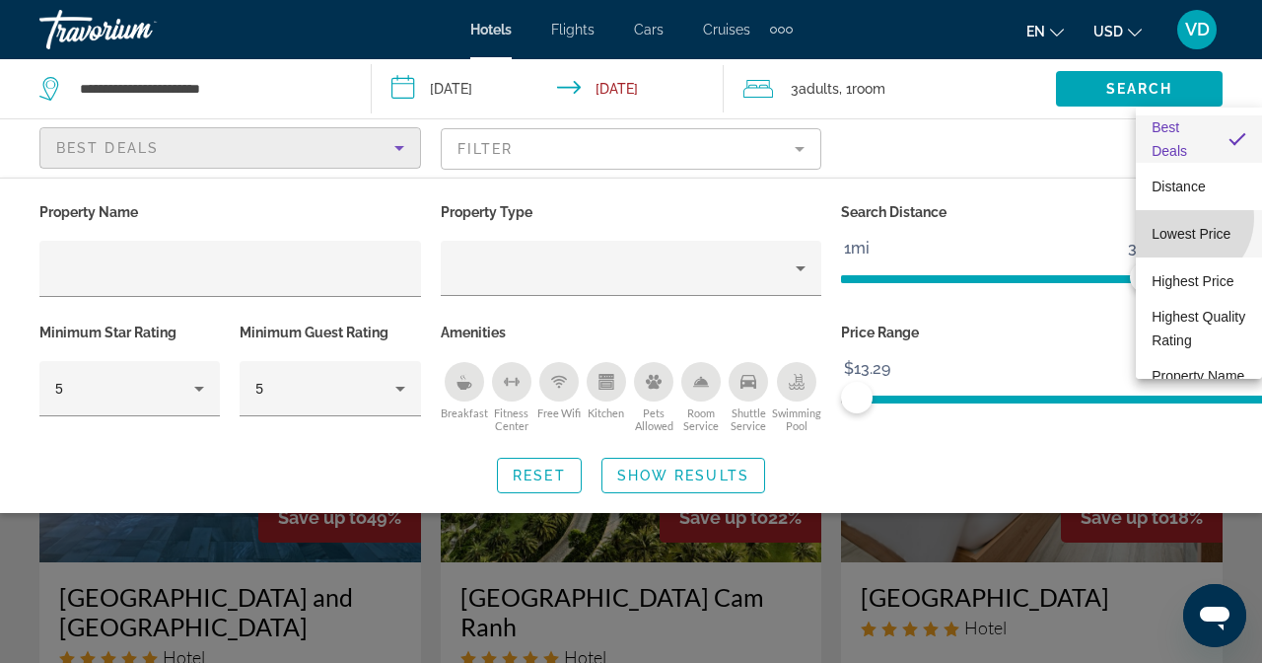
click at [1181, 226] on span "Lowest Price" at bounding box center [1191, 234] width 79 height 16
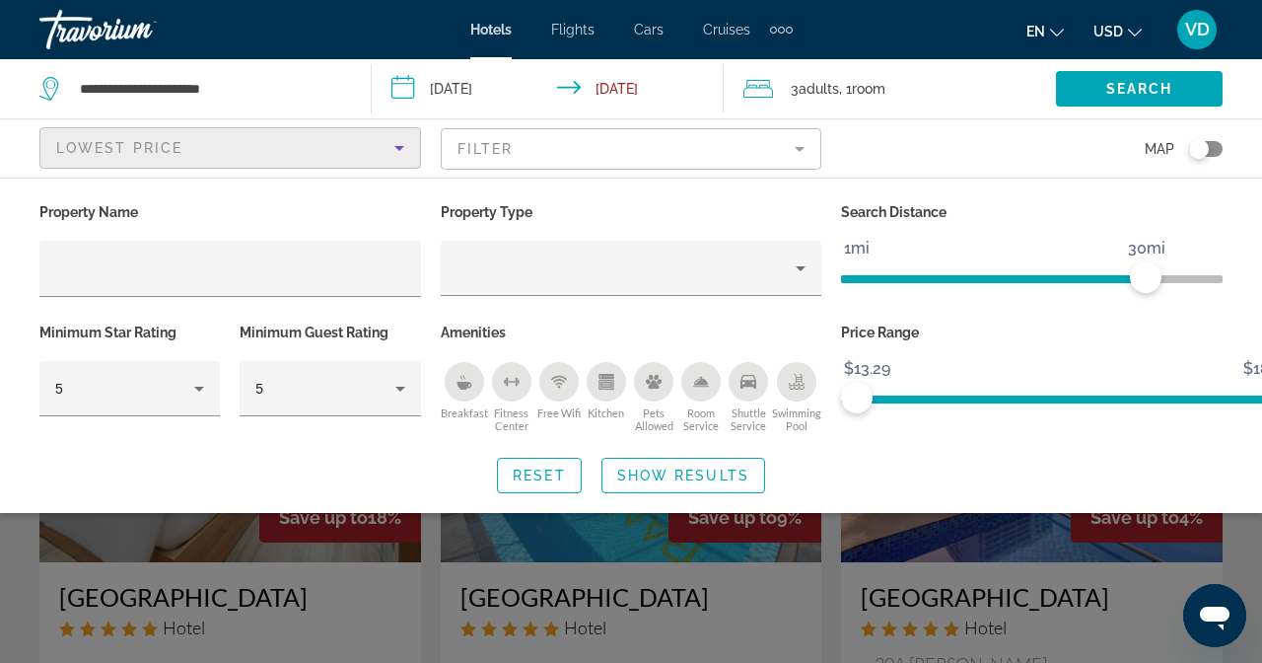
click at [1262, 482] on div "Search widget" at bounding box center [631, 479] width 1262 height 367
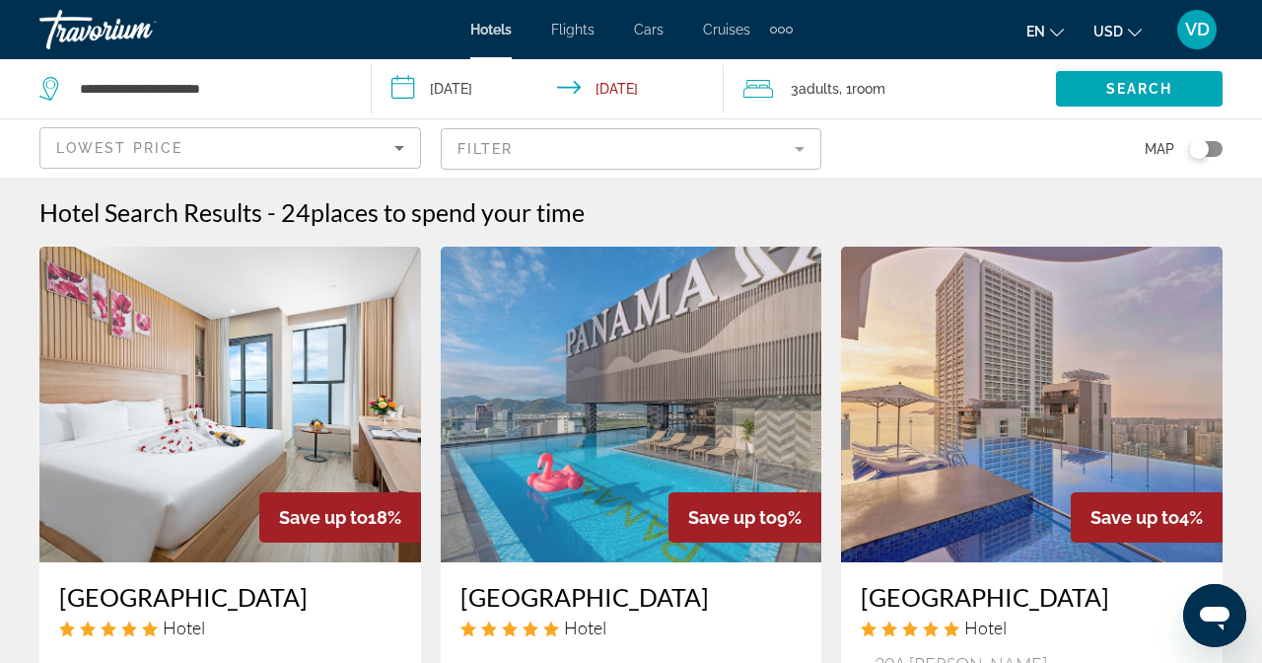
click at [823, 128] on mat-form-field "Filter" at bounding box center [632, 148] width 382 height 41
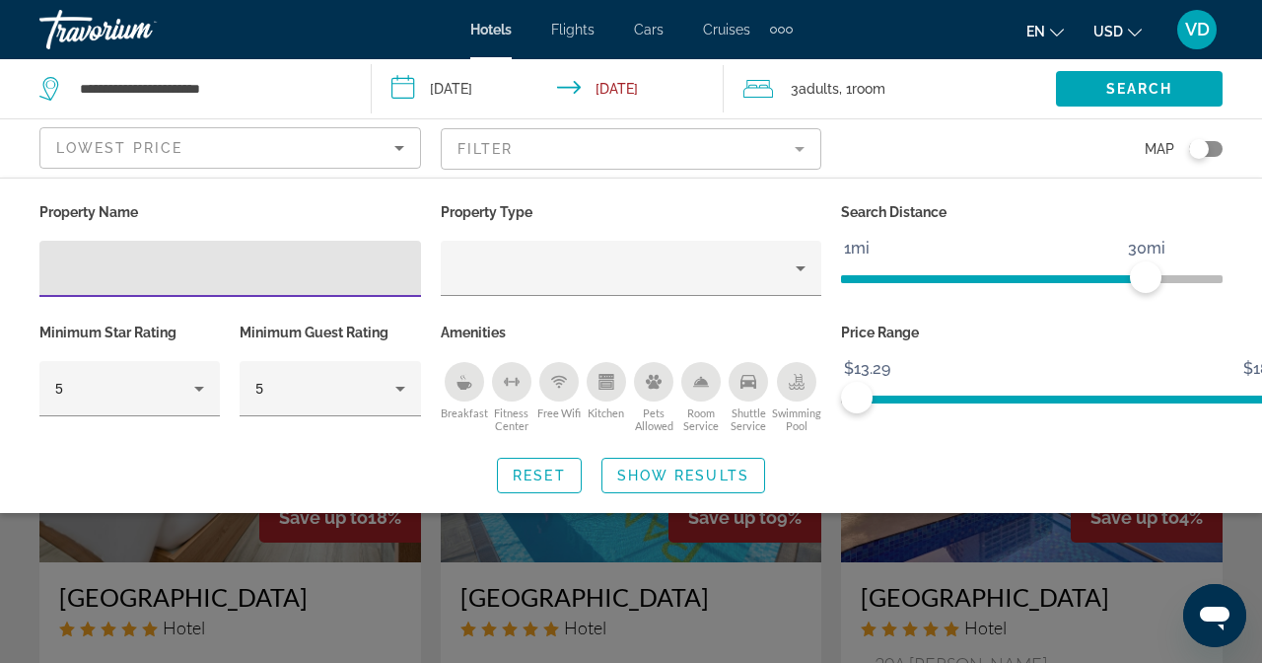
click at [471, 382] on icon "Breakfast" at bounding box center [464, 386] width 15 height 8
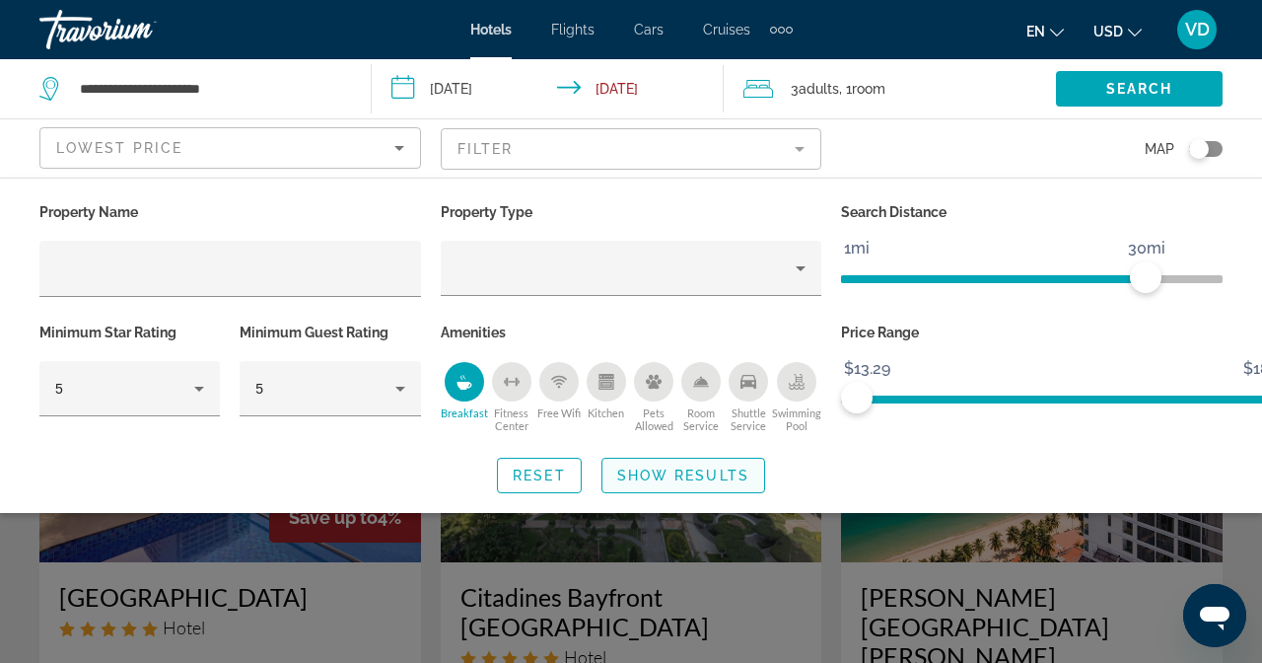
click at [750, 467] on span "Show Results" at bounding box center [683, 475] width 132 height 16
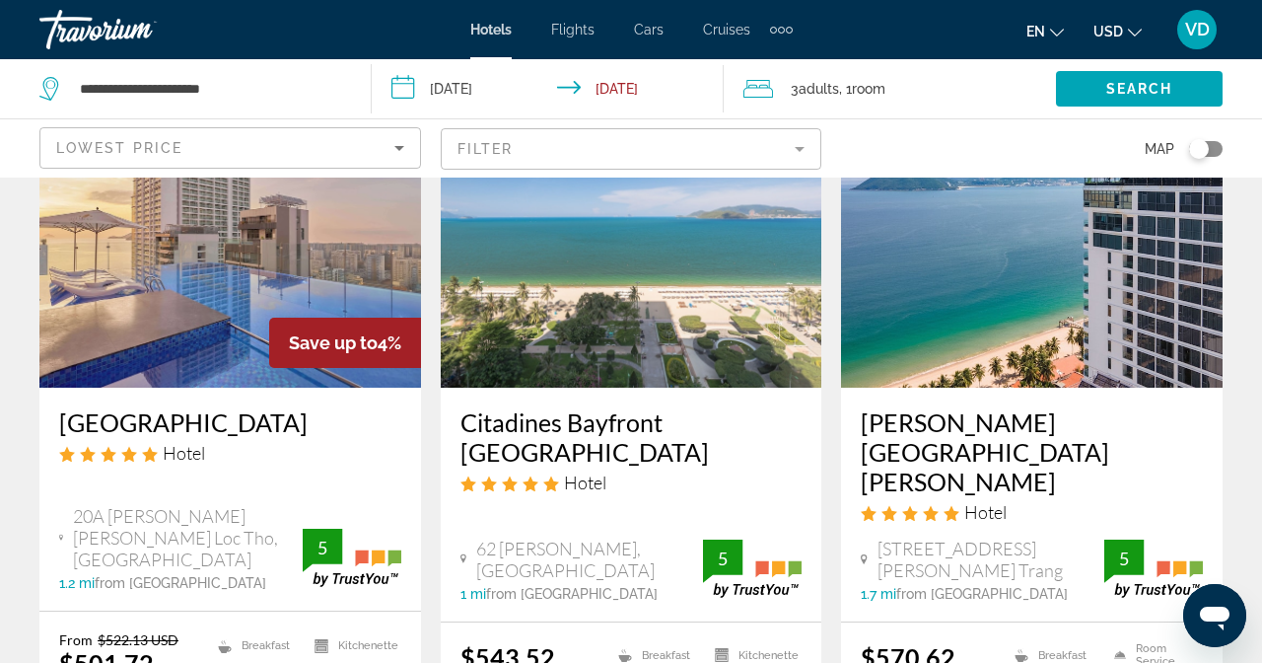
scroll to position [122, 0]
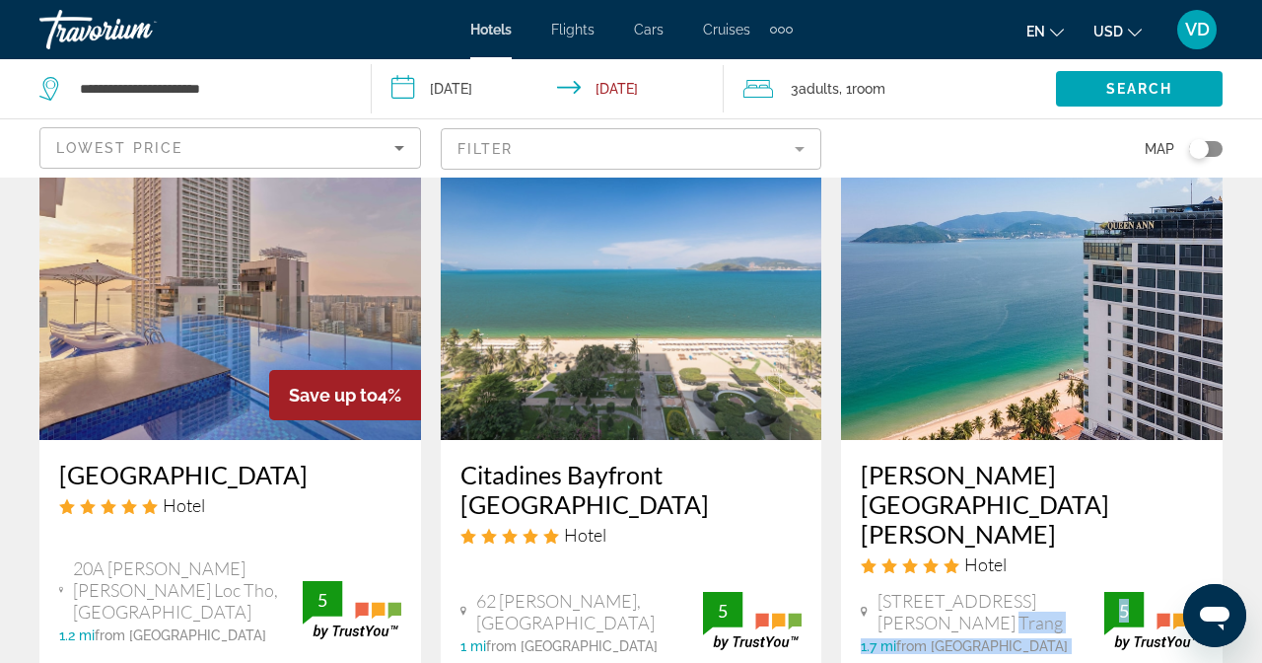
drag, startPoint x: 1388, startPoint y: 483, endPoint x: 1422, endPoint y: 487, distance: 34.7
click at [1203, 590] on div "[STREET_ADDRESS][PERSON_NAME] Trang 1.7 mi from [GEOGRAPHIC_DATA] from [GEOGRAP…" at bounding box center [1032, 622] width 342 height 64
click at [1203, 553] on div "Hotel" at bounding box center [1032, 564] width 342 height 22
drag, startPoint x: 1176, startPoint y: 444, endPoint x: 1097, endPoint y: 434, distance: 79.5
click at [1107, 460] on div "[PERSON_NAME] [GEOGRAPHIC_DATA][PERSON_NAME] Hotel" at bounding box center [1032, 525] width 342 height 130
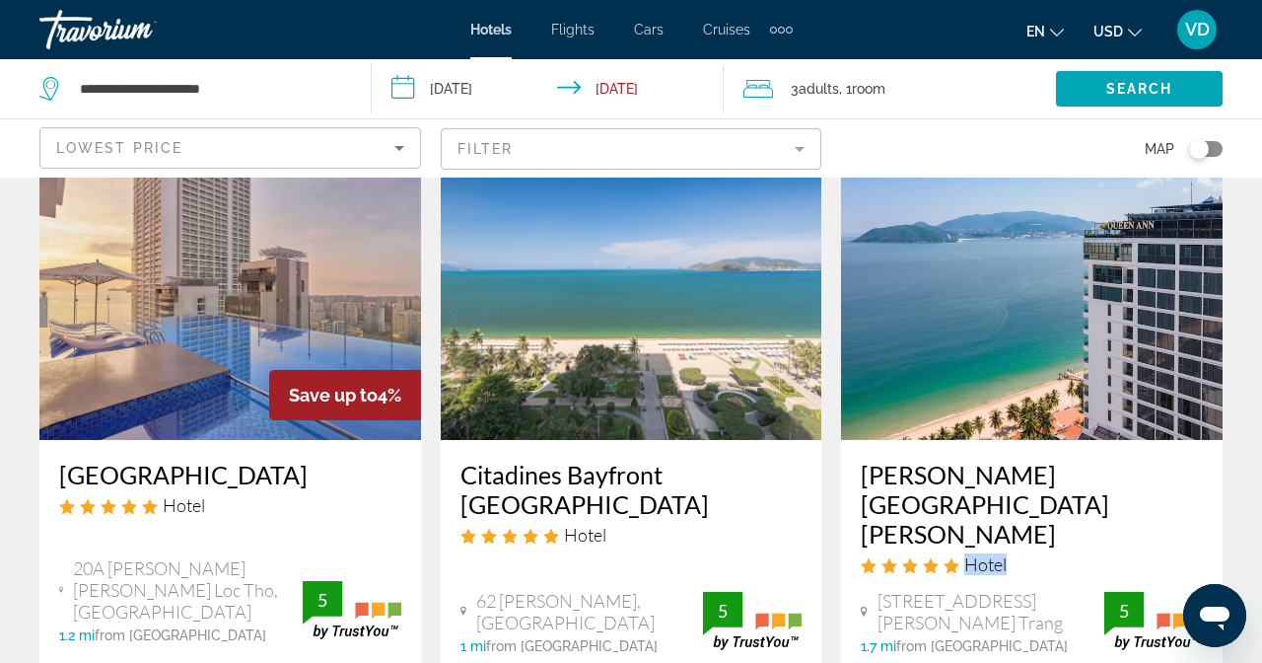
drag, startPoint x: 1068, startPoint y: 440, endPoint x: 1208, endPoint y: 454, distance: 140.7
click at [1203, 553] on div "Hotel" at bounding box center [1032, 564] width 342 height 22
click at [1203, 460] on div "[PERSON_NAME] [GEOGRAPHIC_DATA][PERSON_NAME] Hotel" at bounding box center [1032, 525] width 342 height 130
click at [1203, 590] on div "[STREET_ADDRESS][PERSON_NAME] Trang 1.7 mi from [GEOGRAPHIC_DATA] from [GEOGRAP…" at bounding box center [1032, 622] width 342 height 64
click at [823, 128] on mat-form-field "Filter" at bounding box center [632, 148] width 382 height 41
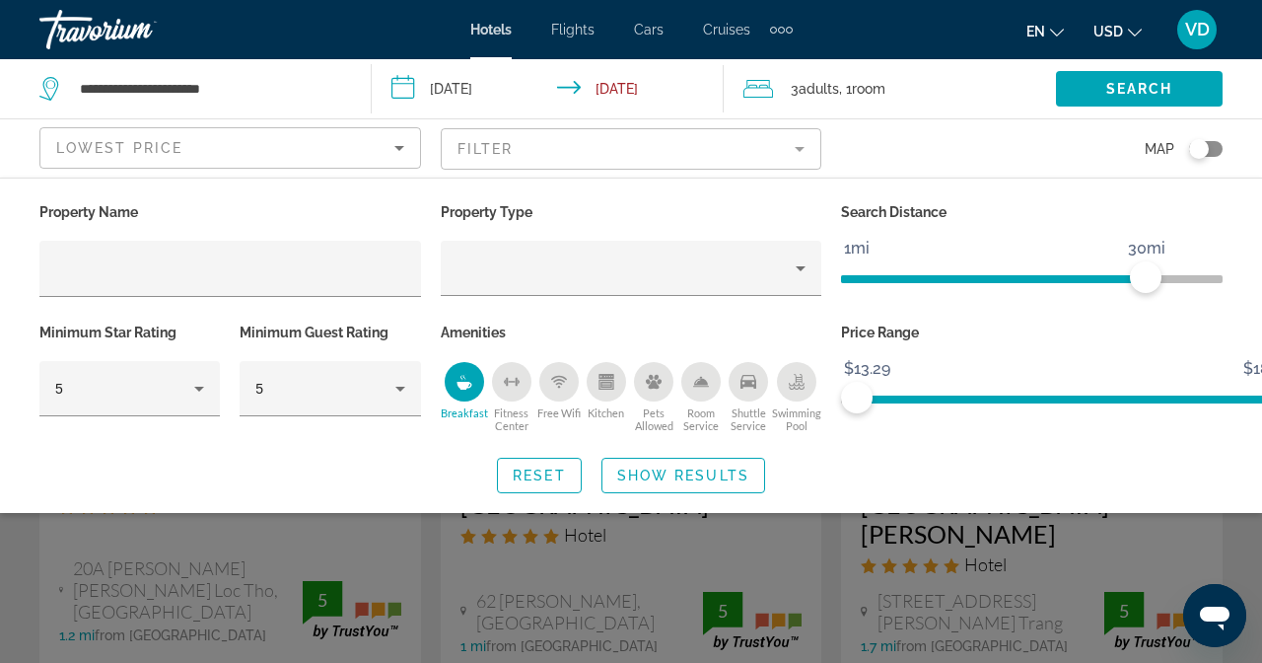
click at [817, 362] on div "Swimming Pool" at bounding box center [796, 381] width 39 height 39
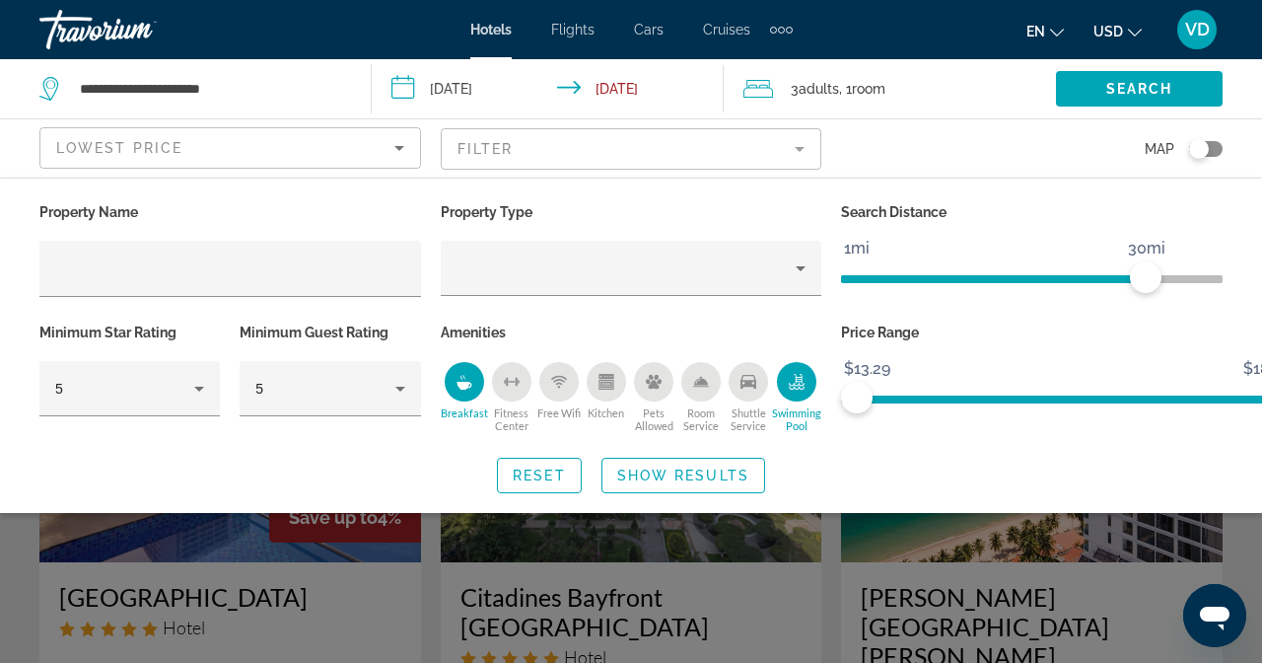
click at [817, 362] on div "Swimming Pool" at bounding box center [796, 381] width 39 height 39
click at [805, 374] on icon "Swimming Pool" at bounding box center [797, 382] width 16 height 16
click at [626, 362] on div "Kitchen" at bounding box center [606, 381] width 39 height 39
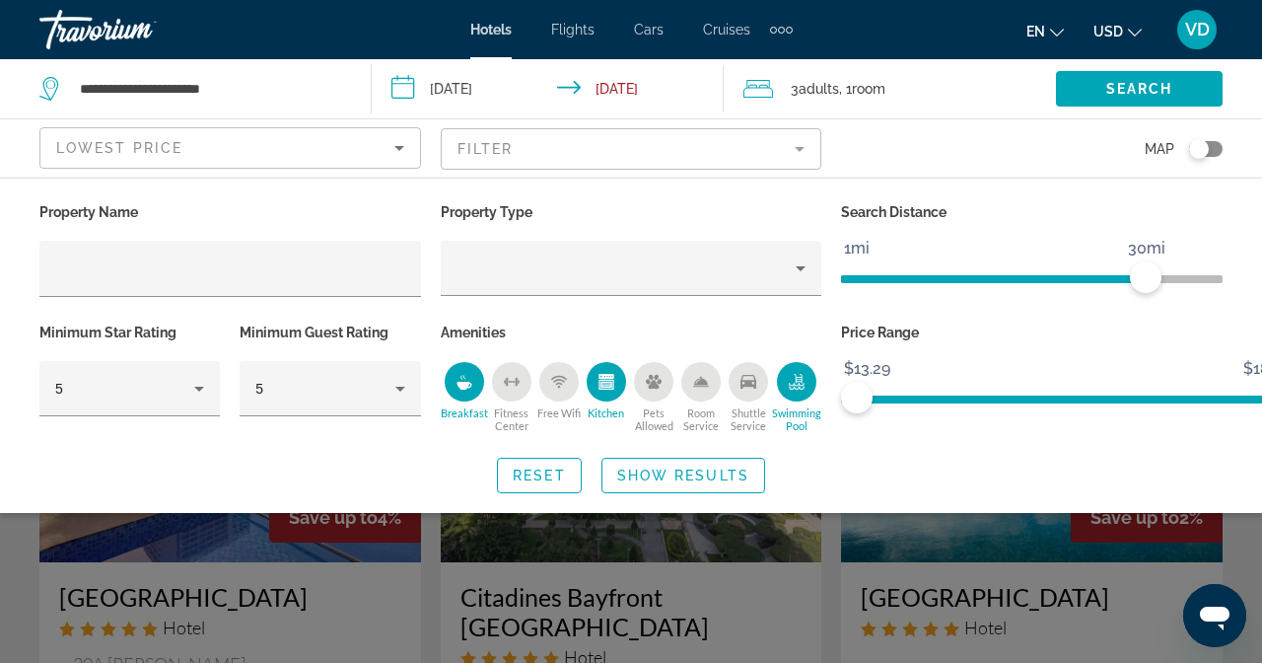
click at [567, 374] on icon "Free Wifi" at bounding box center [559, 382] width 16 height 16
click at [579, 362] on div "Free Wifi" at bounding box center [558, 381] width 39 height 39
click at [626, 362] on div "Kitchen" at bounding box center [606, 381] width 39 height 39
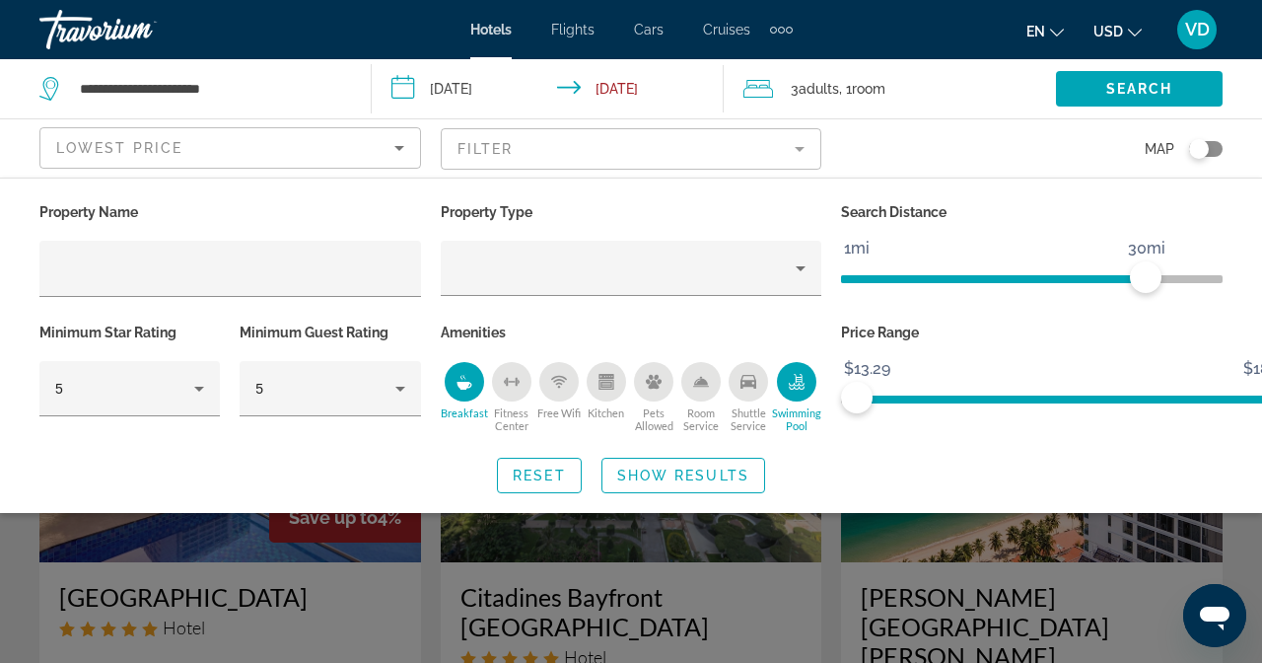
click at [613, 374] on icon "Kitchen" at bounding box center [606, 376] width 15 height 5
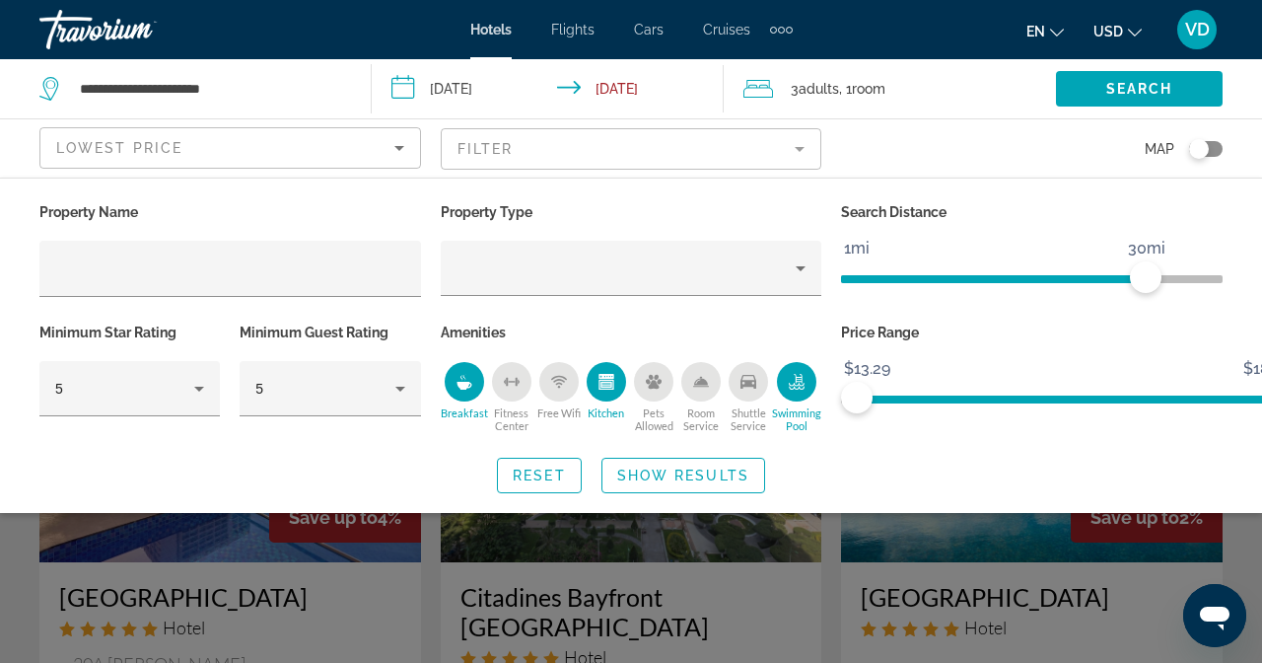
click at [532, 362] on div "Fitness Center" at bounding box center [511, 381] width 39 height 39
click at [709, 374] on icon "Room Service" at bounding box center [701, 382] width 16 height 16
drag, startPoint x: 886, startPoint y: 412, endPoint x: 898, endPoint y: 410, distance: 13.0
click at [750, 467] on span "Show Results" at bounding box center [683, 475] width 132 height 16
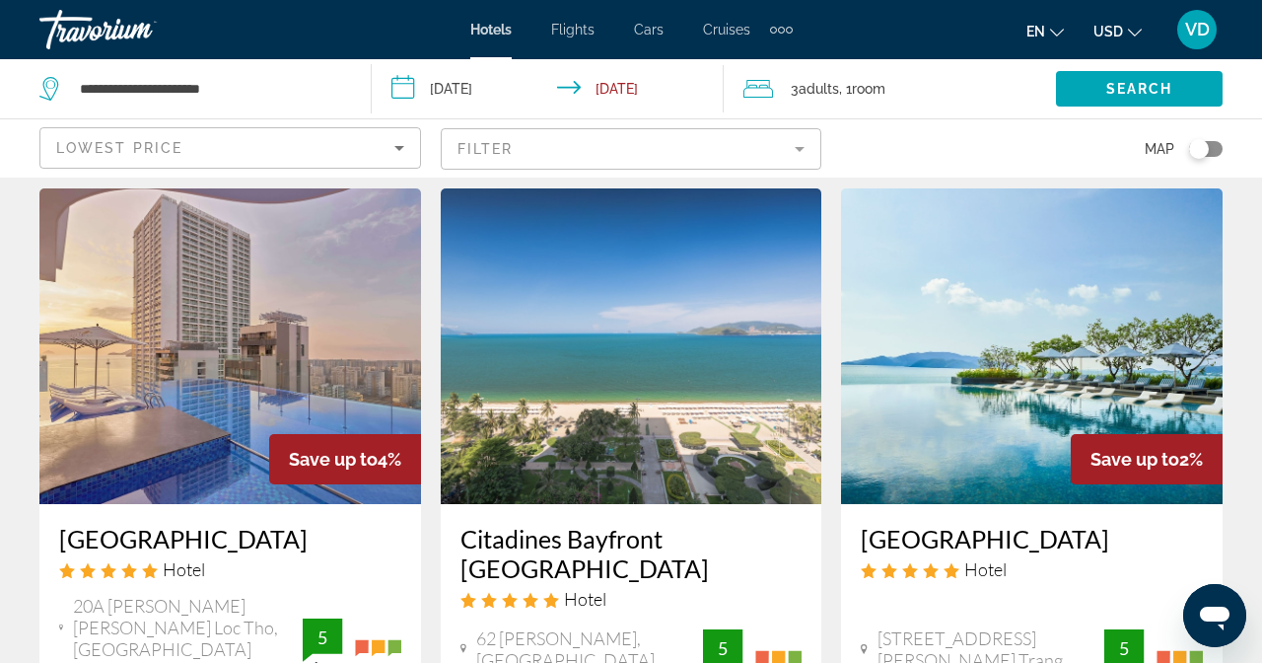
scroll to position [61, 0]
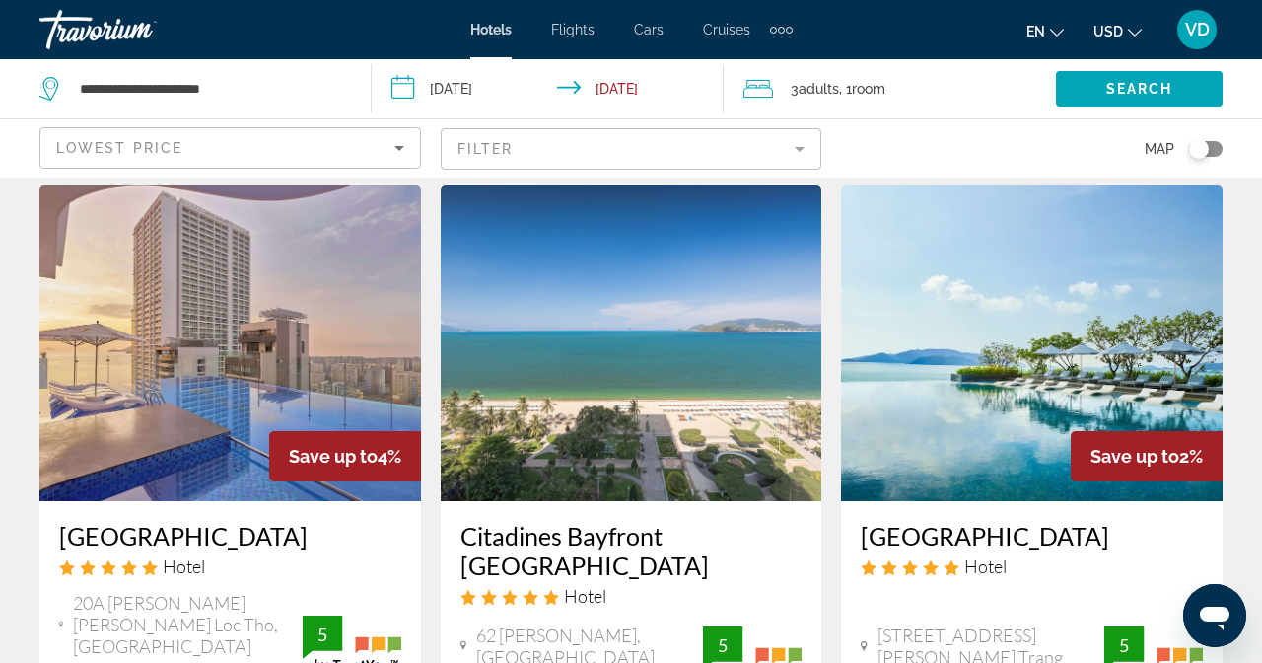
click at [823, 128] on mat-form-field "Filter" at bounding box center [632, 148] width 382 height 41
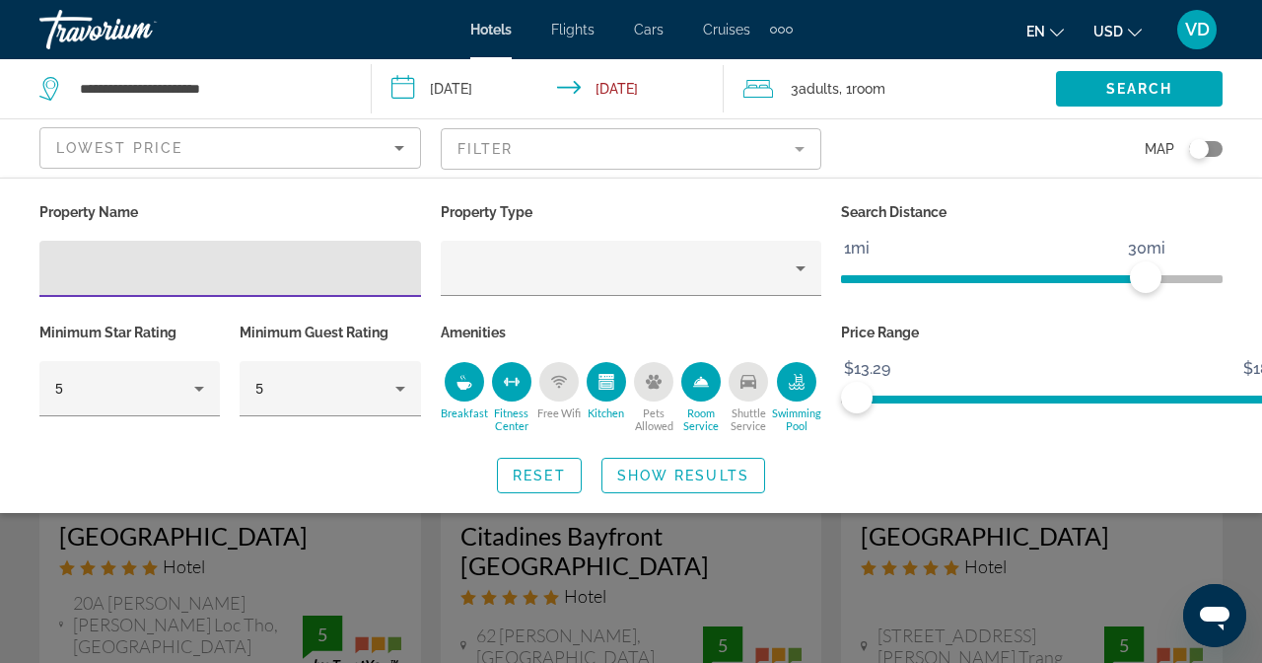
drag, startPoint x: 984, startPoint y: 549, endPoint x: 973, endPoint y: 562, distance: 16.8
click at [973, 562] on div "Search widget" at bounding box center [631, 479] width 1262 height 367
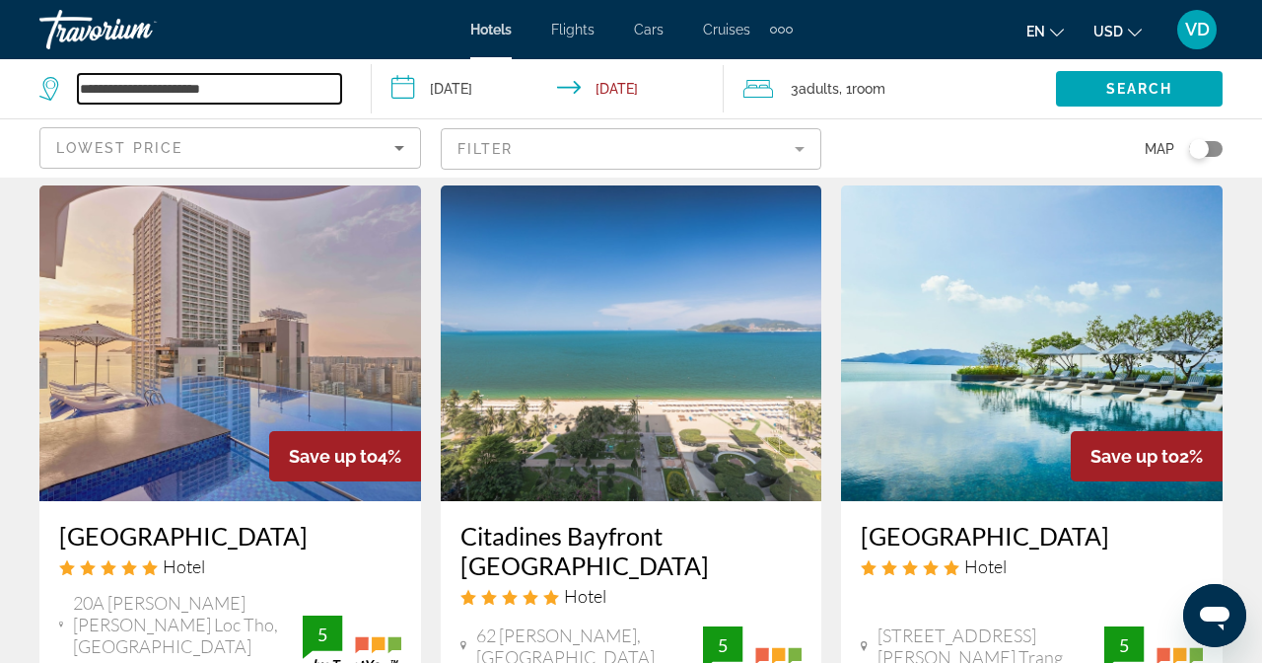
drag, startPoint x: 266, startPoint y: 96, endPoint x: 32, endPoint y: 130, distance: 237.2
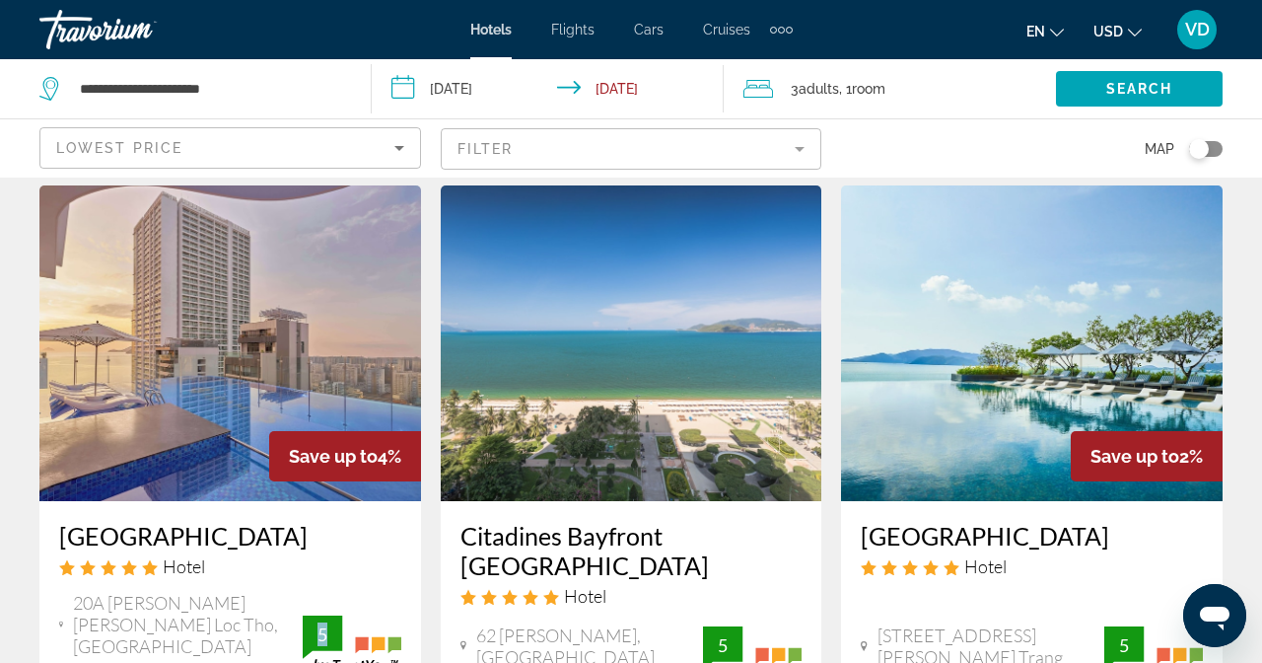
drag, startPoint x: 434, startPoint y: 543, endPoint x: 409, endPoint y: 549, distance: 25.4
click at [342, 622] on div "5" at bounding box center [322, 634] width 39 height 24
drag, startPoint x: 69, startPoint y: 515, endPoint x: 172, endPoint y: 514, distance: 102.6
click at [168, 555] on div "Hotel" at bounding box center [230, 566] width 342 height 22
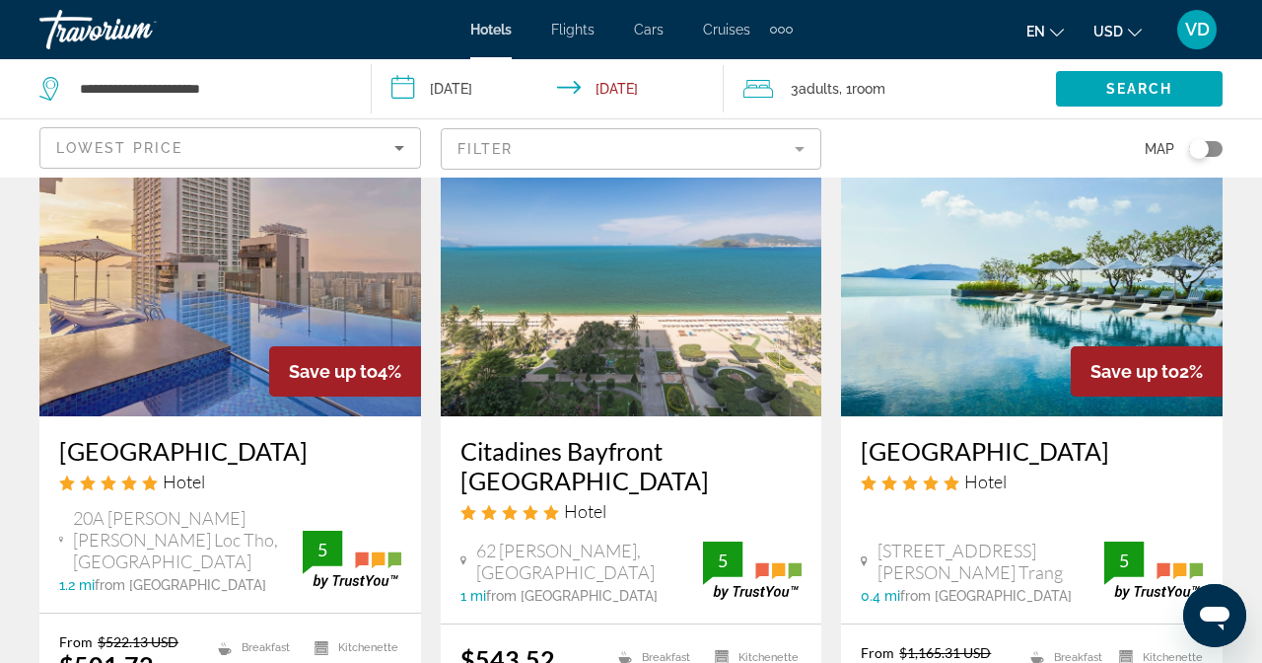
scroll to position [184, 0]
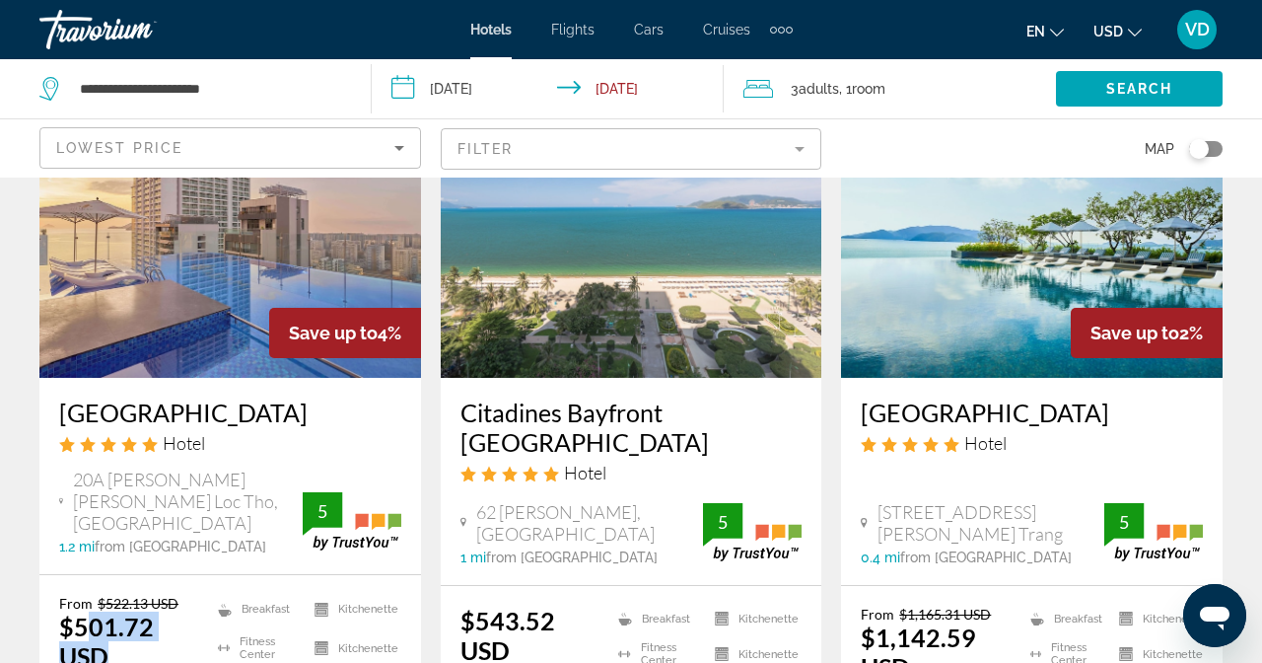
drag, startPoint x: 93, startPoint y: 533, endPoint x: 233, endPoint y: 533, distance: 140.0
click at [233, 595] on div "From $522.13 USD $501.72 USD You save $20.41 USD Breakfast [GEOGRAPHIC_DATA] Fr…" at bounding box center [230, 653] width 342 height 117
click at [284, 595] on ul "Breakfast [GEOGRAPHIC_DATA] Free WiFi Kitchenette Kitchenette Room Service" at bounding box center [297, 653] width 208 height 117
drag, startPoint x: 798, startPoint y: 468, endPoint x: 97, endPoint y: 337, distance: 713.4
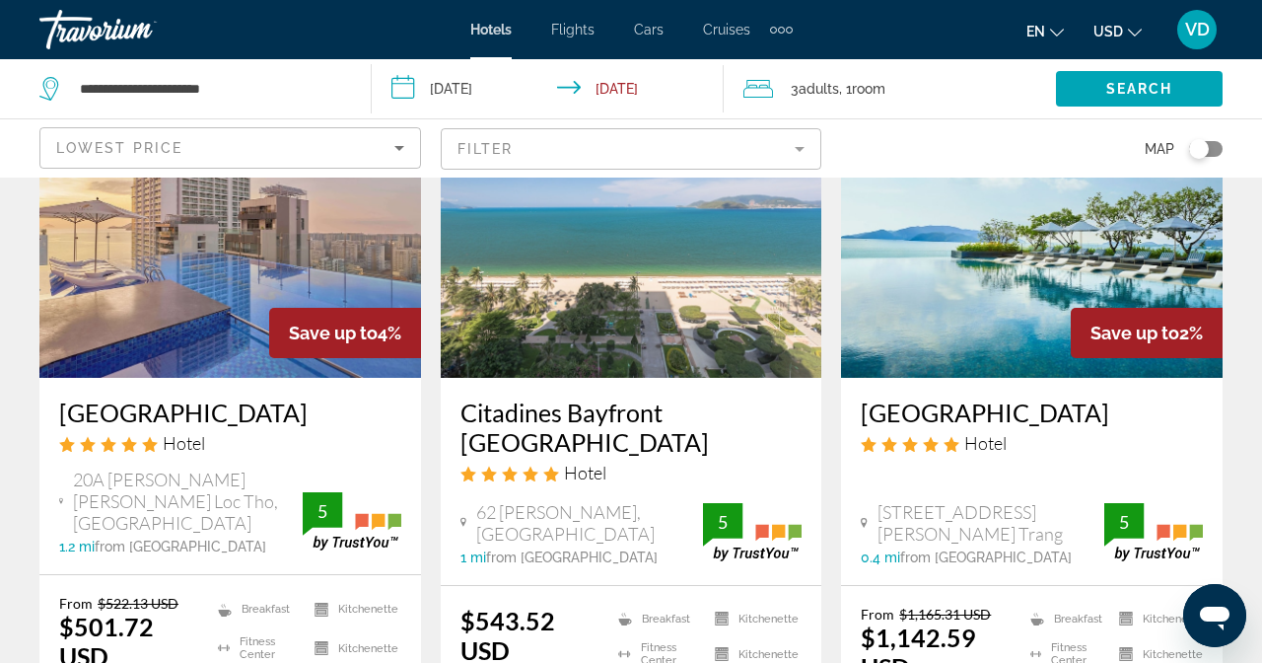
click at [705, 606] on li "Breakfast" at bounding box center [656, 619] width 97 height 26
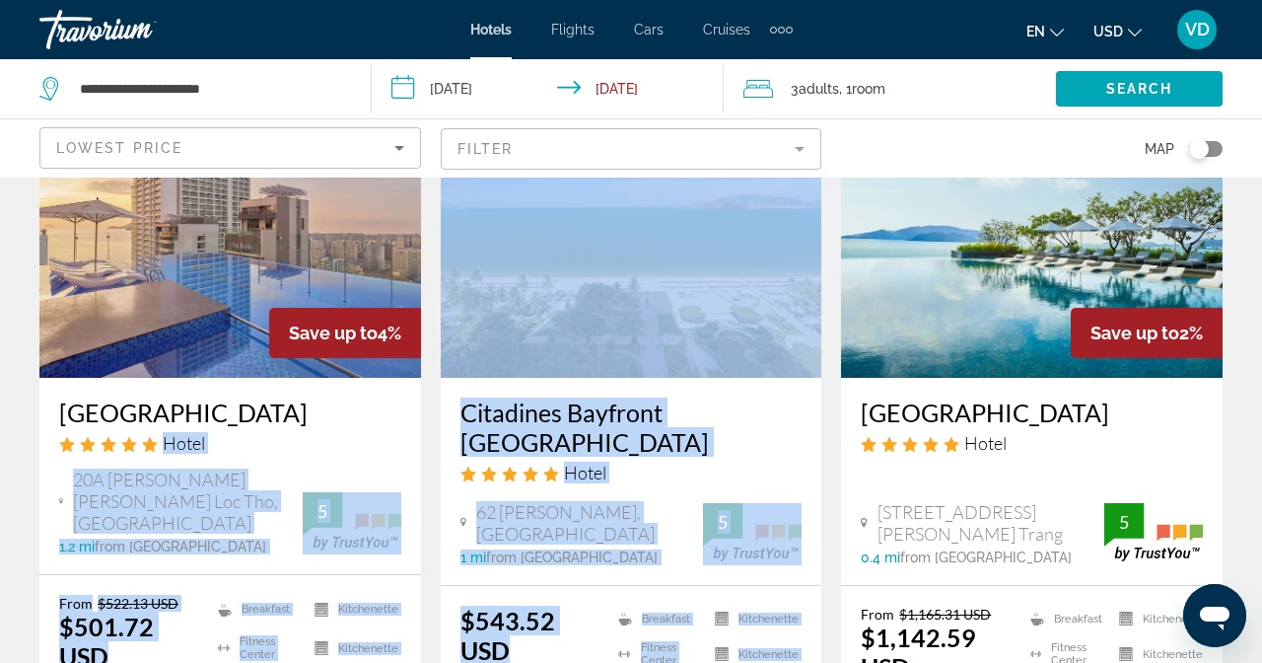
drag, startPoint x: 1001, startPoint y: 562, endPoint x: 251, endPoint y: 351, distance: 778.7
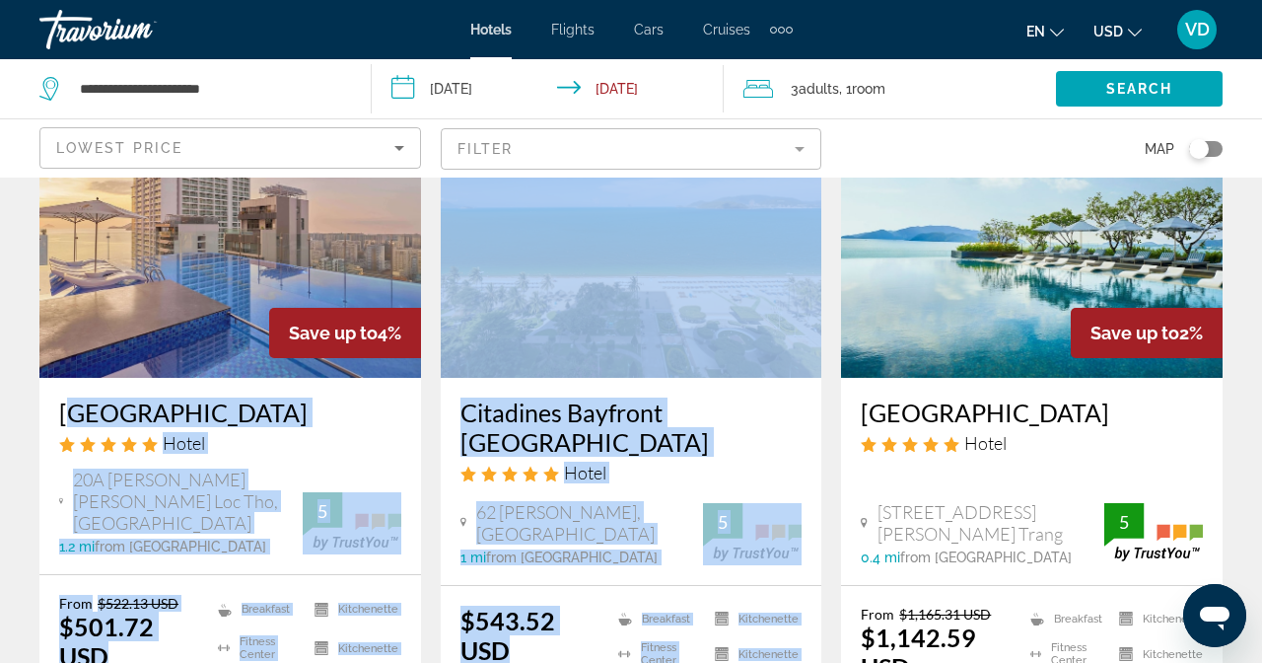
drag, startPoint x: 1004, startPoint y: 576, endPoint x: 30, endPoint y: 343, distance: 1001.8
copy div "[GEOGRAPHIC_DATA] 20A [PERSON_NAME][GEOGRAPHIC_DATA][PERSON_NAME], [GEOGRAPHIC_…"
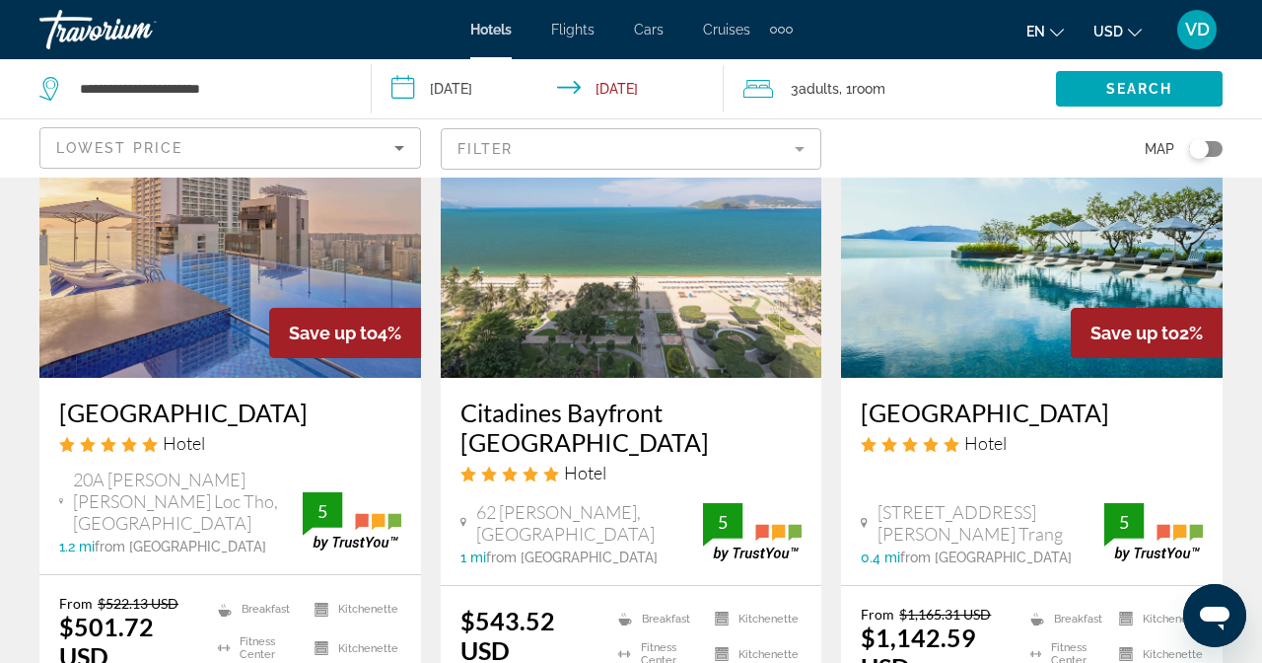
click at [294, 397] on h3 "[GEOGRAPHIC_DATA]" at bounding box center [230, 412] width 342 height 30
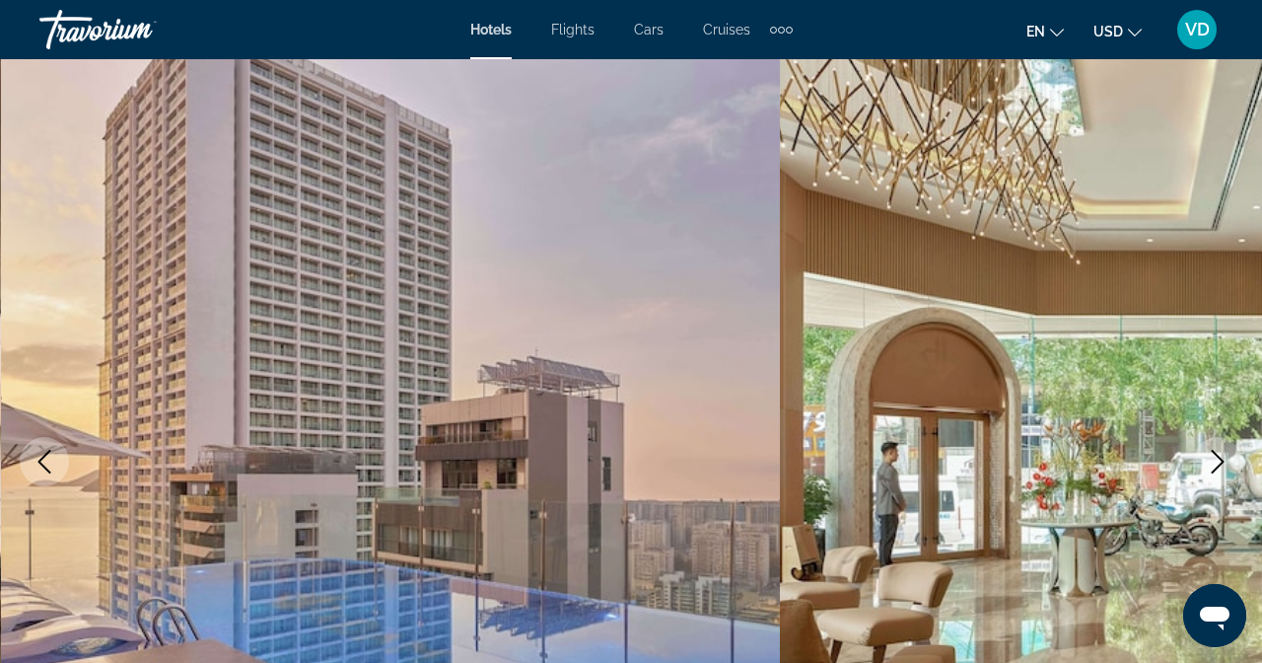
scroll to position [122, 0]
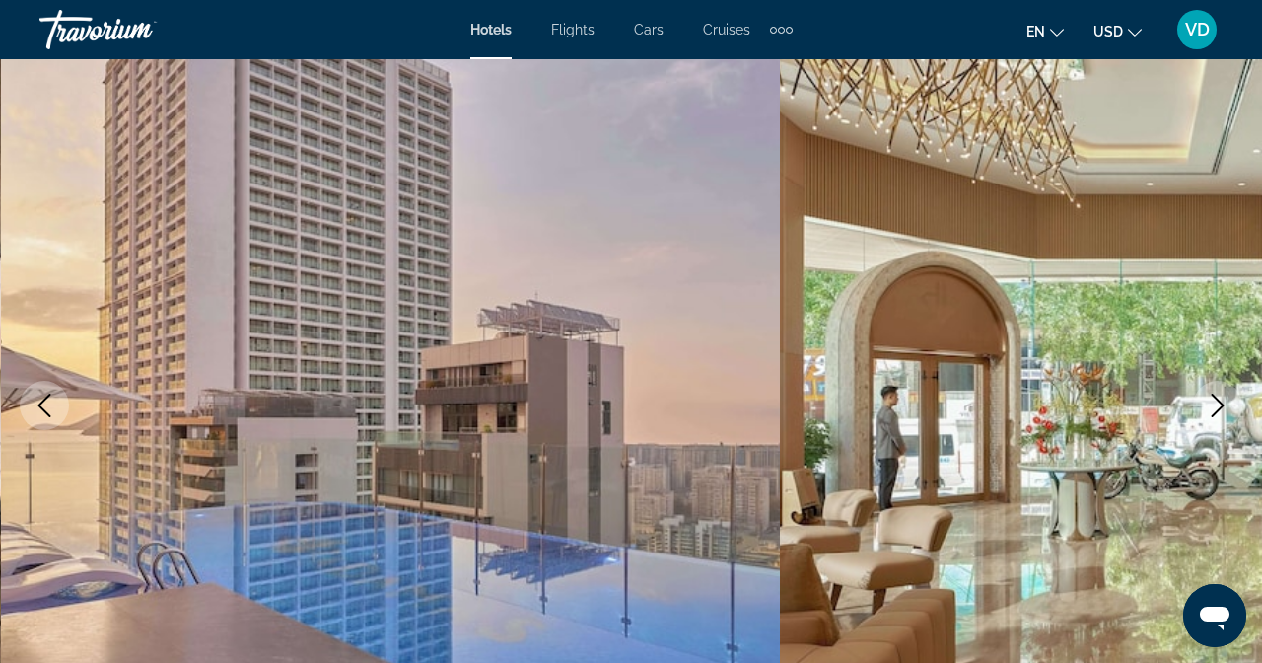
click at [1243, 381] on button "Next image" at bounding box center [1217, 405] width 49 height 49
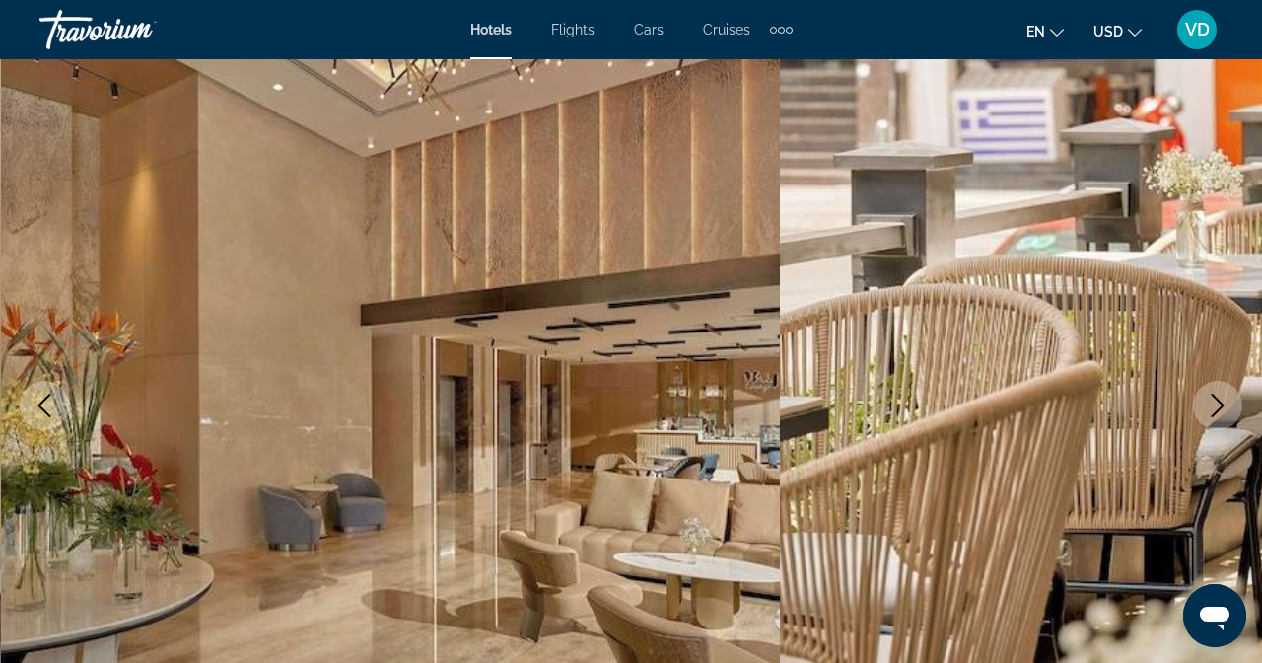
click at [46, 381] on button "Previous image" at bounding box center [44, 405] width 49 height 49
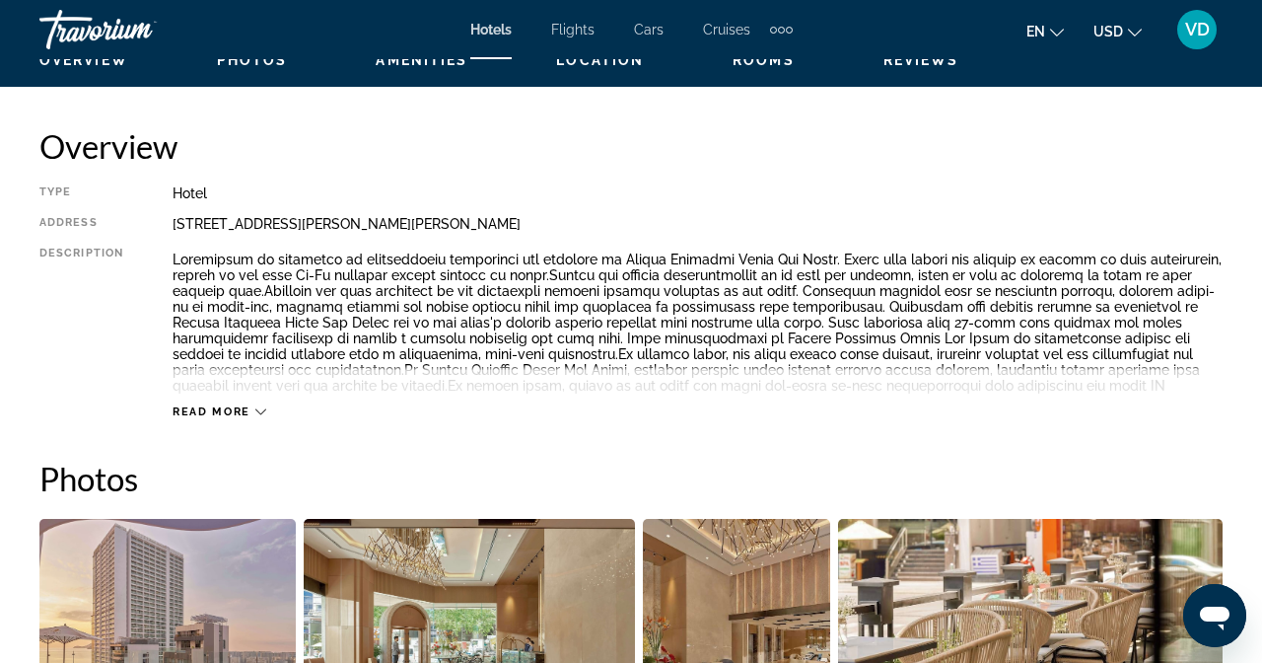
scroll to position [862, 0]
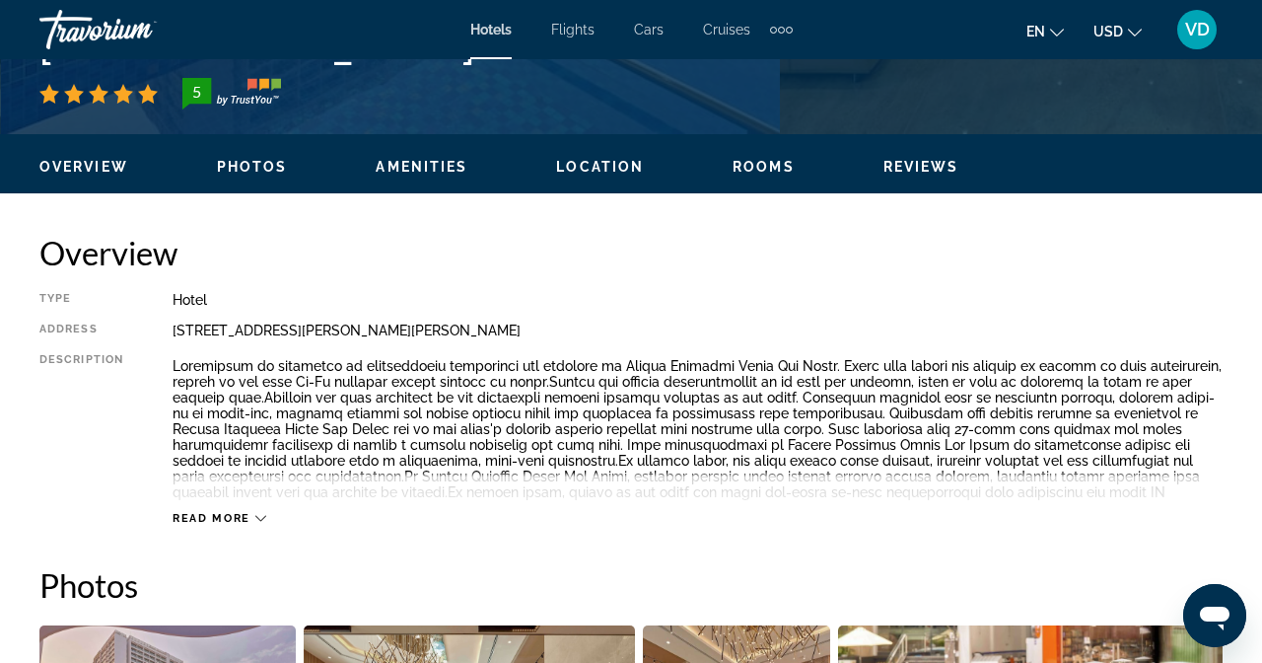
click at [237, 512] on span "Read more" at bounding box center [212, 518] width 78 height 13
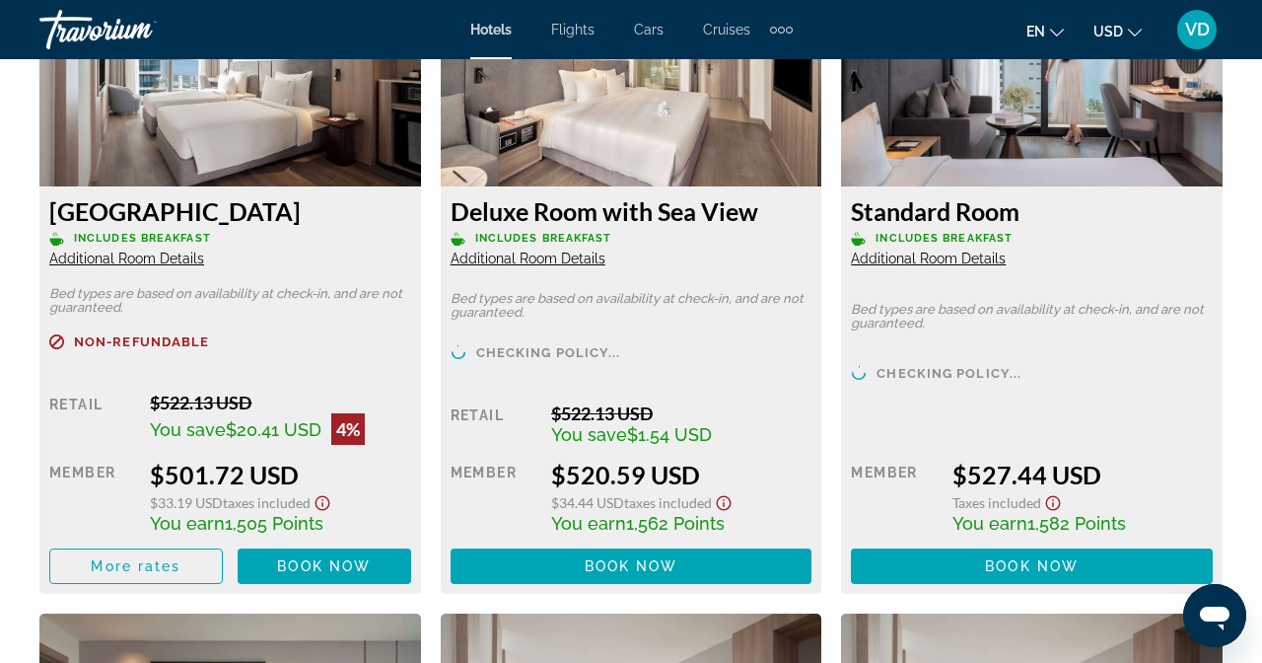
scroll to position [3574, 0]
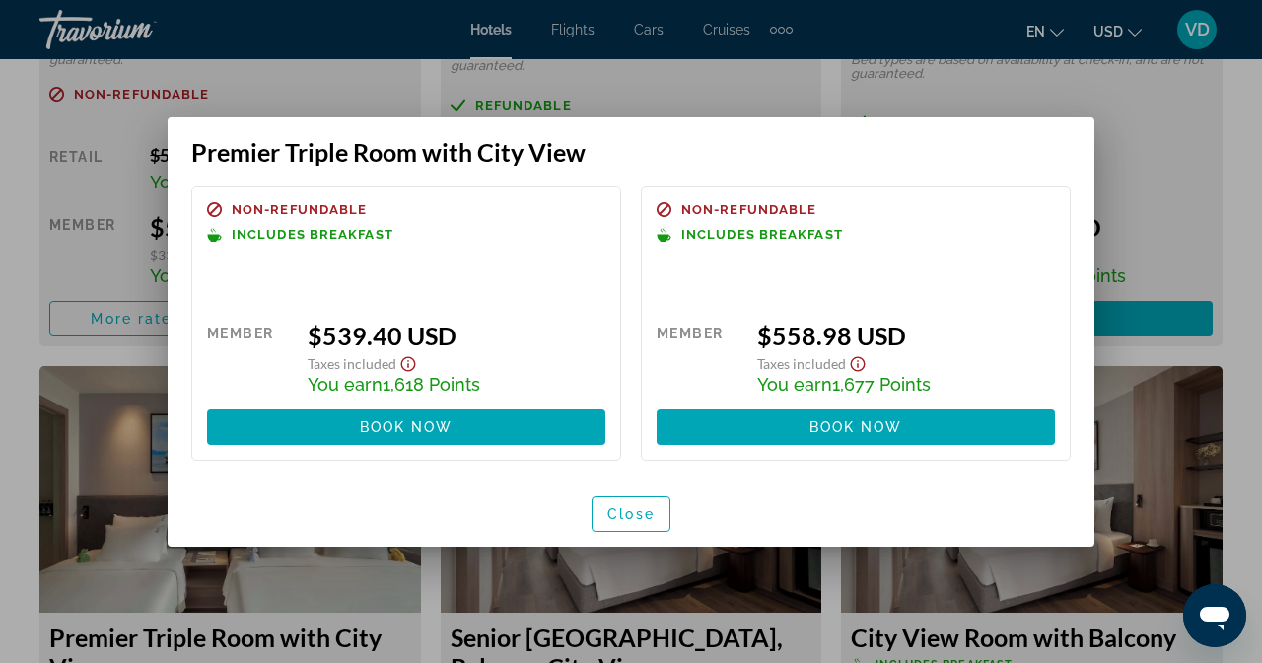
click at [1262, 234] on div at bounding box center [631, 331] width 1262 height 663
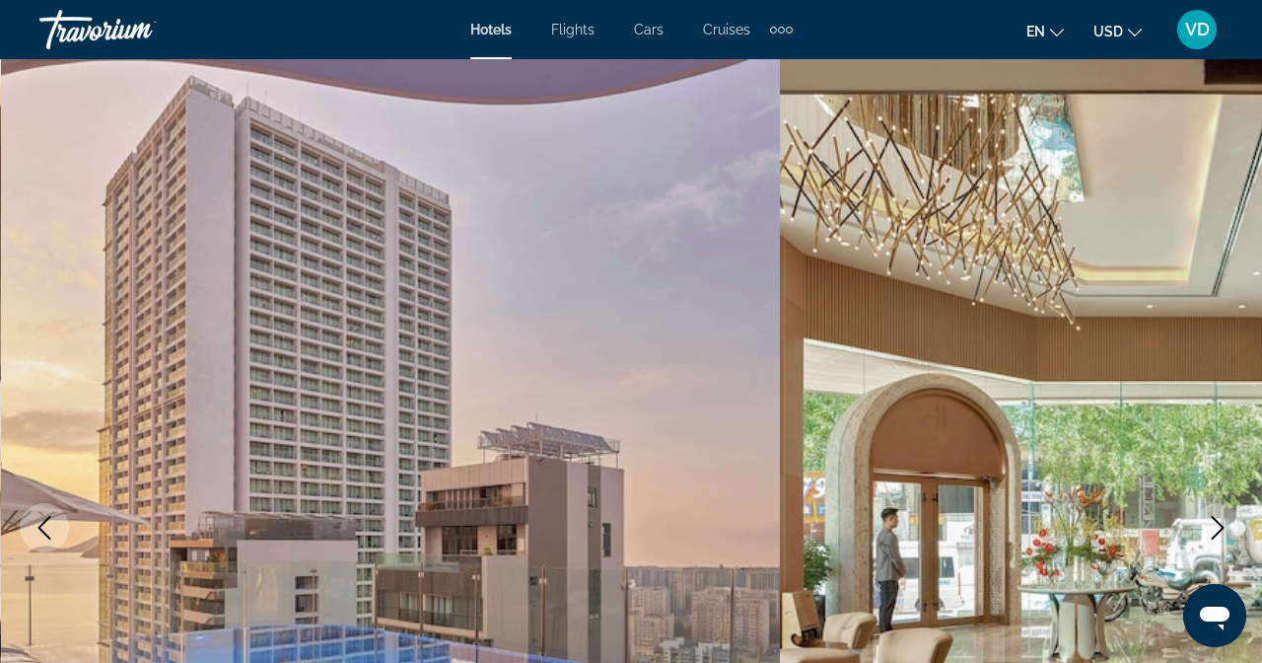
click at [664, 244] on img "Main content" at bounding box center [391, 527] width 780 height 937
click at [1379, 346] on img "Main content" at bounding box center [1170, 527] width 780 height 937
